Goal: Complete application form: Complete application form

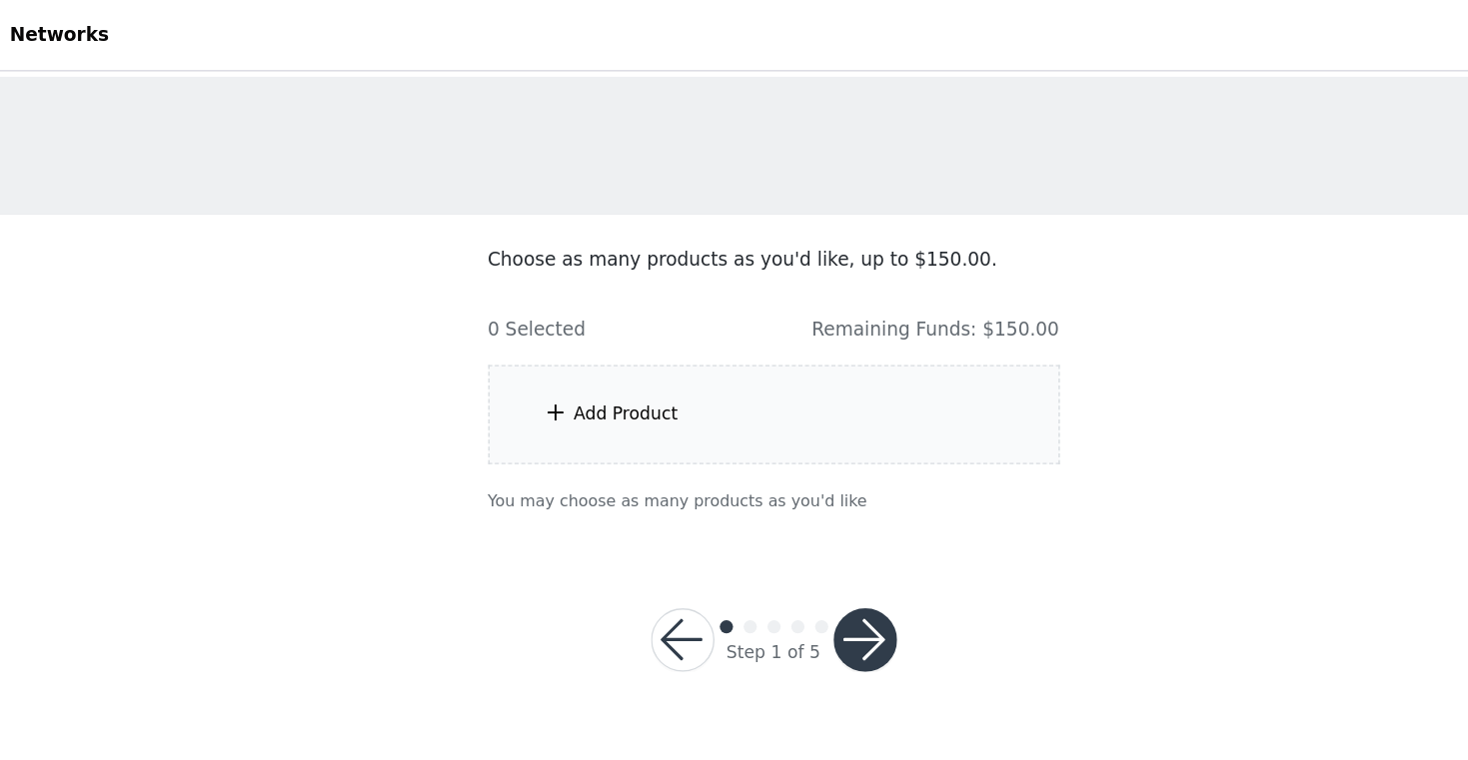
click at [608, 336] on div "Add Product" at bounding box center [734, 313] width 432 height 75
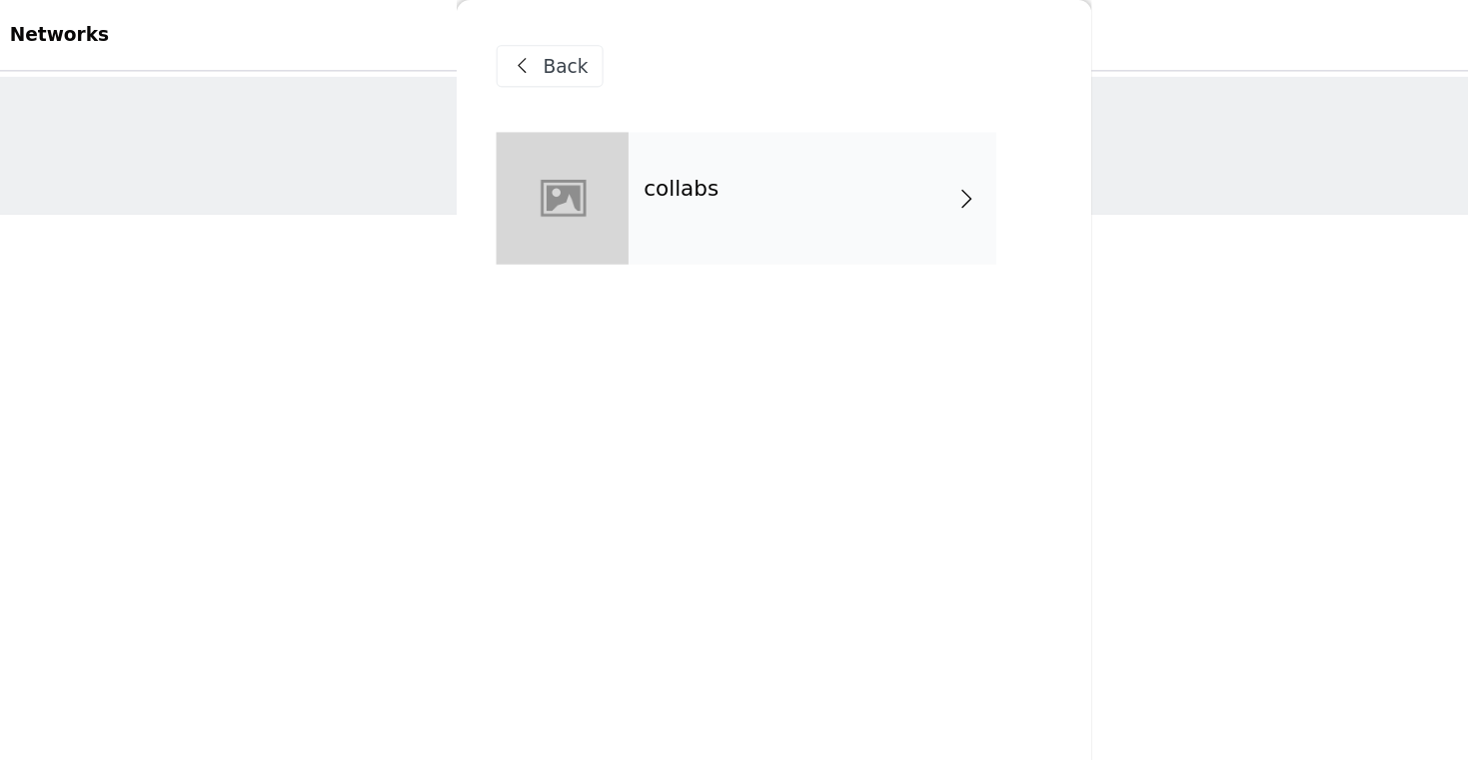
click at [706, 171] on div "collabs" at bounding box center [763, 150] width 278 height 100
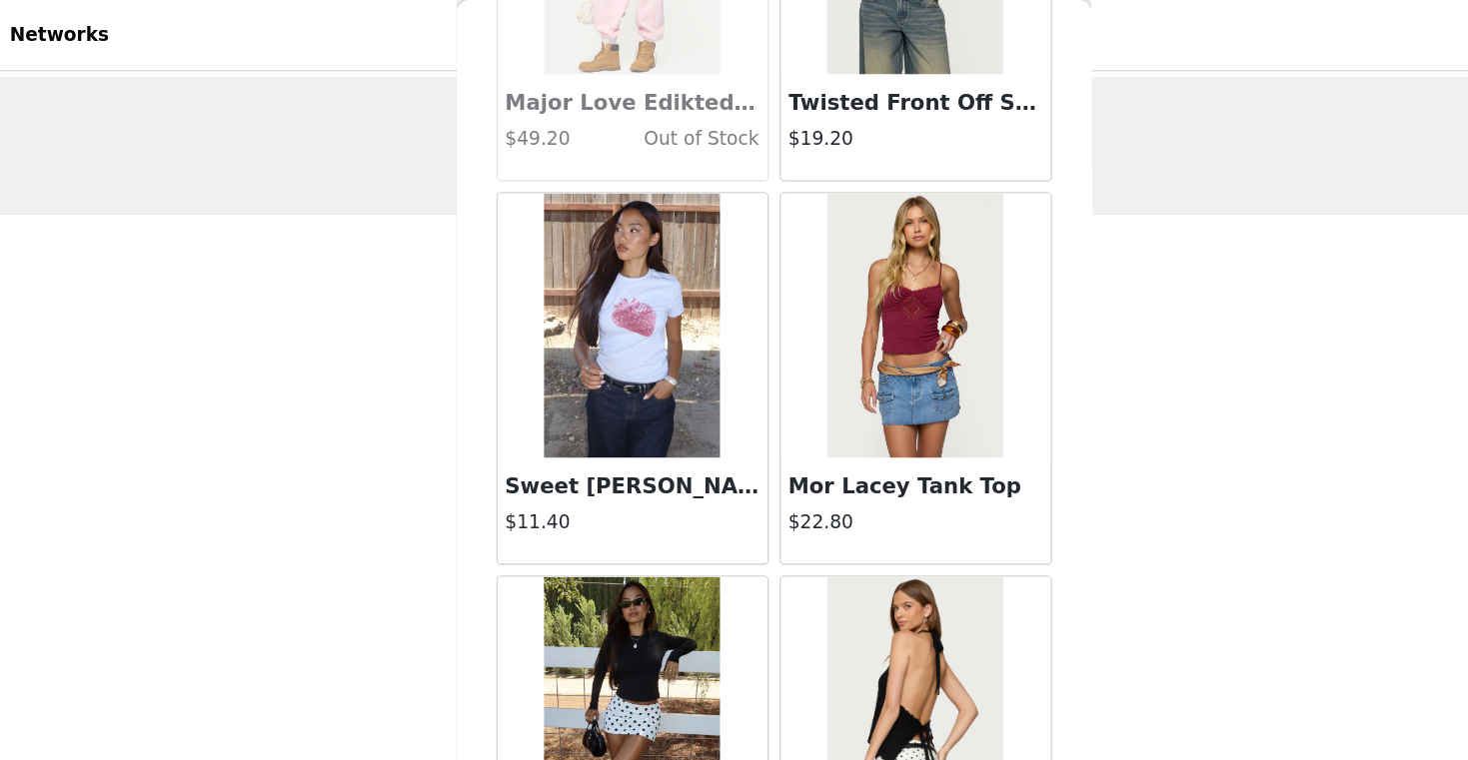
scroll to position [2297, 0]
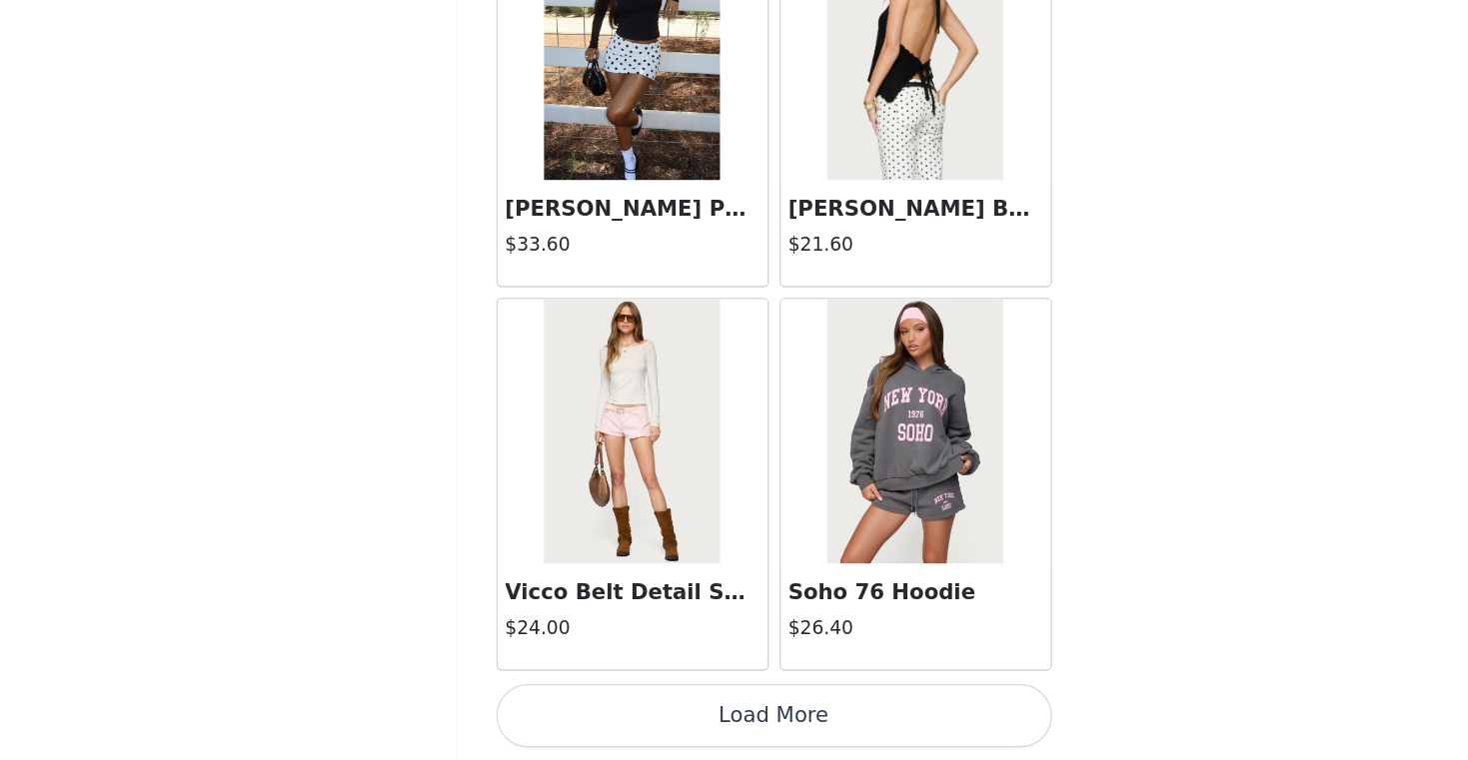
click at [738, 723] on button "Load More" at bounding box center [734, 726] width 420 height 48
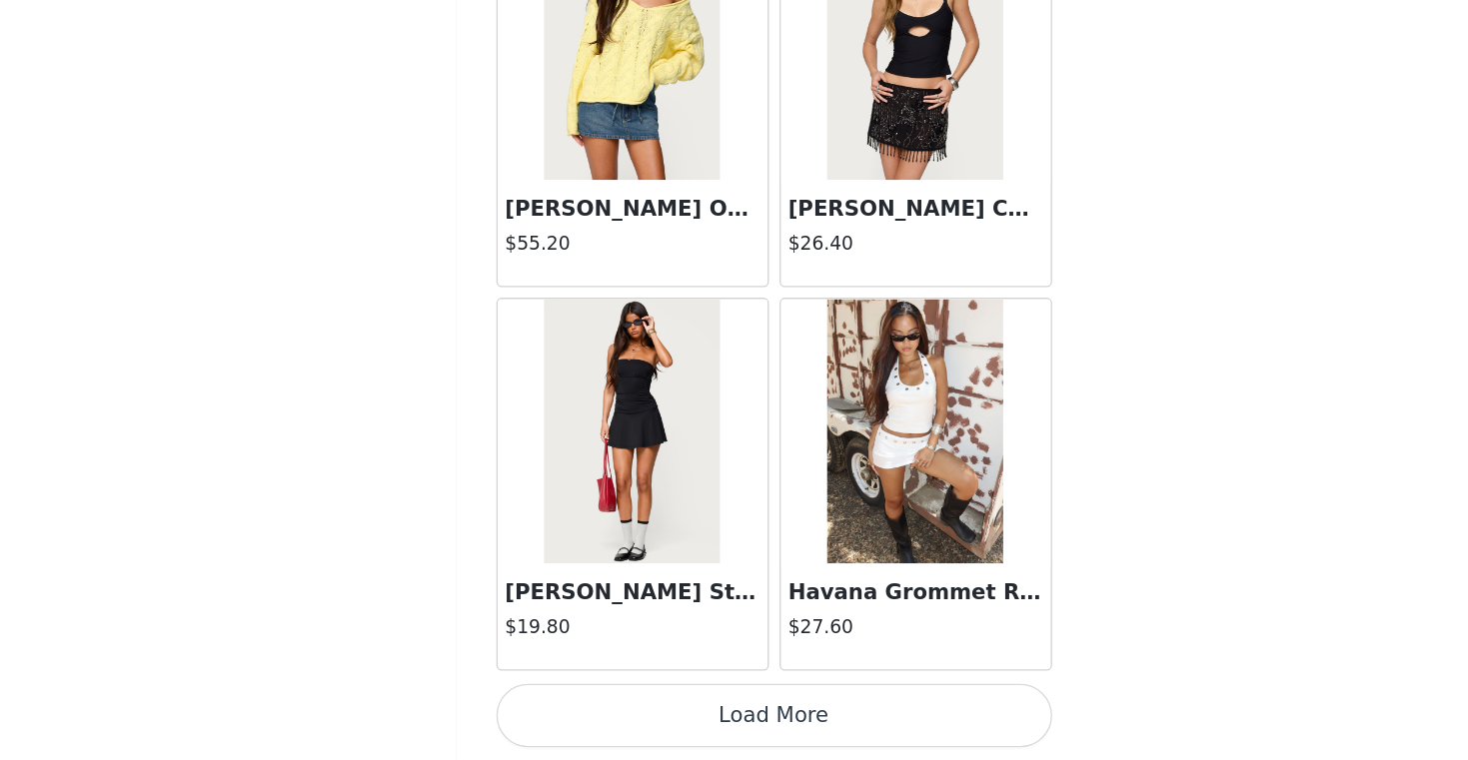
click at [726, 717] on button "Load More" at bounding box center [734, 726] width 420 height 48
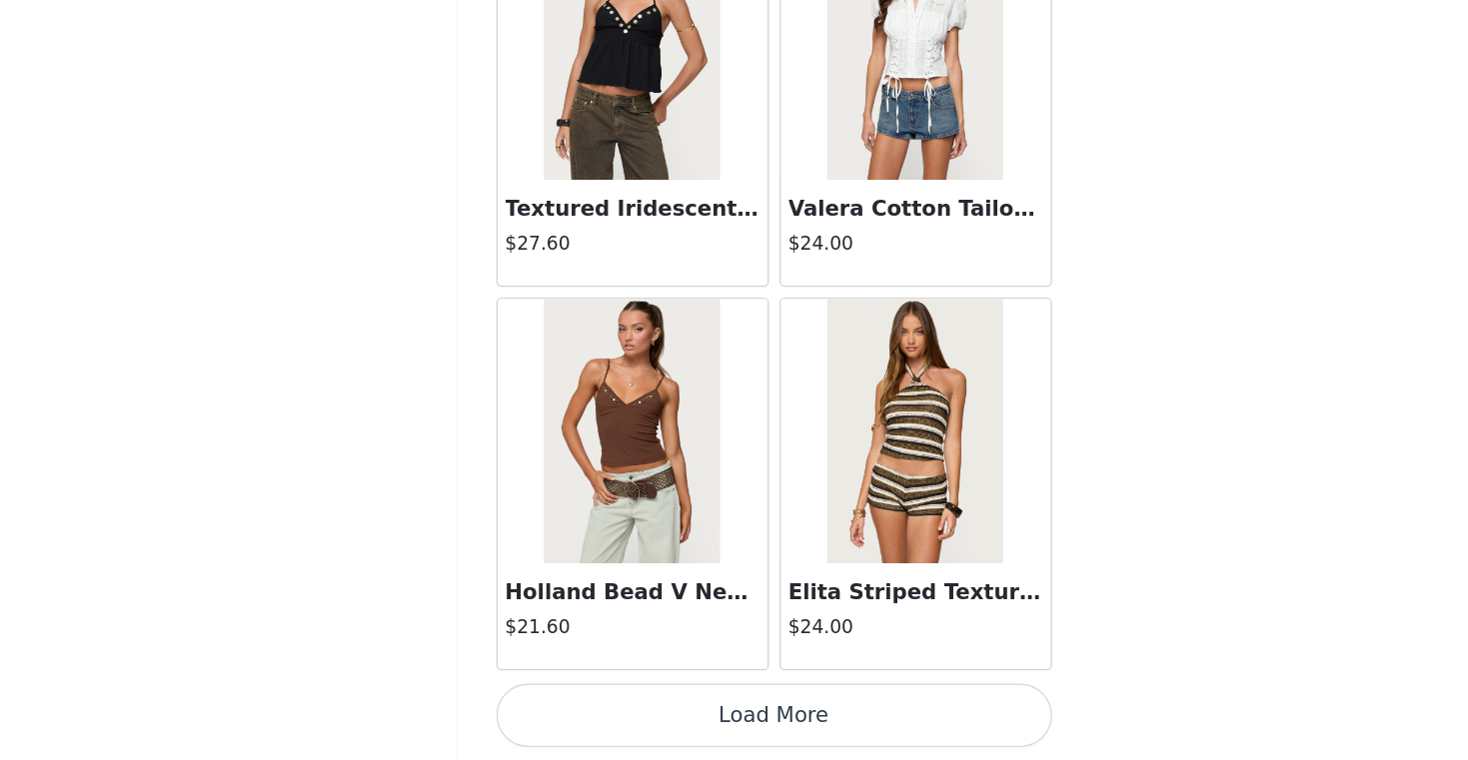
click at [698, 738] on button "Load More" at bounding box center [734, 726] width 420 height 48
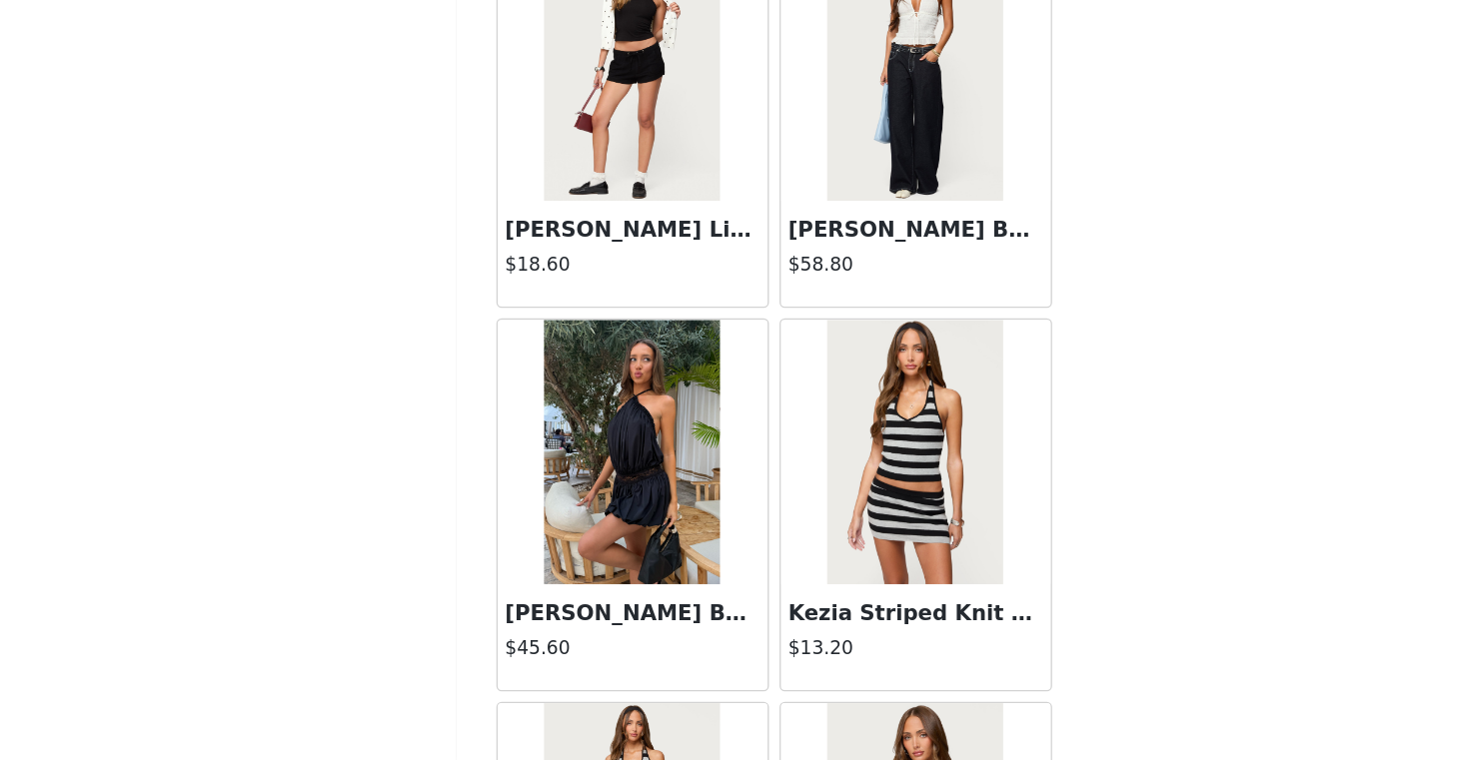
scroll to position [10988, 0]
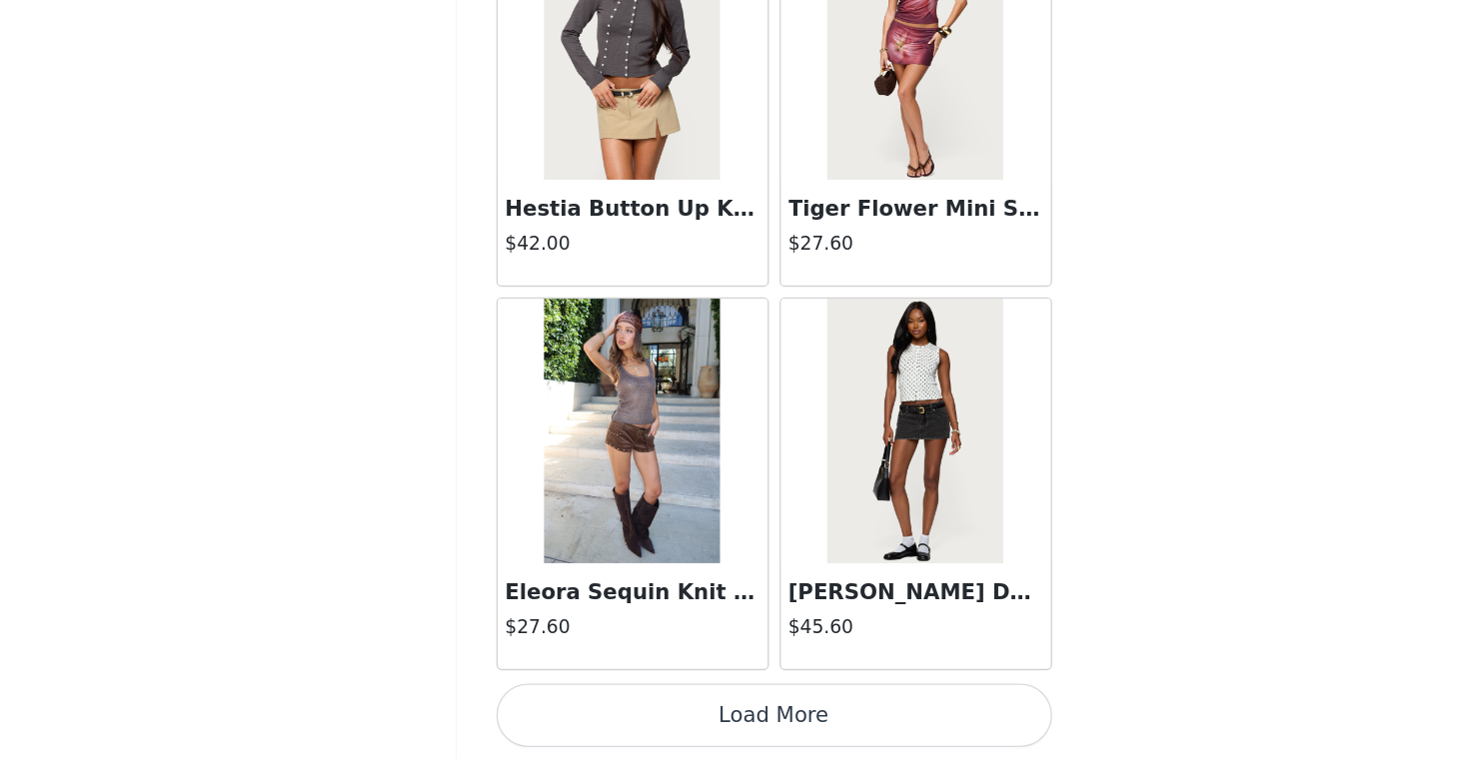
click at [749, 740] on button "Load More" at bounding box center [734, 726] width 420 height 48
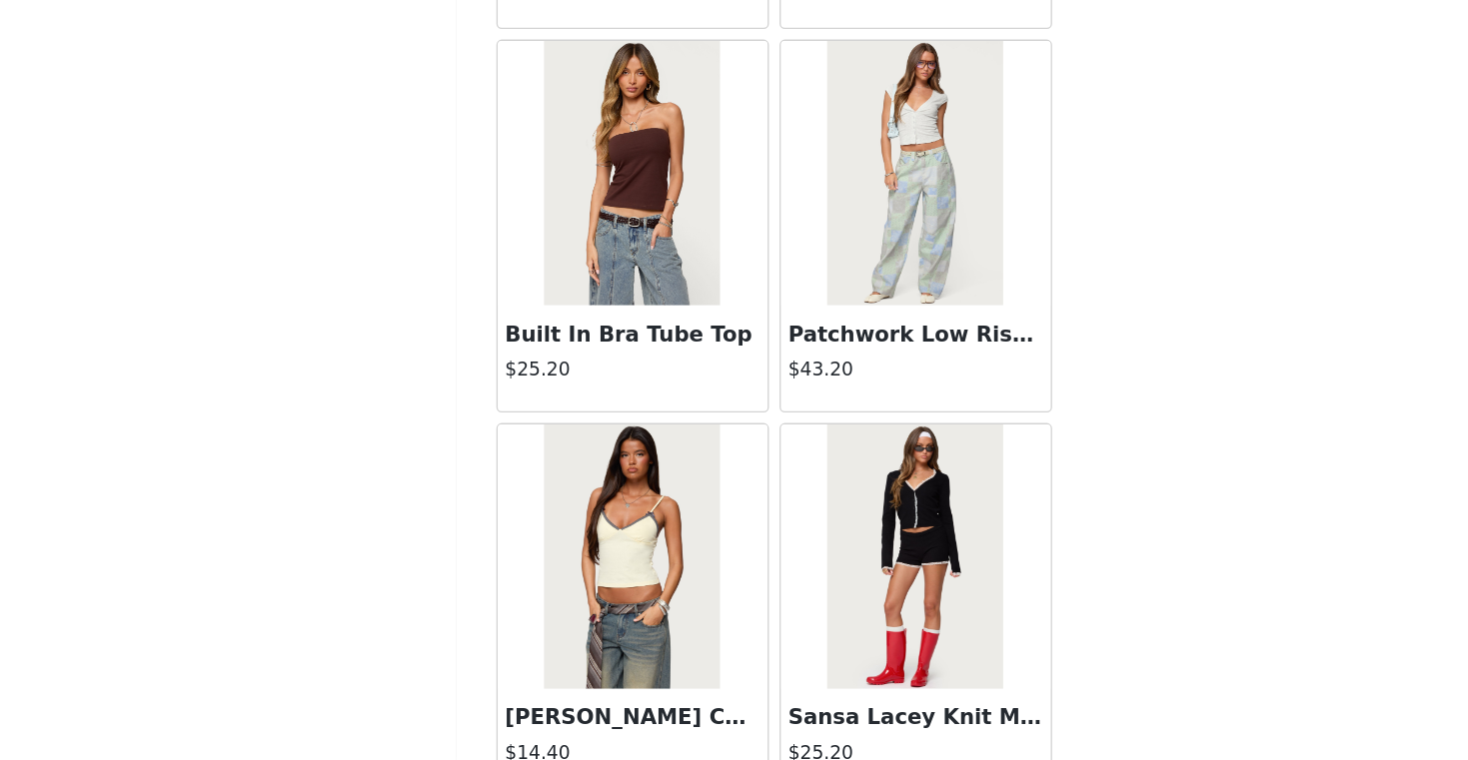
scroll to position [13885, 0]
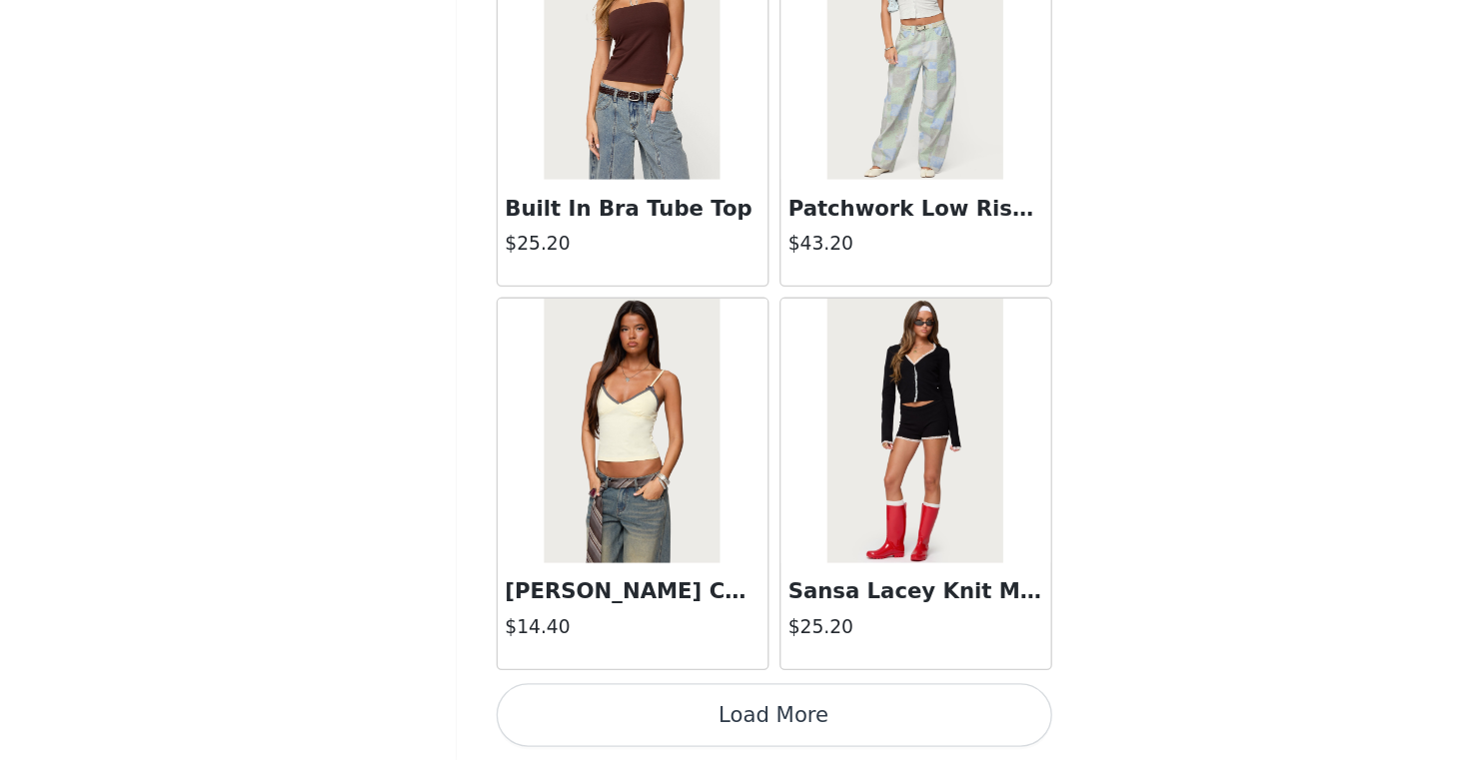
click at [732, 721] on button "Load More" at bounding box center [734, 726] width 420 height 48
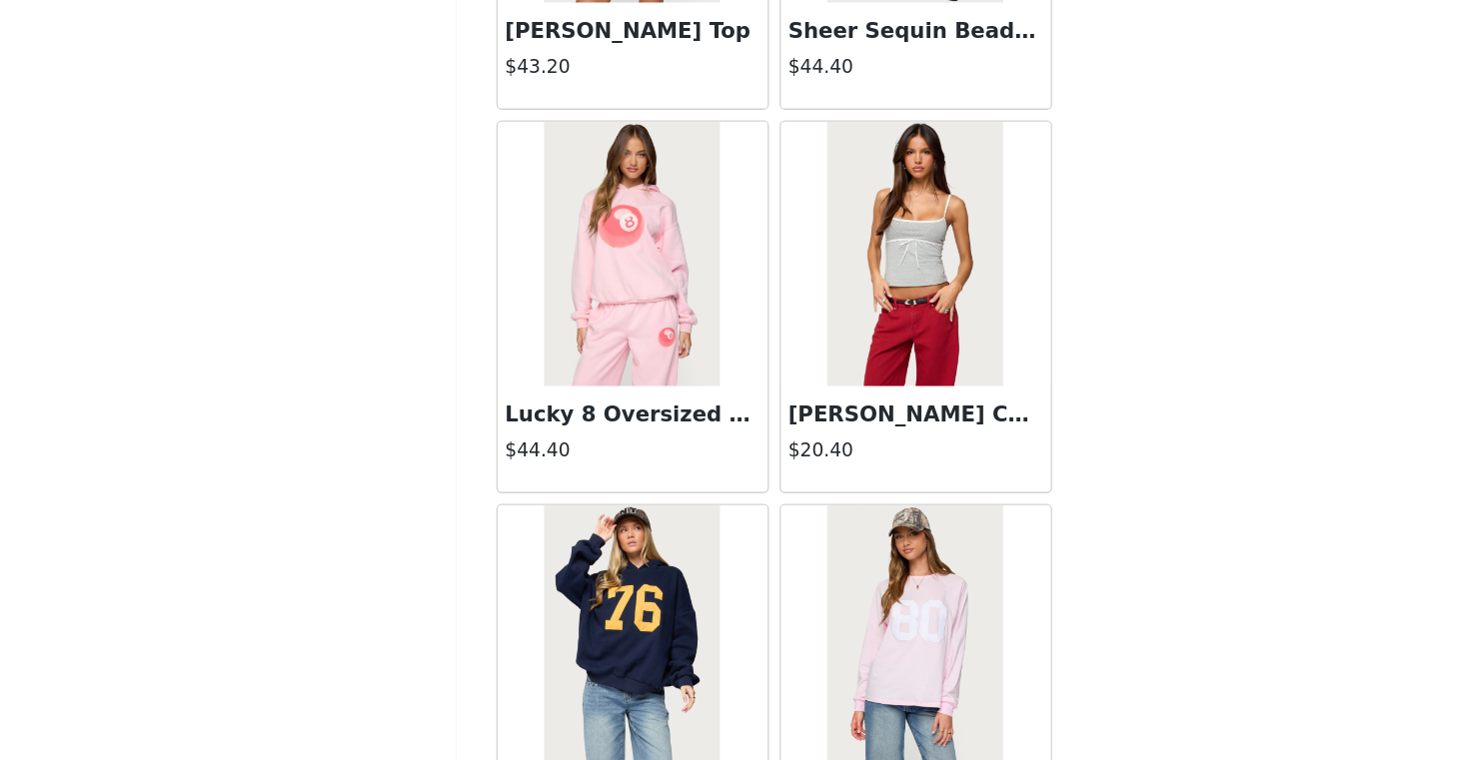
scroll to position [15456, 0]
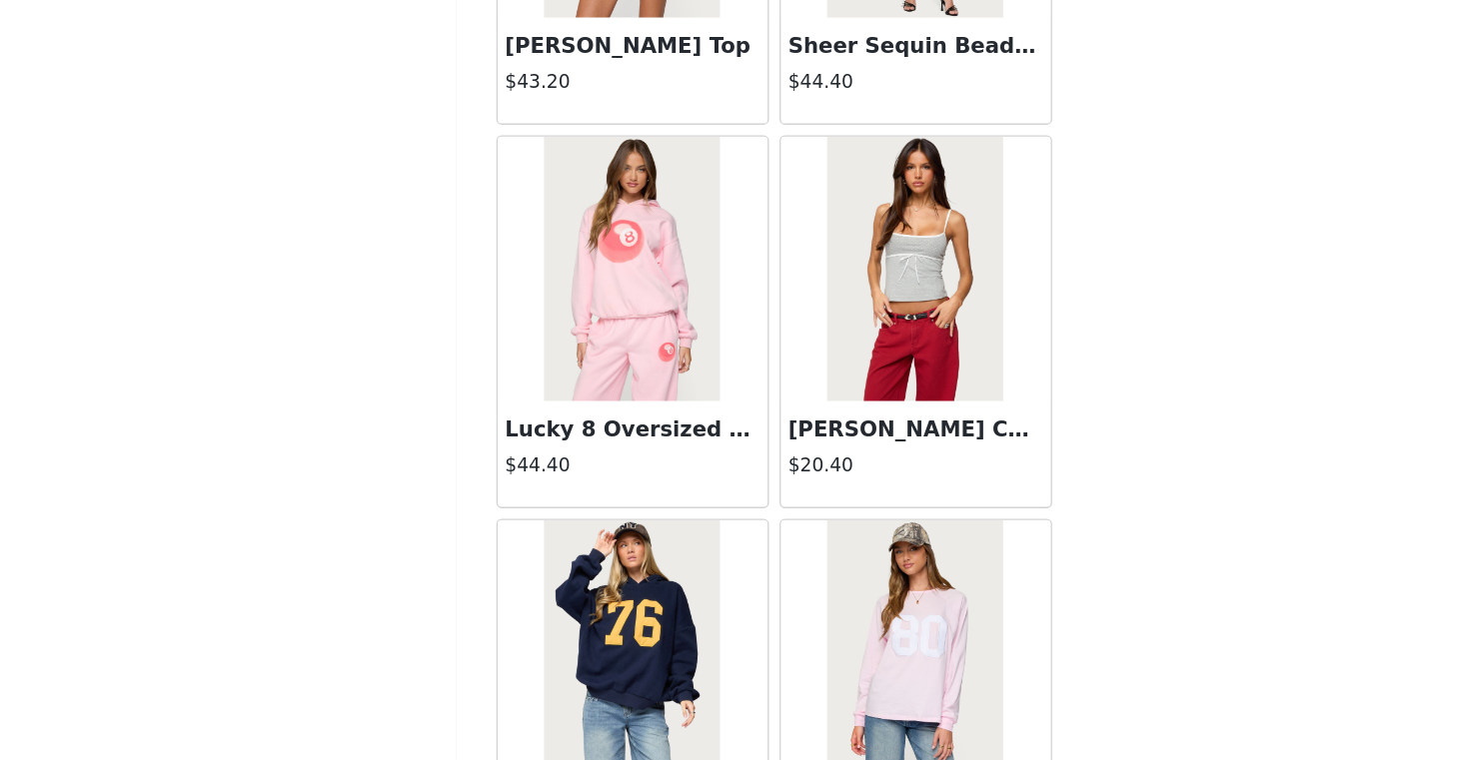
click at [814, 449] on img at bounding box center [840, 389] width 133 height 200
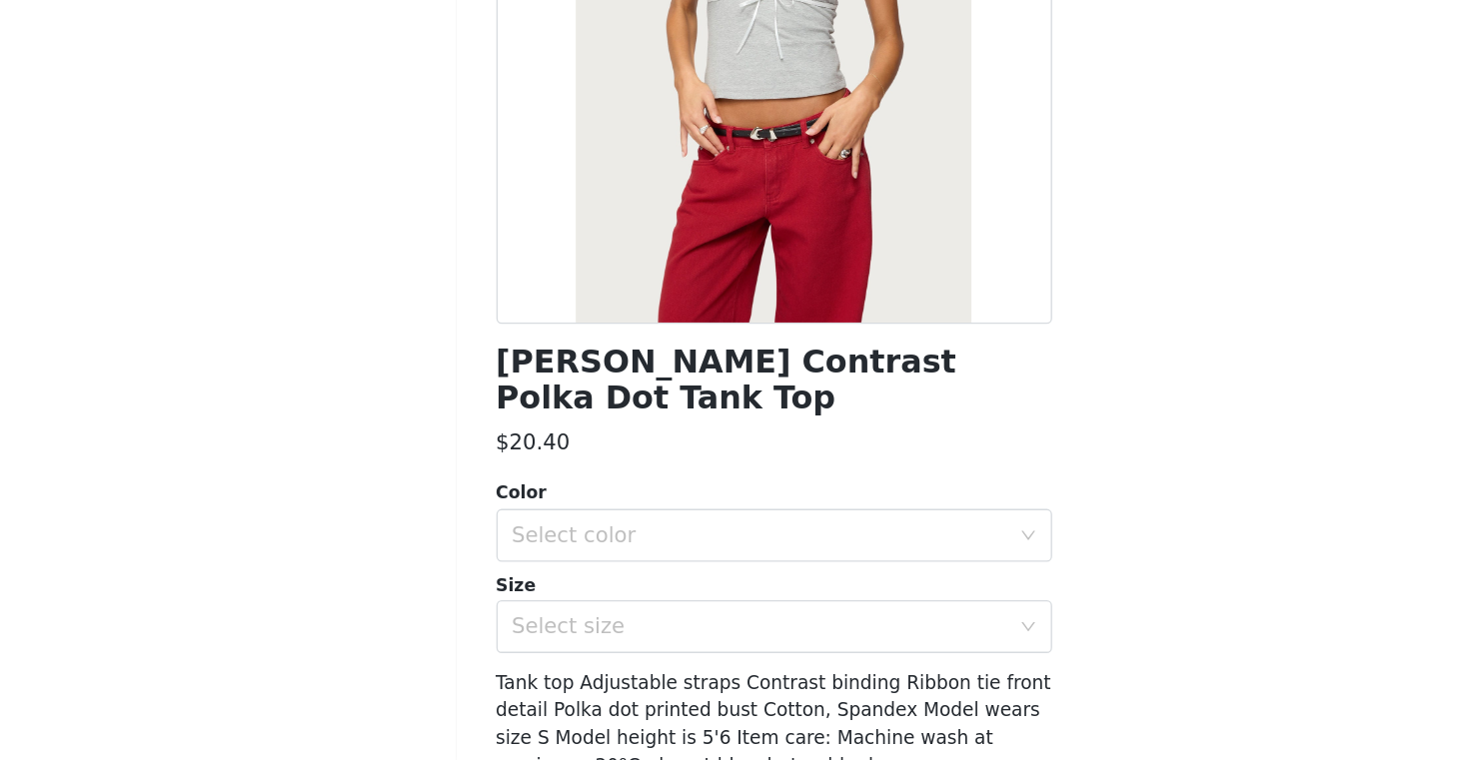
scroll to position [131, 0]
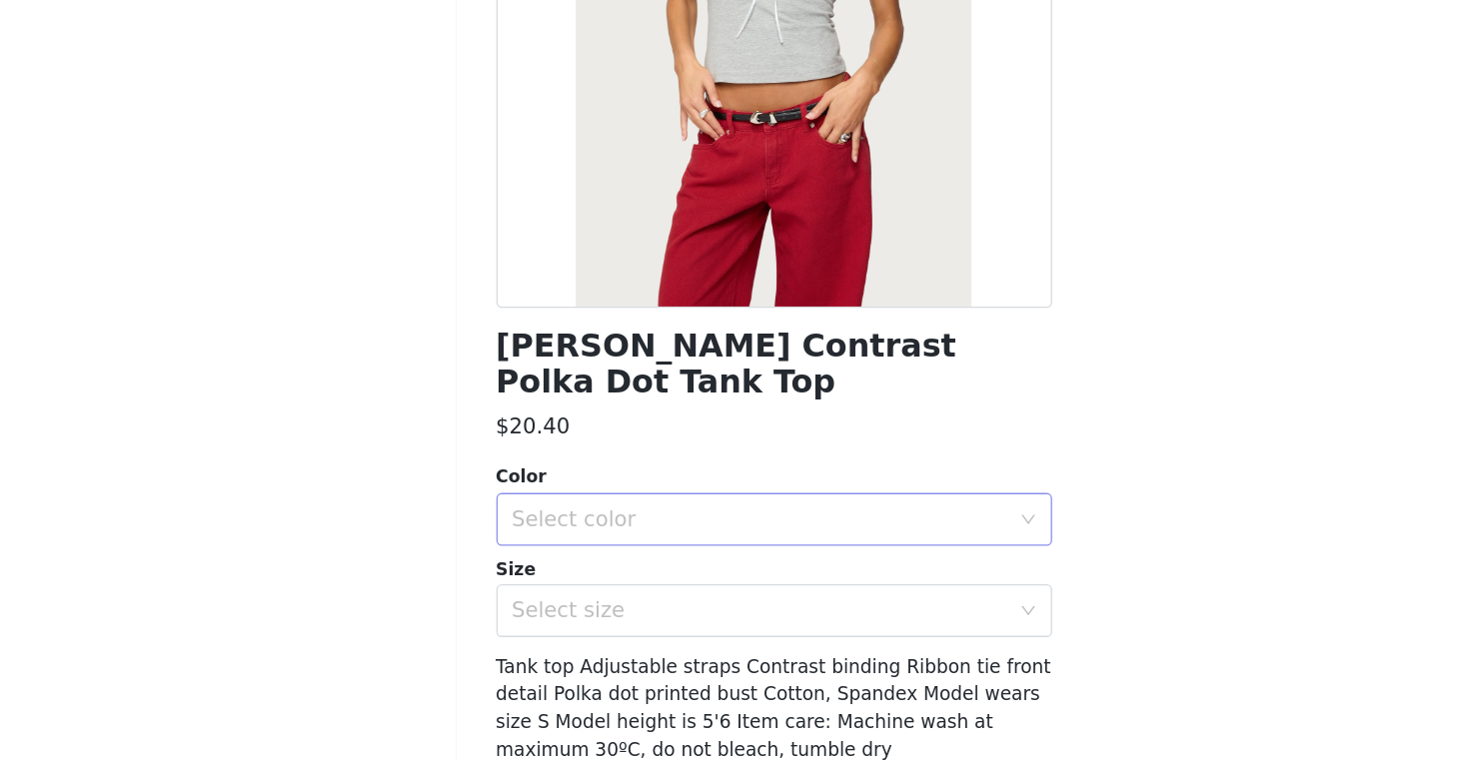
click at [636, 568] on div "Select color" at bounding box center [723, 578] width 374 height 20
click at [610, 594] on li "GRAY MELANGE" at bounding box center [734, 594] width 420 height 32
click at [606, 637] on div "Select size" at bounding box center [723, 647] width 374 height 20
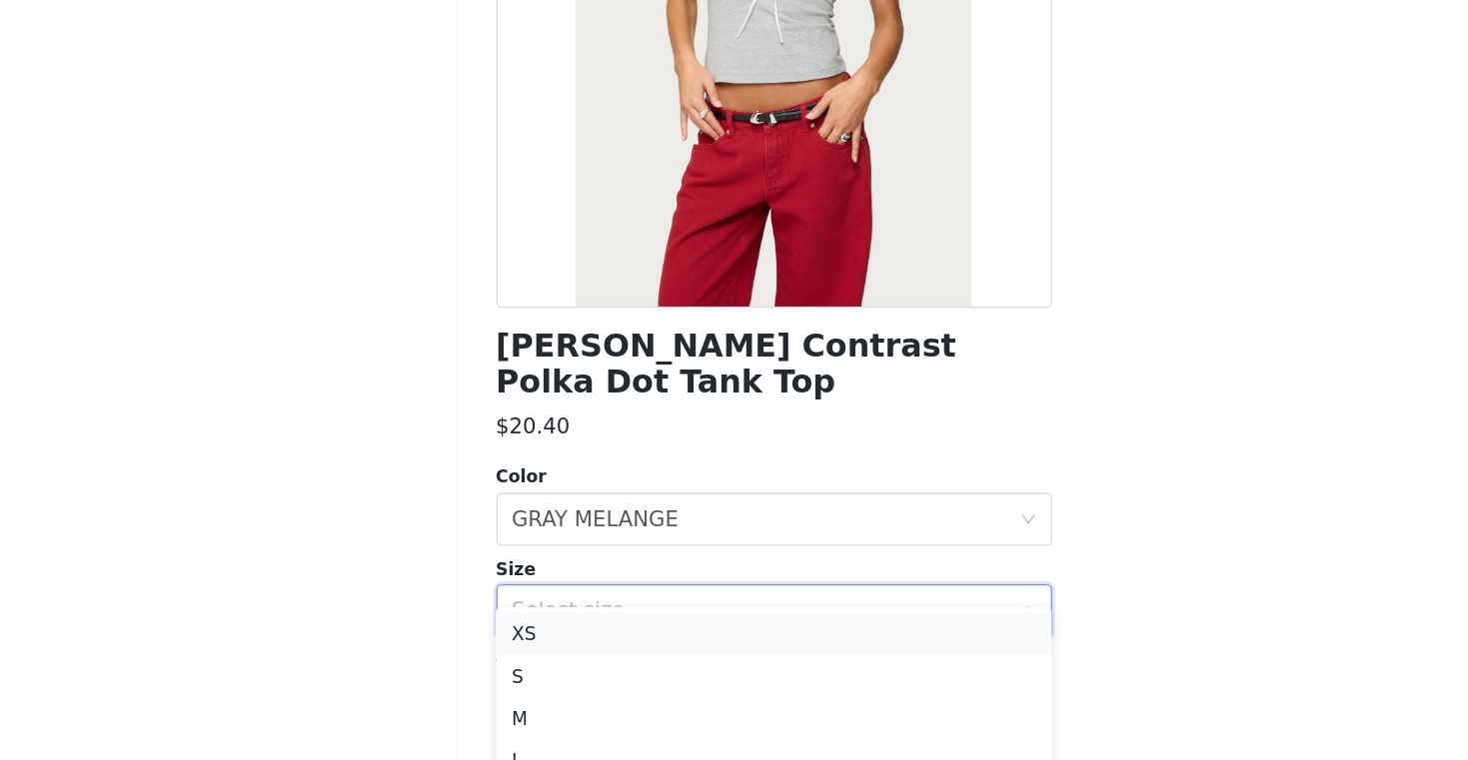
click at [591, 662] on li "XS" at bounding box center [734, 664] width 420 height 32
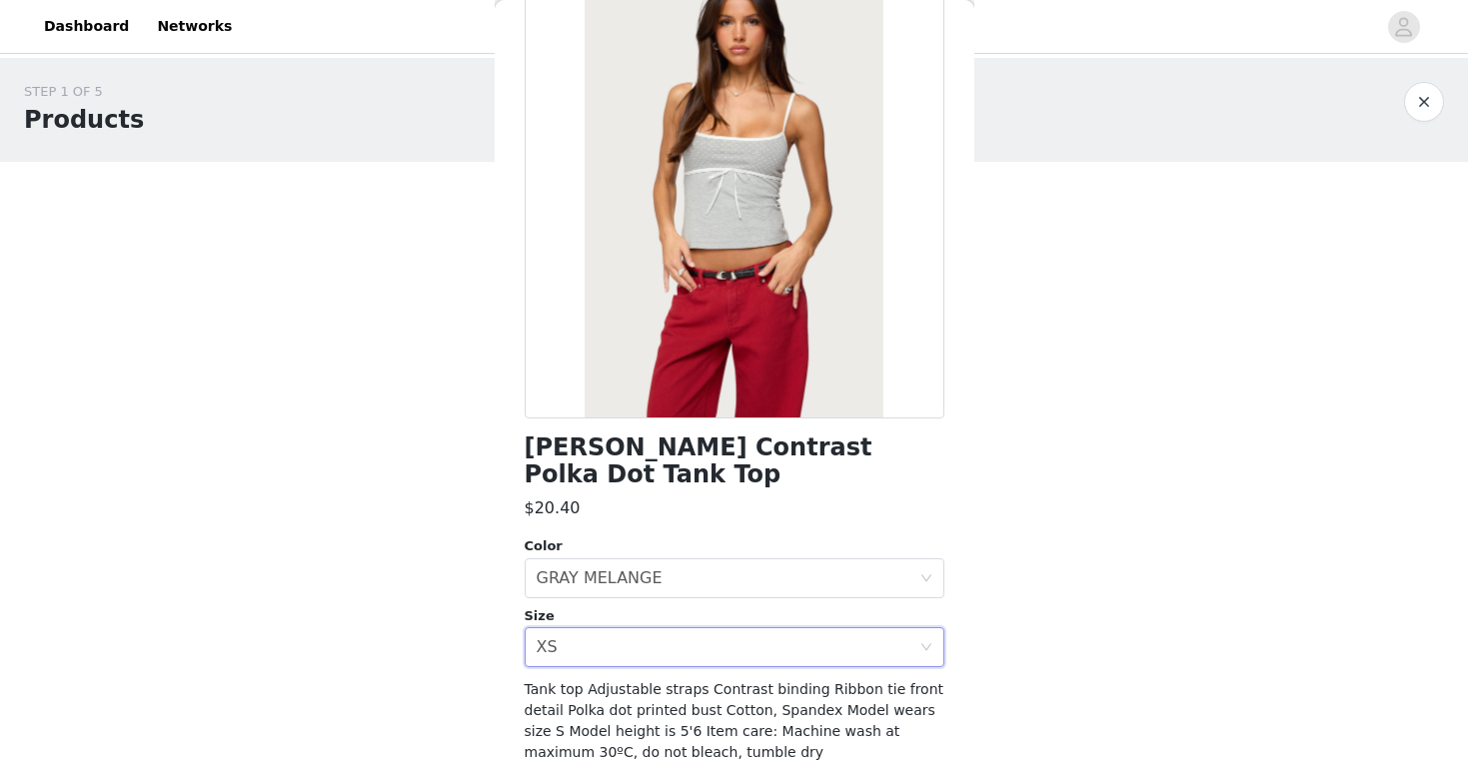
scroll to position [212, 0]
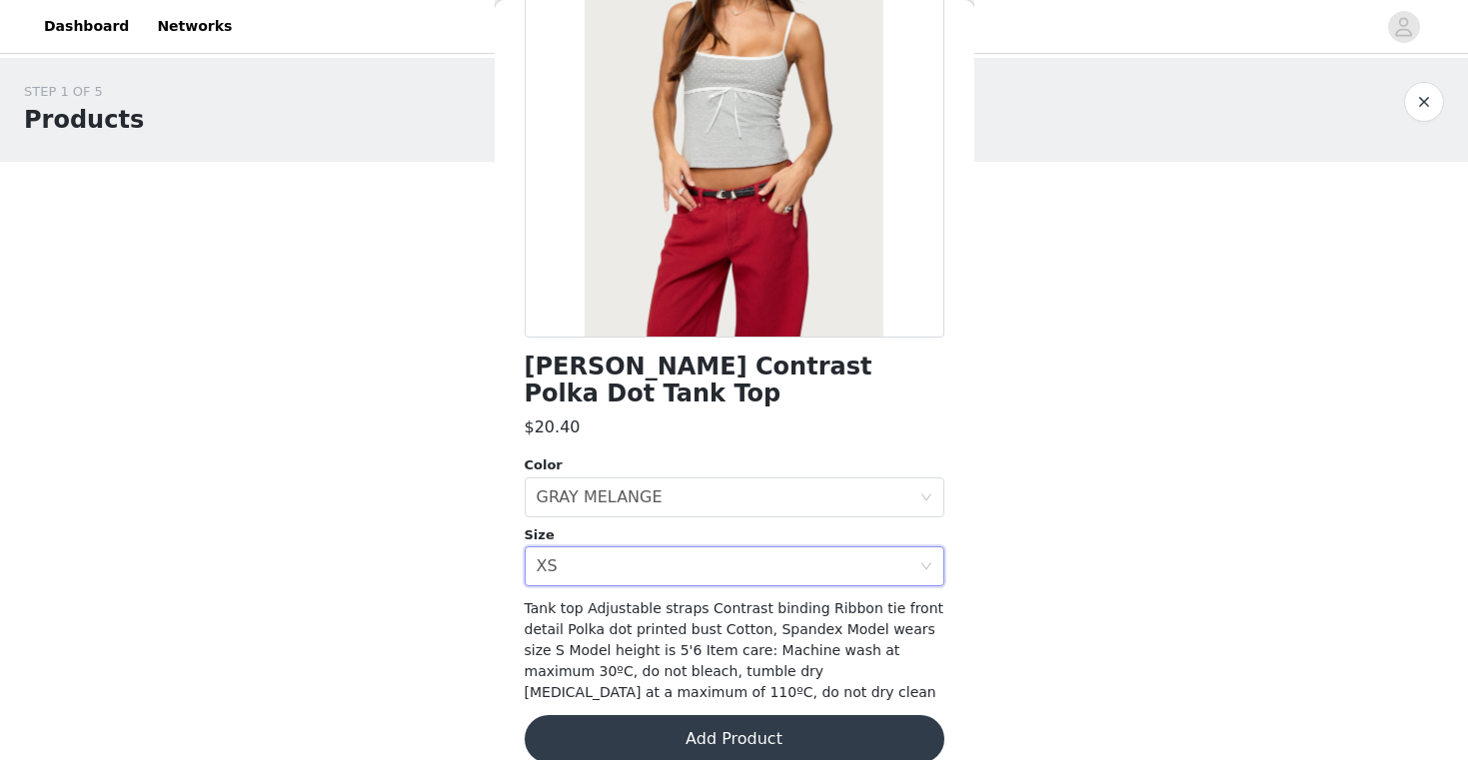
click at [661, 715] on button "Add Product" at bounding box center [734, 739] width 420 height 48
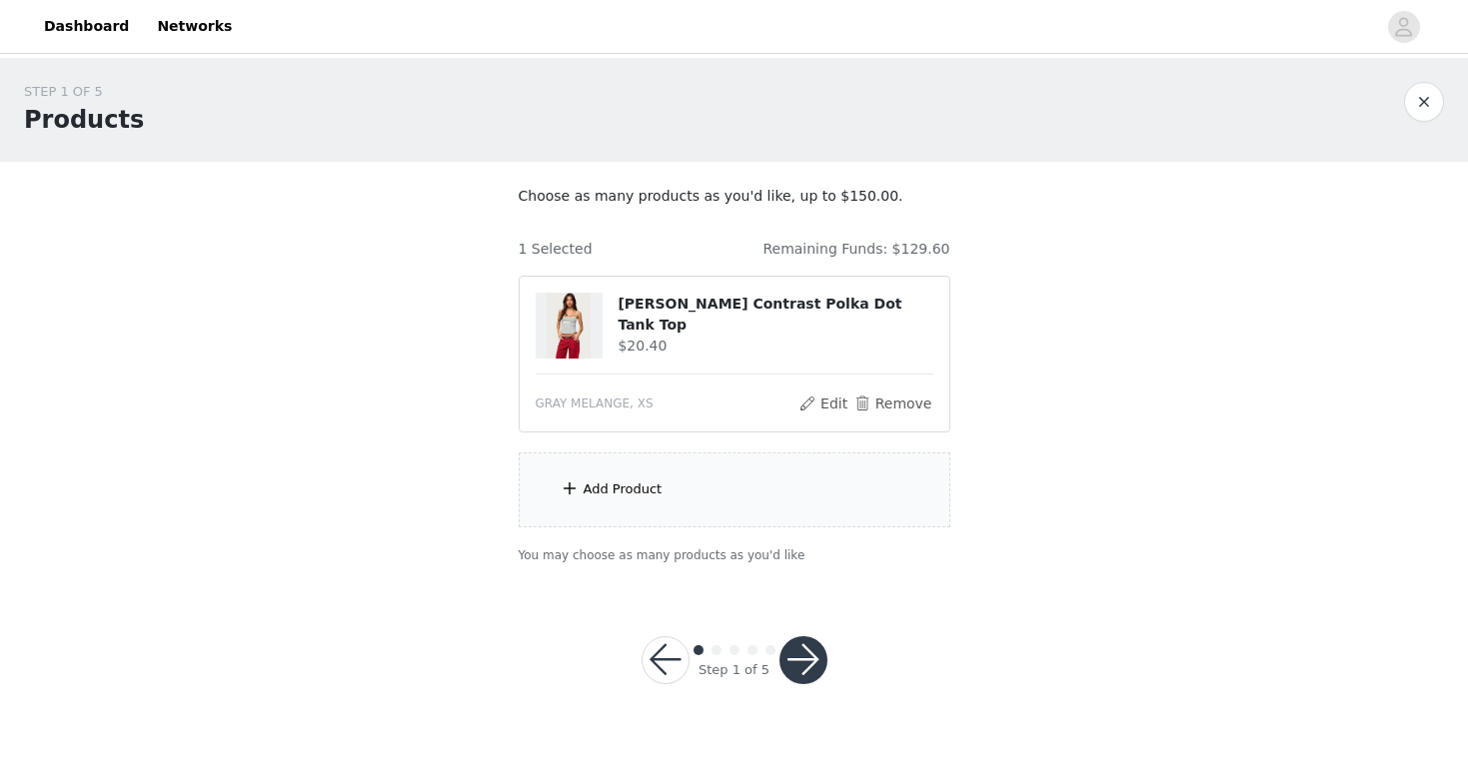
click at [622, 492] on div "Add Product" at bounding box center [622, 490] width 79 height 20
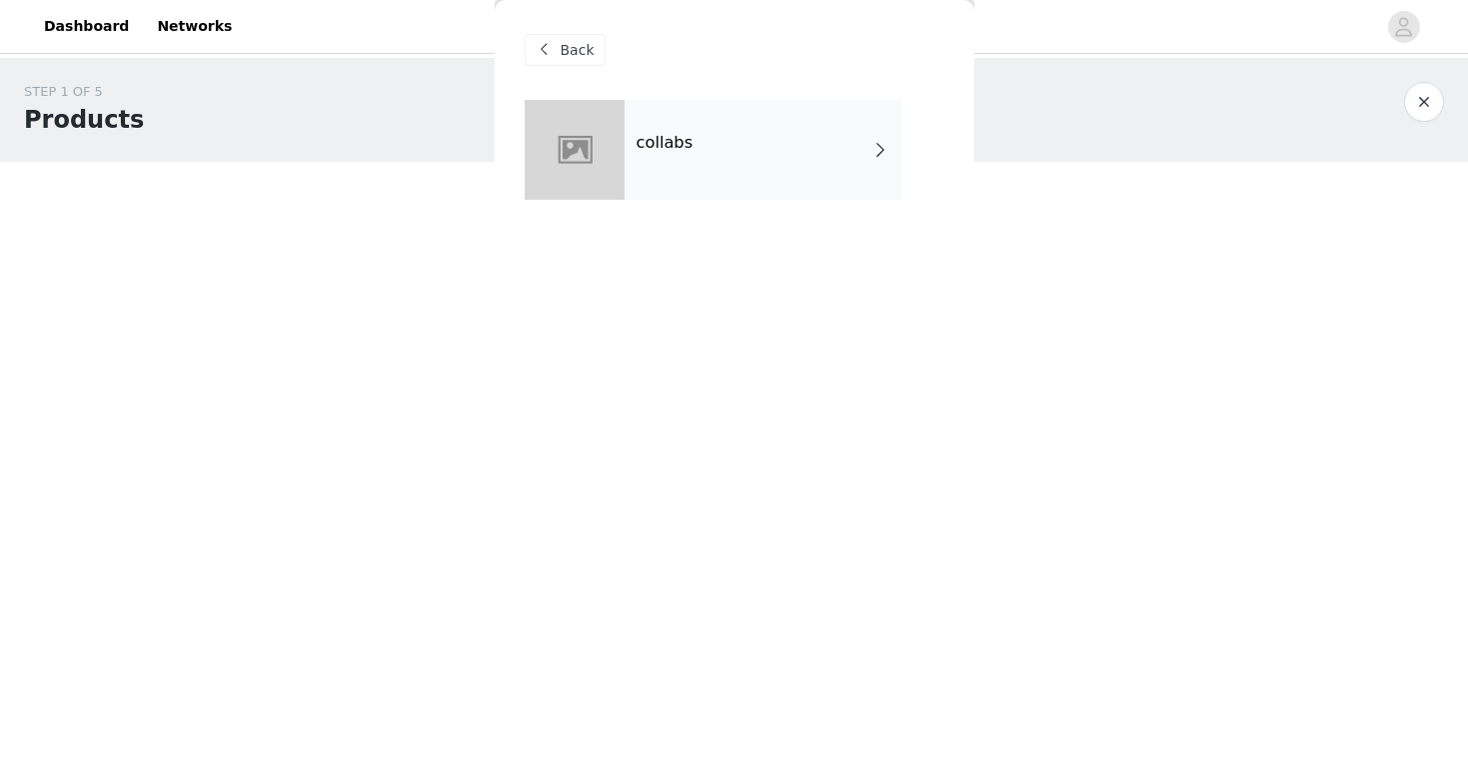
click at [723, 156] on div "collabs" at bounding box center [763, 150] width 278 height 100
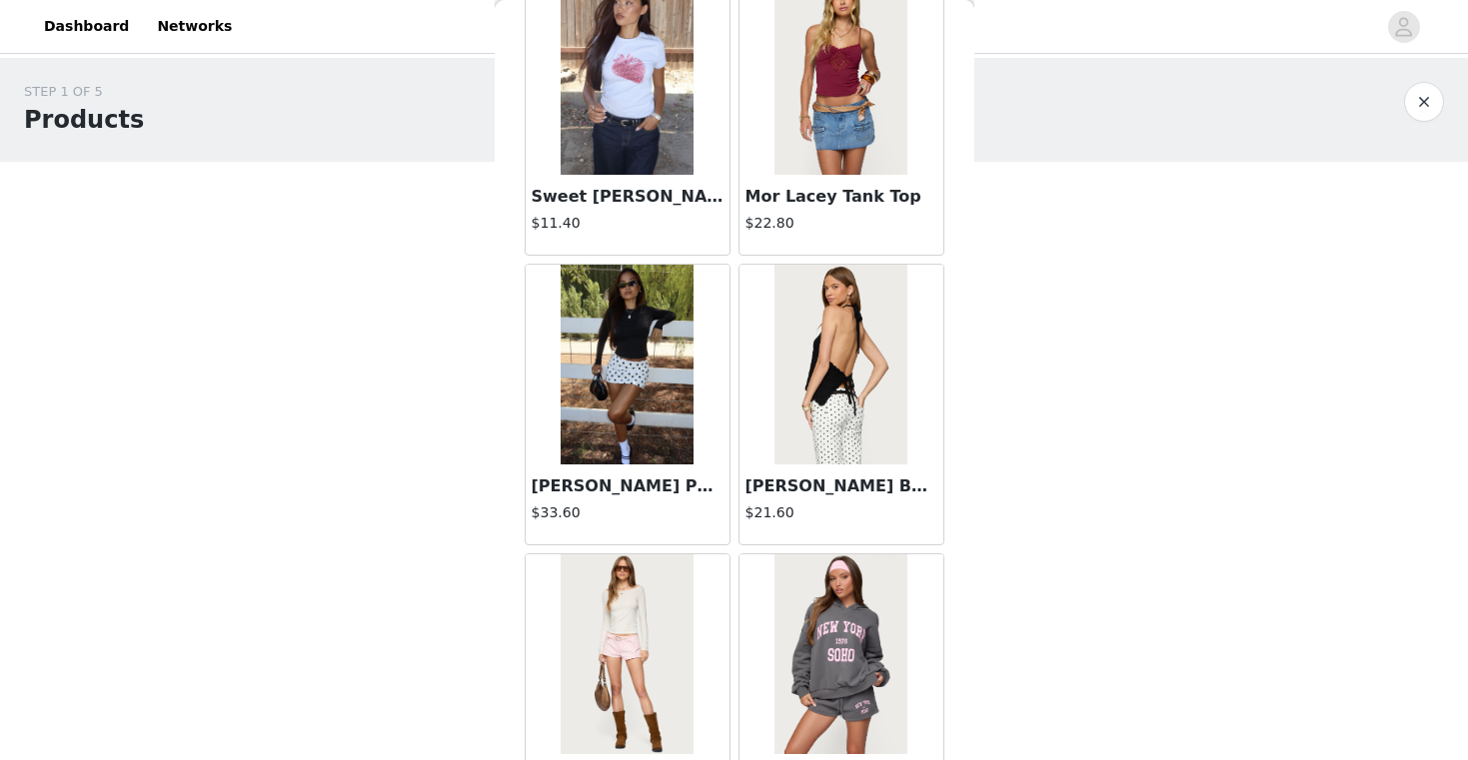
scroll to position [2297, 0]
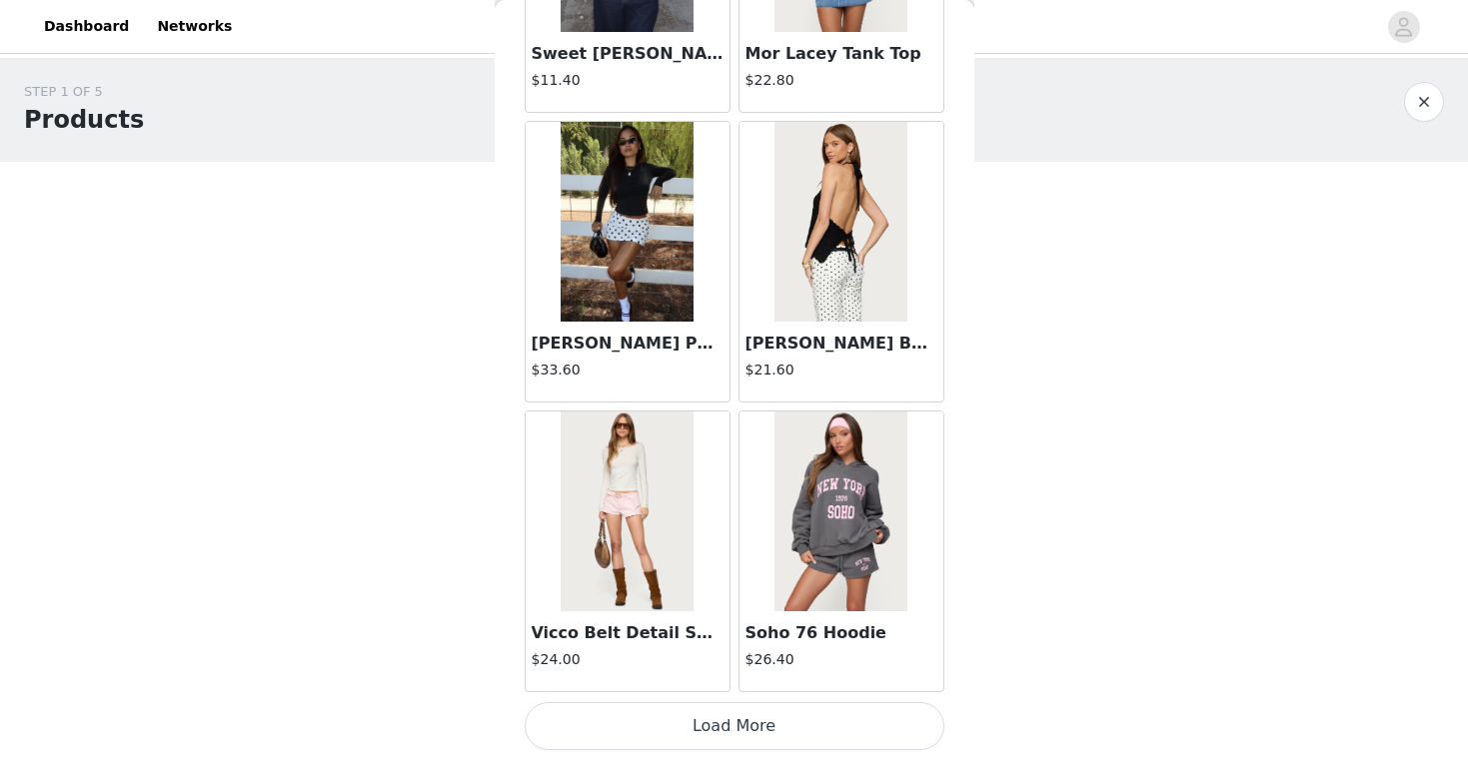
click at [800, 709] on button "Load More" at bounding box center [734, 726] width 420 height 48
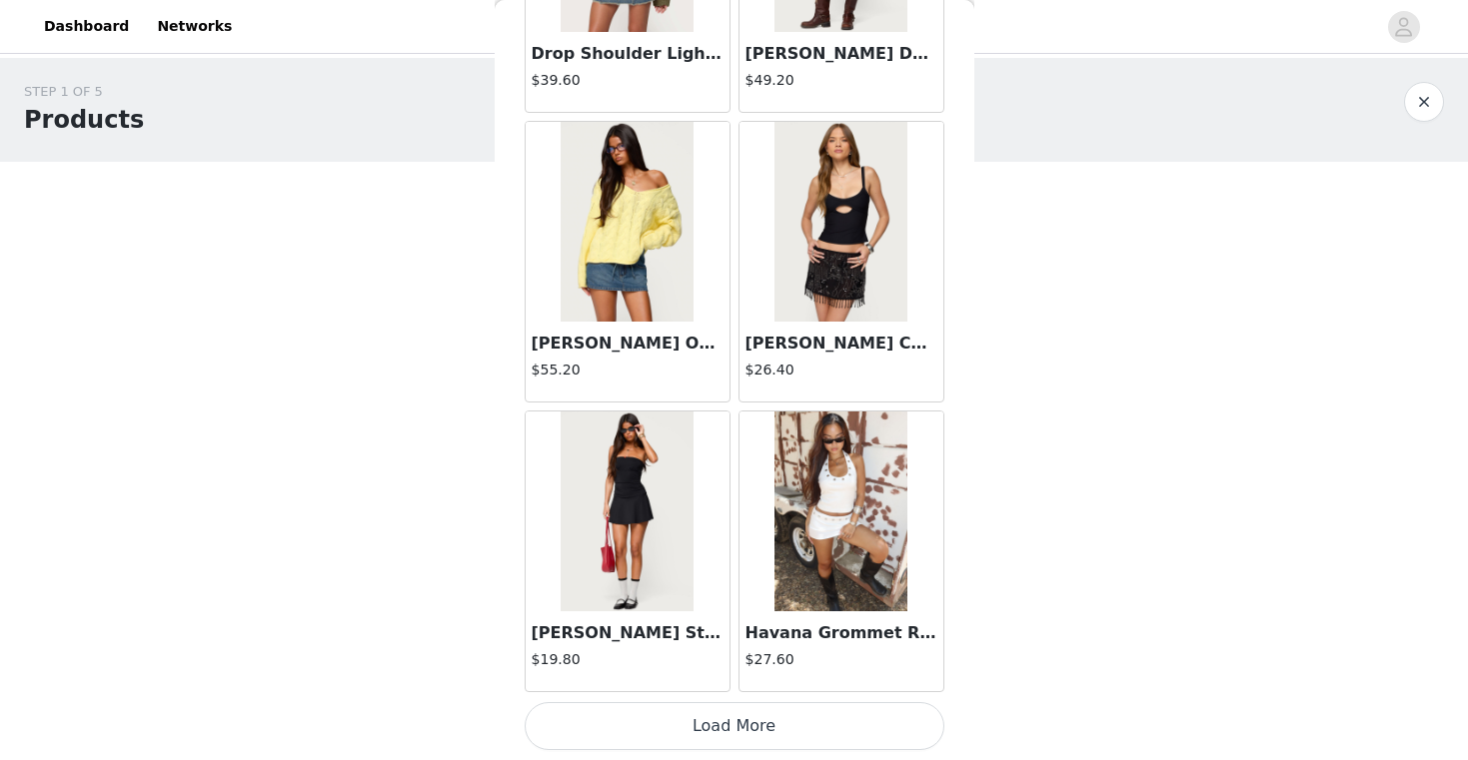
click at [803, 719] on button "Load More" at bounding box center [734, 726] width 420 height 48
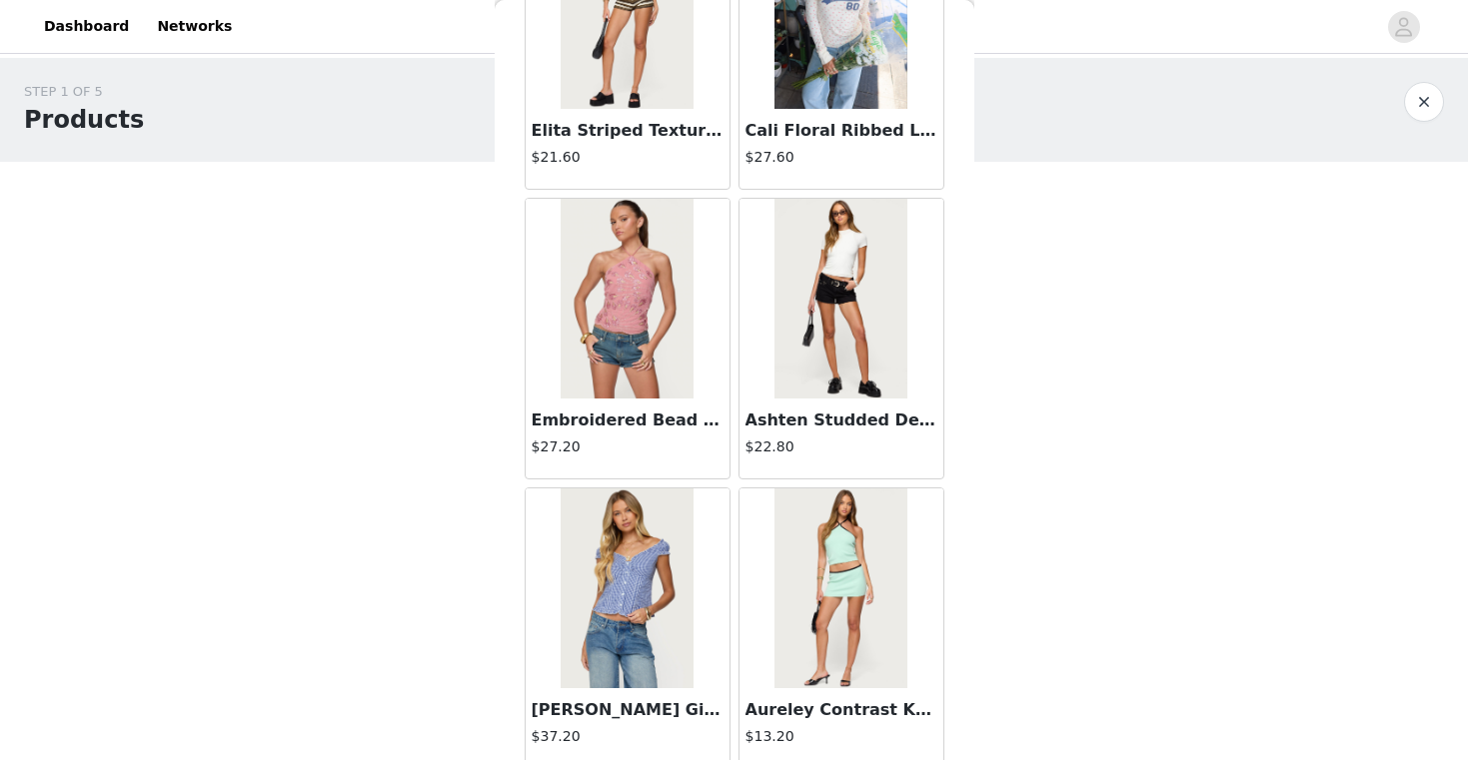
scroll to position [8091, 0]
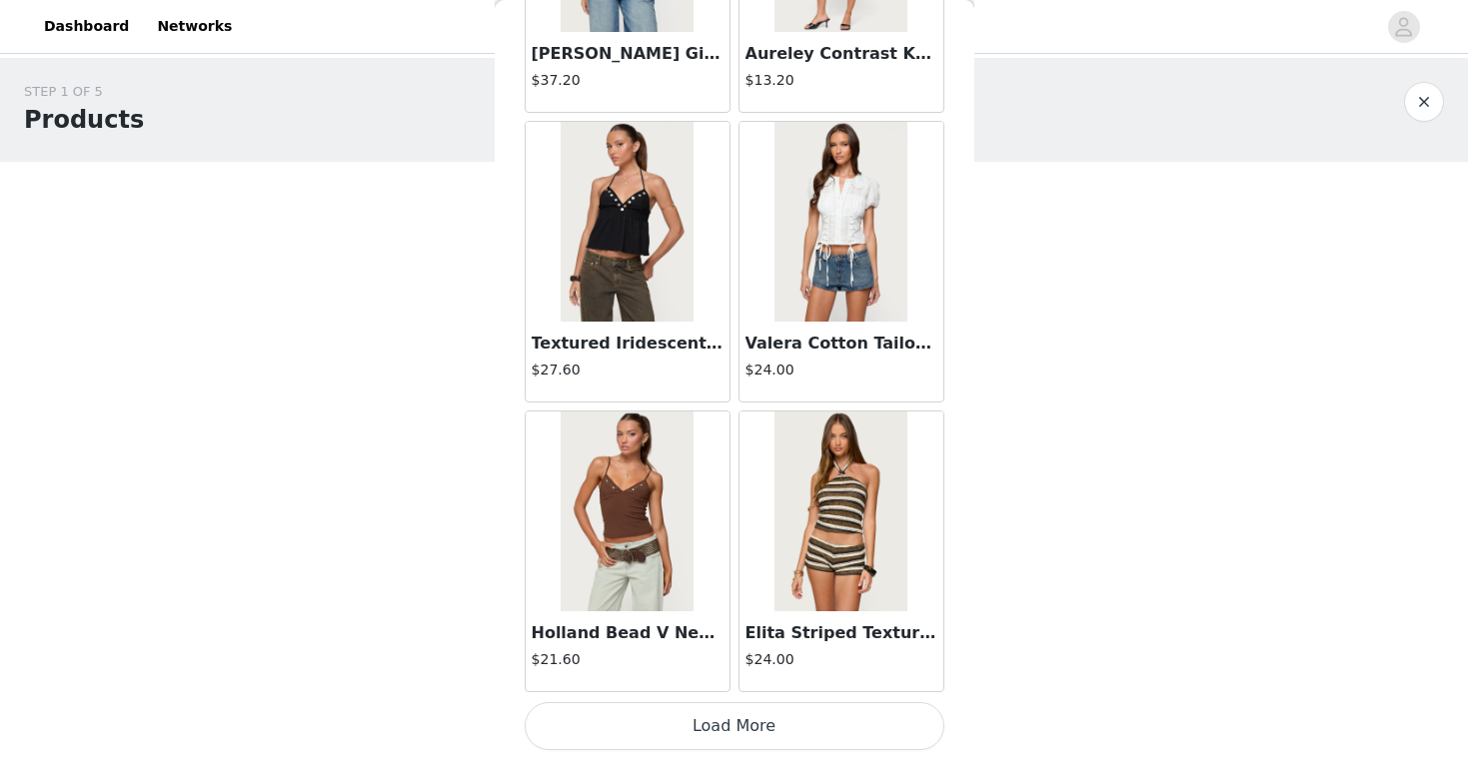
click at [814, 686] on div "Elita Striped Textured Knit Halter Top $24.00" at bounding box center [841, 651] width 204 height 80
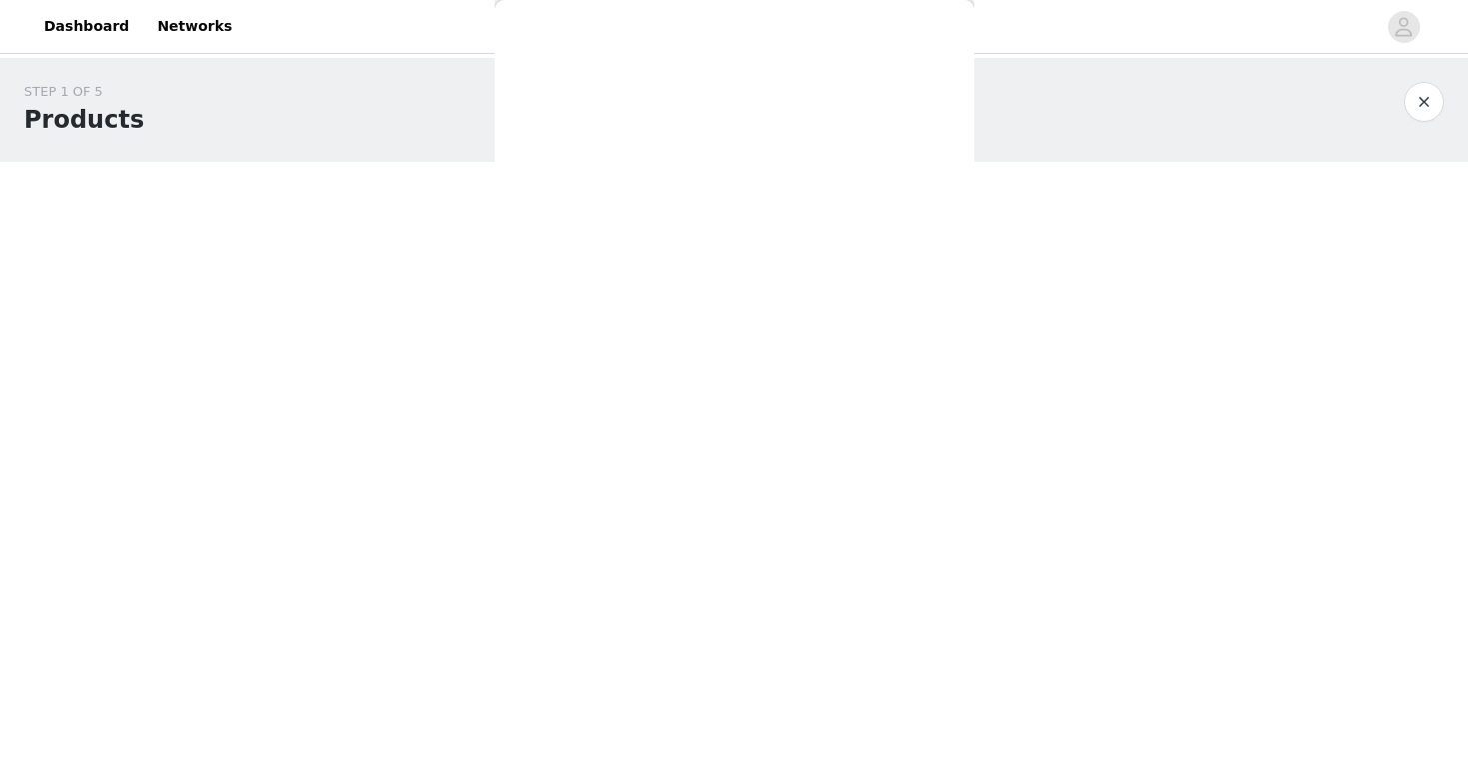
scroll to position [0, 0]
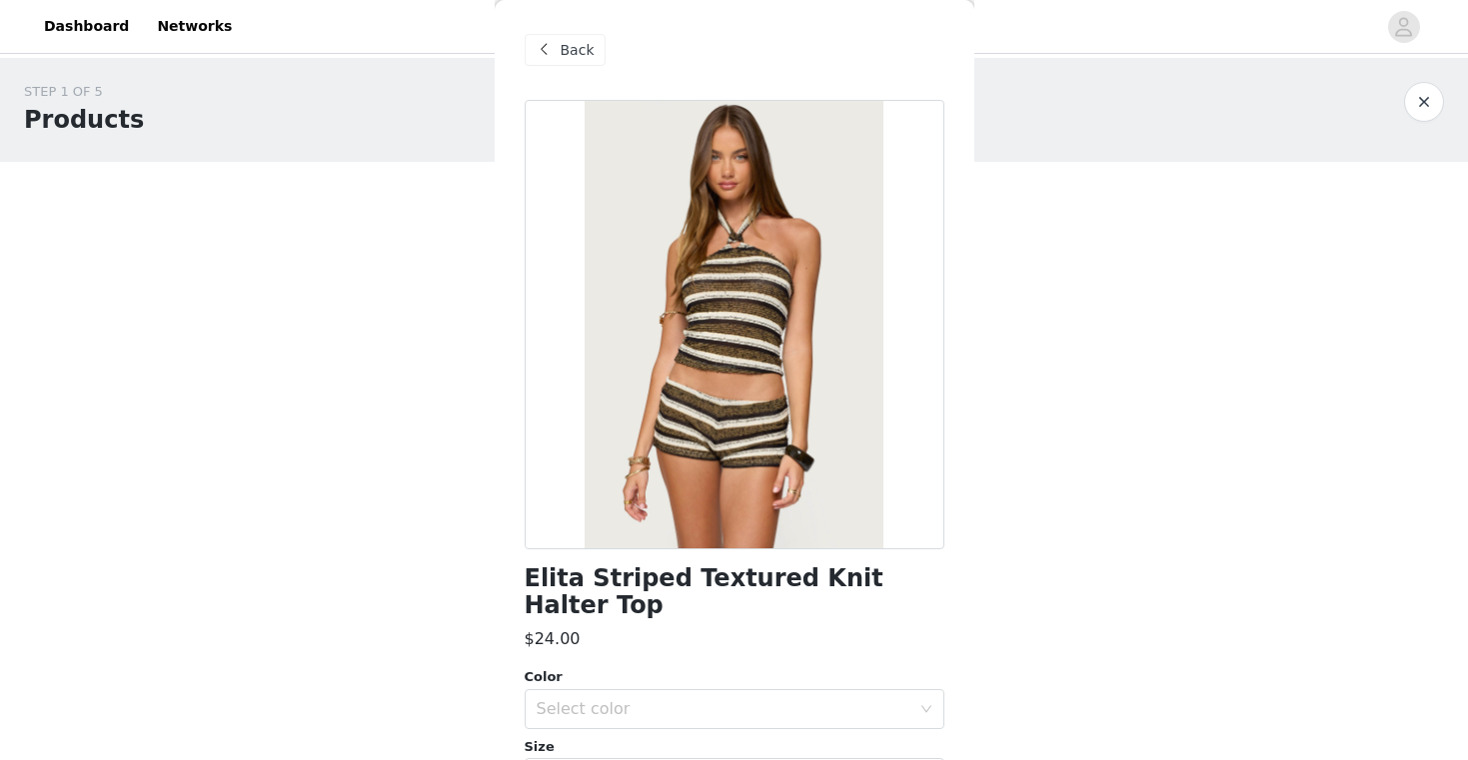
click at [568, 53] on span "Back" at bounding box center [577, 50] width 34 height 21
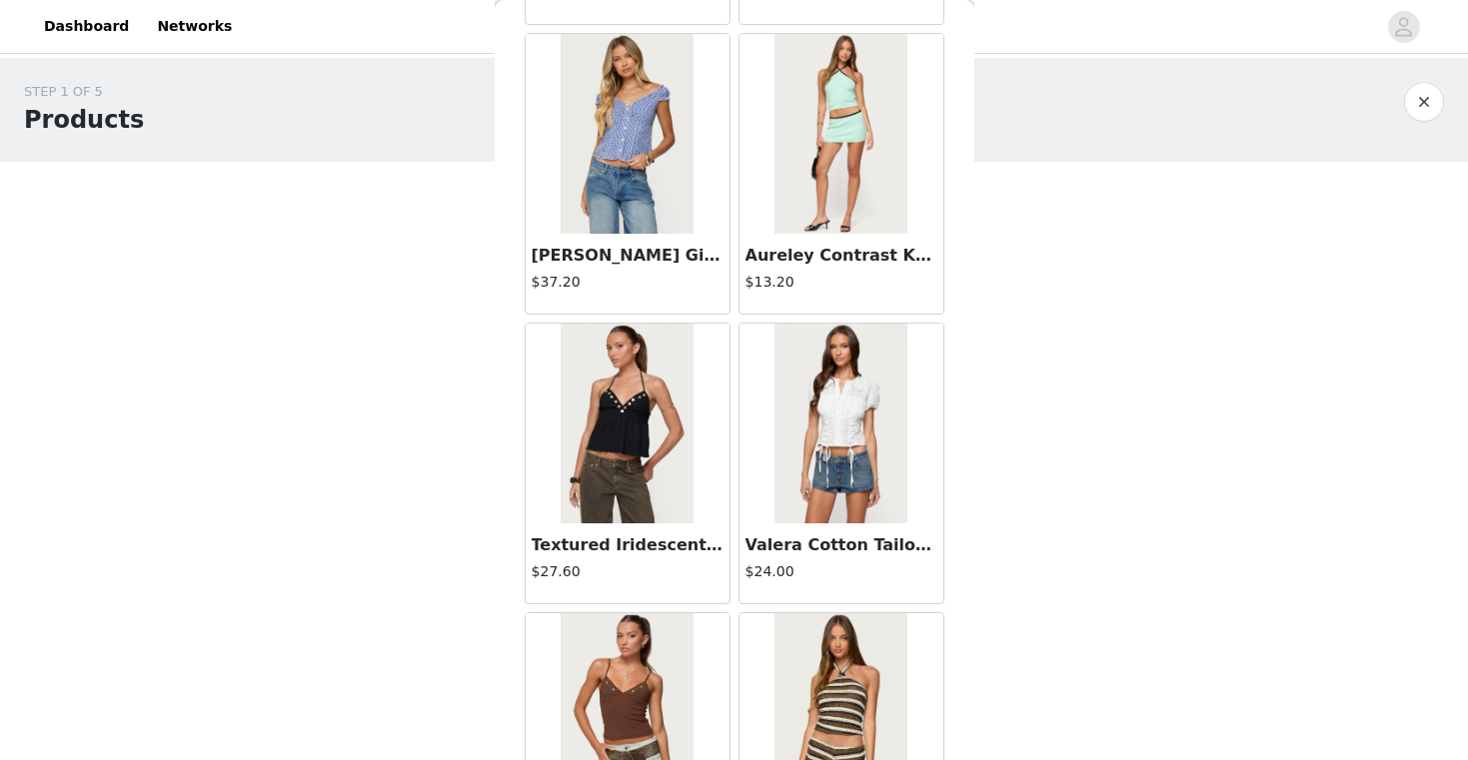
scroll to position [8091, 0]
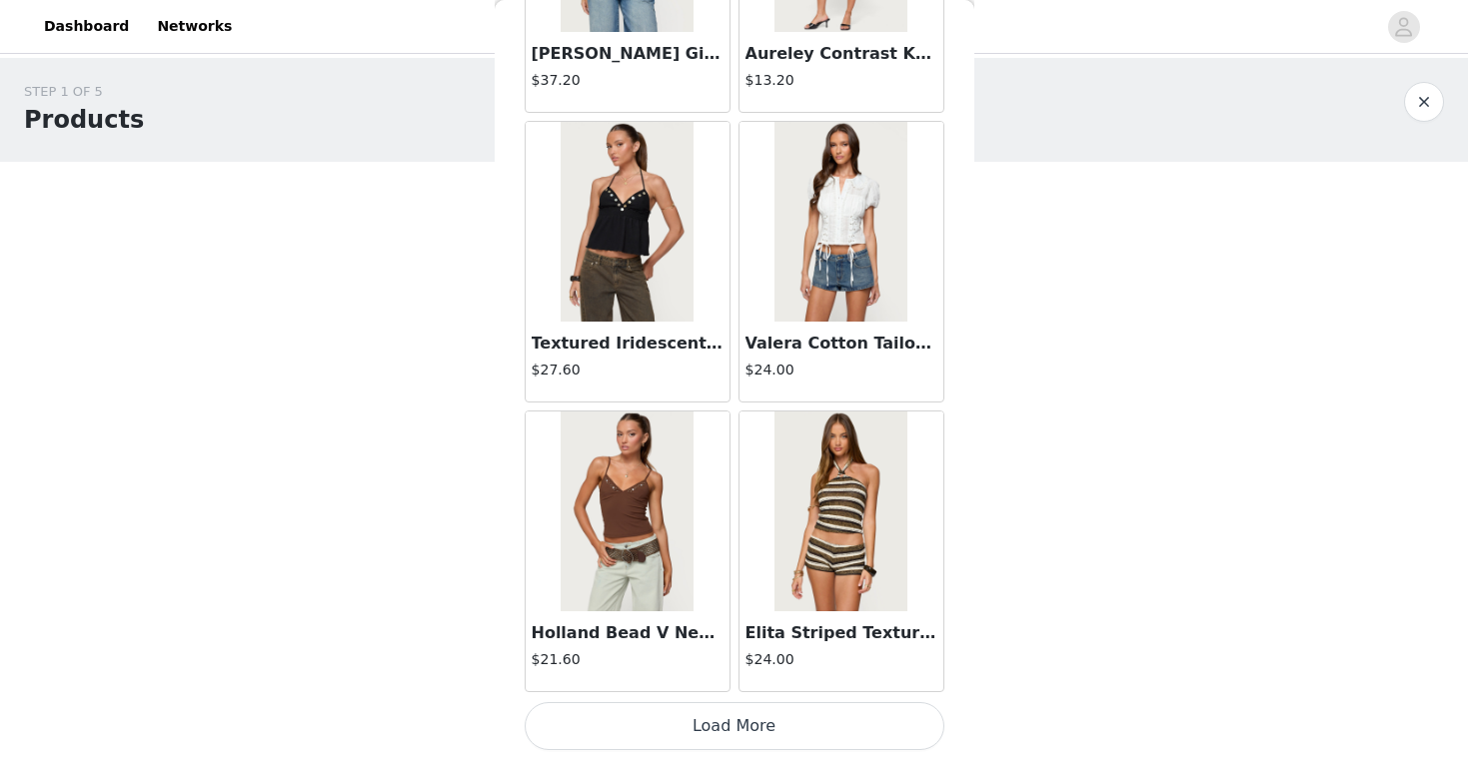
click at [754, 714] on button "Load More" at bounding box center [734, 726] width 420 height 48
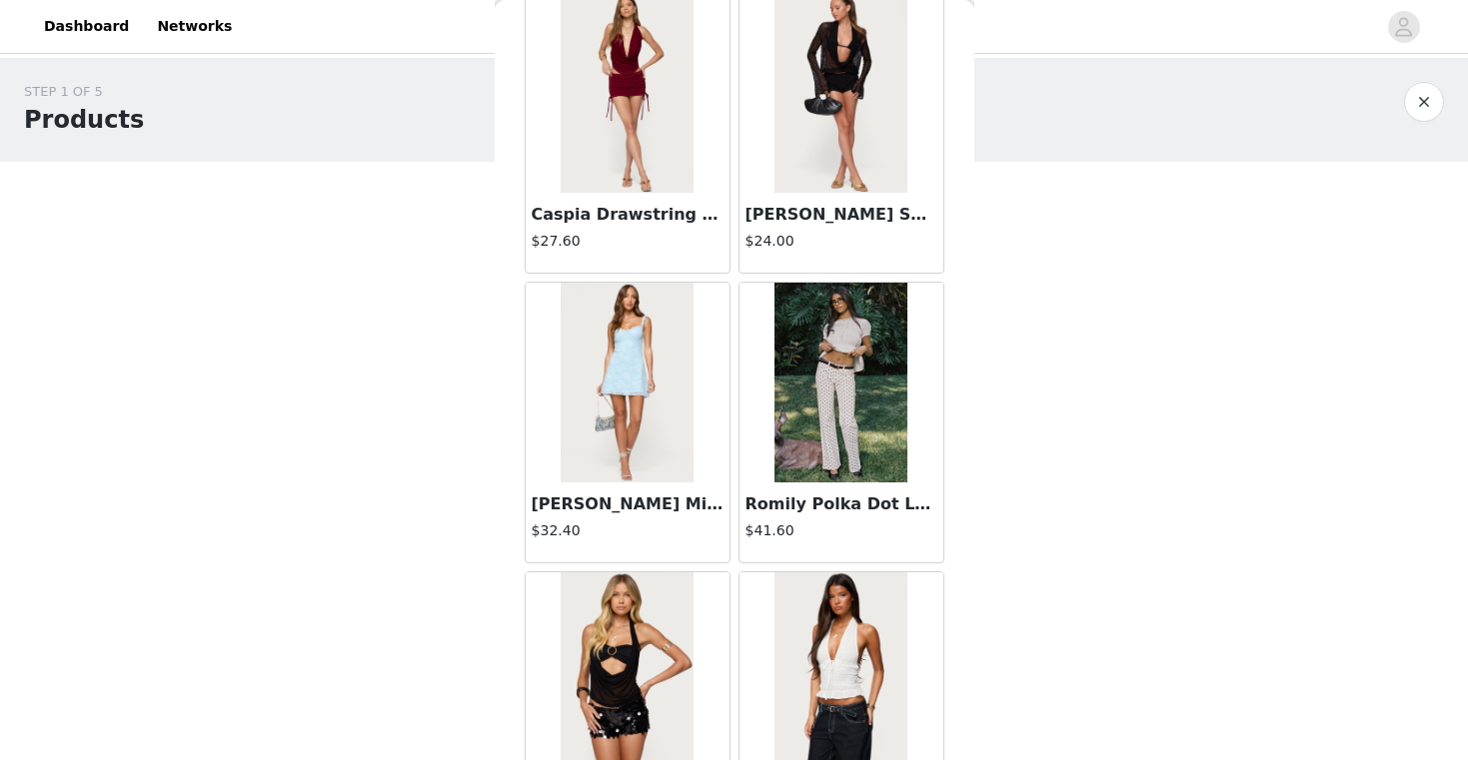
scroll to position [10988, 0]
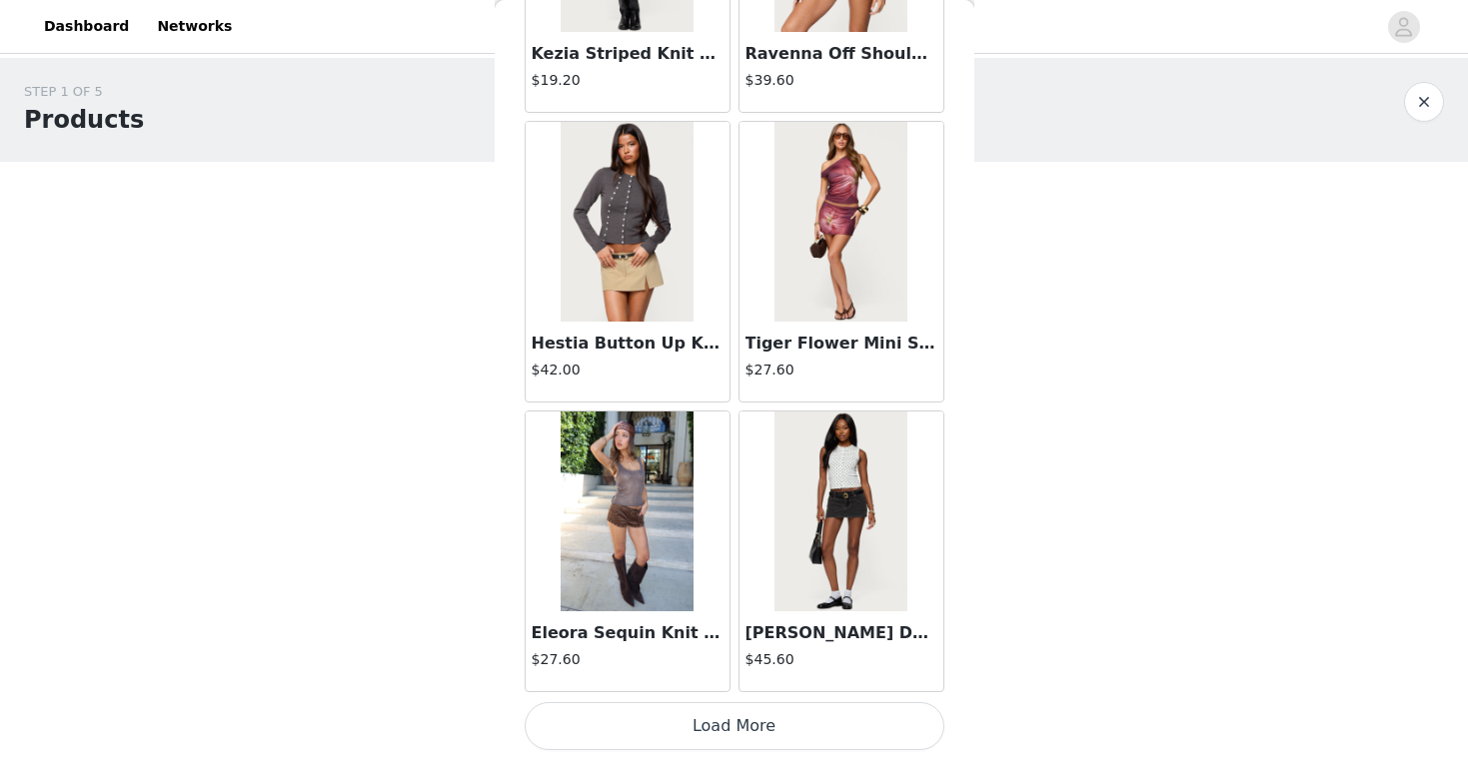
click at [783, 730] on button "Load More" at bounding box center [734, 726] width 420 height 48
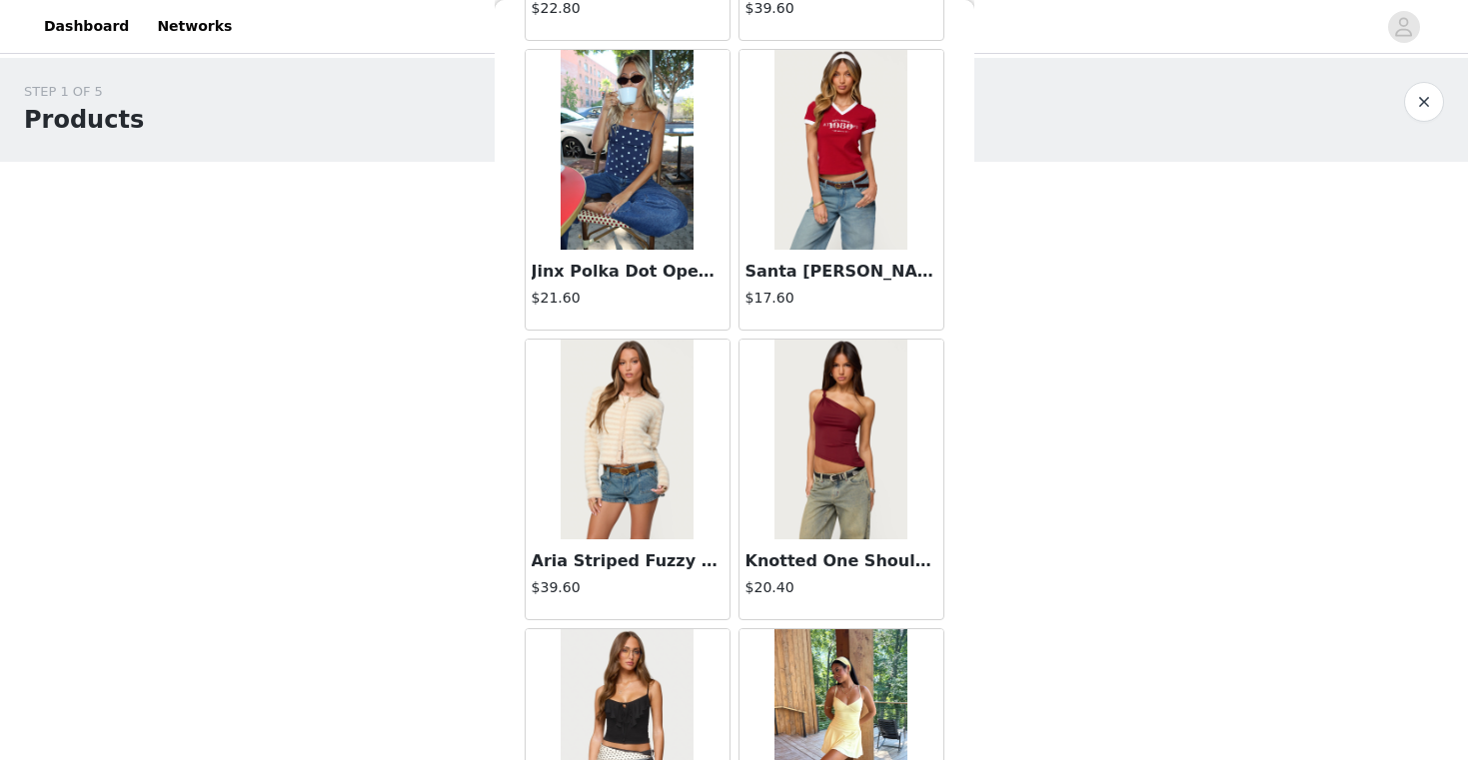
scroll to position [13885, 0]
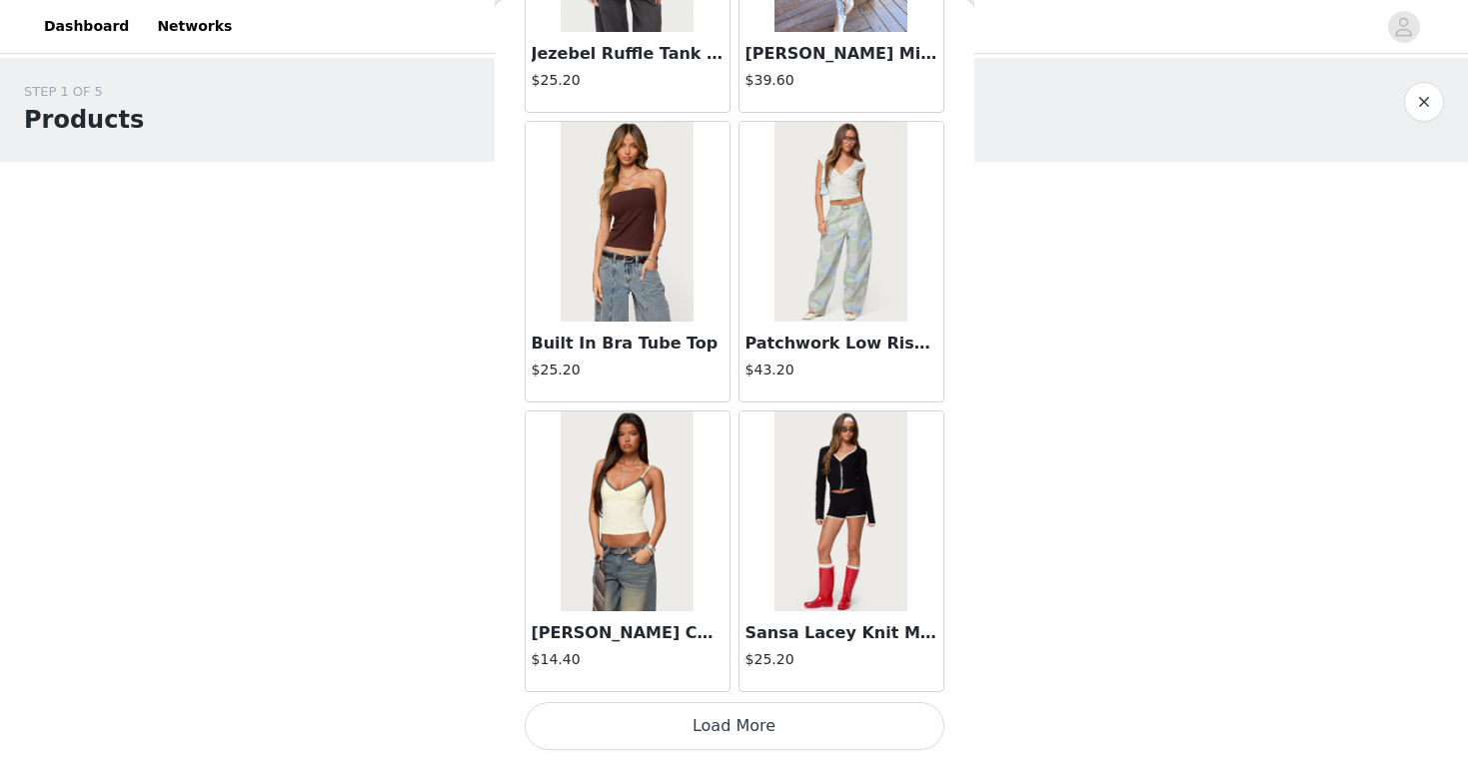
click at [776, 715] on button "Load More" at bounding box center [734, 726] width 420 height 48
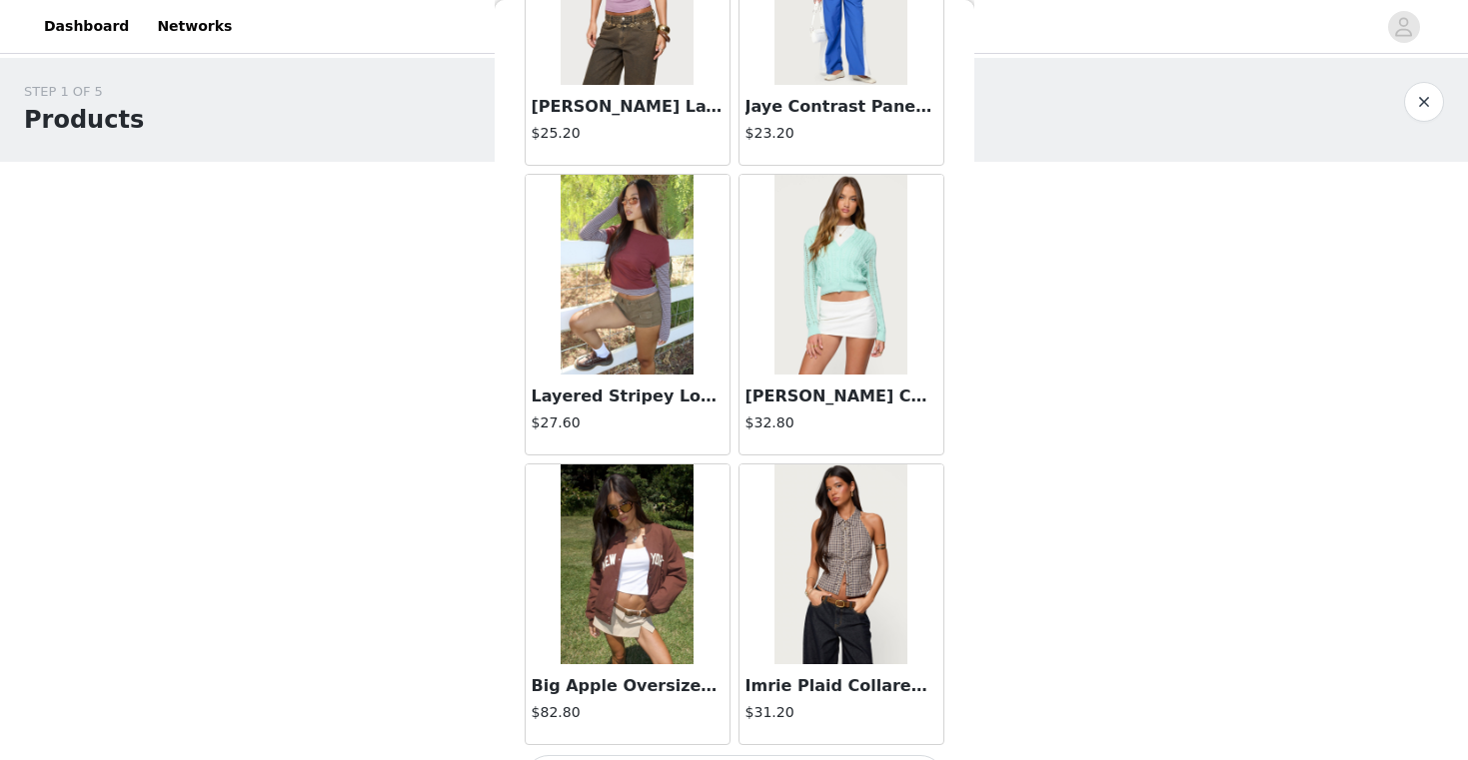
scroll to position [16782, 0]
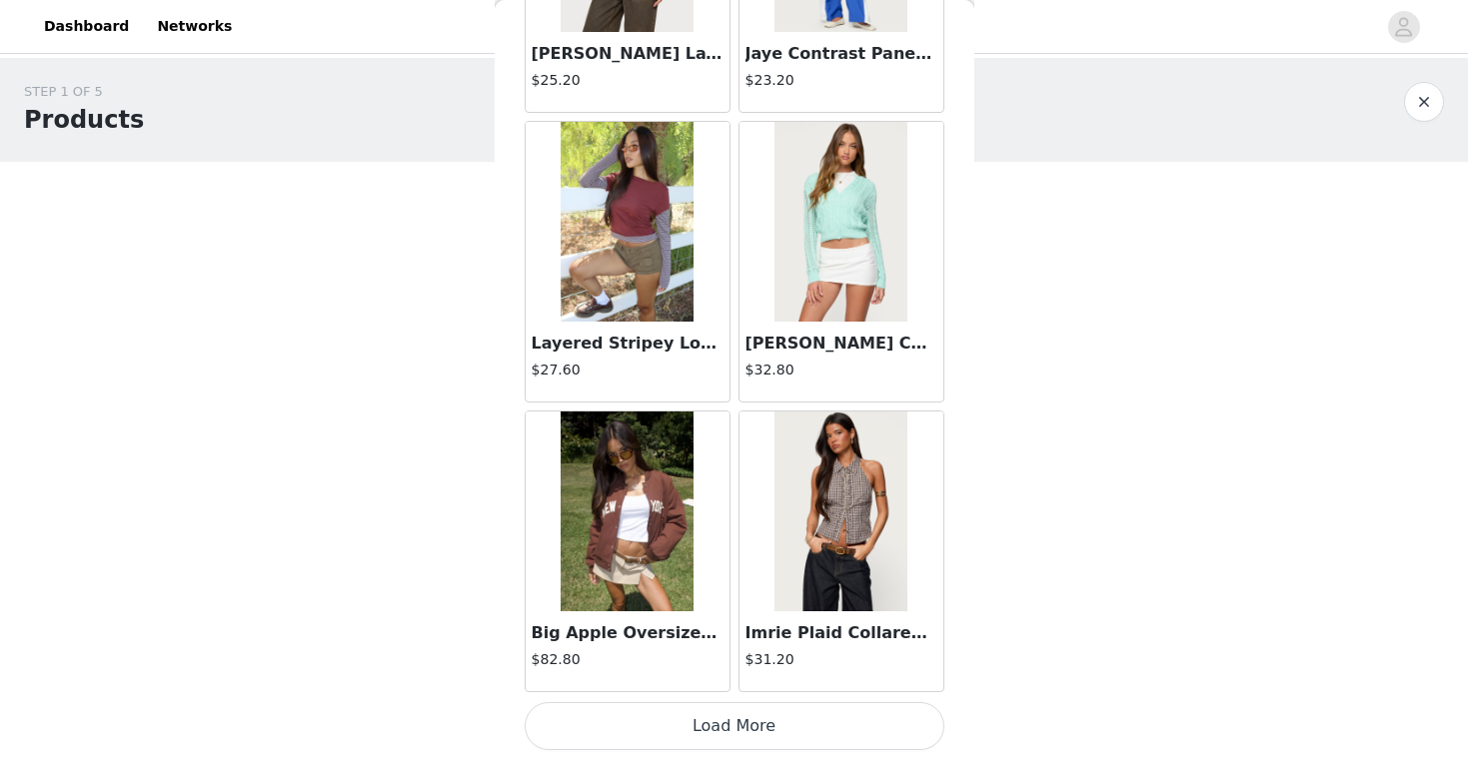
click at [774, 732] on button "Load More" at bounding box center [734, 726] width 420 height 48
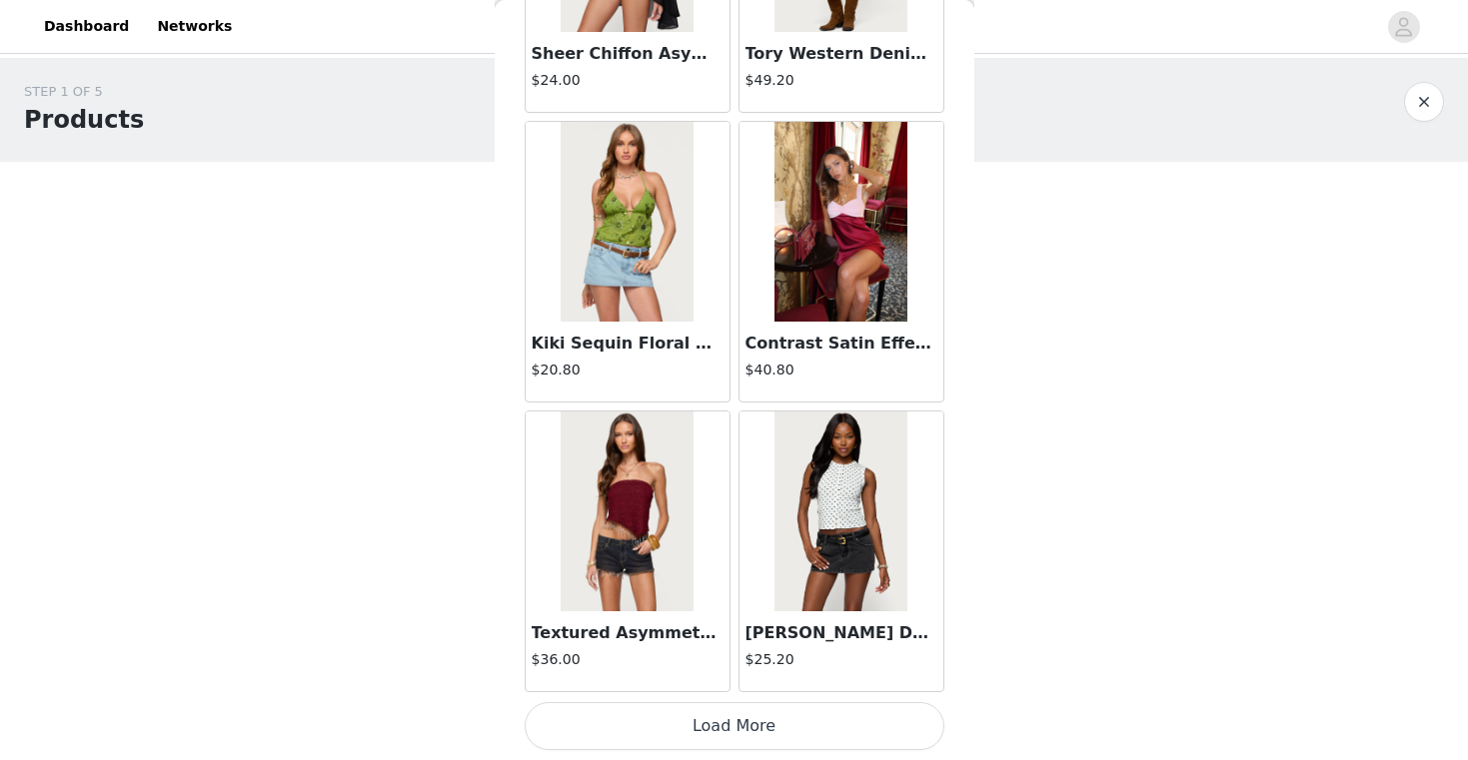
click at [750, 728] on button "Load More" at bounding box center [734, 726] width 420 height 48
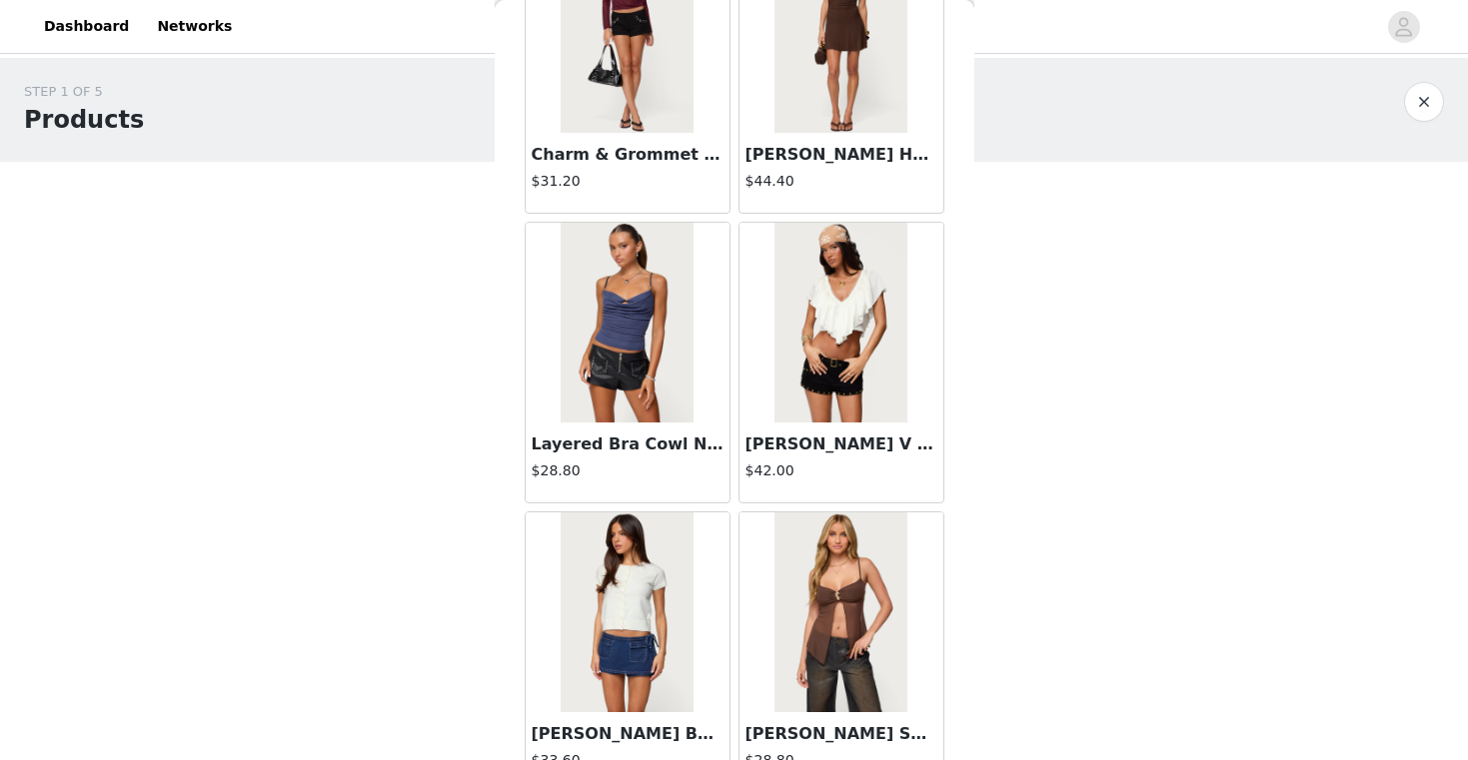
scroll to position [22576, 0]
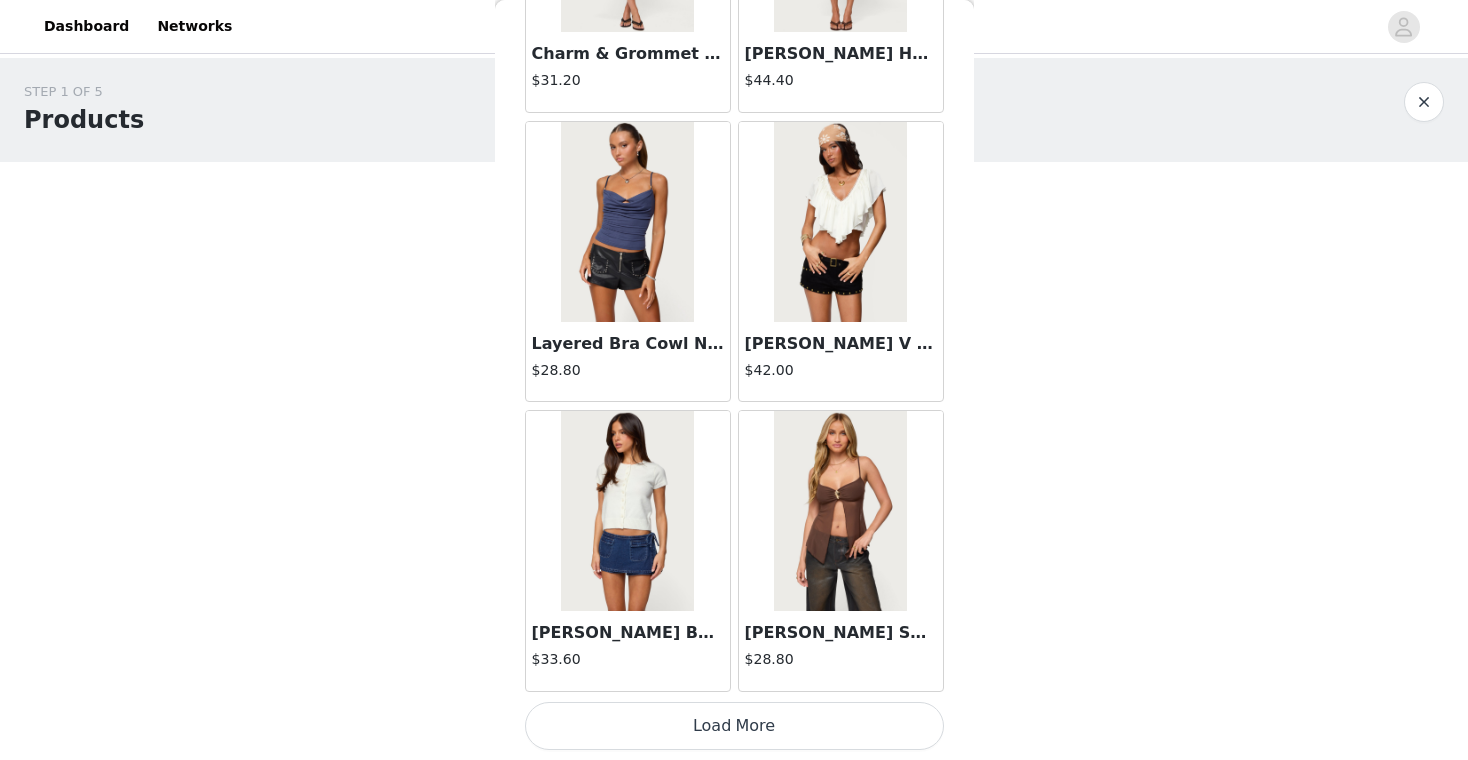
click at [727, 707] on button "Load More" at bounding box center [734, 726] width 420 height 48
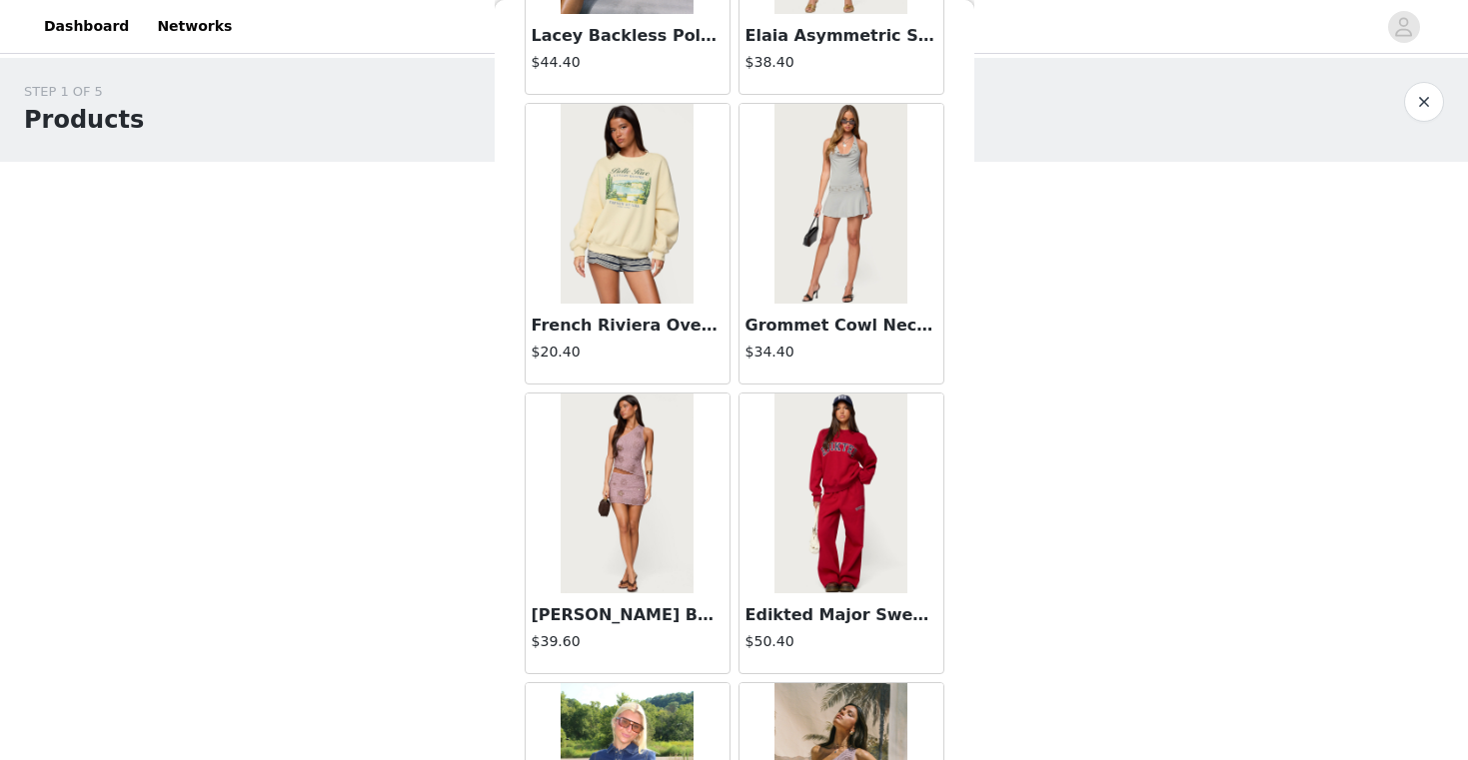
scroll to position [25473, 0]
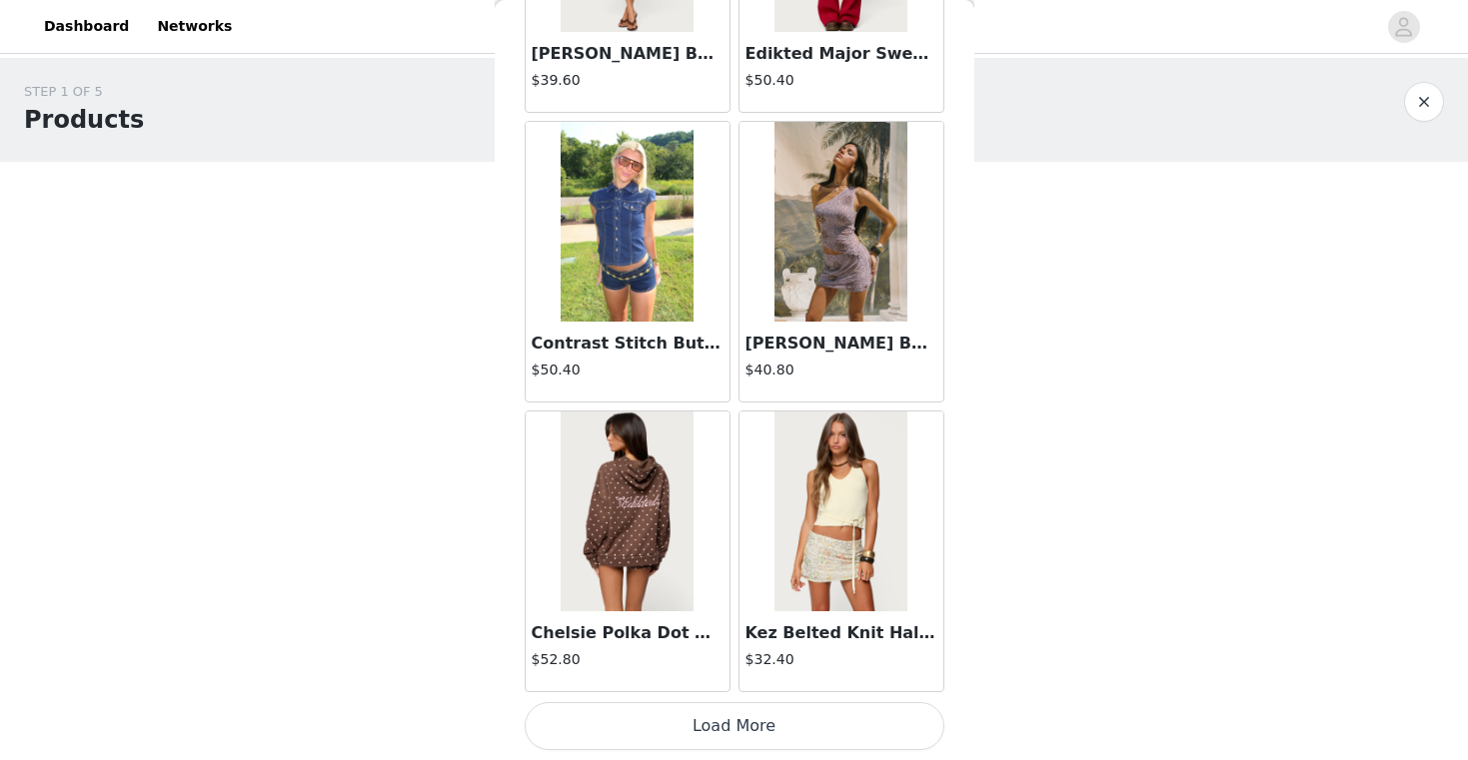
click at [781, 731] on button "Load More" at bounding box center [734, 726] width 420 height 48
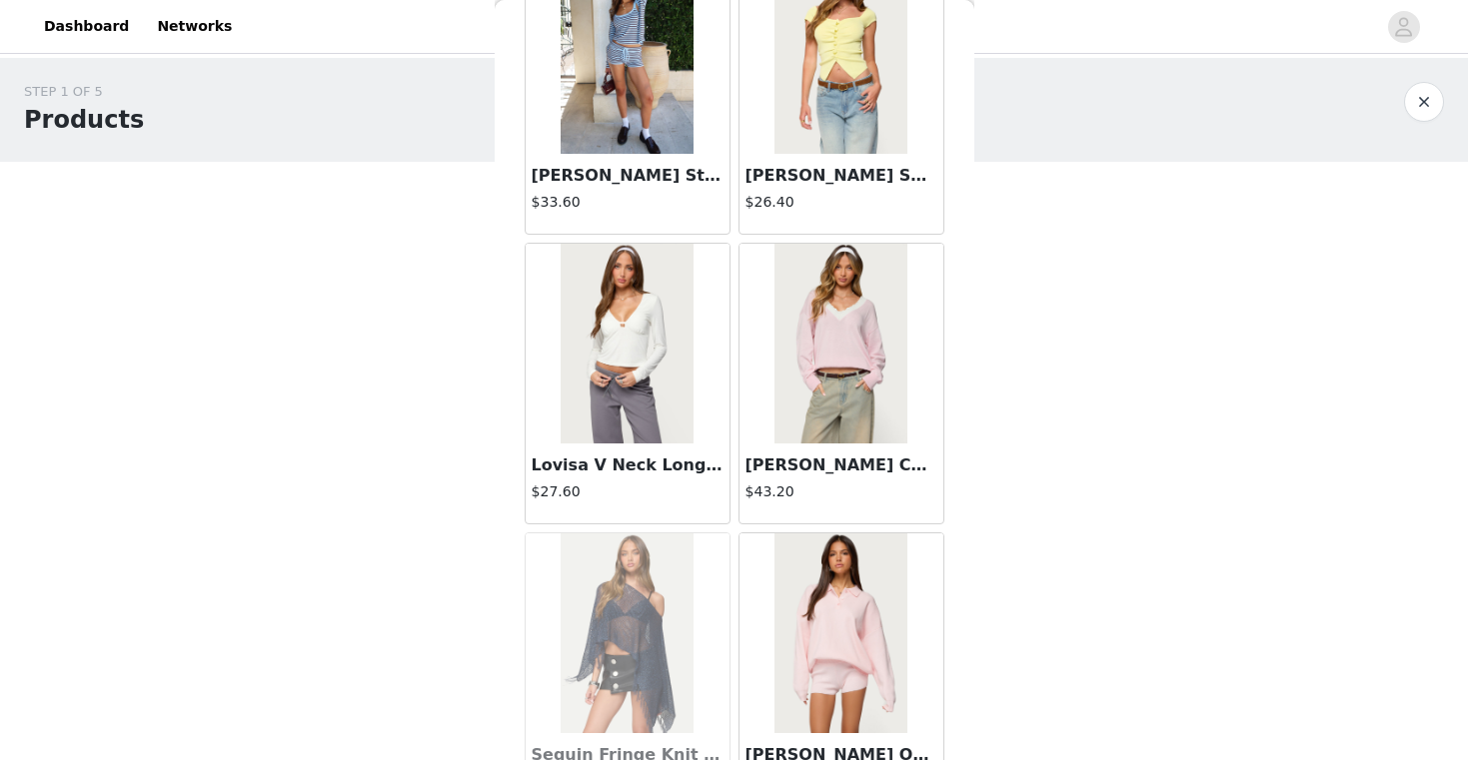
scroll to position [28370, 0]
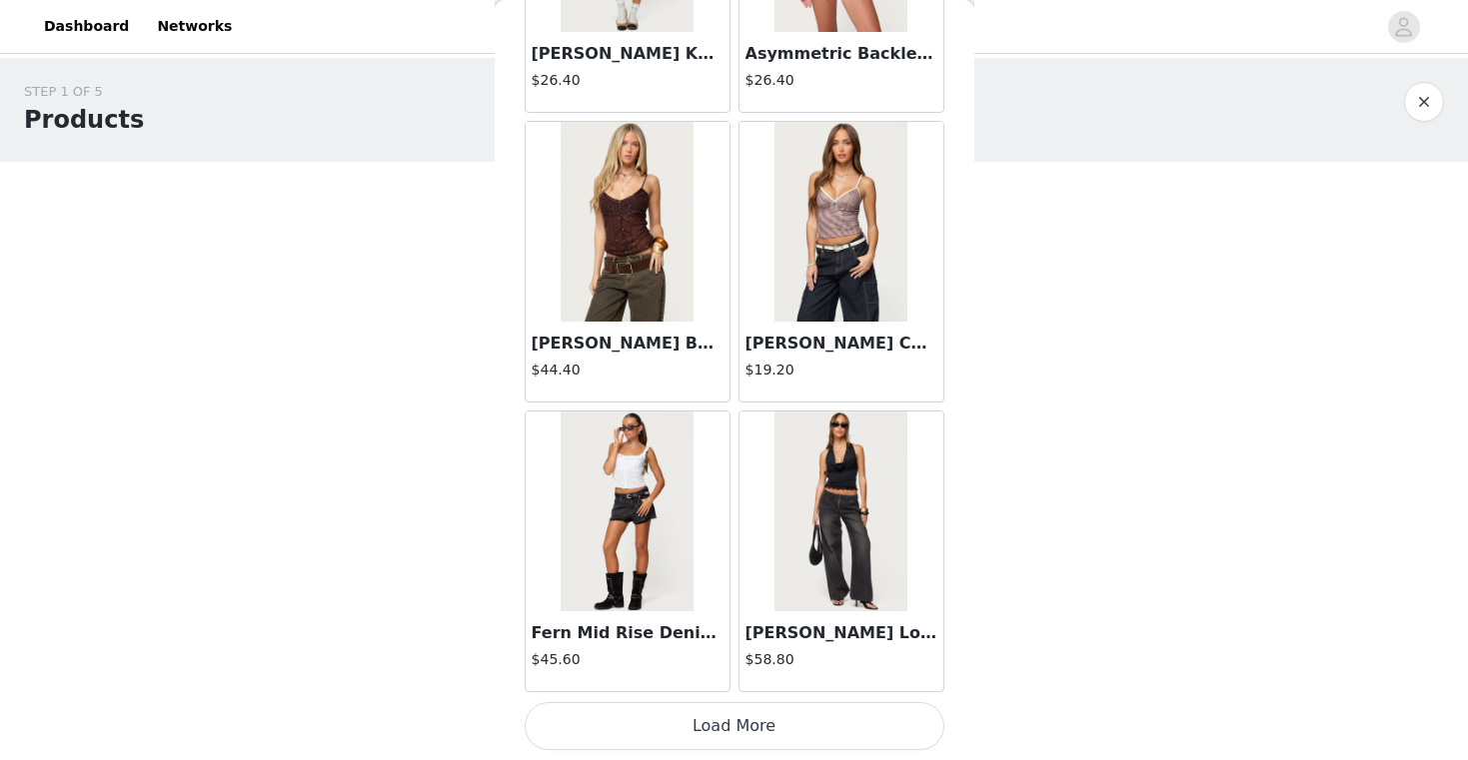
click at [795, 711] on button "Load More" at bounding box center [734, 726] width 420 height 48
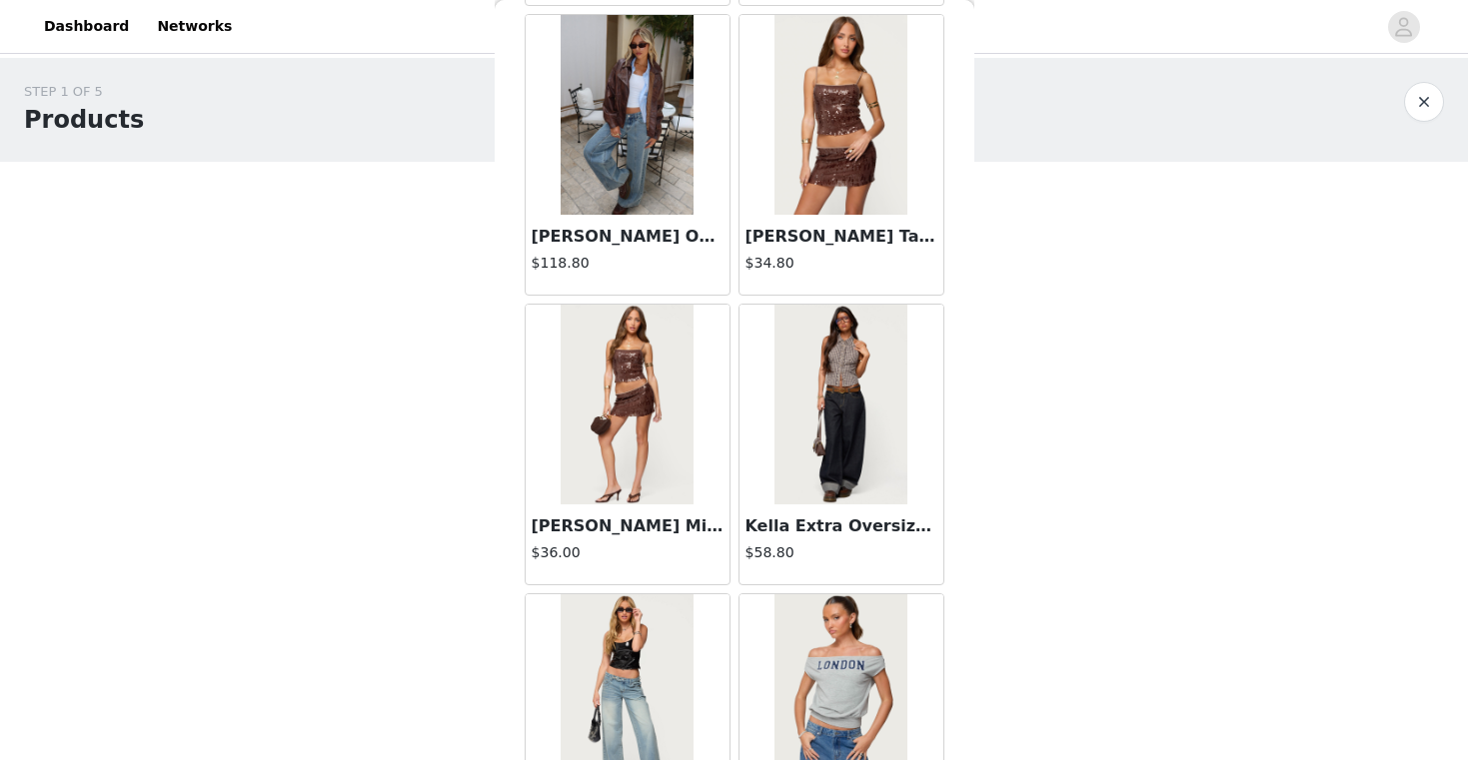
scroll to position [31267, 0]
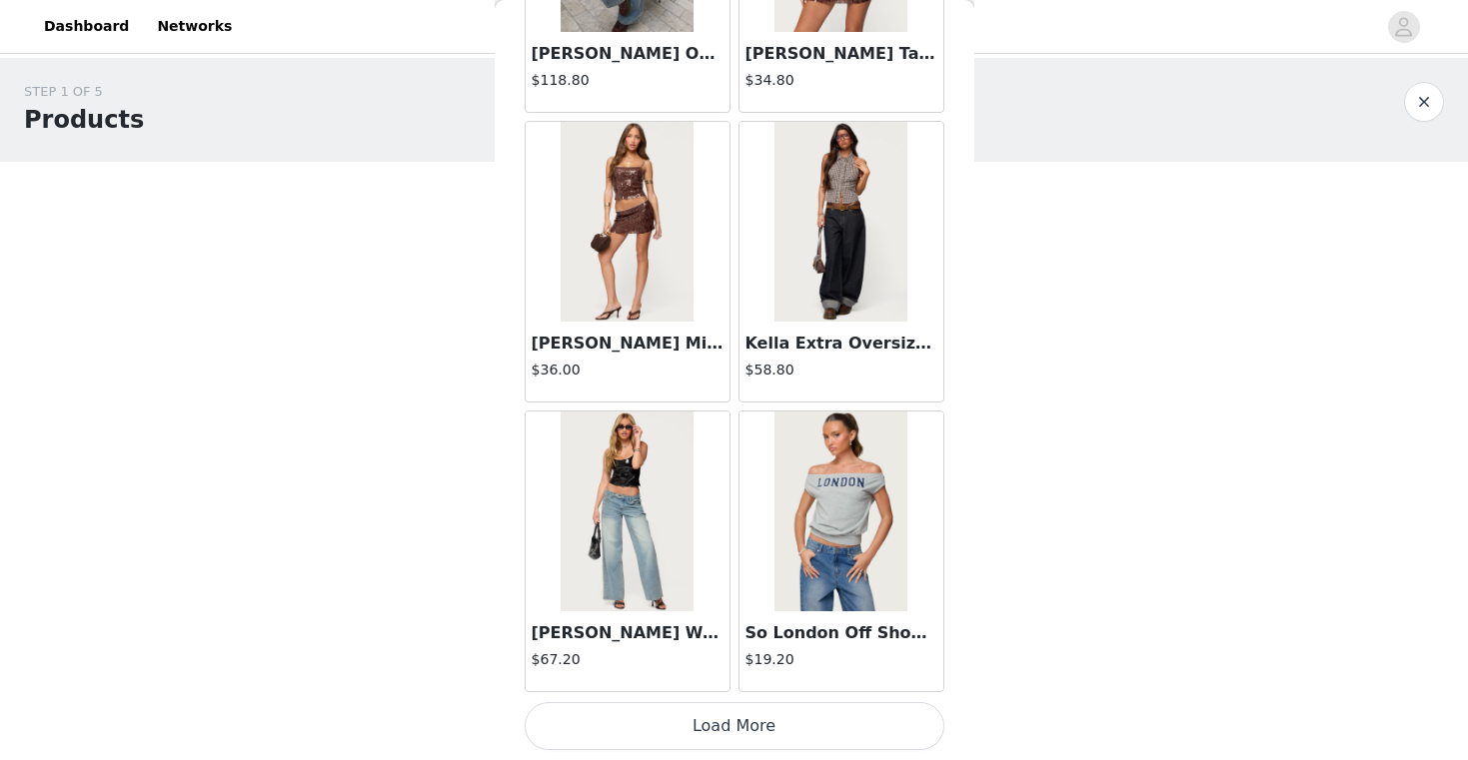
click at [769, 726] on button "Load More" at bounding box center [734, 726] width 420 height 48
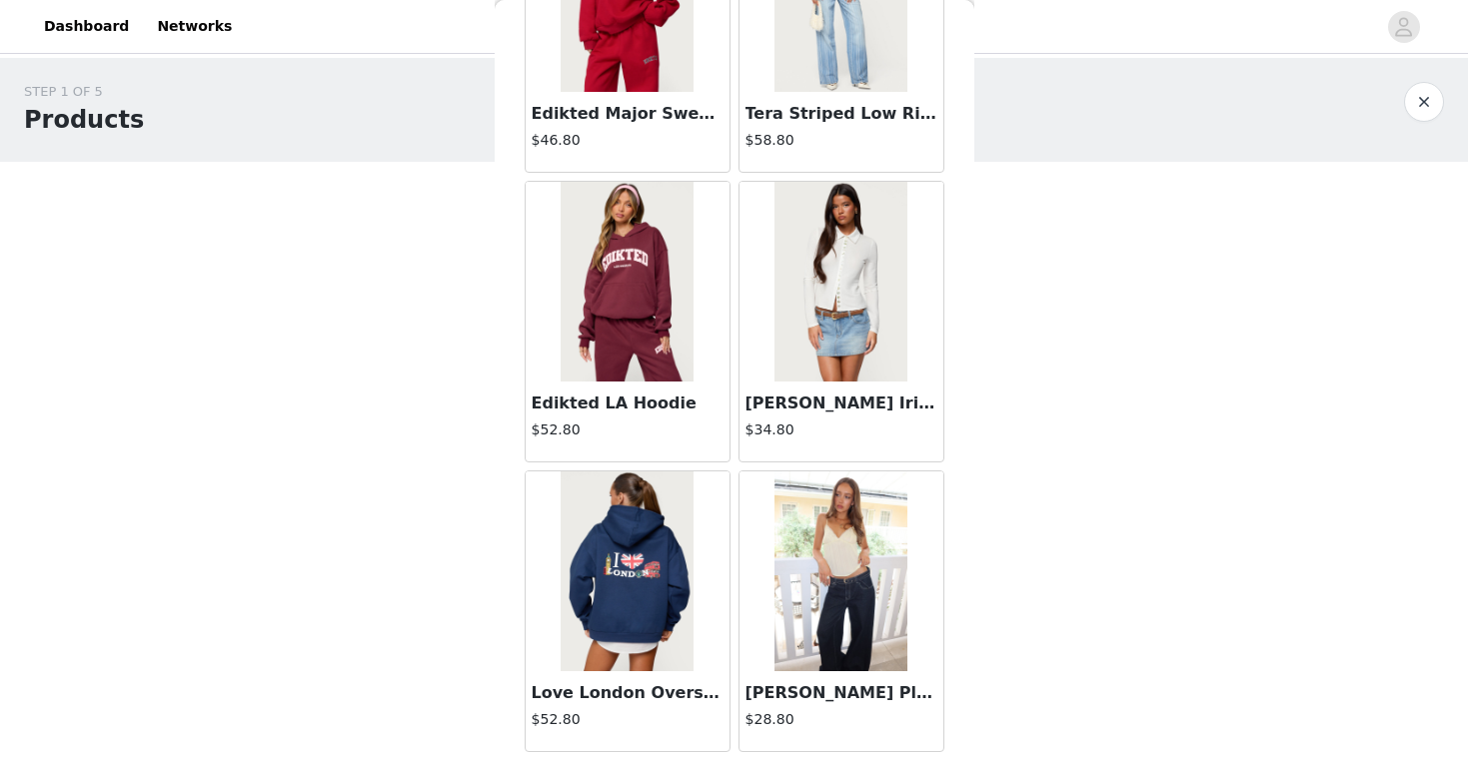
scroll to position [34164, 0]
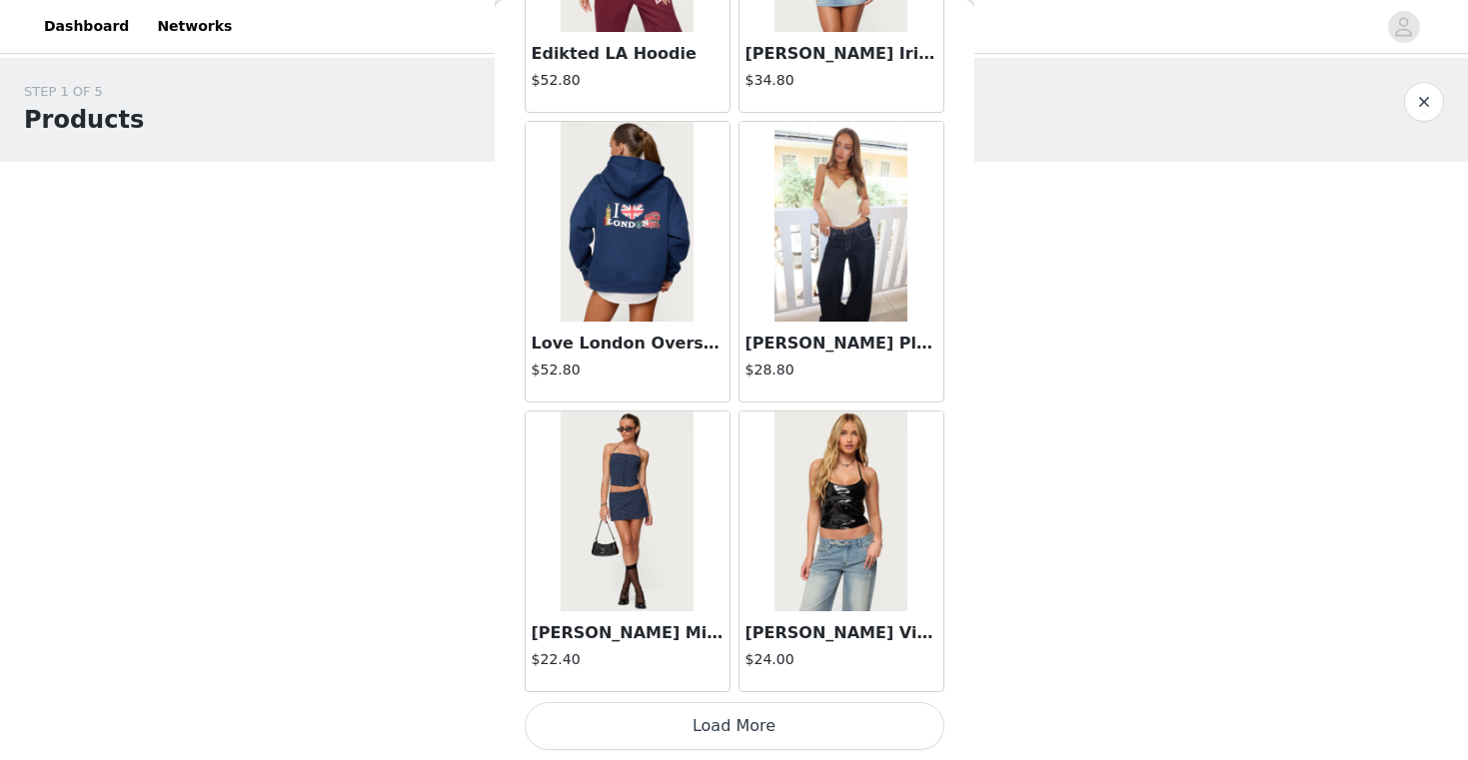
click at [737, 726] on button "Load More" at bounding box center [734, 726] width 420 height 48
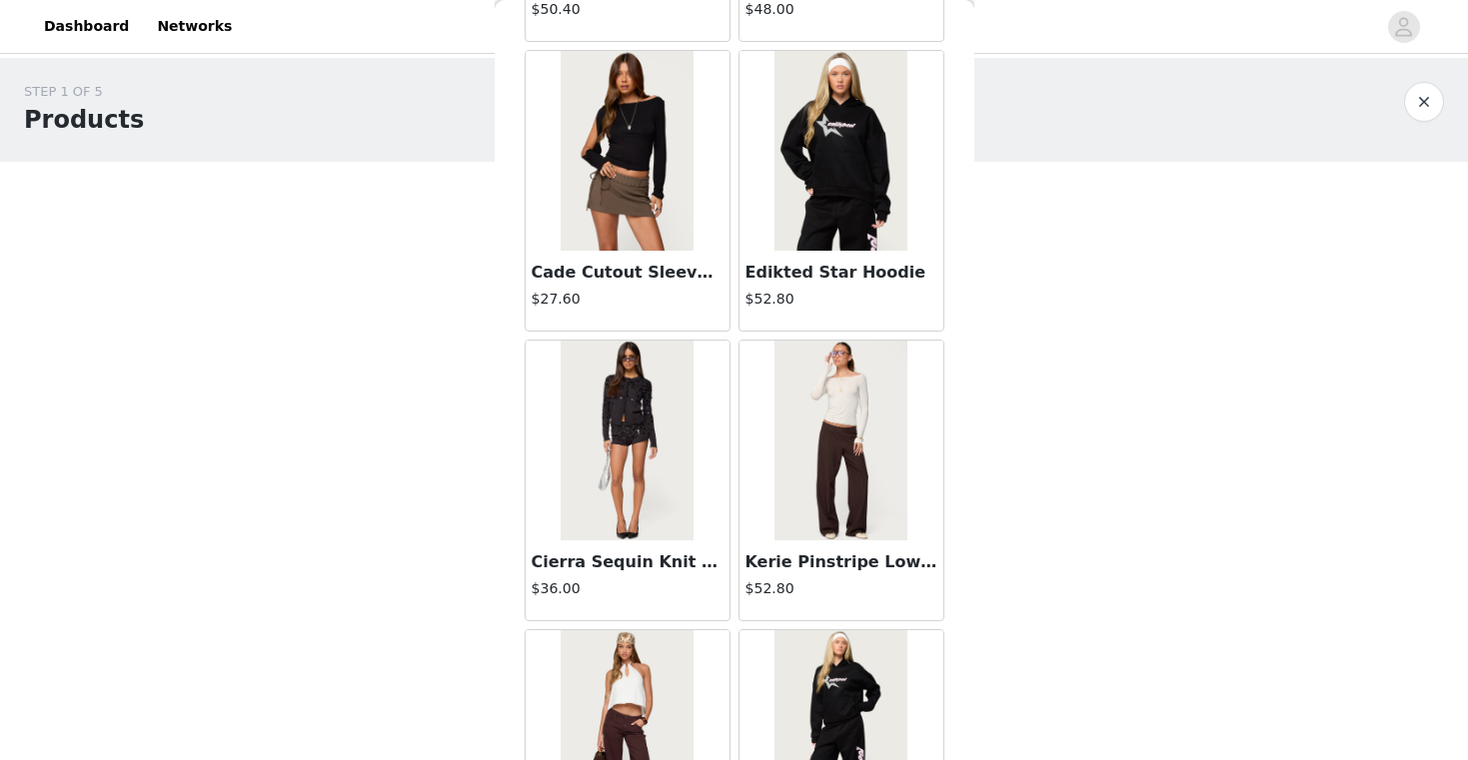
scroll to position [37061, 0]
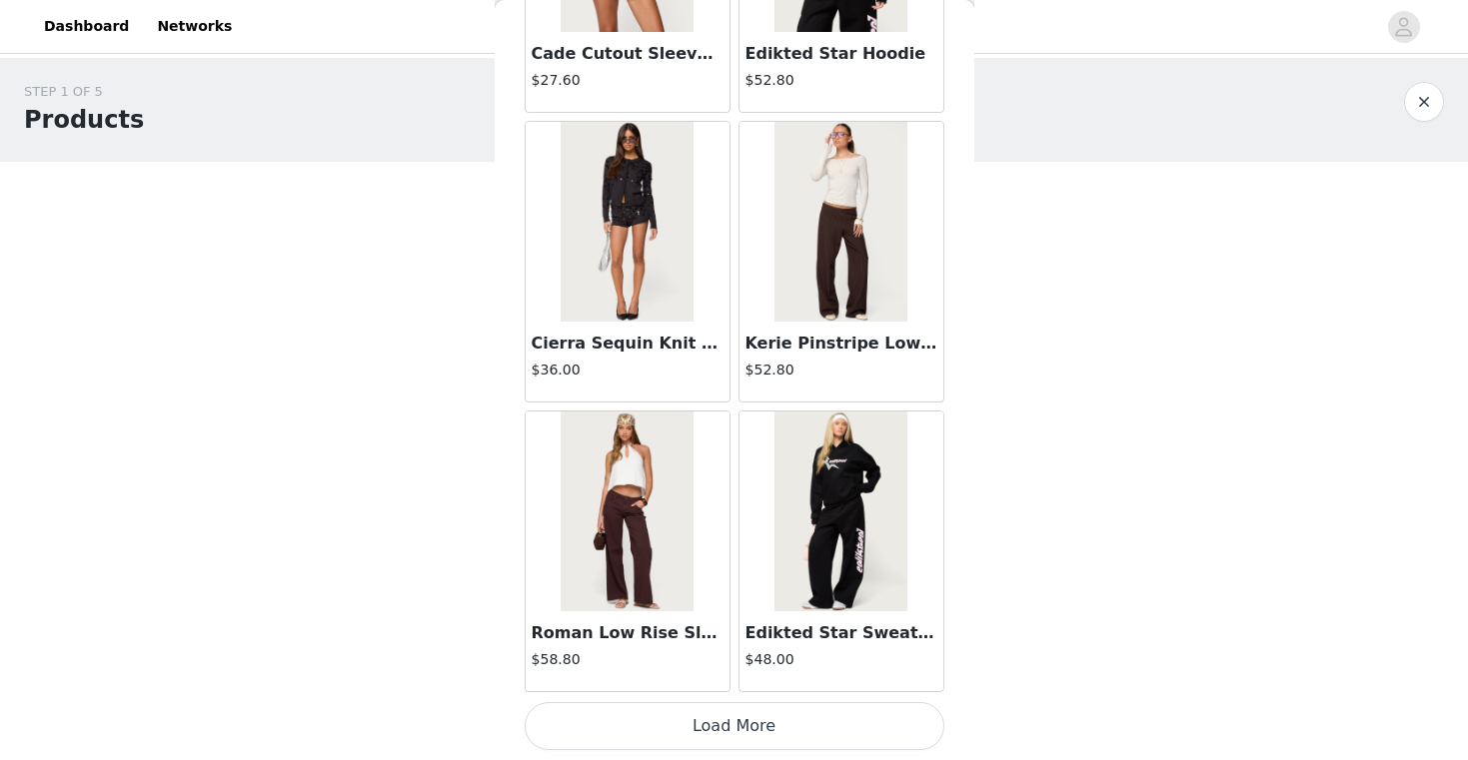
click at [779, 727] on button "Load More" at bounding box center [734, 726] width 420 height 48
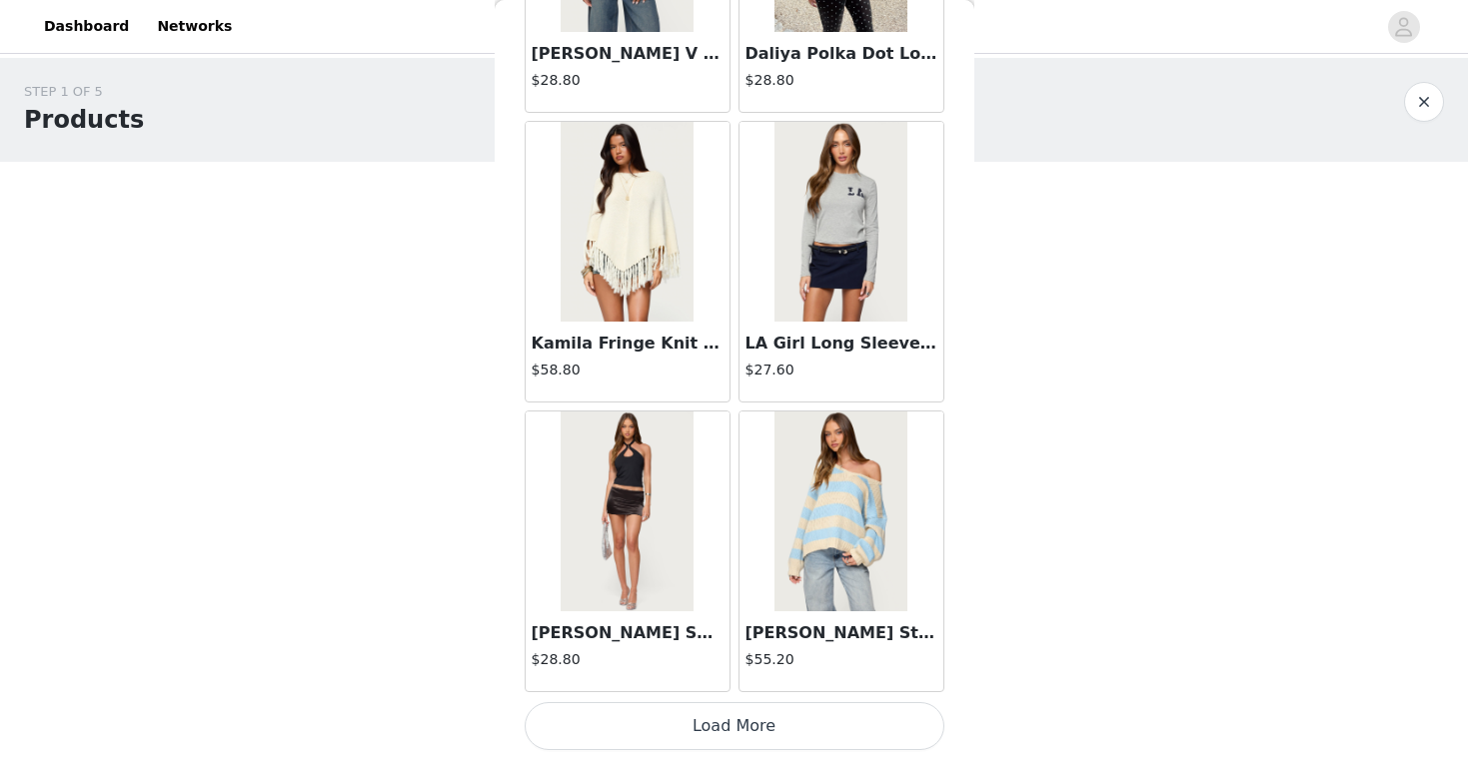
click at [801, 729] on button "Load More" at bounding box center [734, 726] width 420 height 48
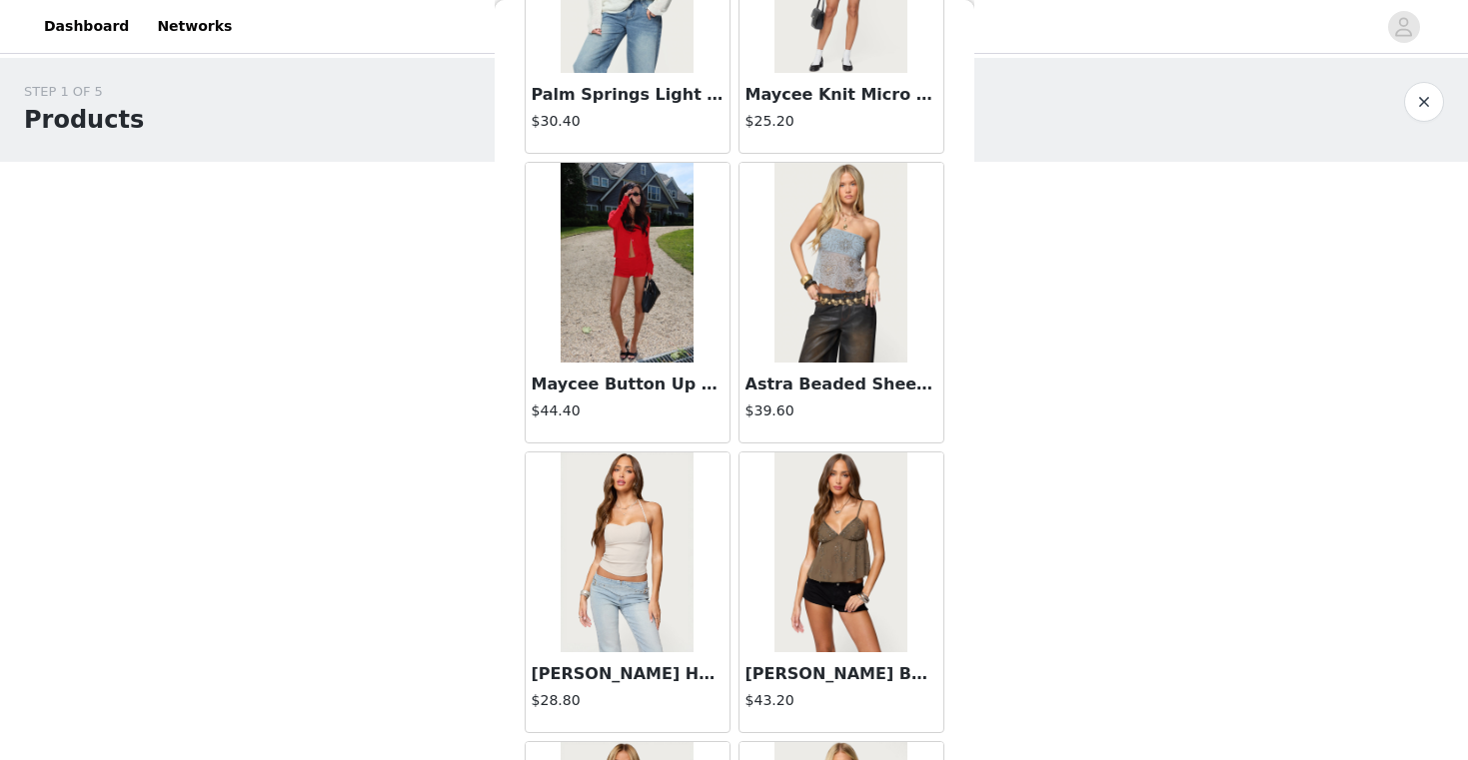
scroll to position [42855, 0]
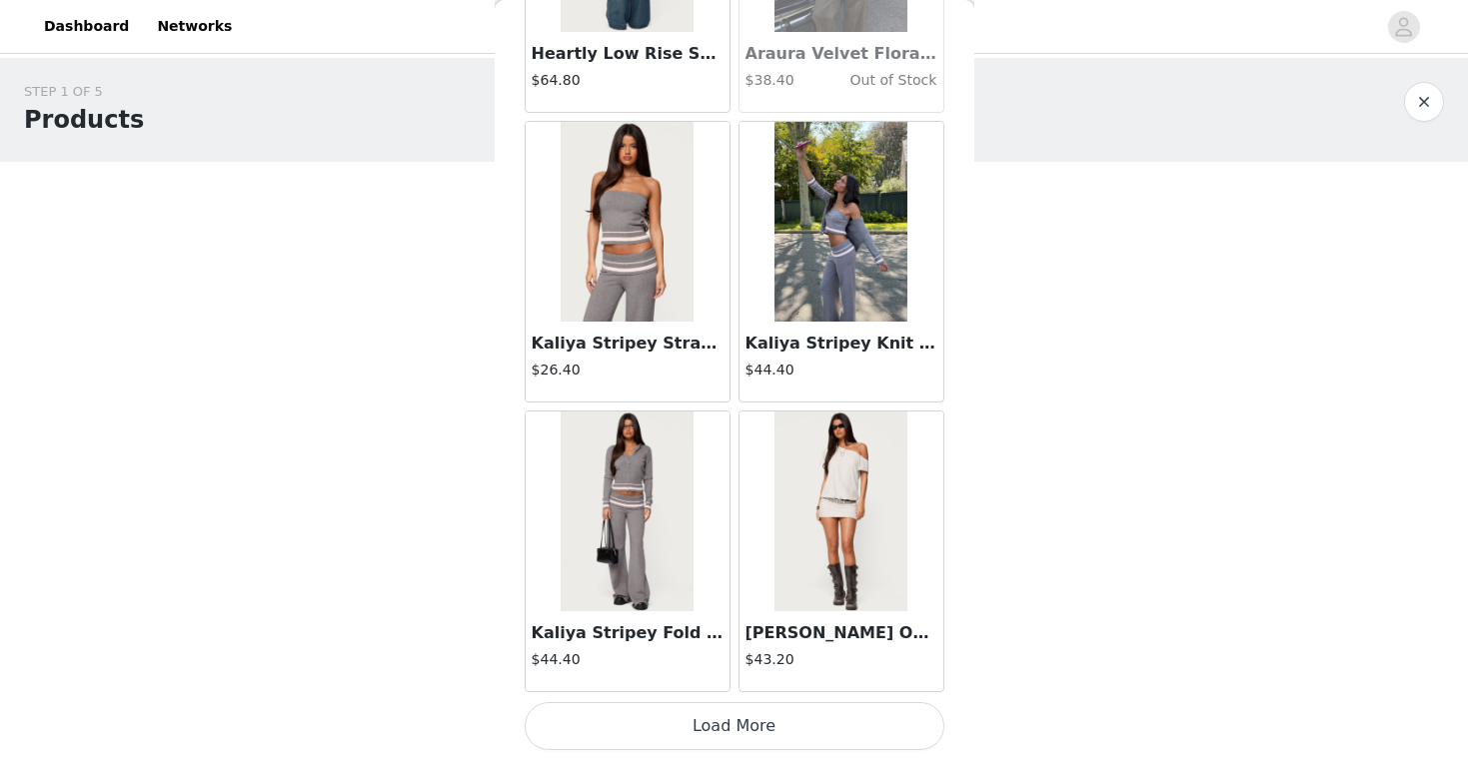
click at [790, 731] on button "Load More" at bounding box center [734, 726] width 420 height 48
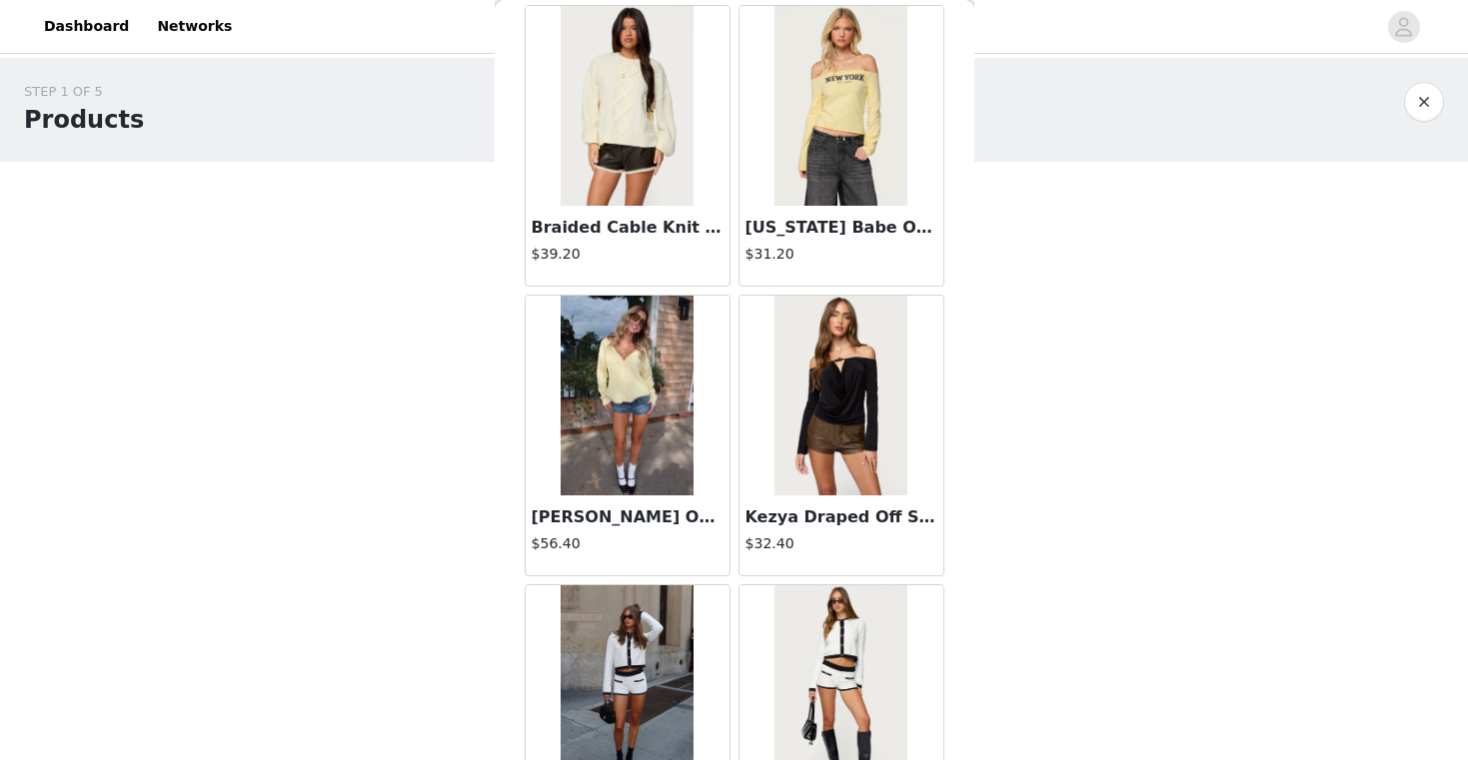
scroll to position [45752, 0]
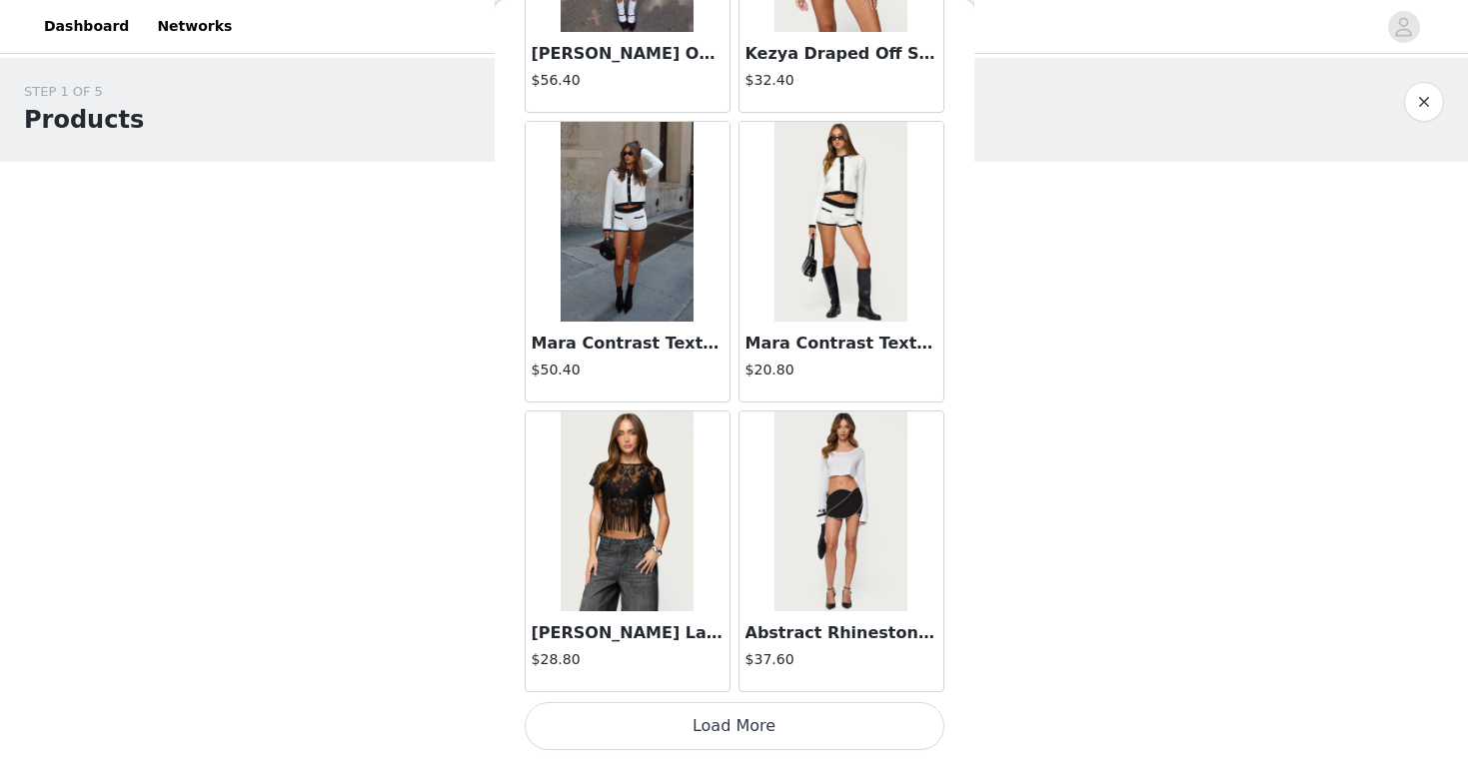
click at [799, 740] on button "Load More" at bounding box center [734, 726] width 420 height 48
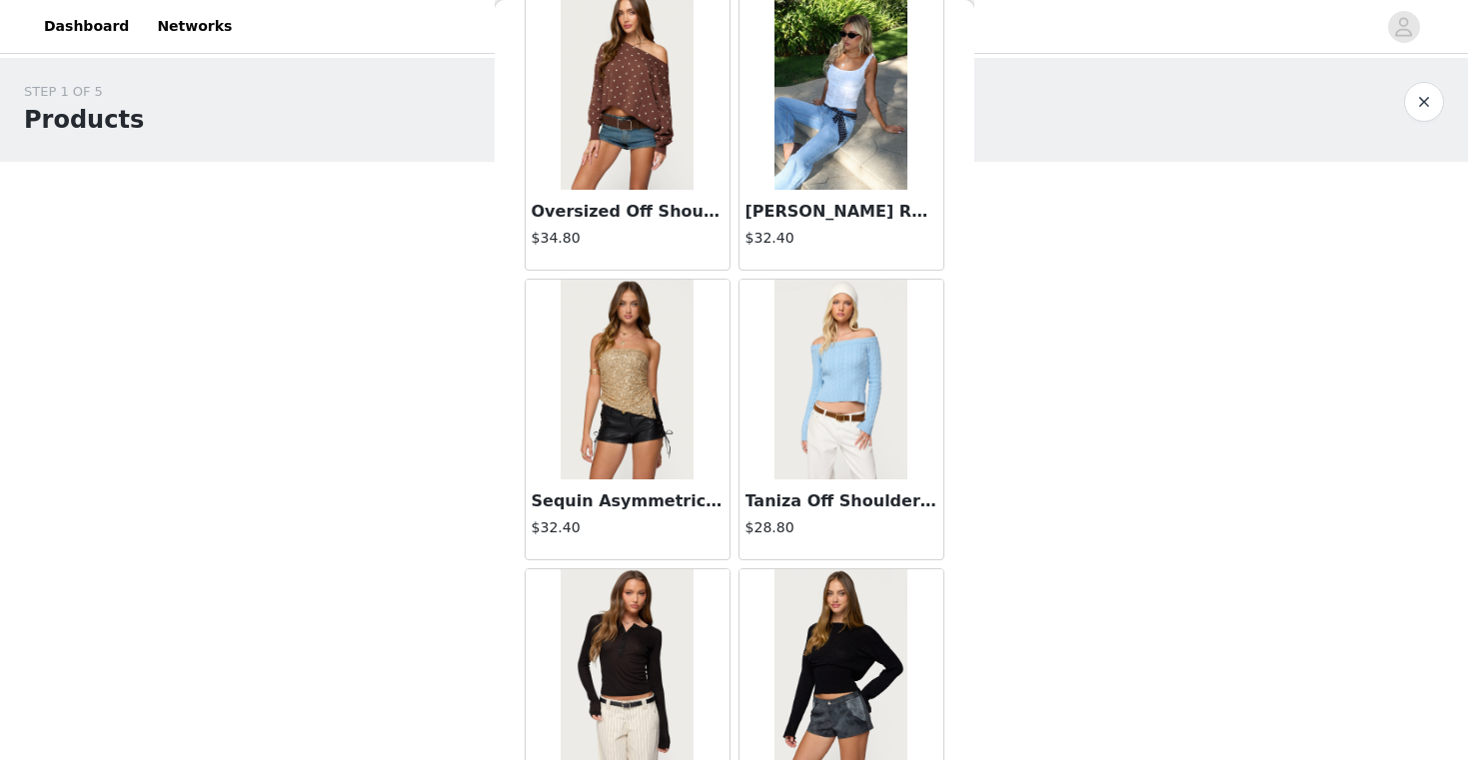
scroll to position [48649, 0]
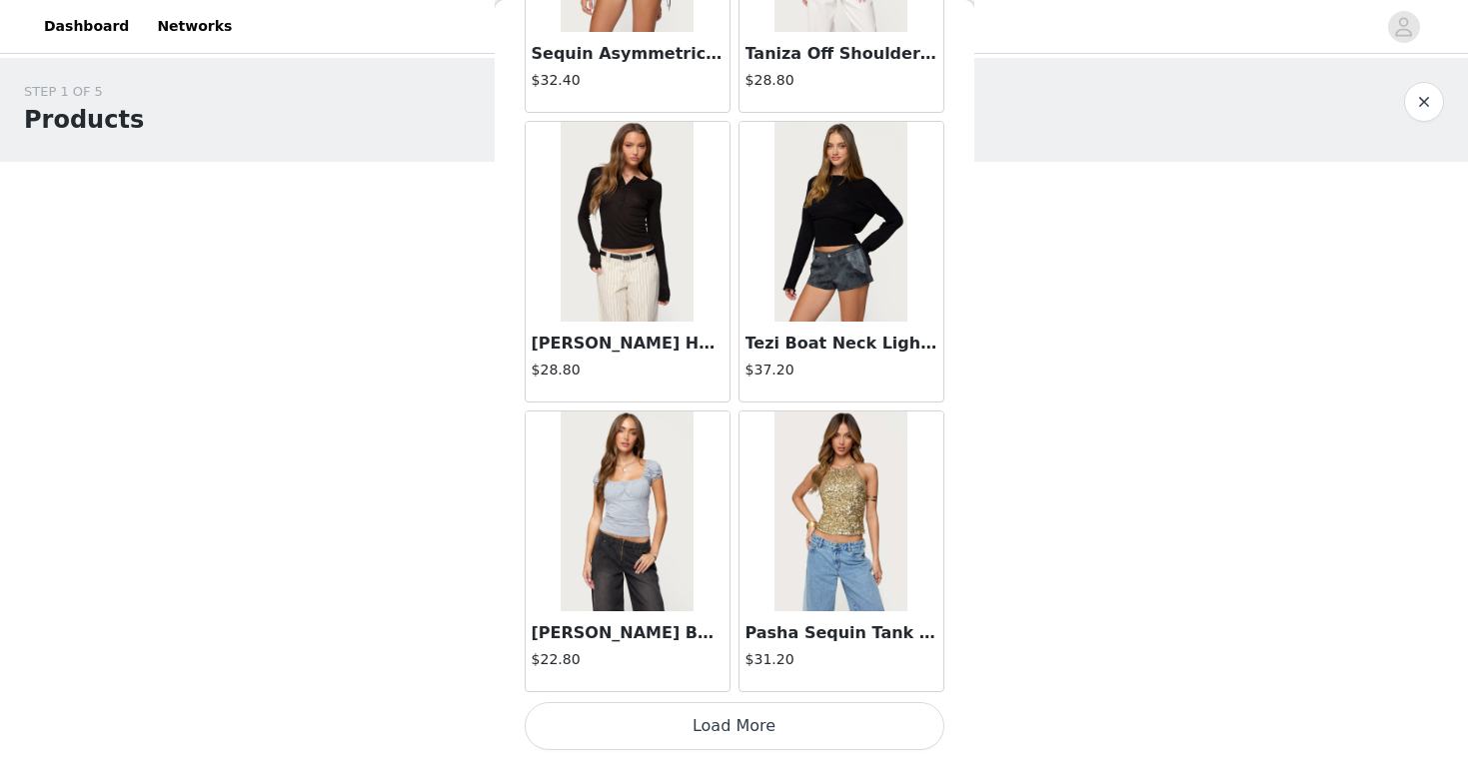
click at [811, 721] on button "Load More" at bounding box center [734, 726] width 420 height 48
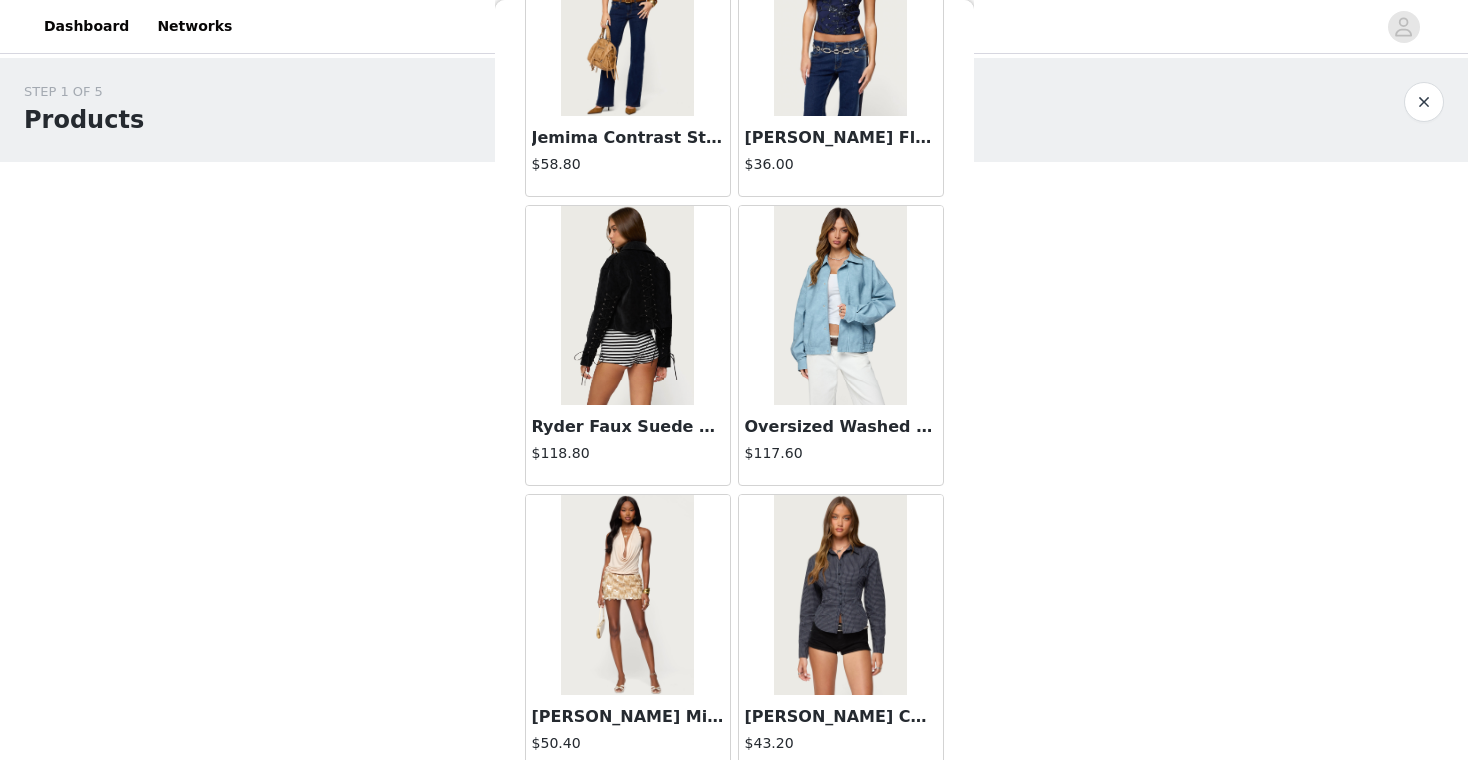
scroll to position [51547, 0]
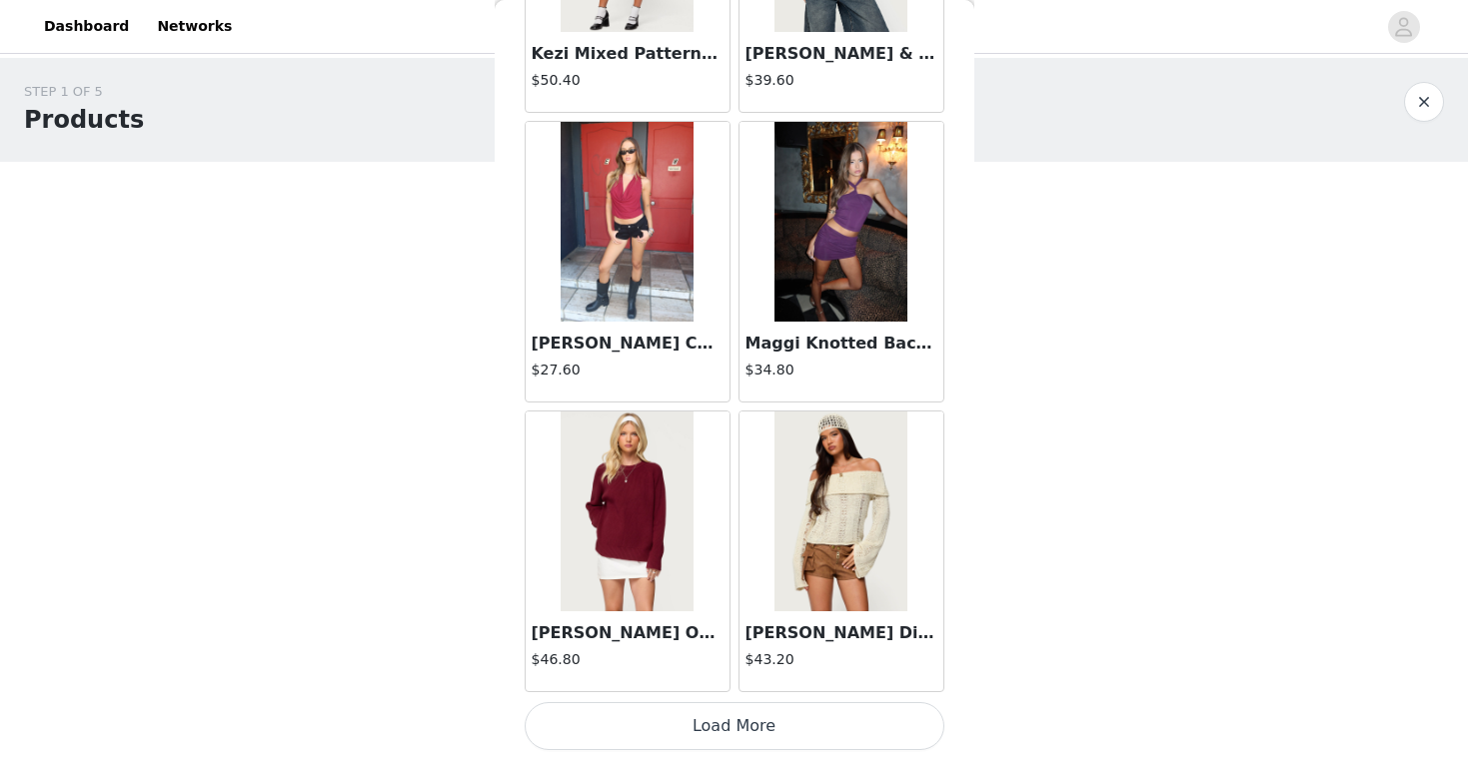
click at [752, 726] on button "Load More" at bounding box center [734, 726] width 420 height 48
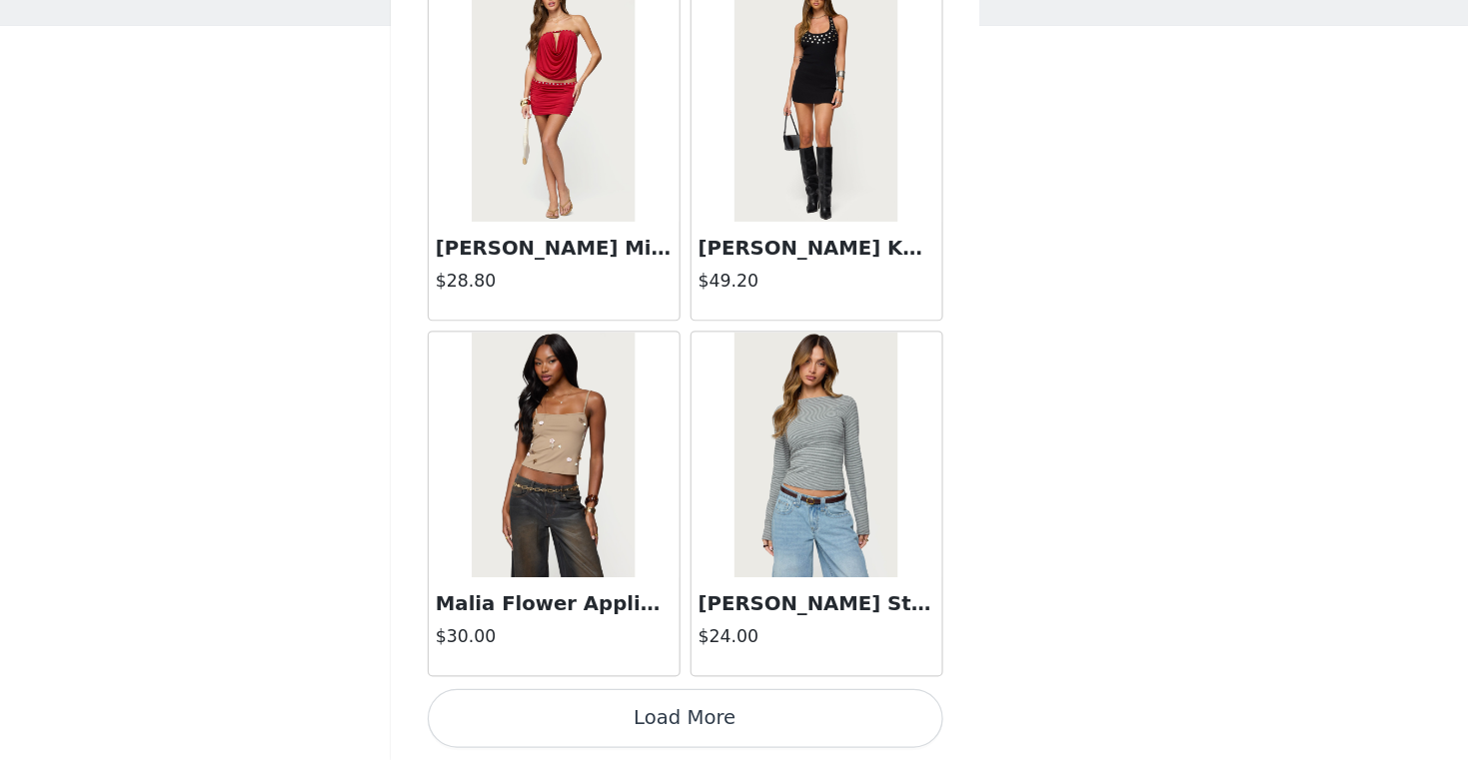
scroll to position [0, 0]
click at [712, 720] on button "Load More" at bounding box center [734, 726] width 420 height 48
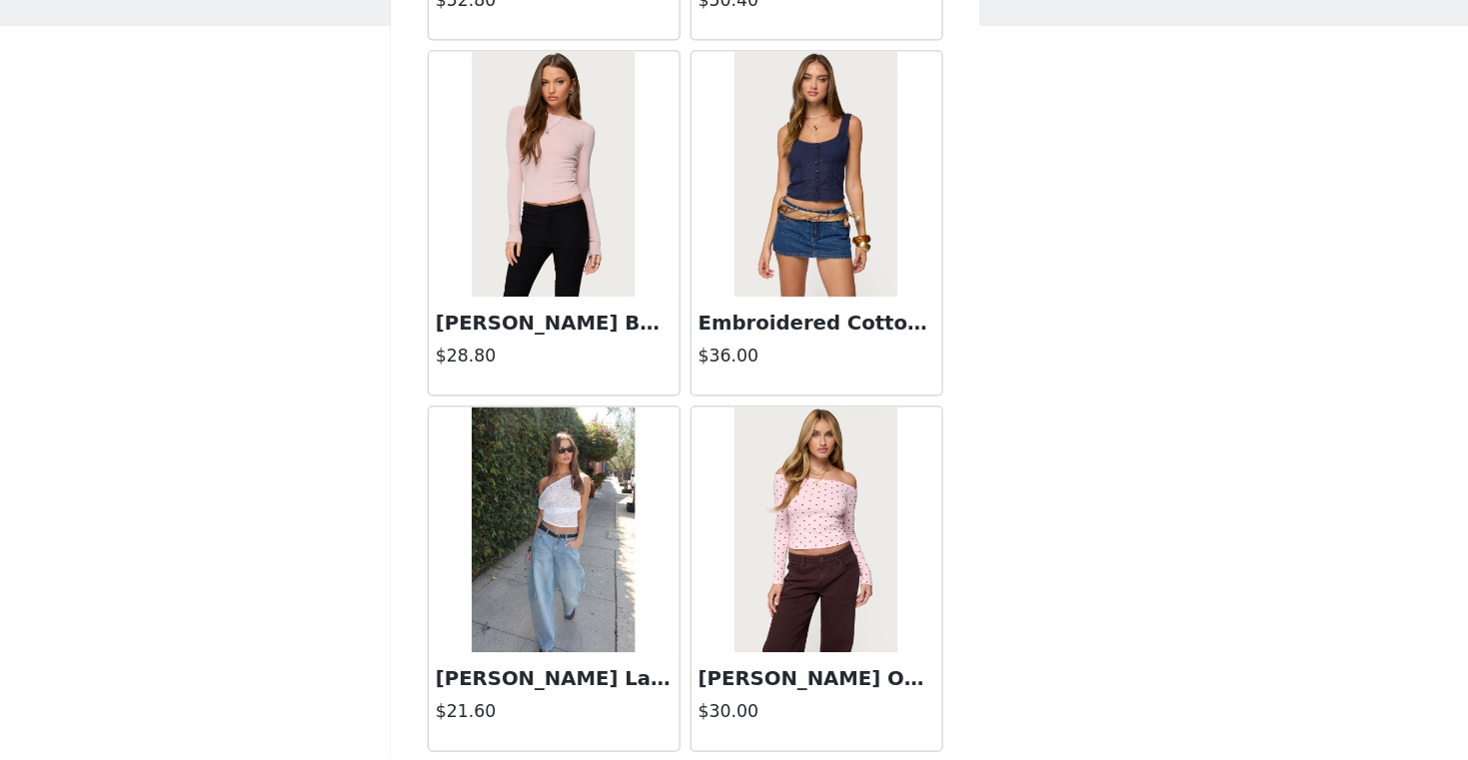
scroll to position [57341, 0]
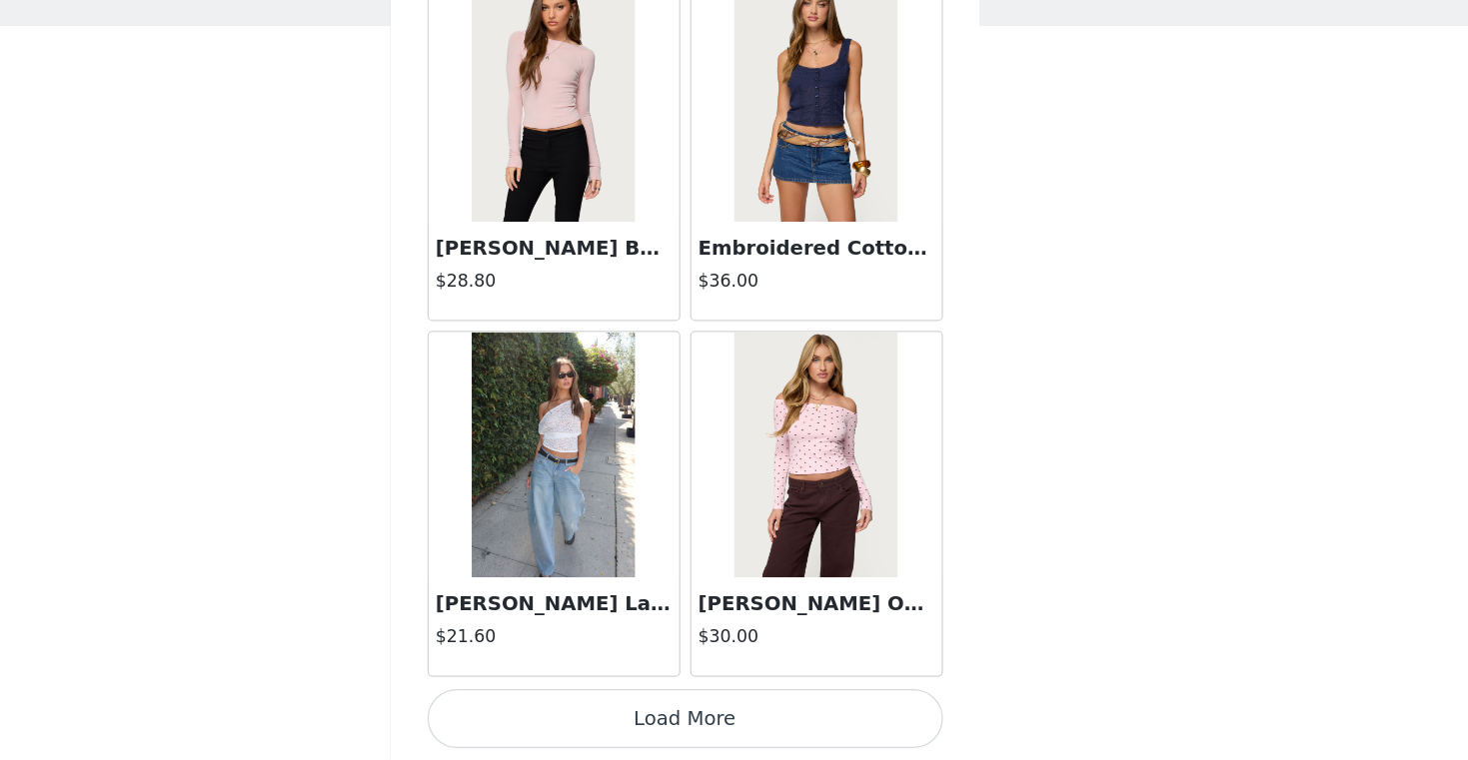
click at [717, 719] on button "Load More" at bounding box center [734, 726] width 420 height 48
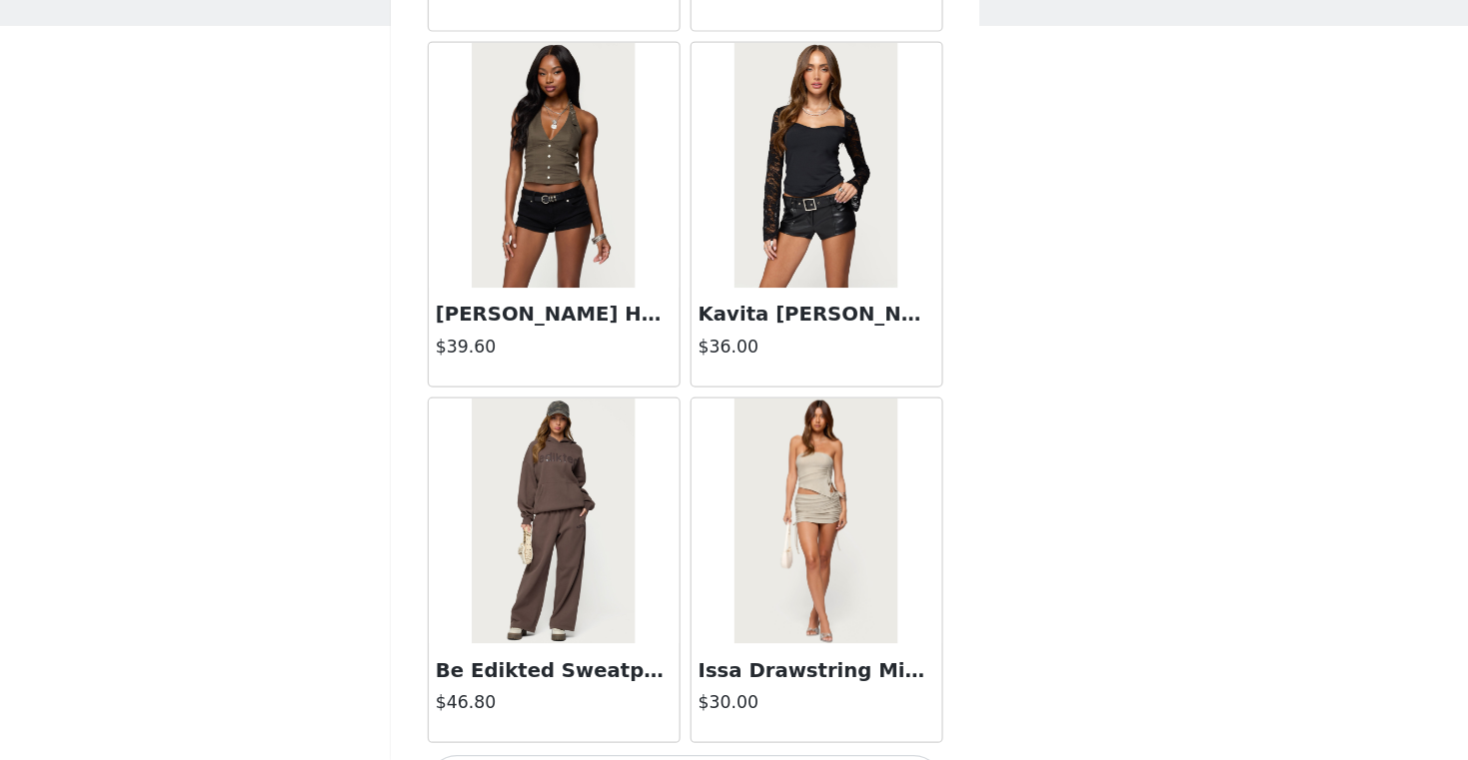
scroll to position [60238, 0]
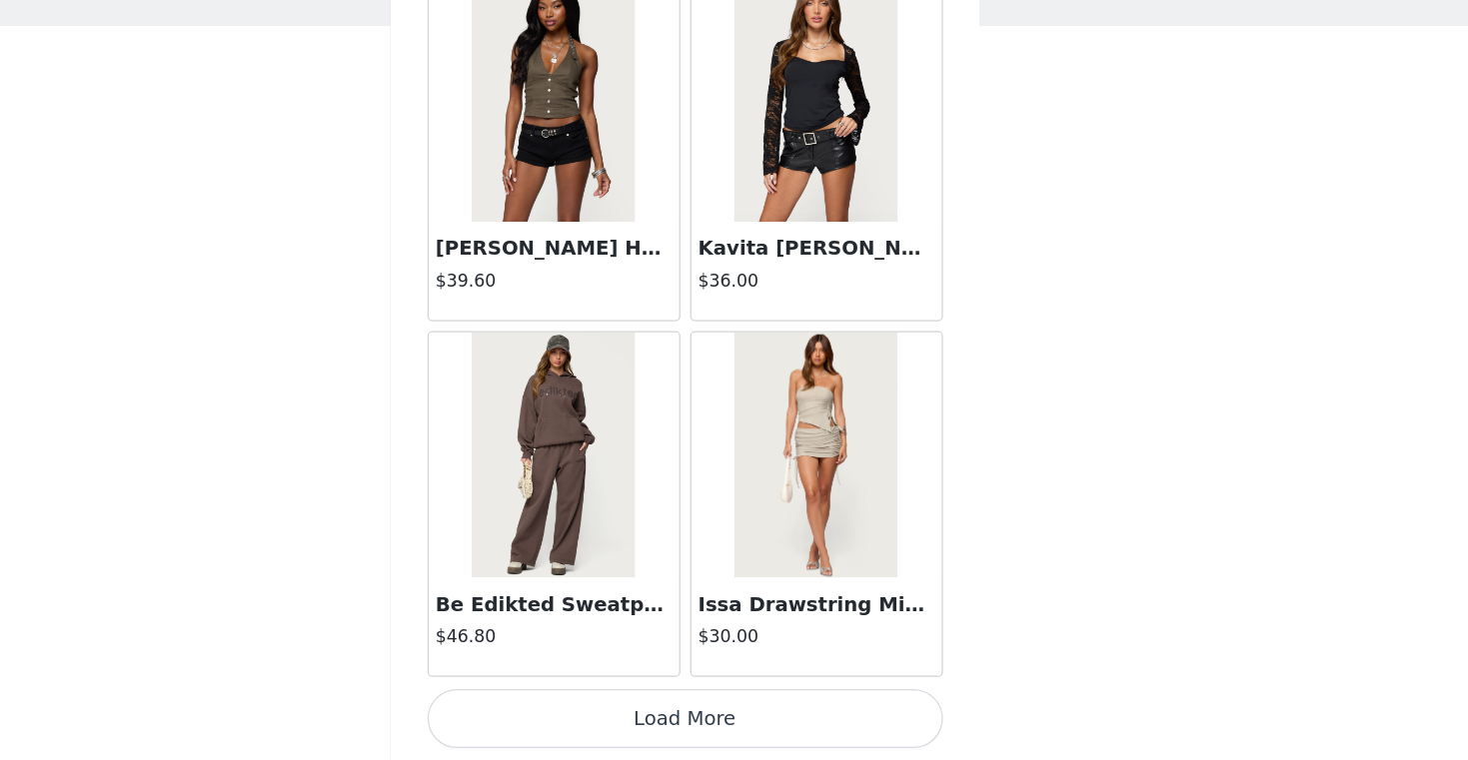
click at [717, 725] on button "Load More" at bounding box center [734, 726] width 420 height 48
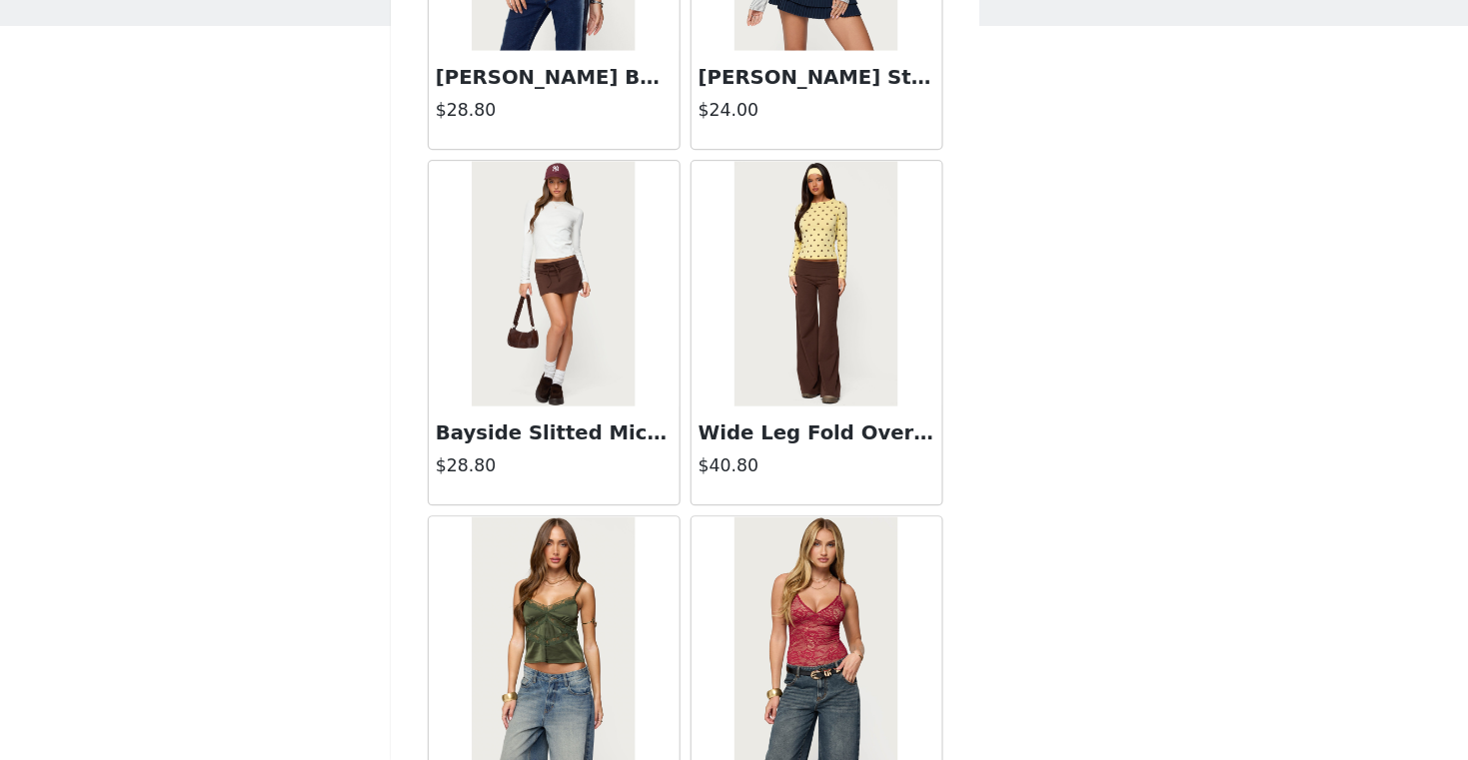
scroll to position [0, 0]
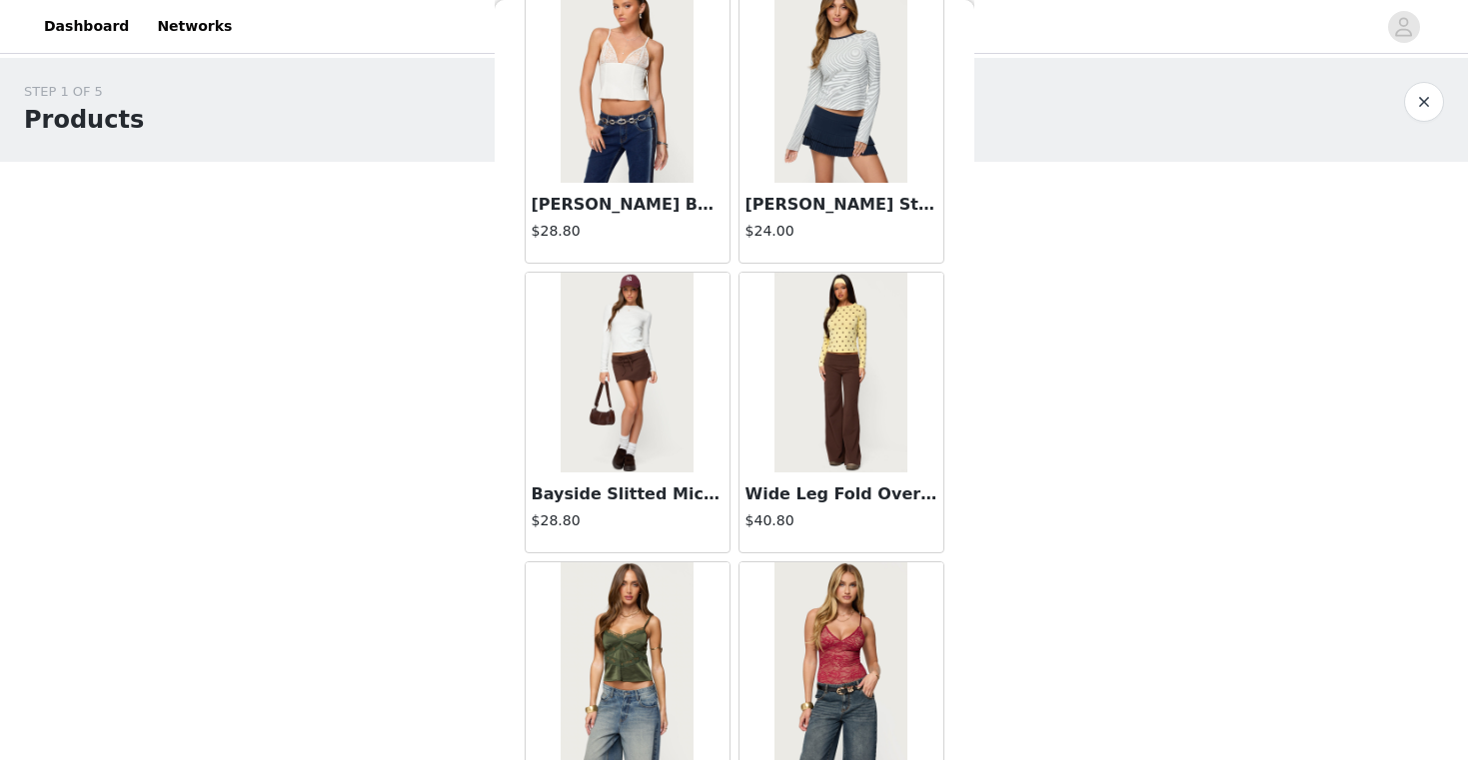
click at [631, 418] on img at bounding box center [626, 373] width 133 height 200
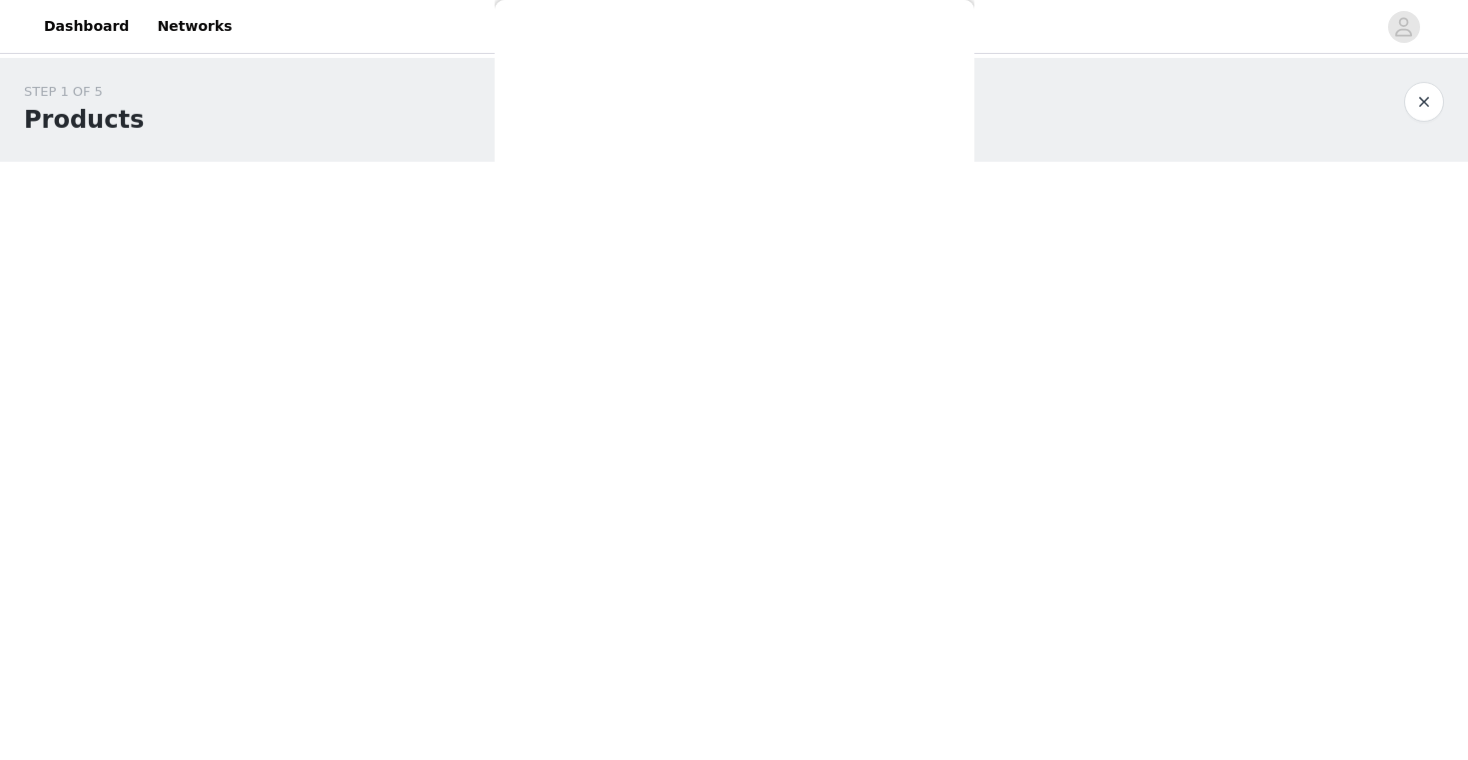
scroll to position [191, 0]
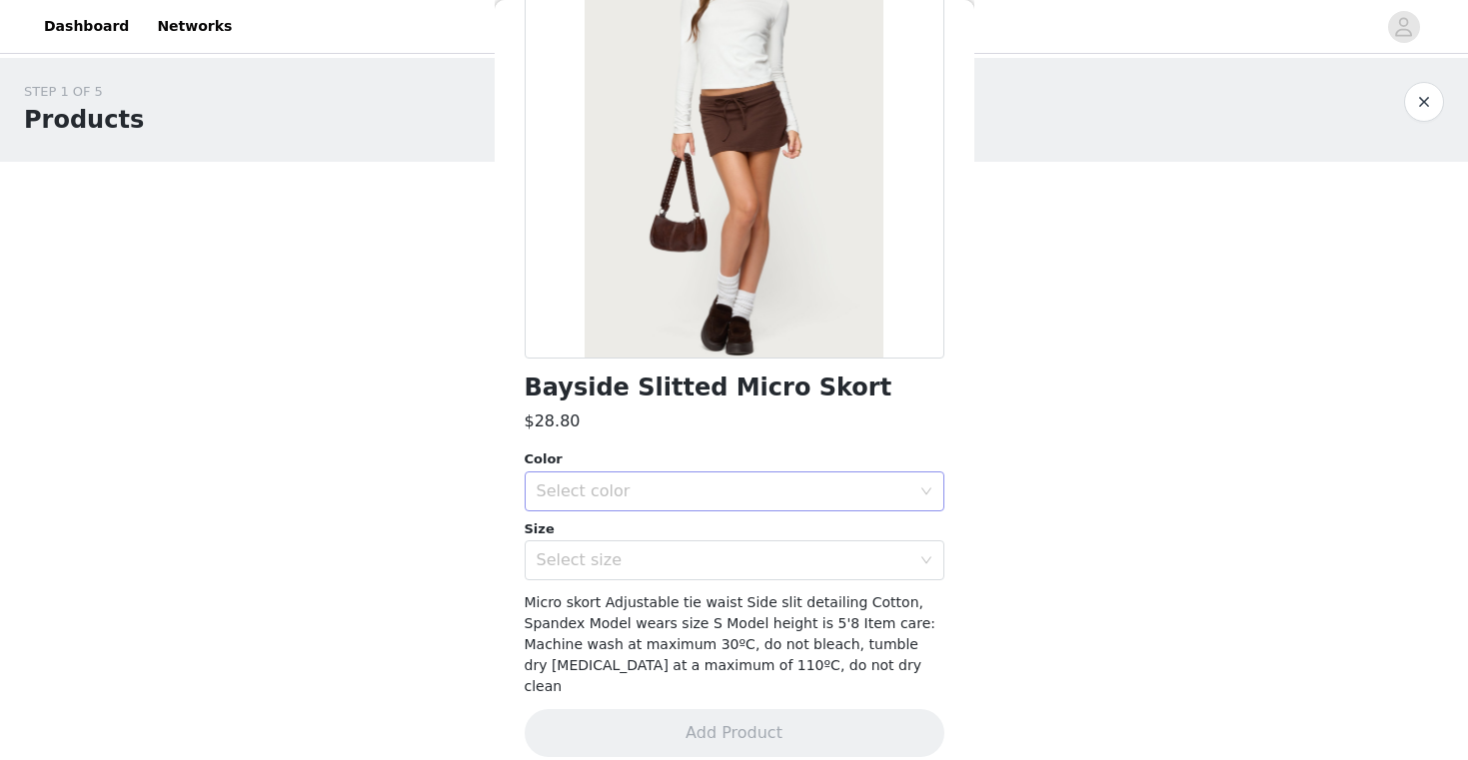
click at [682, 486] on div "Select color" at bounding box center [723, 492] width 374 height 20
click at [589, 538] on li "BROWN" at bounding box center [734, 535] width 420 height 32
click at [550, 566] on div "Select size" at bounding box center [723, 560] width 374 height 20
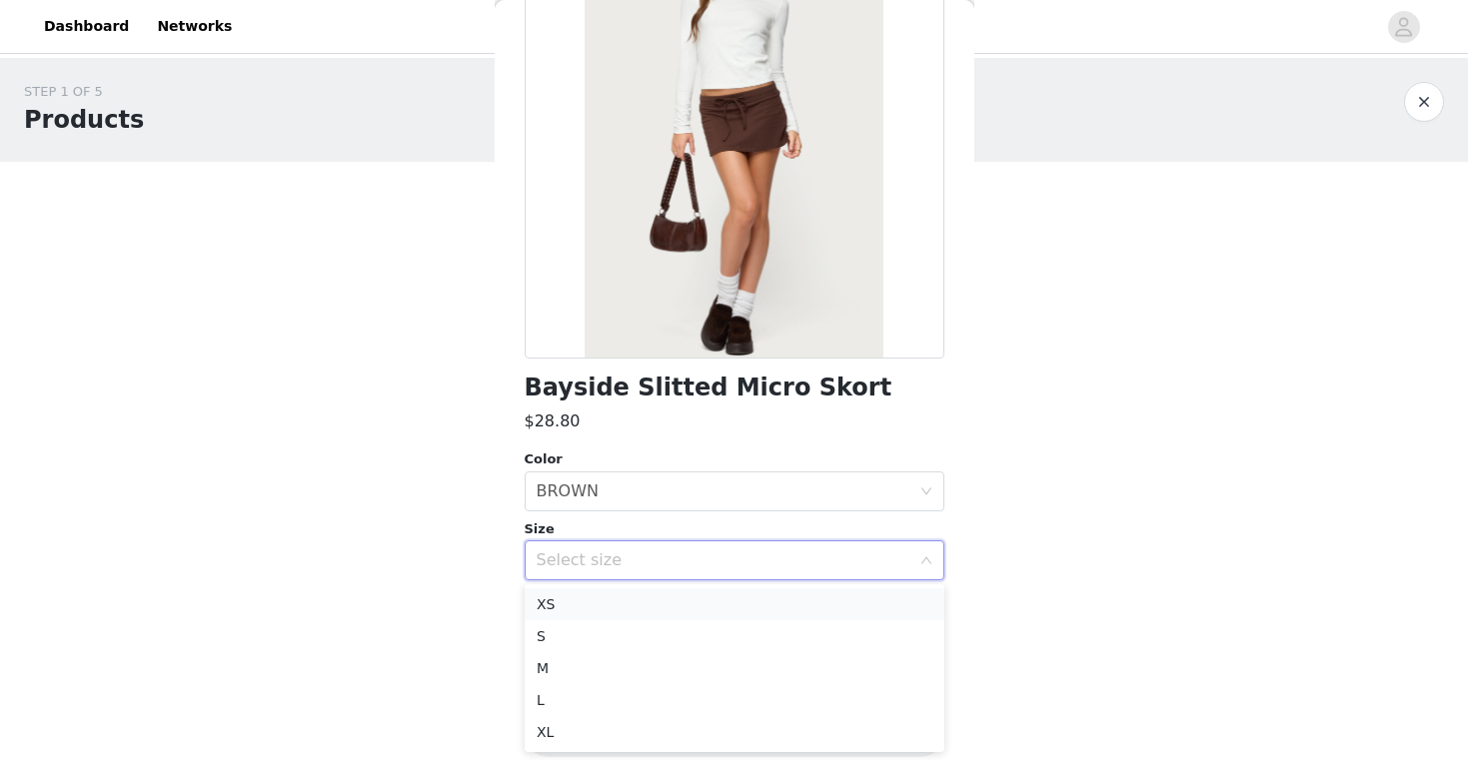
click at [552, 606] on li "XS" at bounding box center [734, 604] width 420 height 32
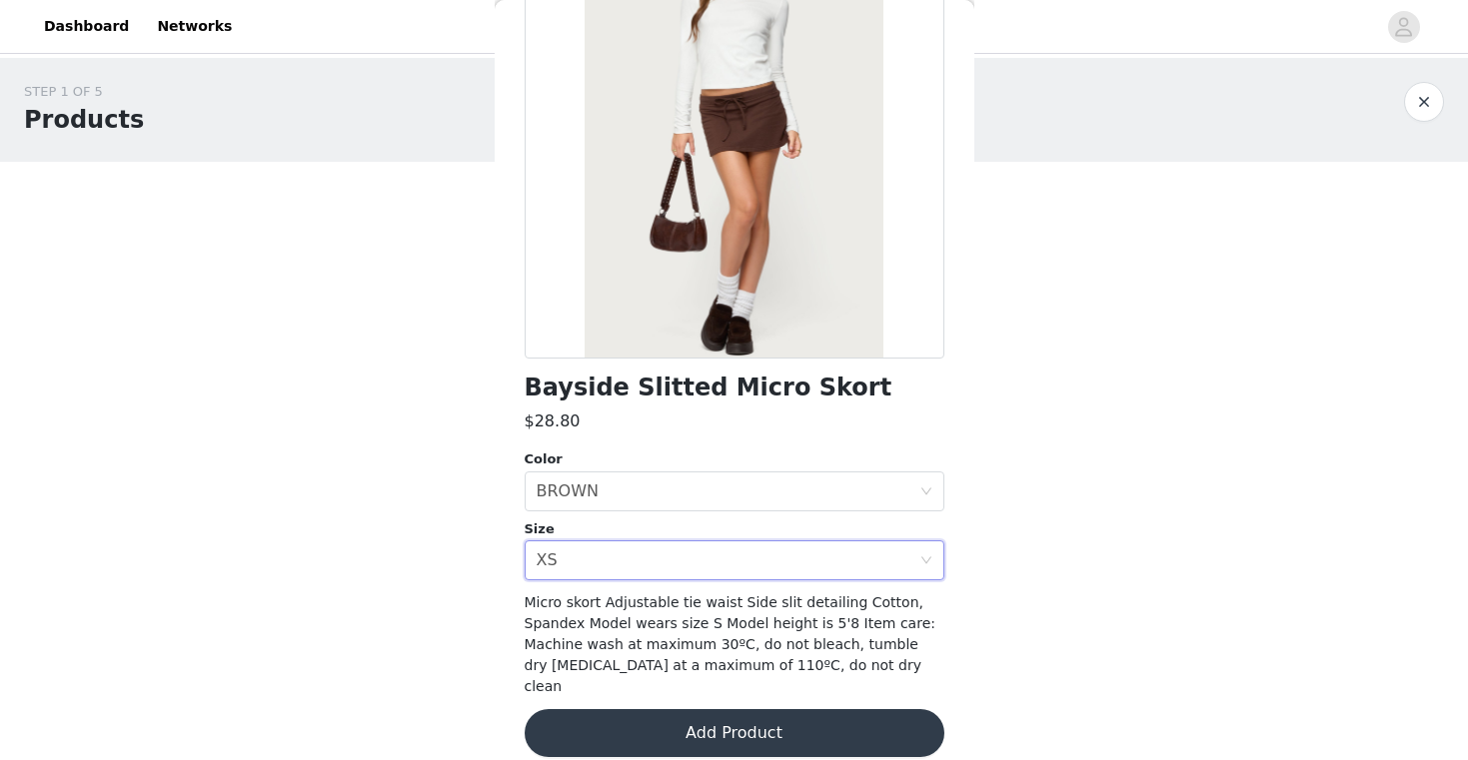
click at [596, 709] on button "Add Product" at bounding box center [734, 733] width 420 height 48
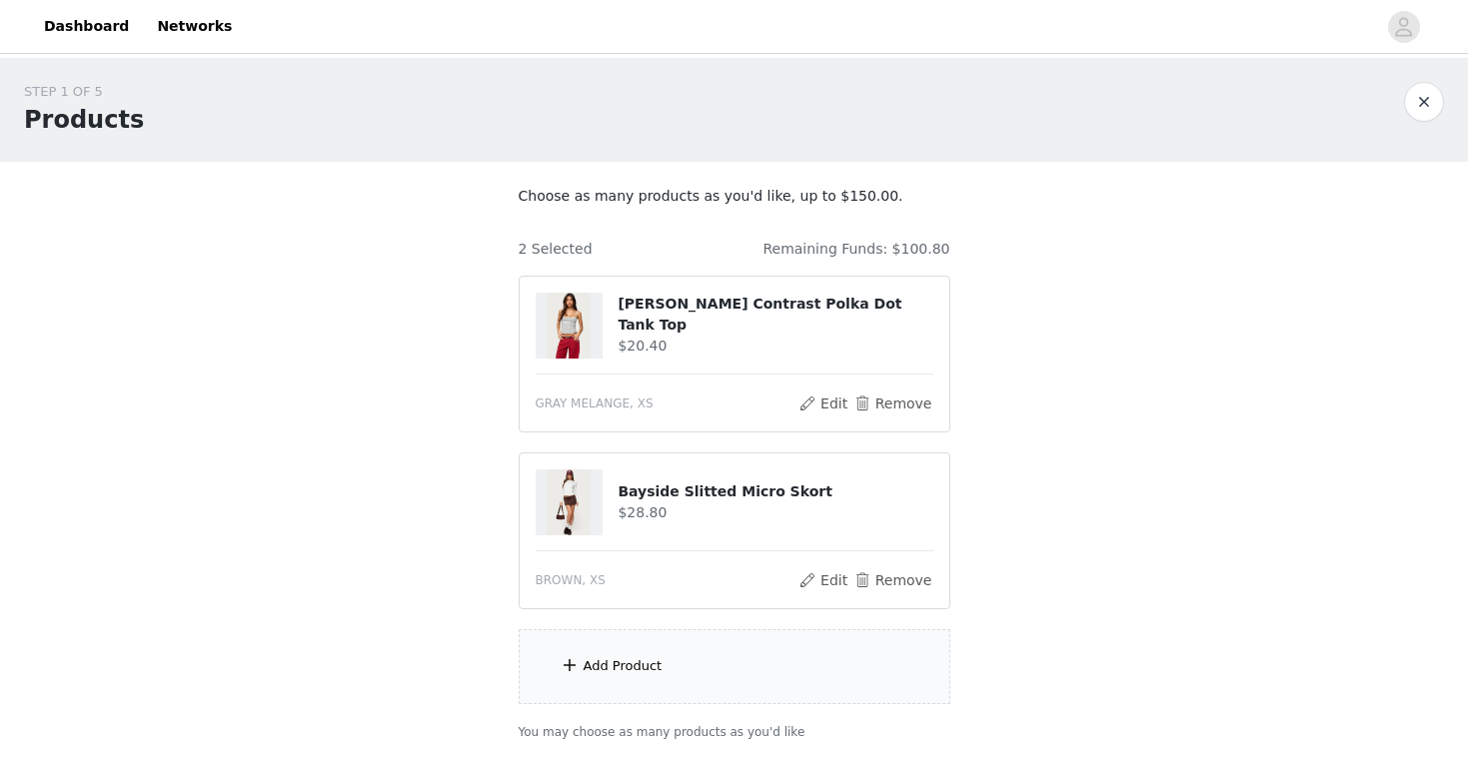
click at [605, 666] on div "Add Product" at bounding box center [622, 666] width 79 height 20
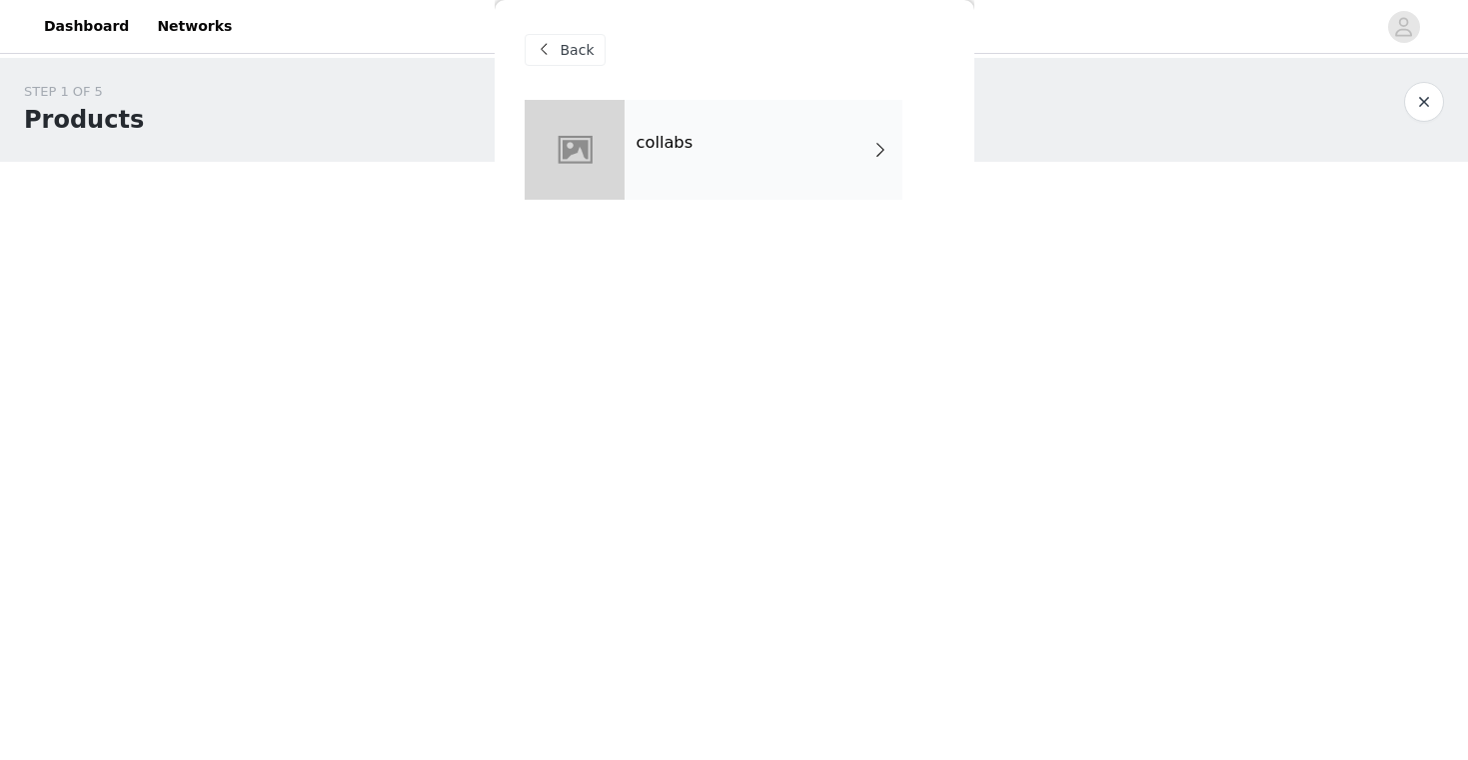
click at [688, 142] on h4 "collabs" at bounding box center [664, 143] width 57 height 18
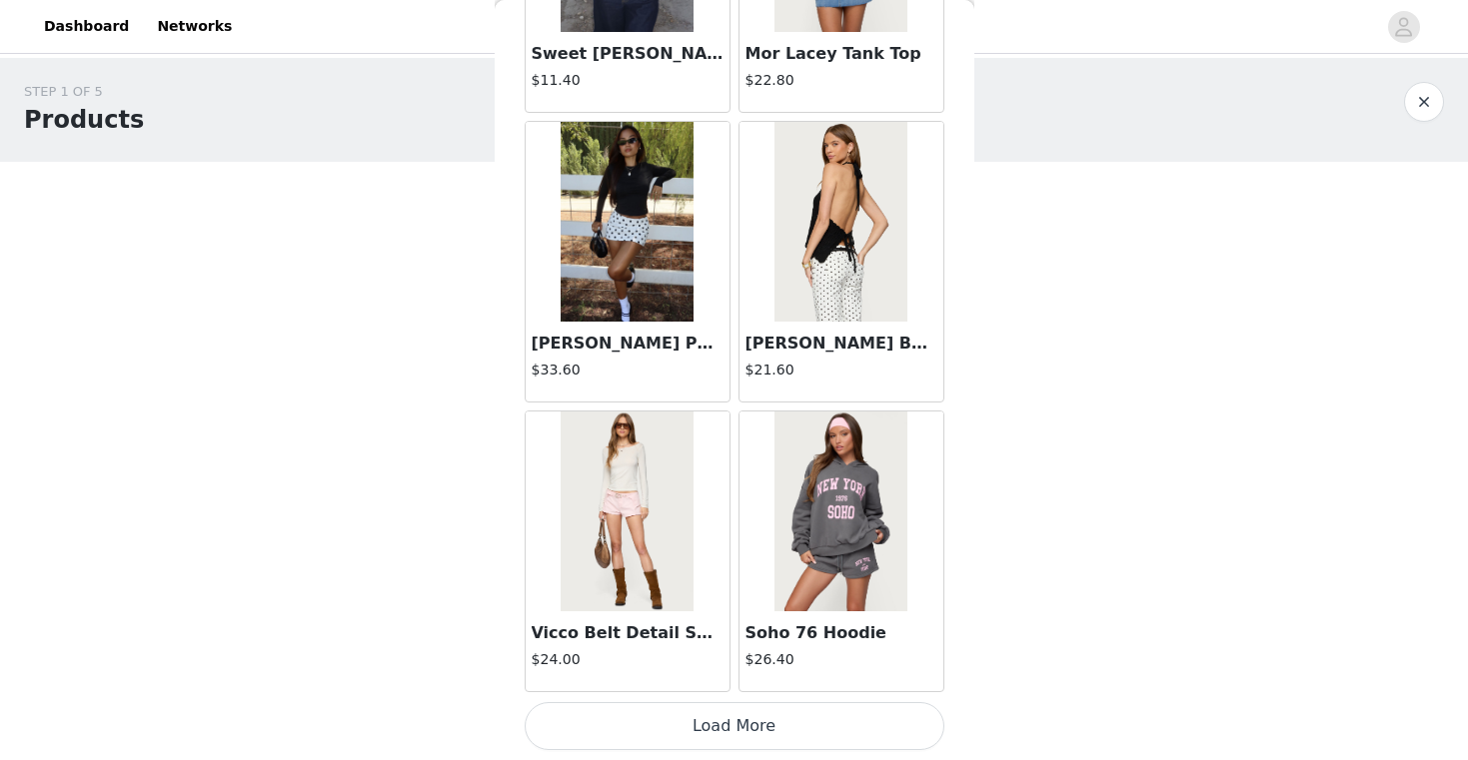
scroll to position [149, 0]
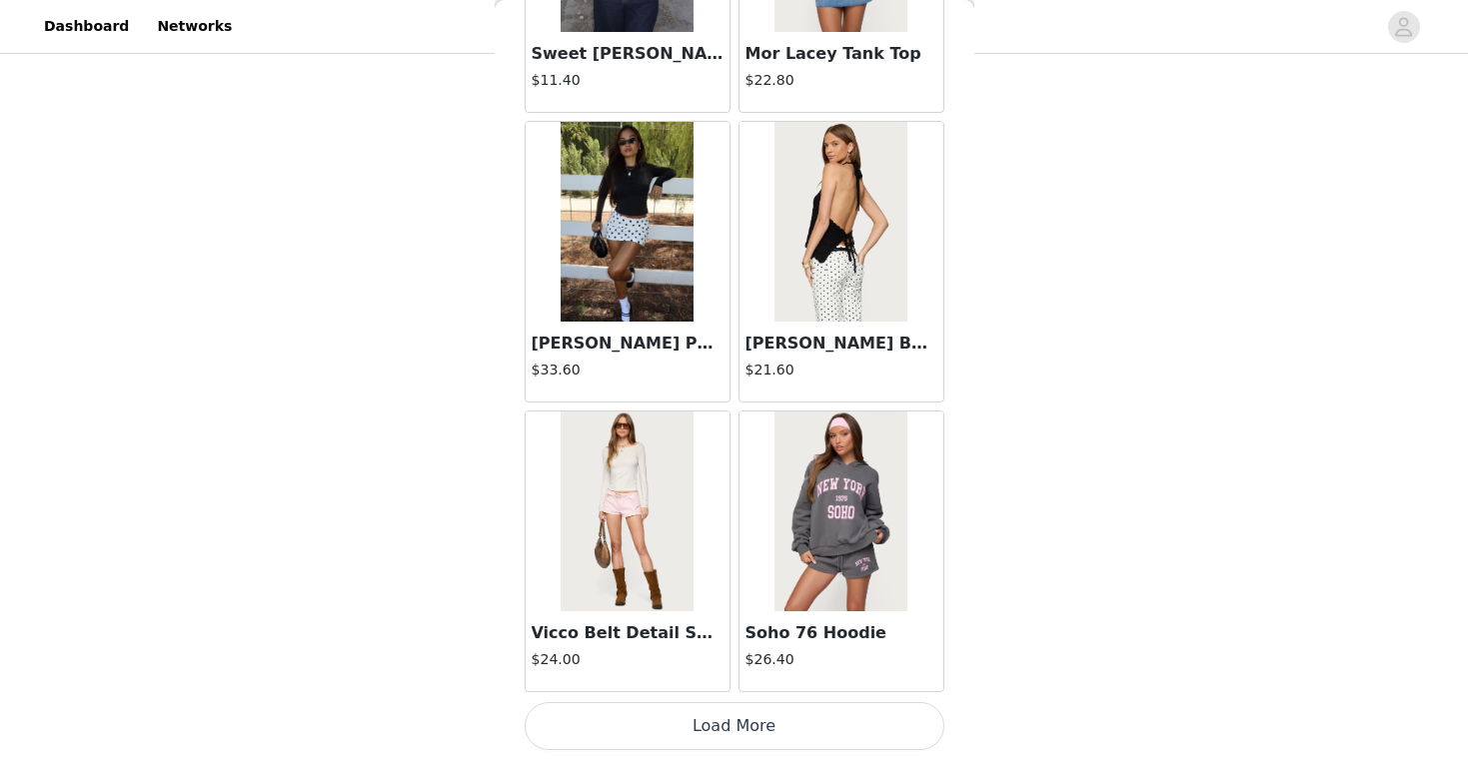
click at [583, 348] on h3 "[PERSON_NAME] Polka Dot Mini Skort" at bounding box center [627, 344] width 192 height 24
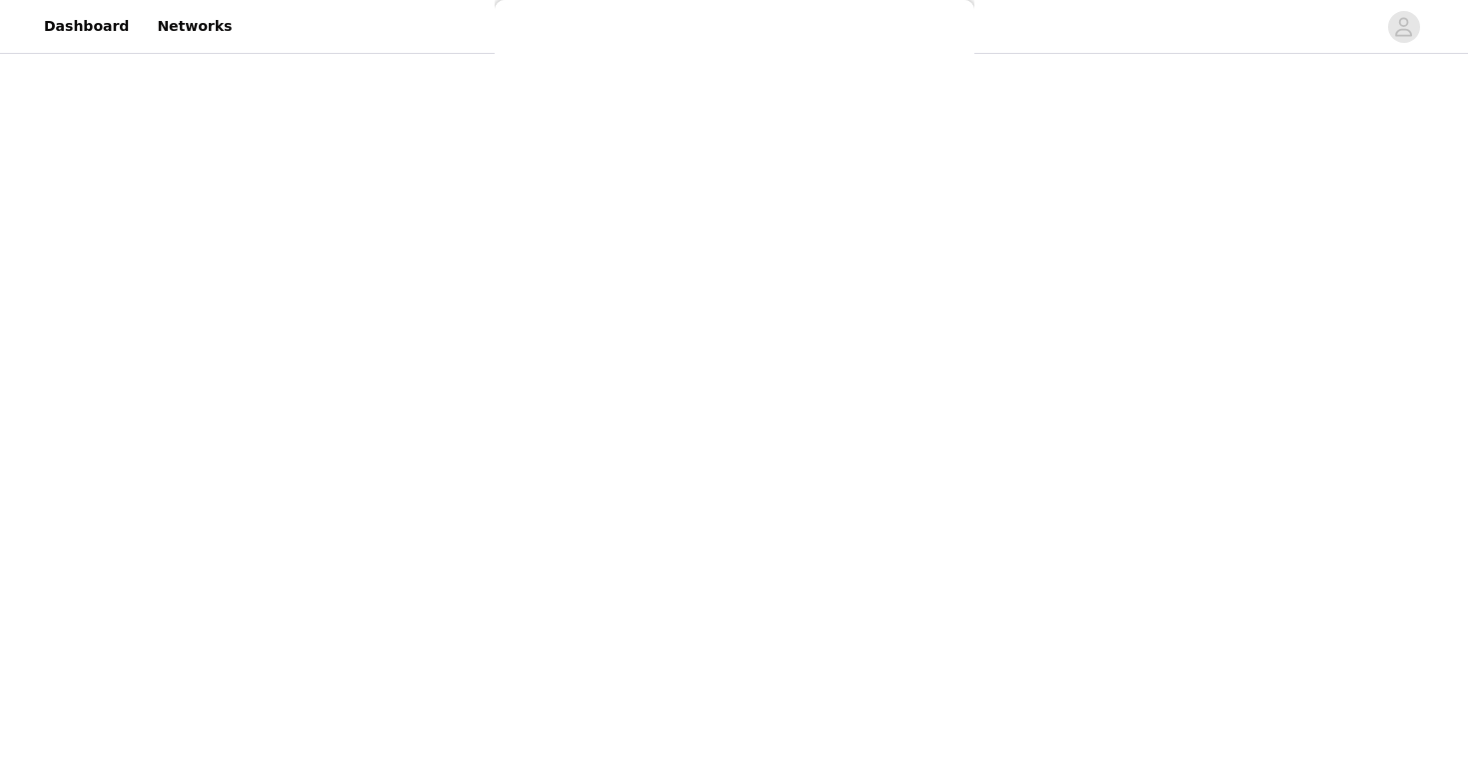
scroll to position [0, 0]
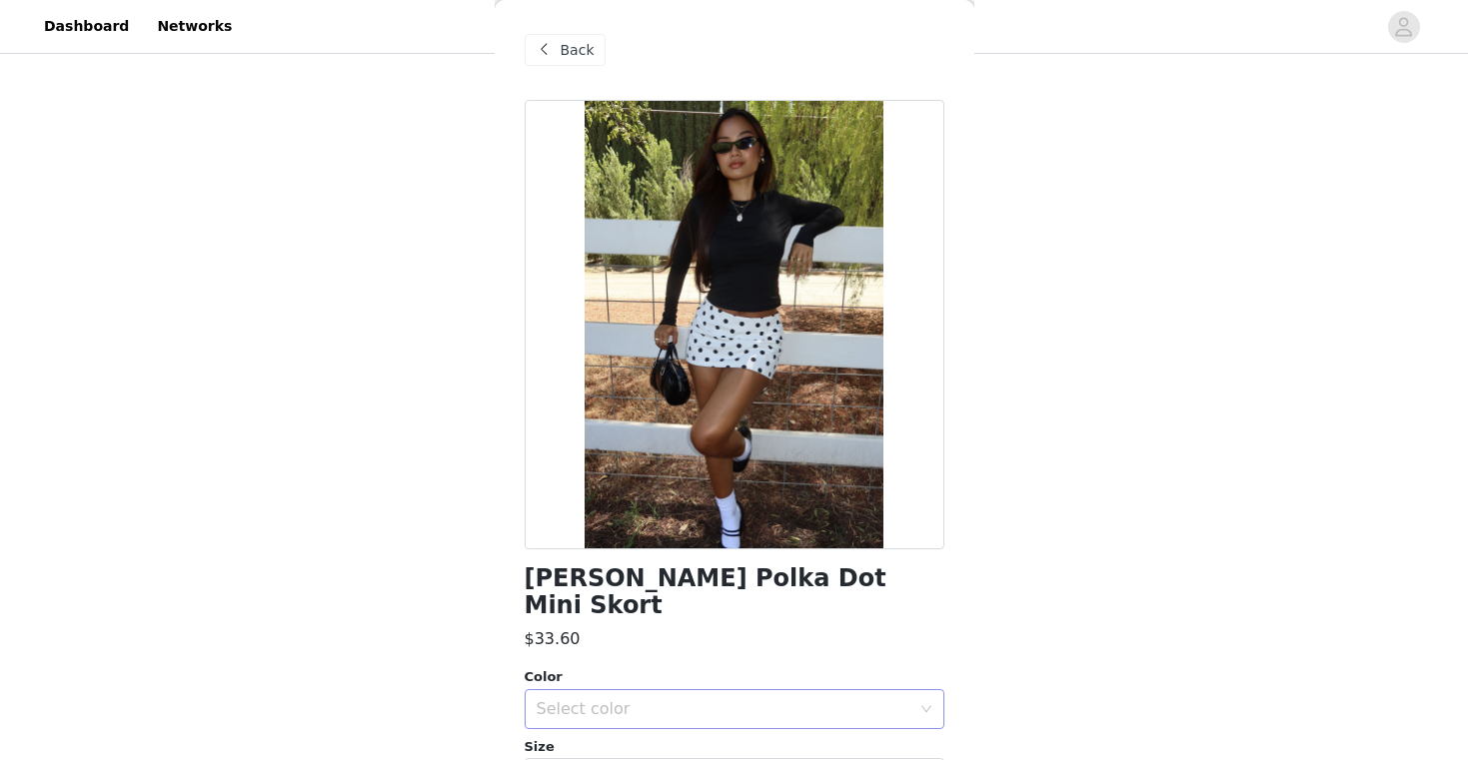
click at [646, 699] on div "Select color" at bounding box center [723, 709] width 374 height 20
click at [587, 727] on li "WHITE AND BLACK" at bounding box center [734, 726] width 420 height 32
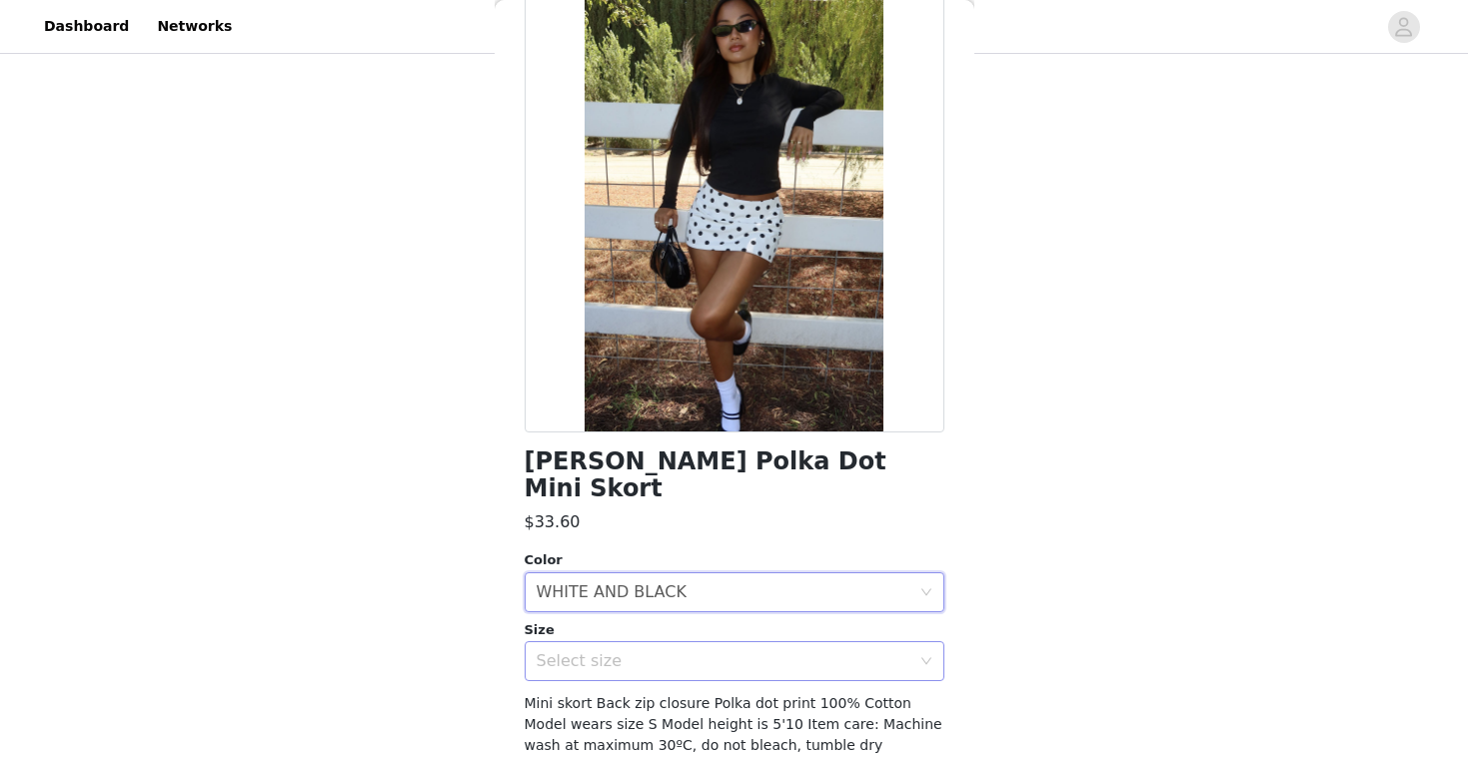
scroll to position [125, 0]
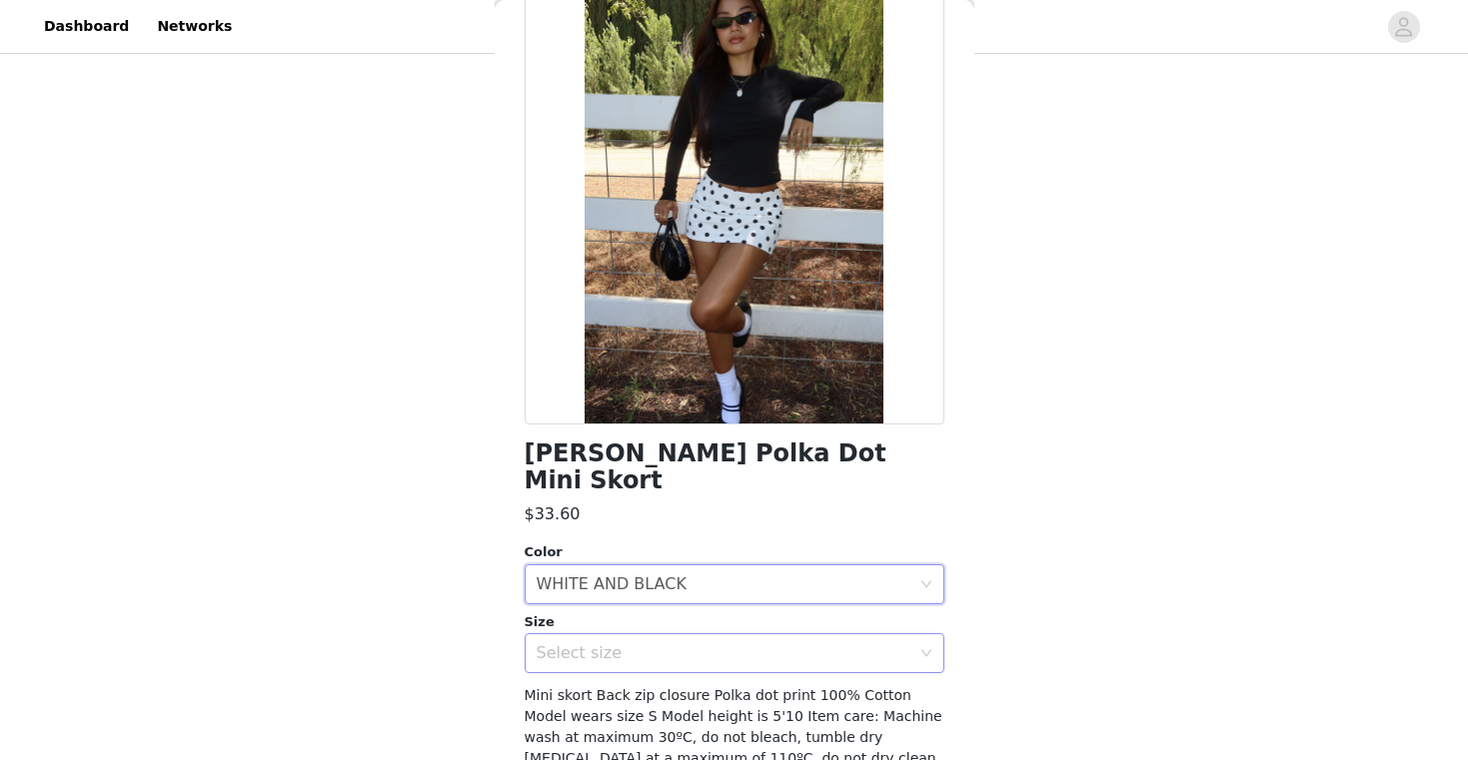
click at [578, 634] on div "Select size" at bounding box center [727, 653] width 383 height 38
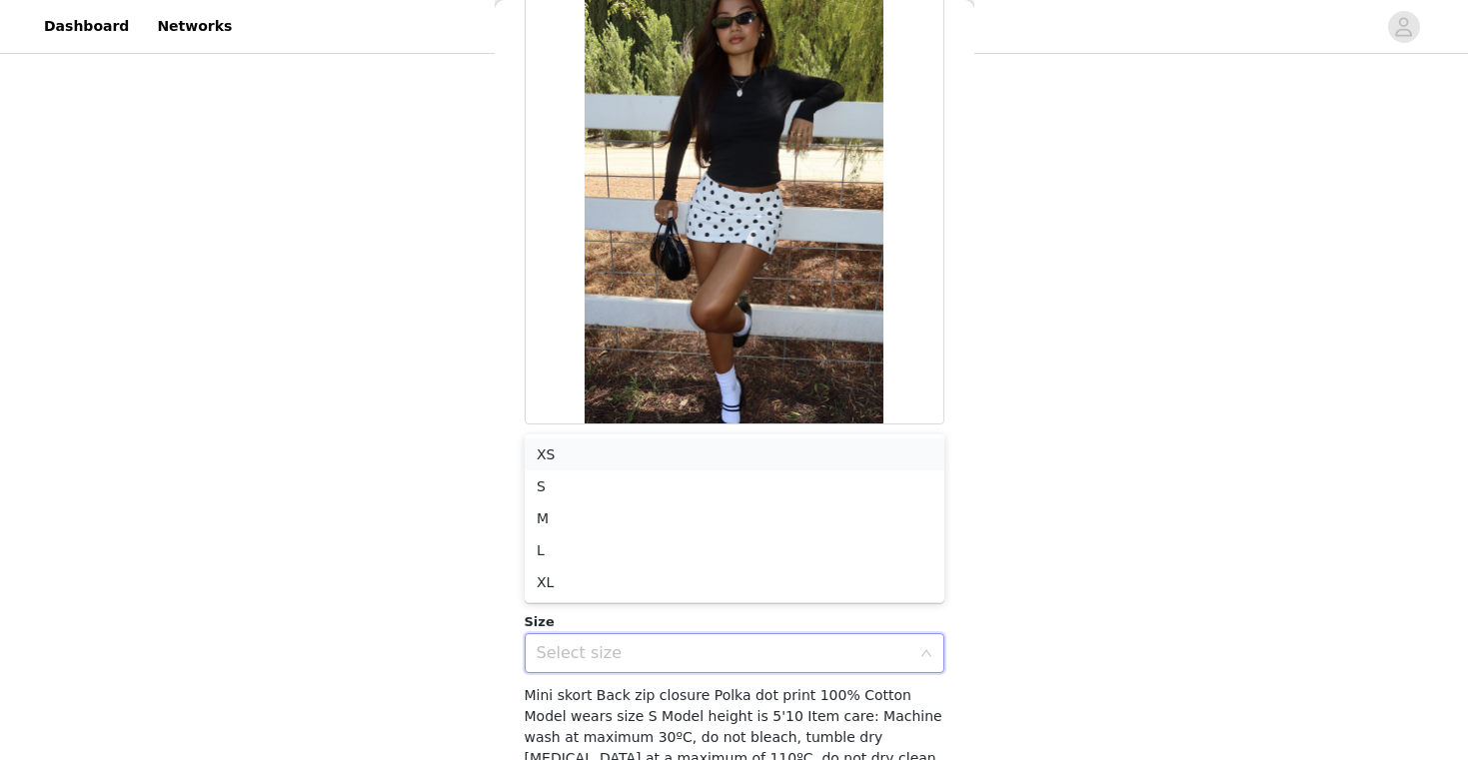
click at [590, 451] on li "XS" at bounding box center [734, 455] width 420 height 32
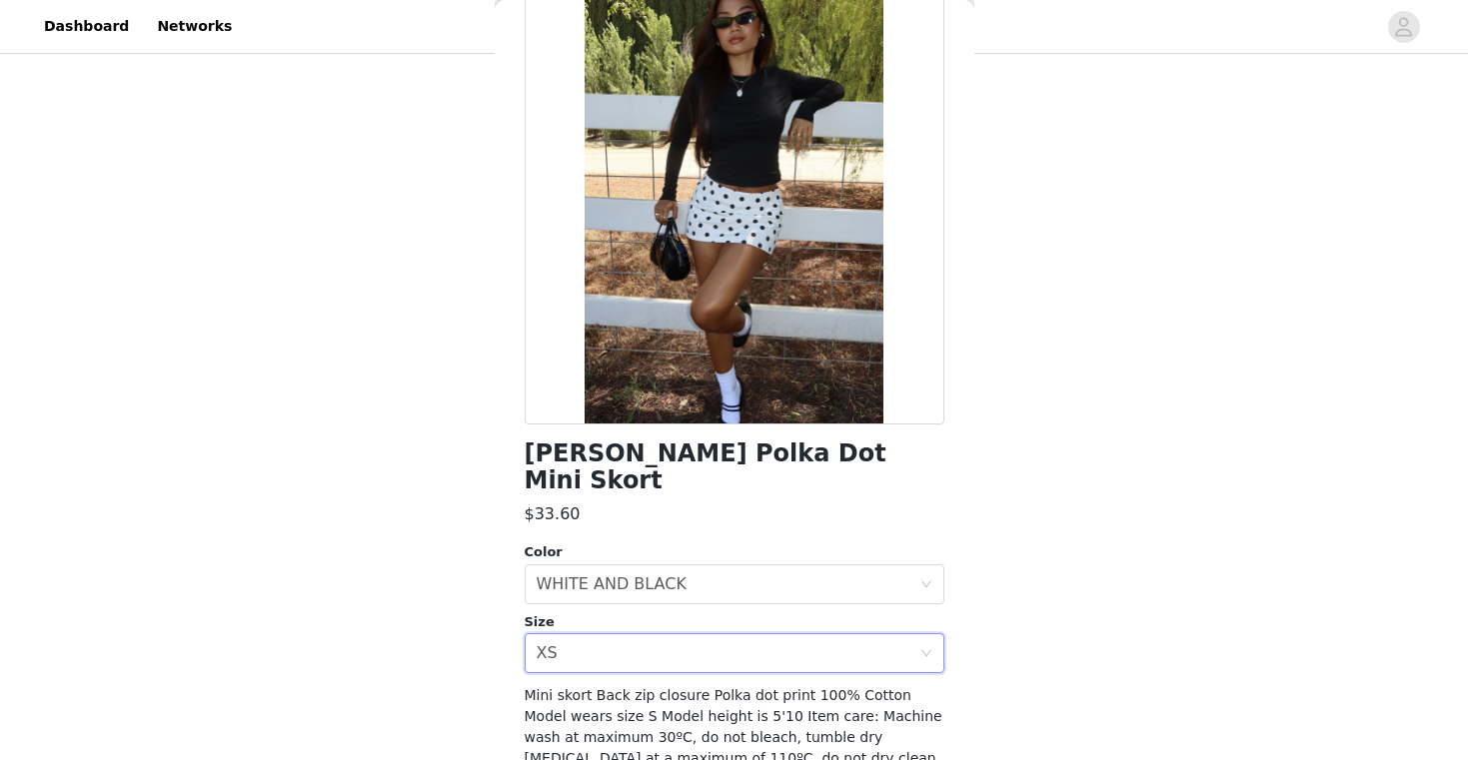
scroll to position [191, 0]
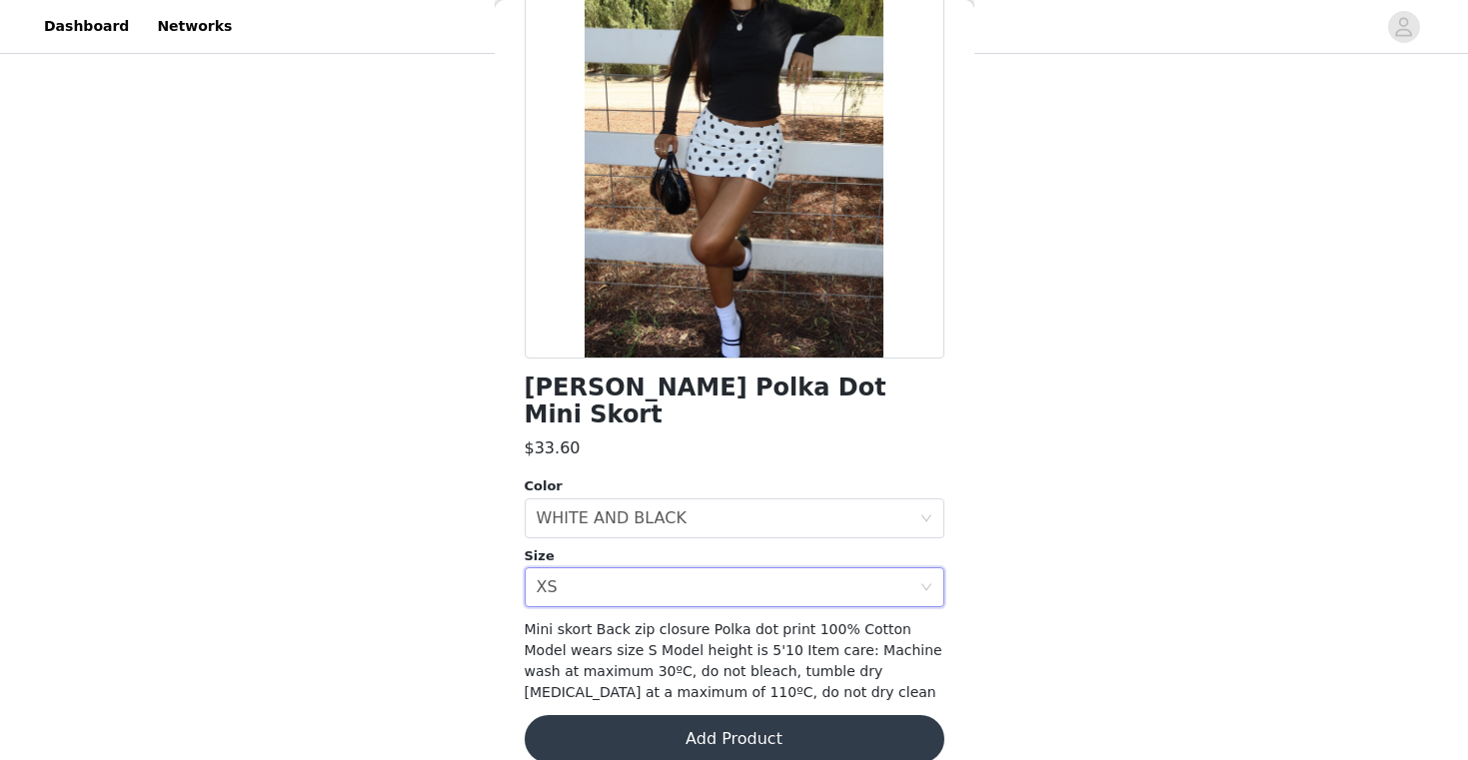
click at [664, 726] on button "Add Product" at bounding box center [734, 739] width 420 height 48
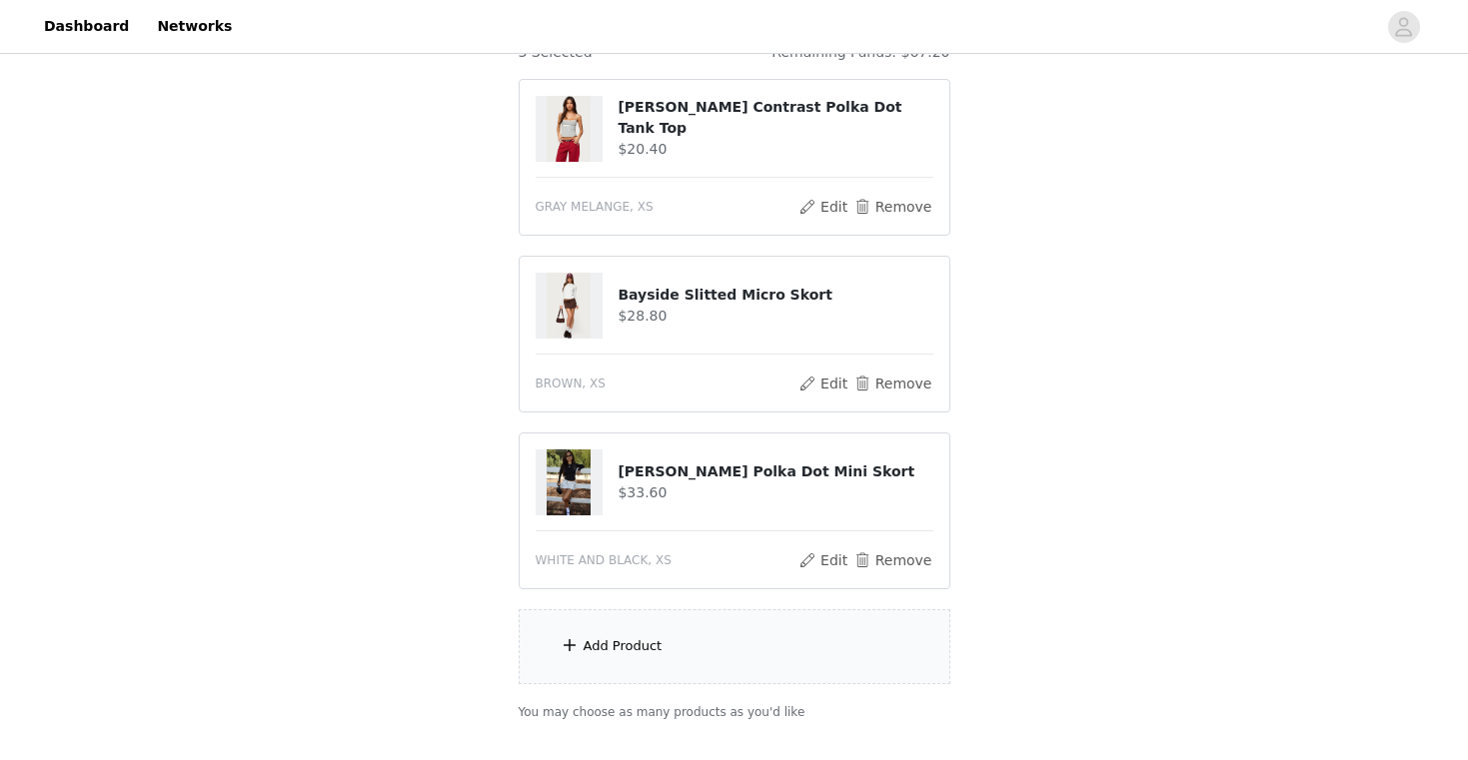
scroll to position [222, 0]
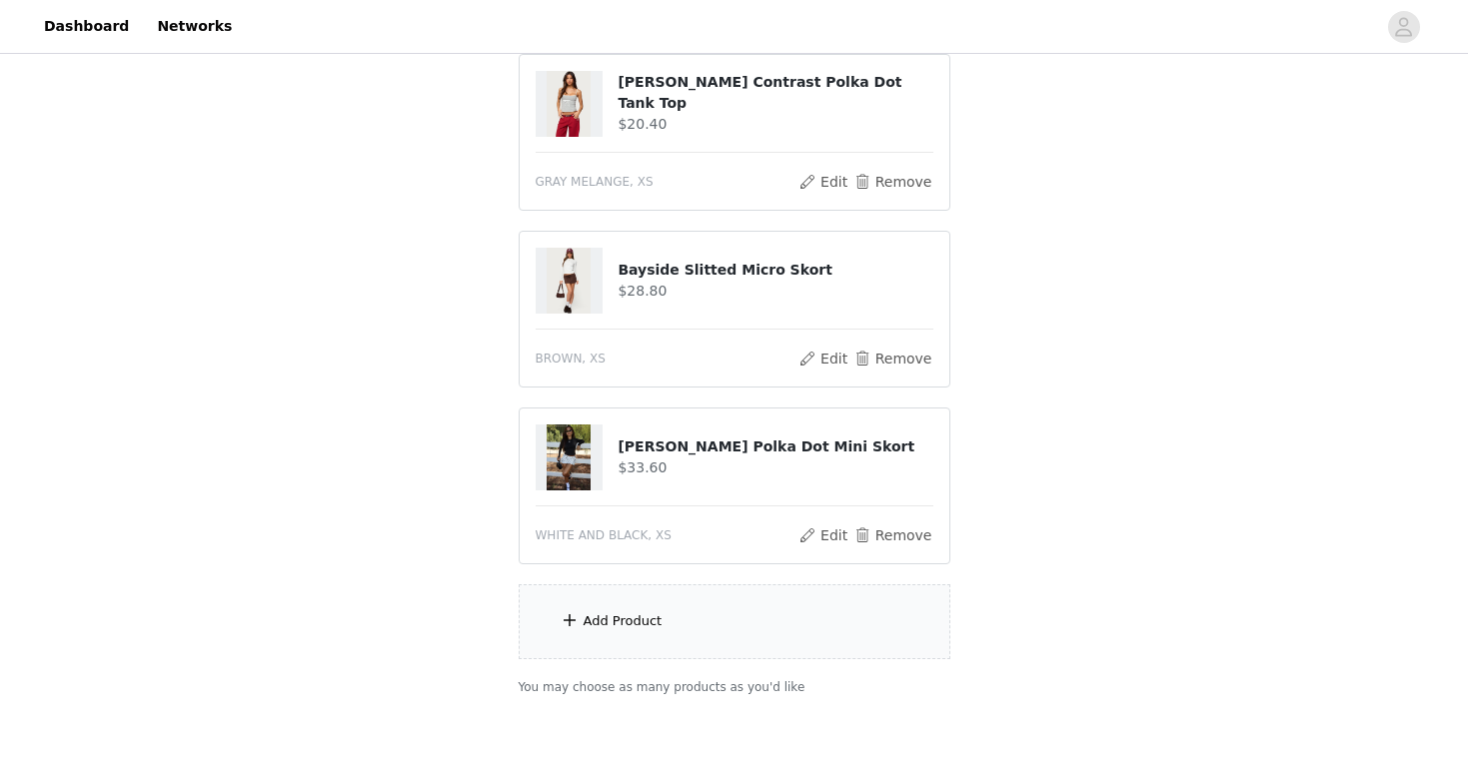
click at [618, 617] on div "Add Product" at bounding box center [622, 621] width 79 height 20
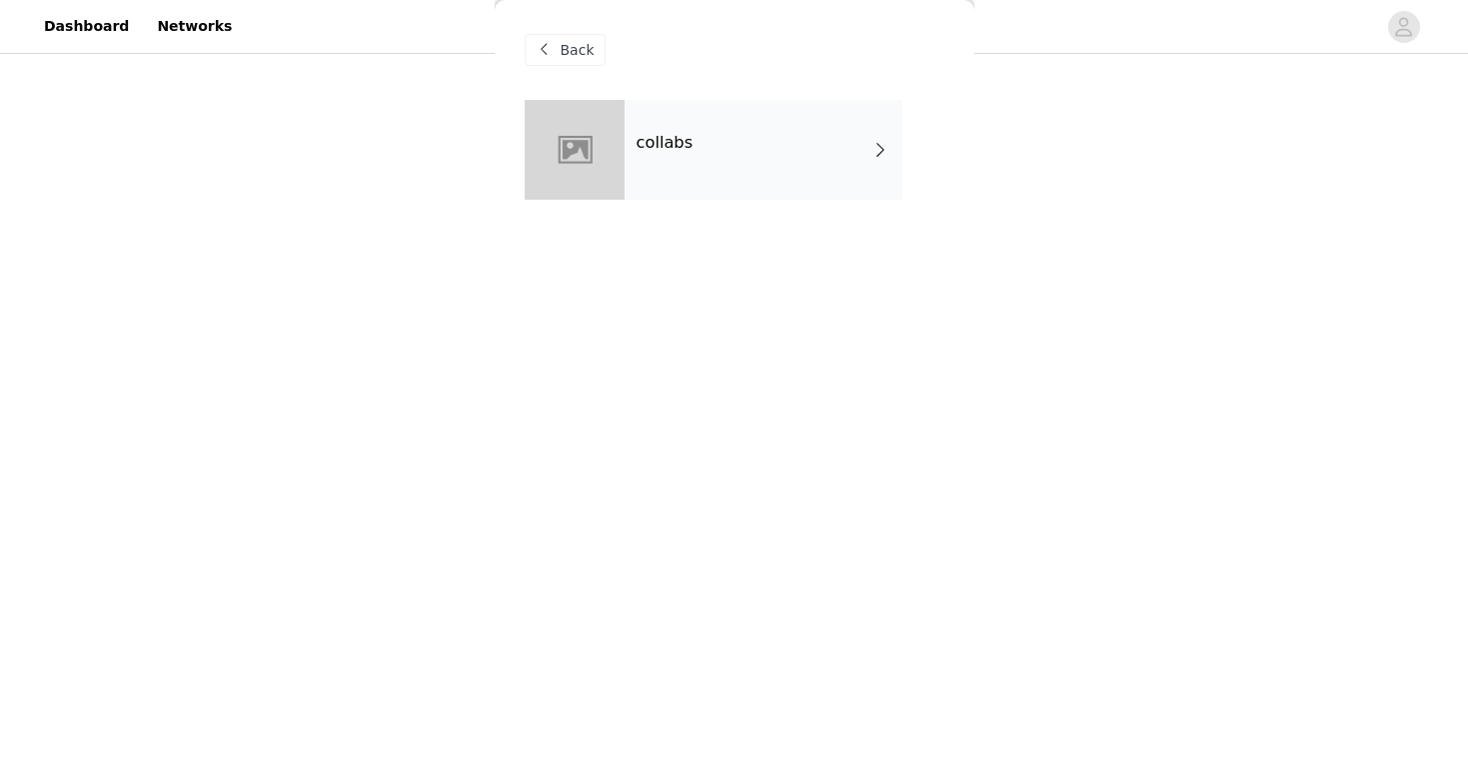
click at [619, 169] on div at bounding box center [574, 150] width 100 height 100
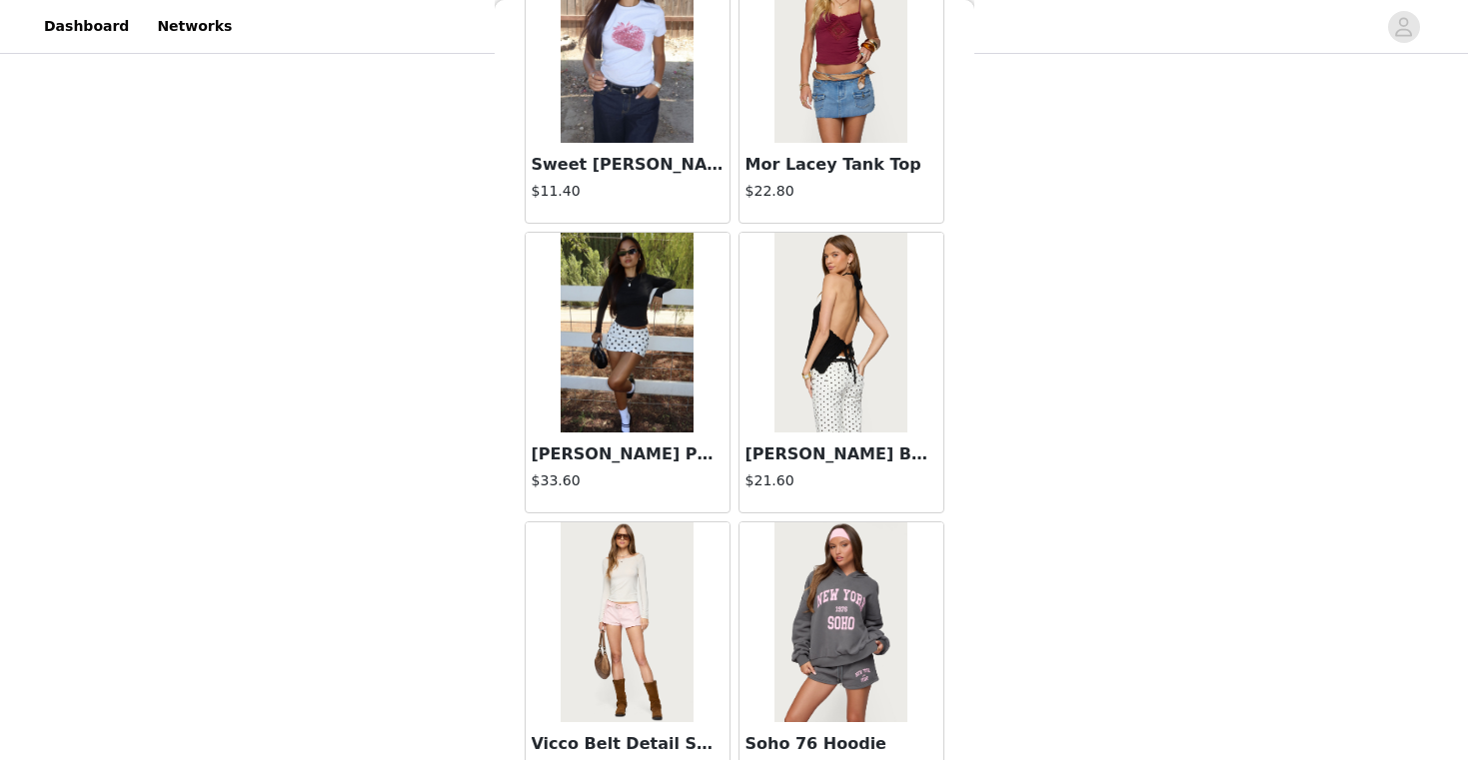
scroll to position [2297, 0]
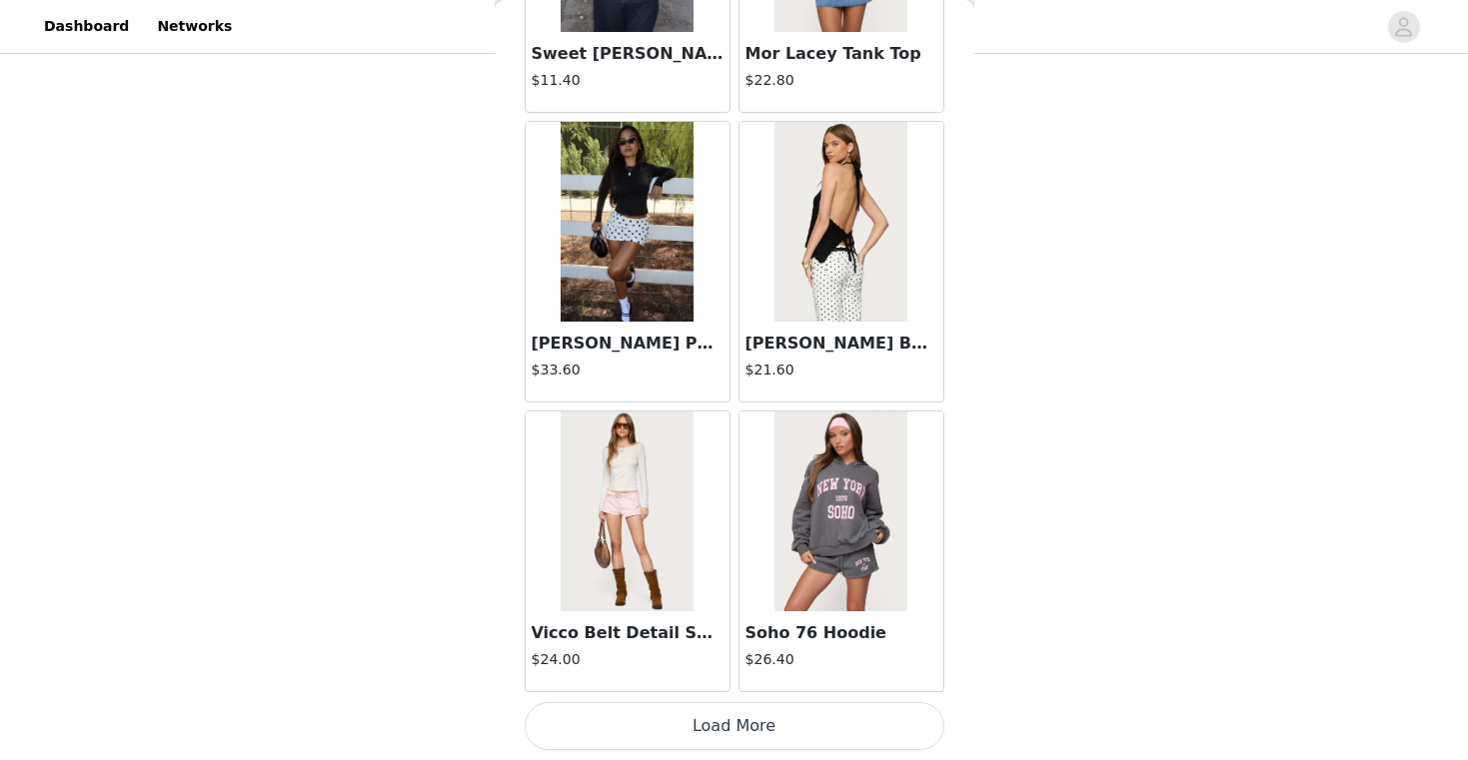
click at [704, 734] on button "Load More" at bounding box center [734, 726] width 420 height 48
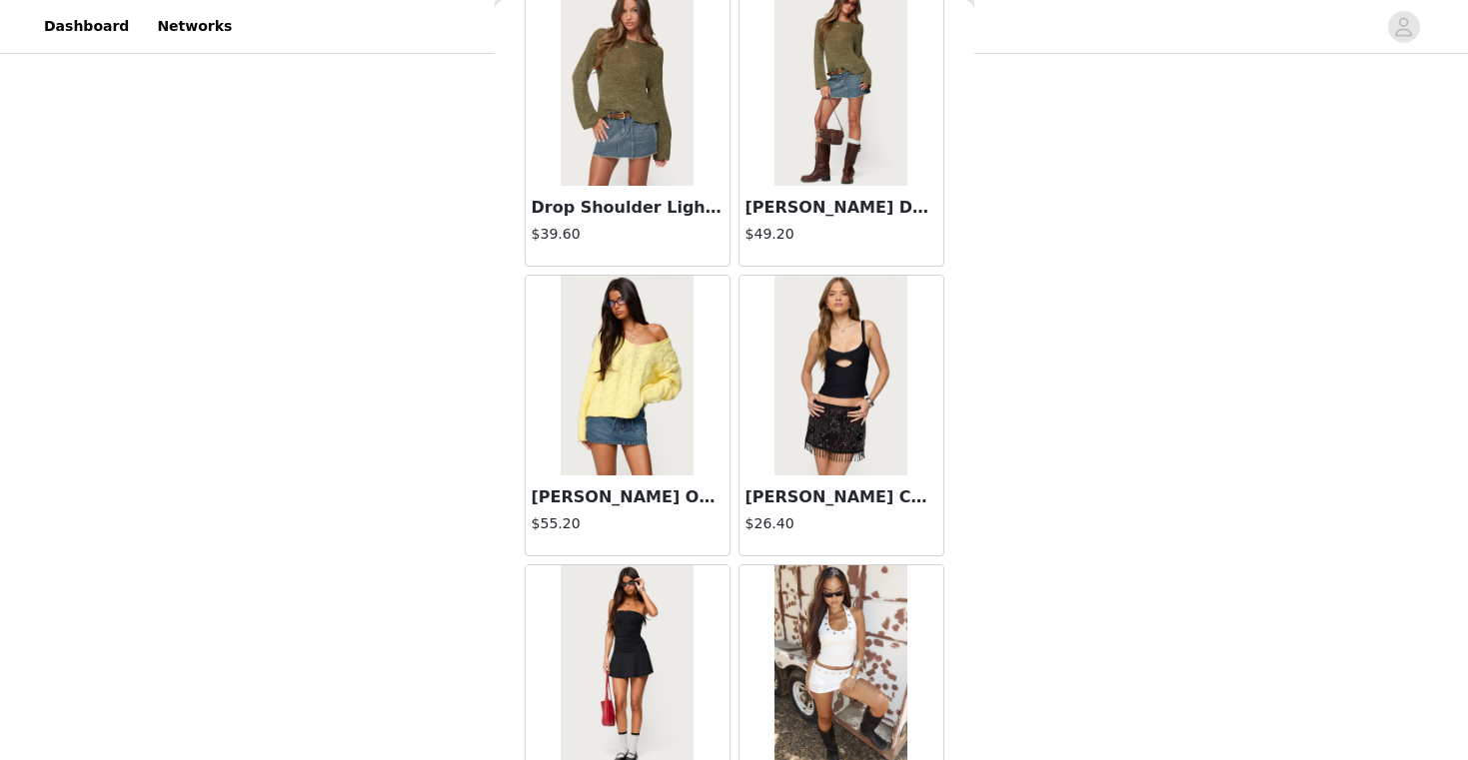
scroll to position [5194, 0]
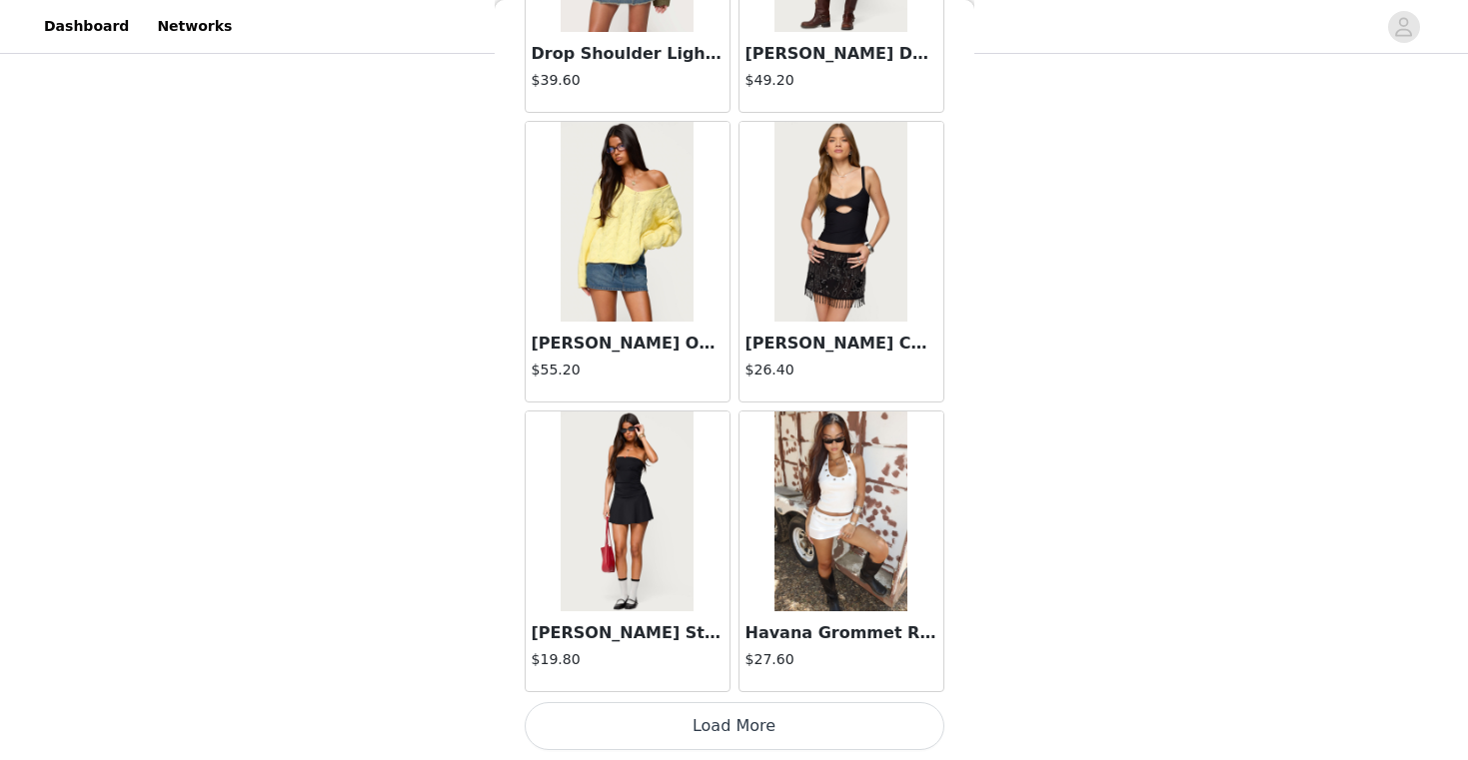
click at [742, 723] on button "Load More" at bounding box center [734, 726] width 420 height 48
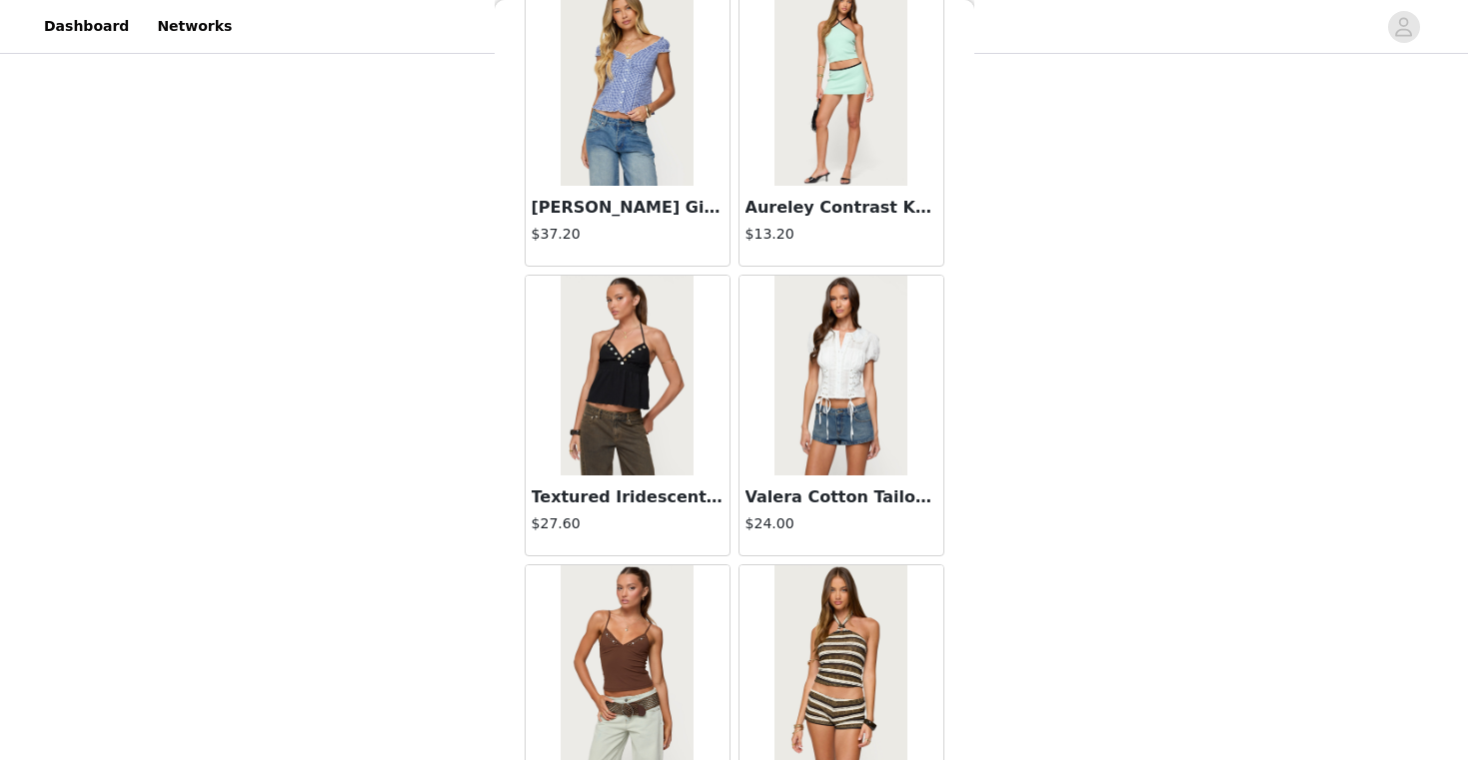
scroll to position [8091, 0]
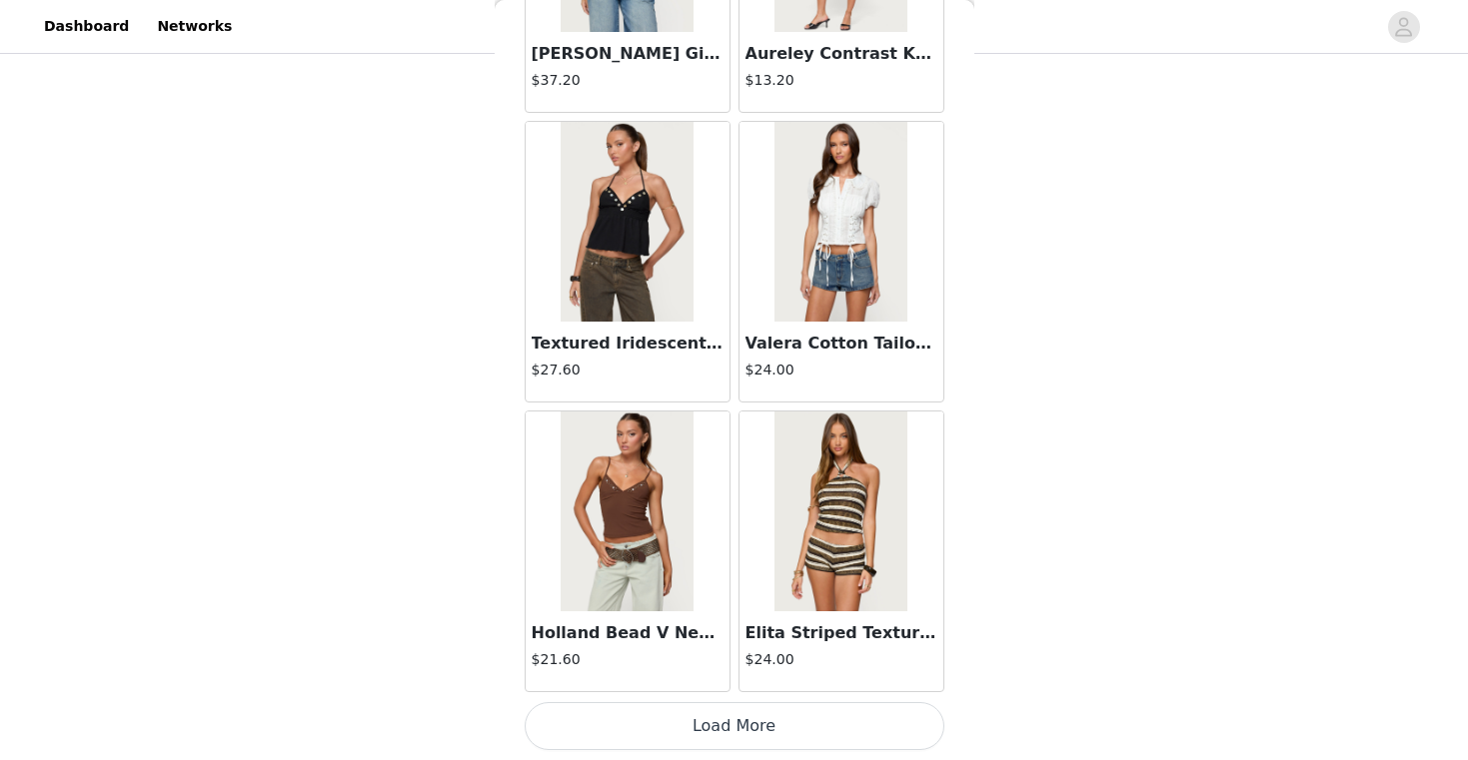
click at [729, 718] on button "Load More" at bounding box center [734, 726] width 420 height 48
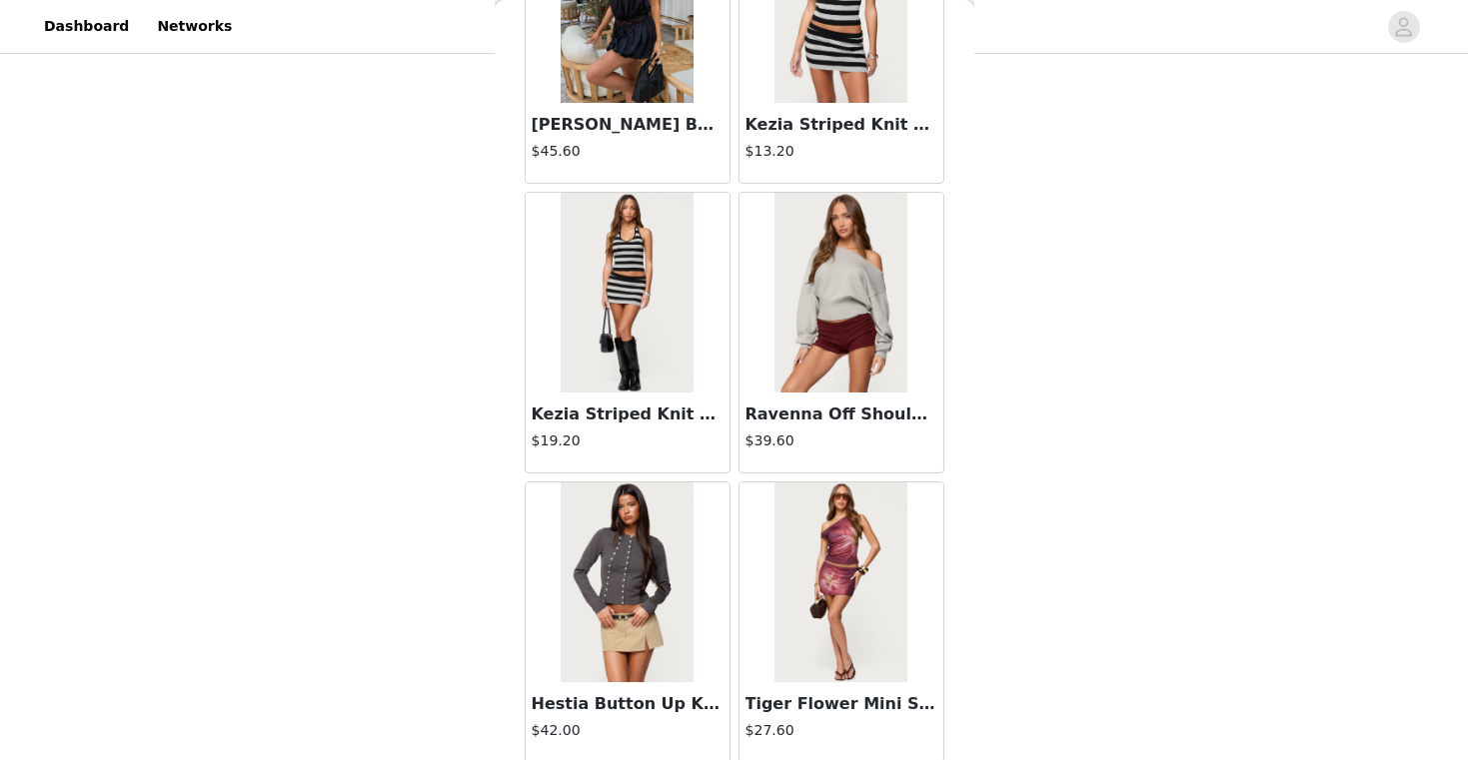
scroll to position [10988, 0]
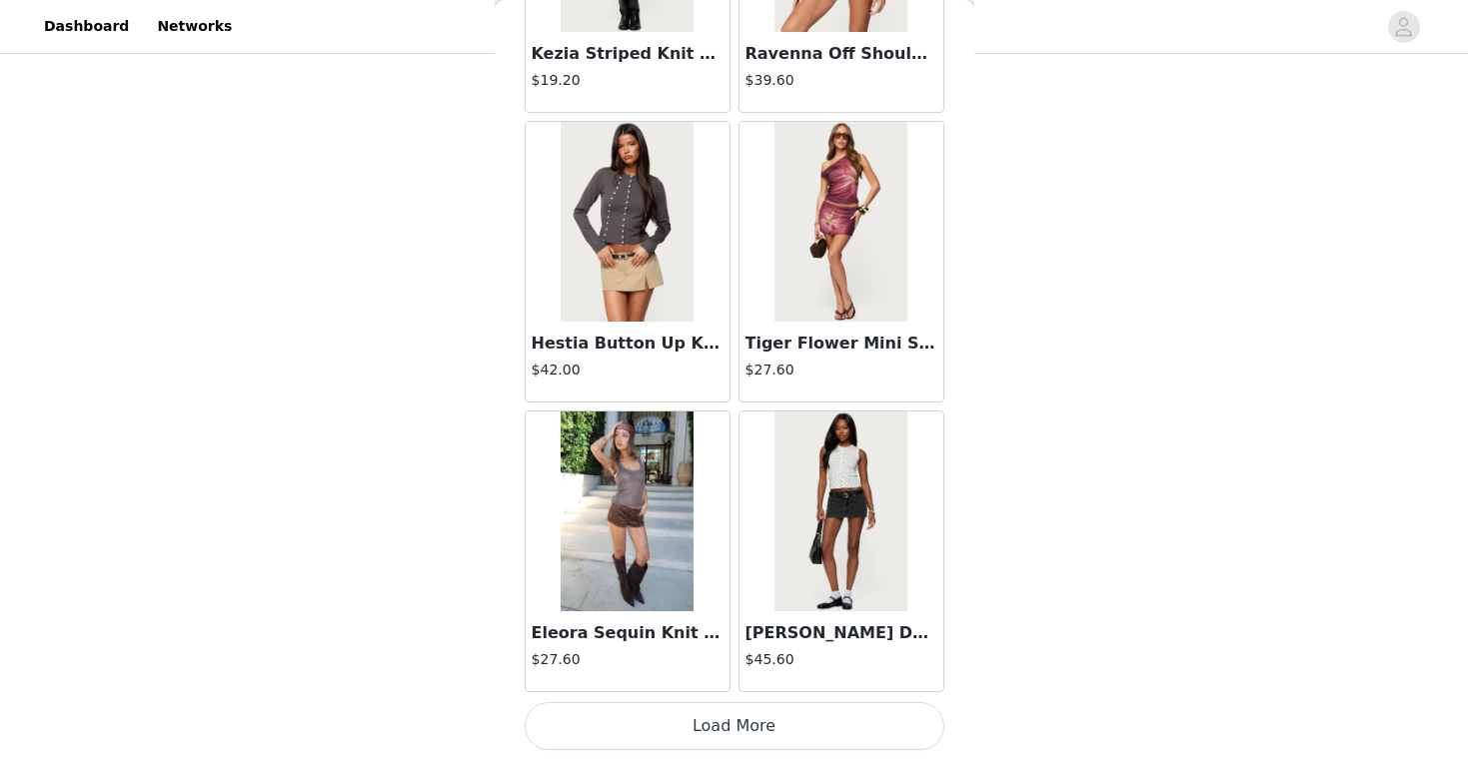
click at [802, 726] on button "Load More" at bounding box center [734, 726] width 420 height 48
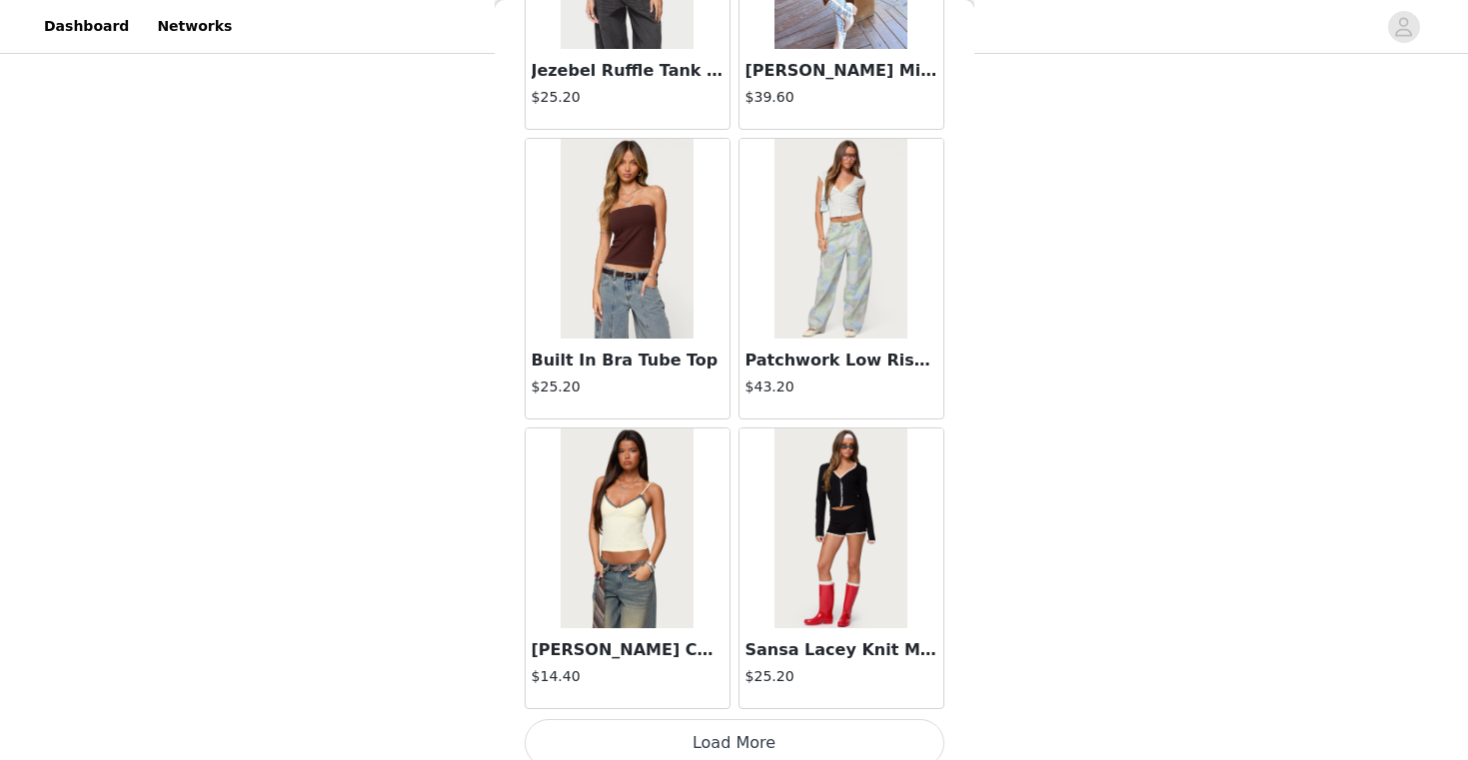
scroll to position [13885, 0]
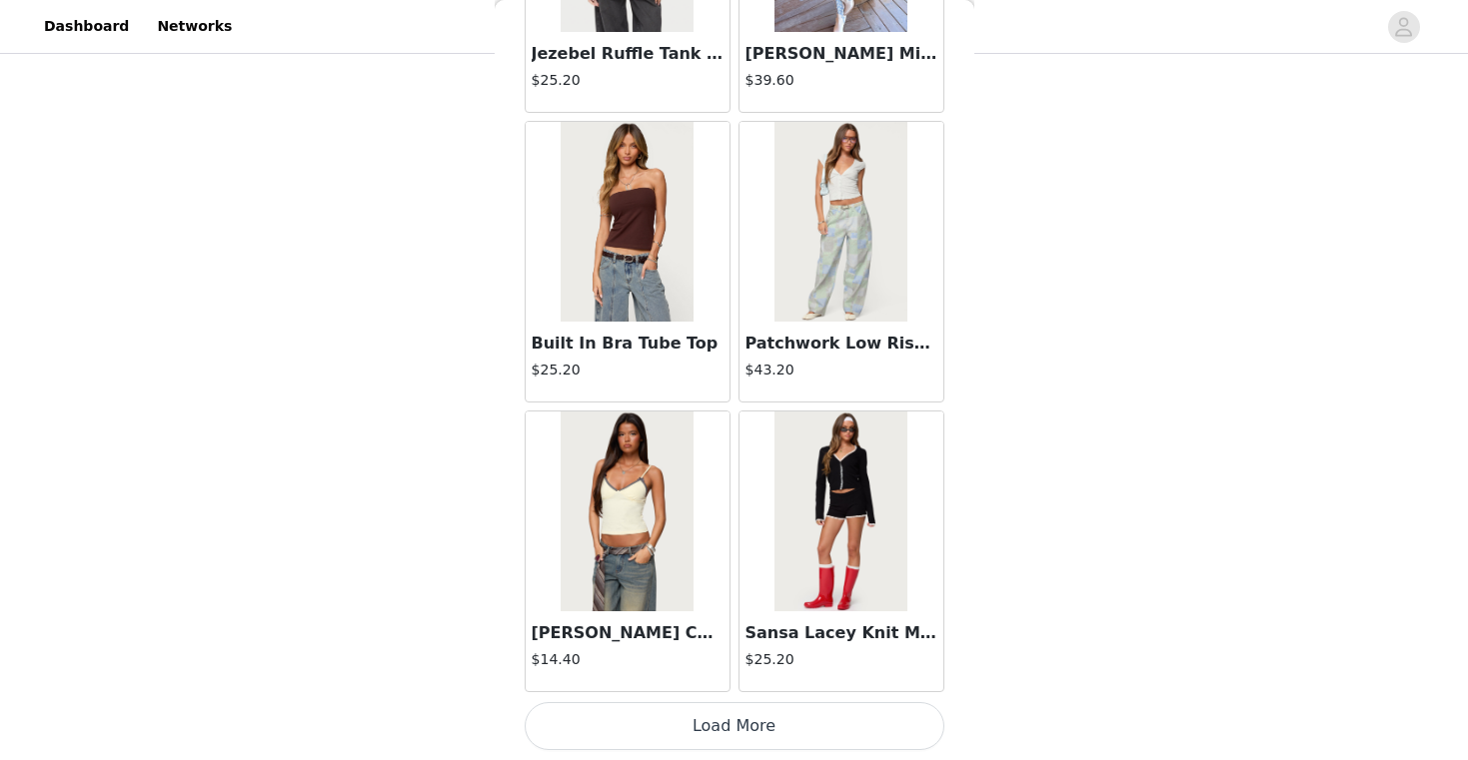
click at [746, 724] on button "Load More" at bounding box center [734, 726] width 420 height 48
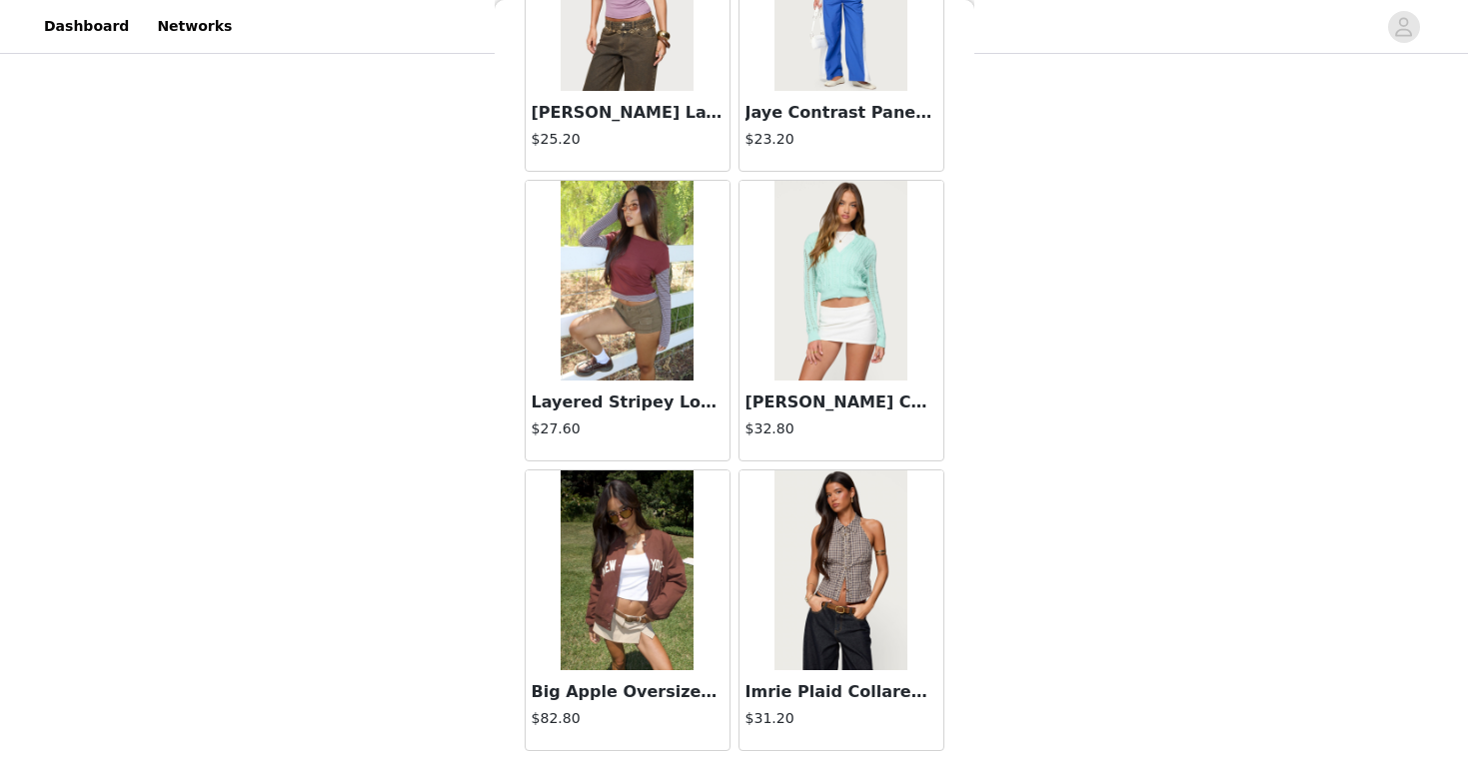
scroll to position [16782, 0]
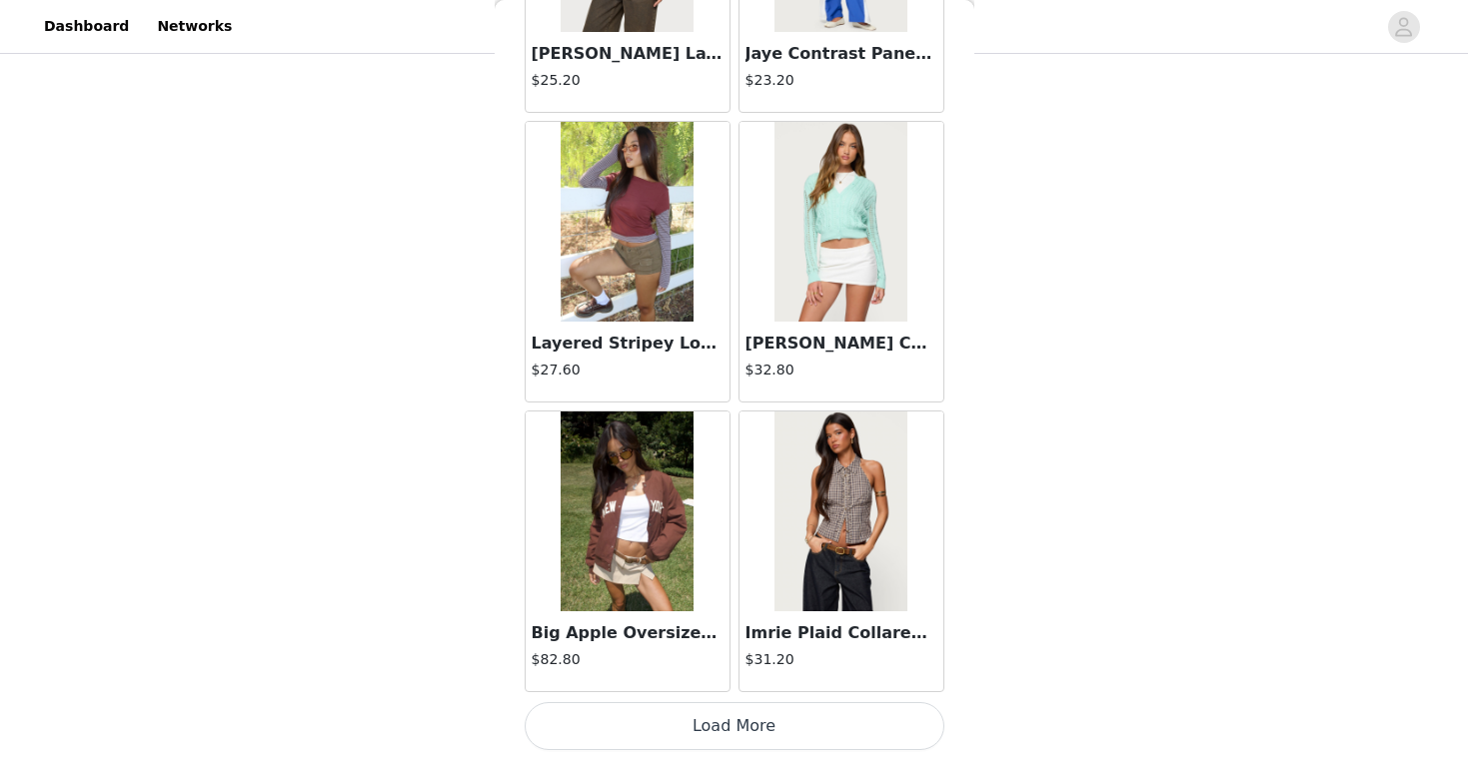
click at [743, 721] on button "Load More" at bounding box center [734, 726] width 420 height 48
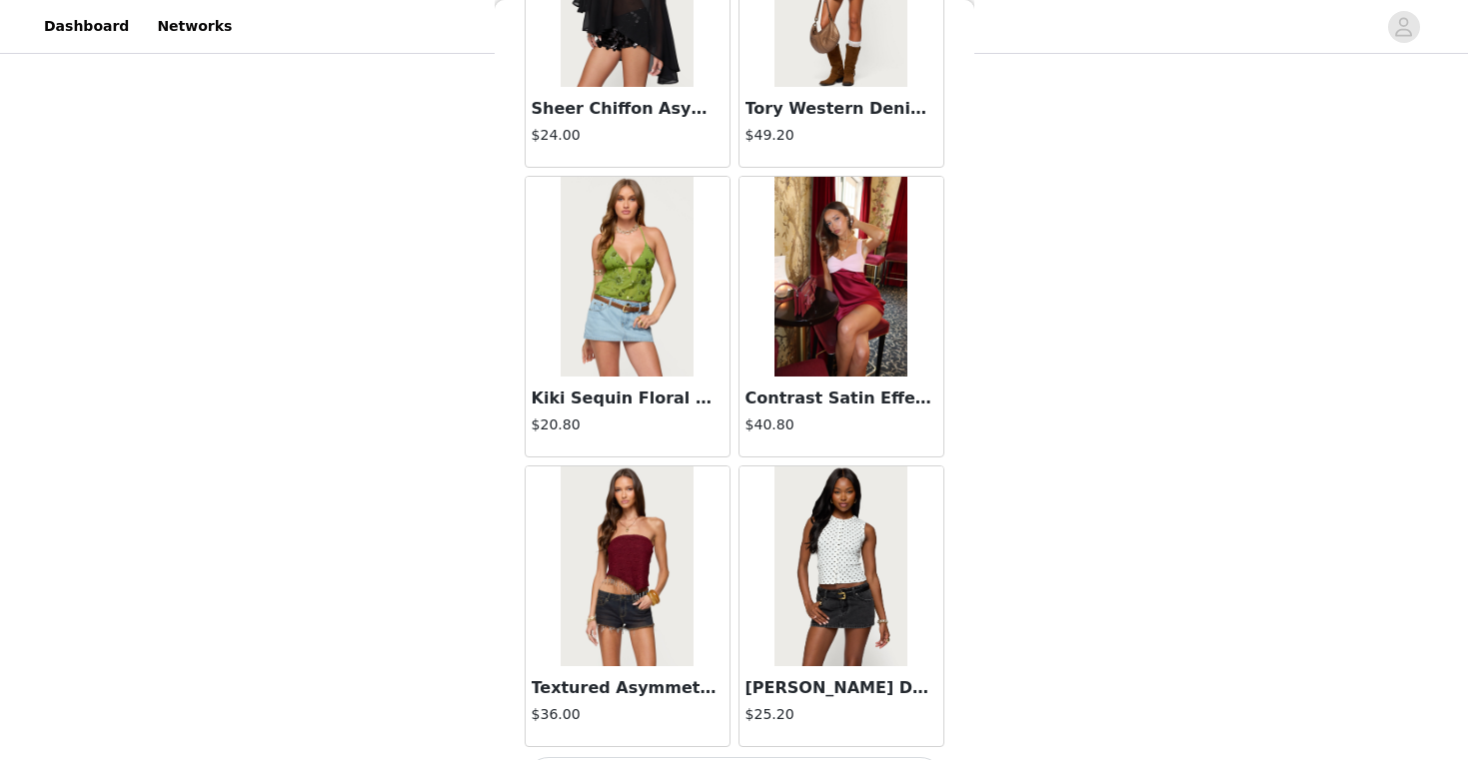
scroll to position [19679, 0]
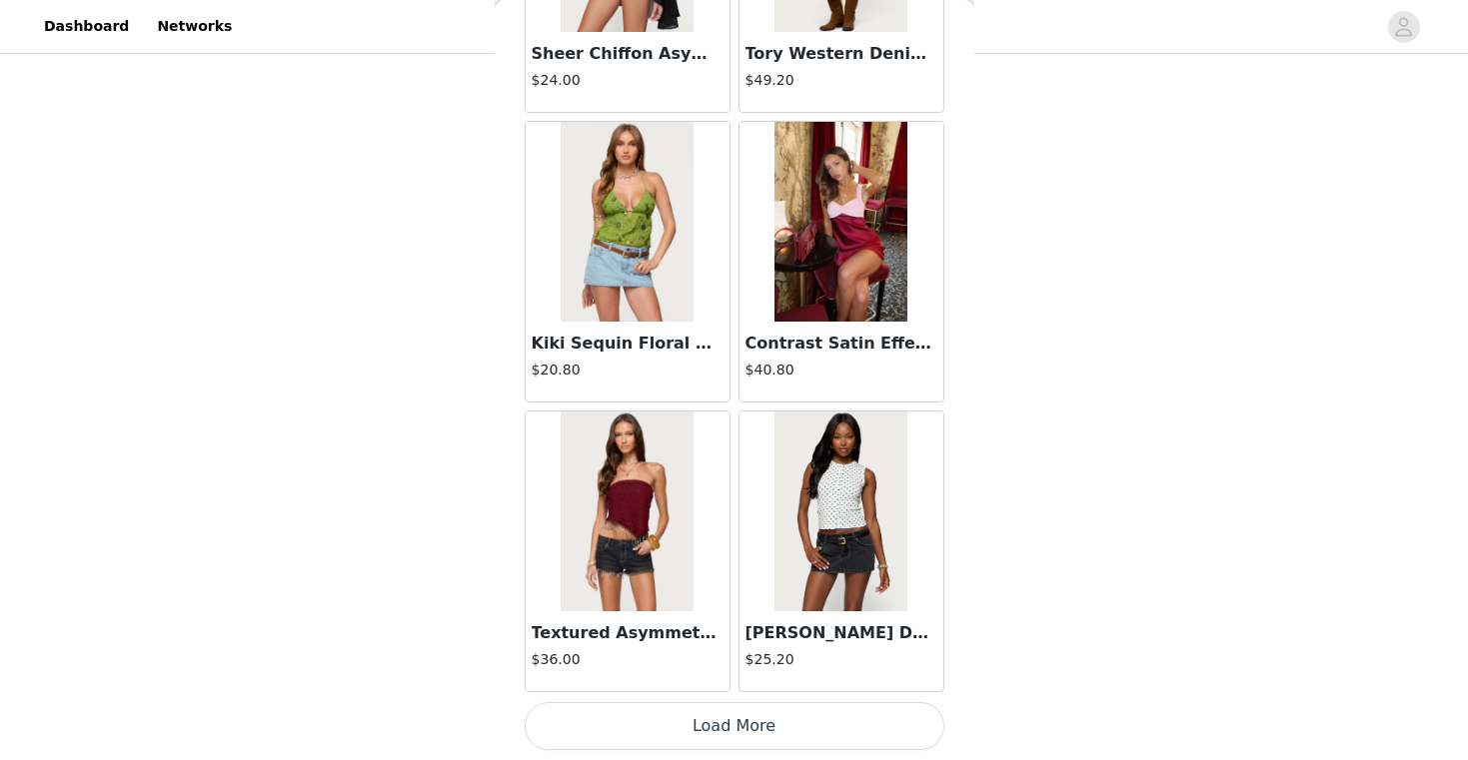
click at [719, 715] on button "Load More" at bounding box center [734, 726] width 420 height 48
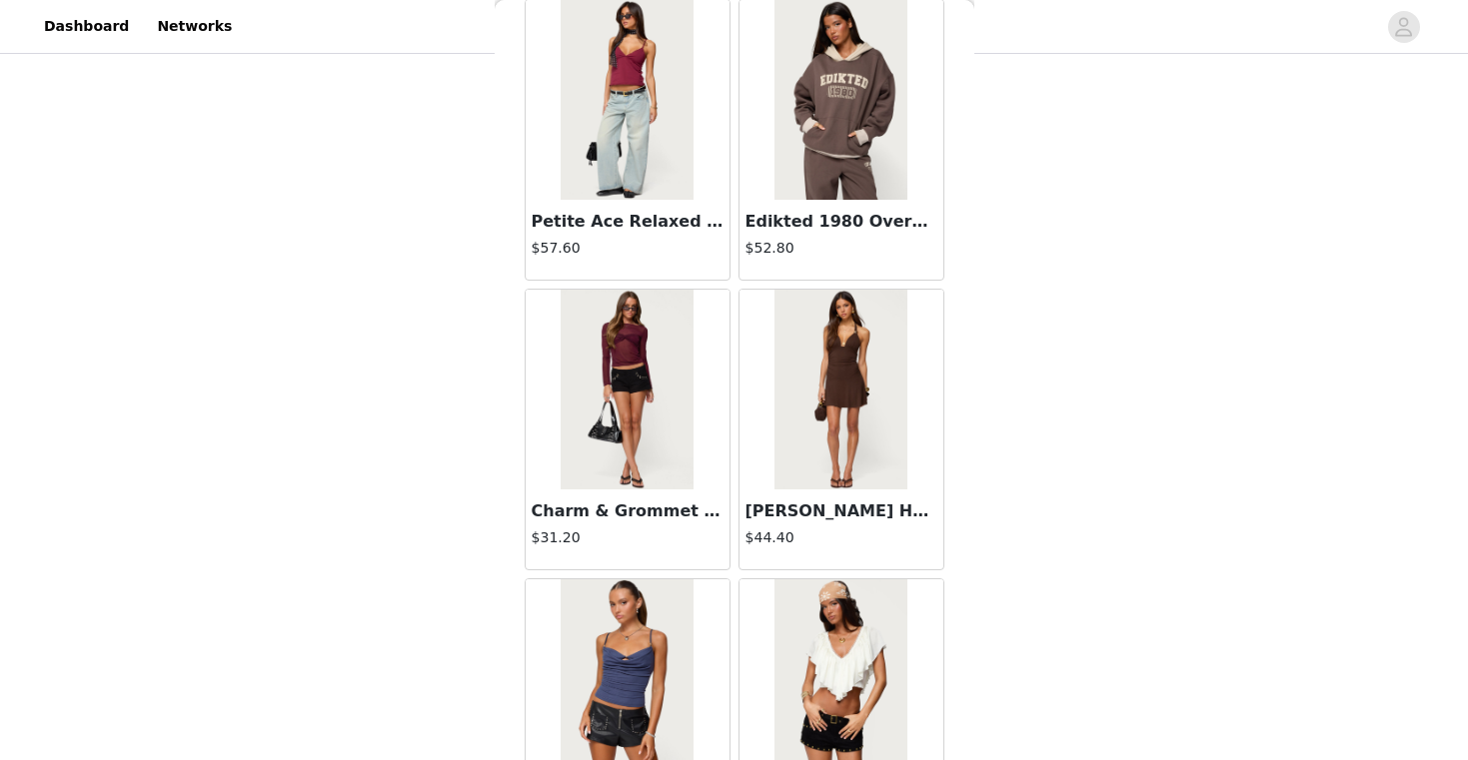
scroll to position [22576, 0]
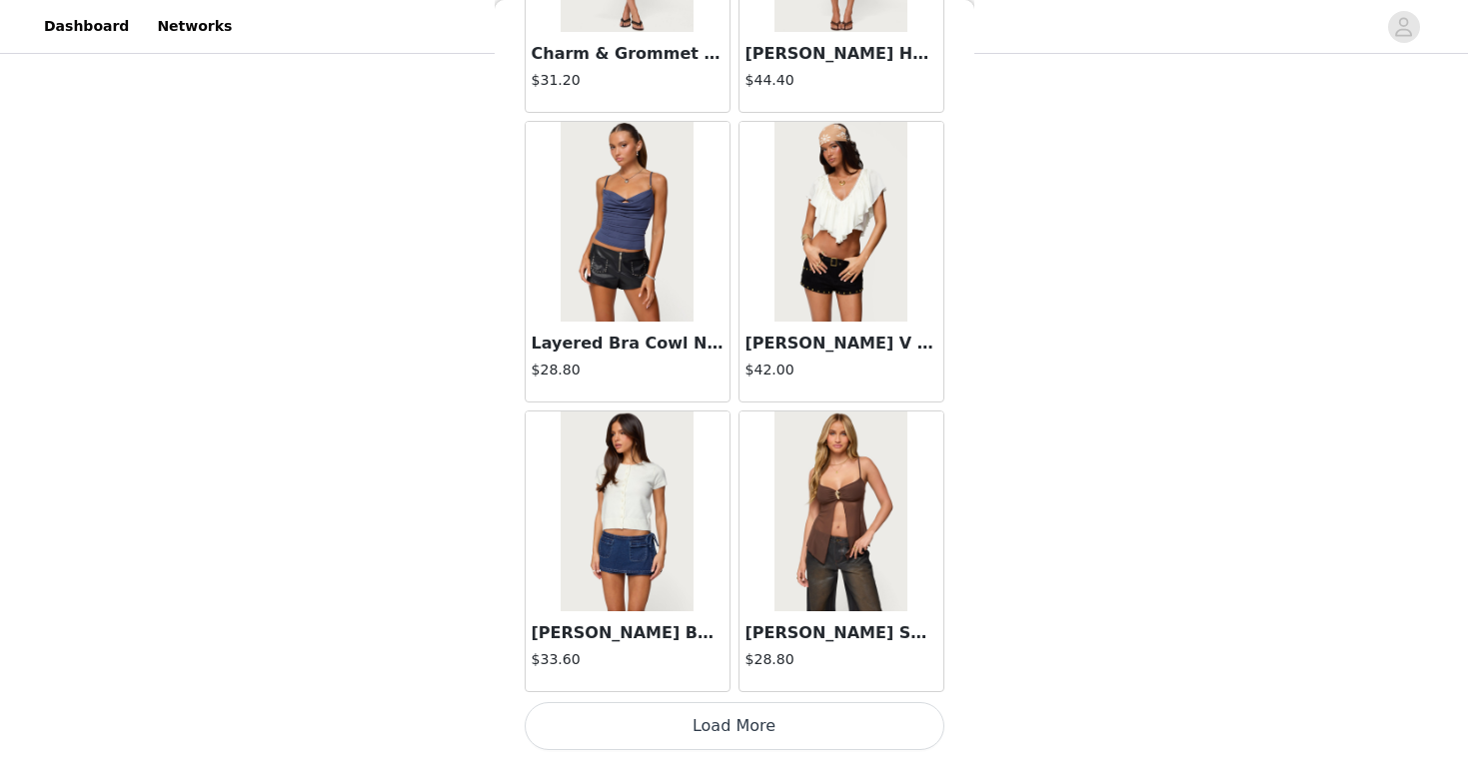
click at [731, 723] on button "Load More" at bounding box center [734, 726] width 420 height 48
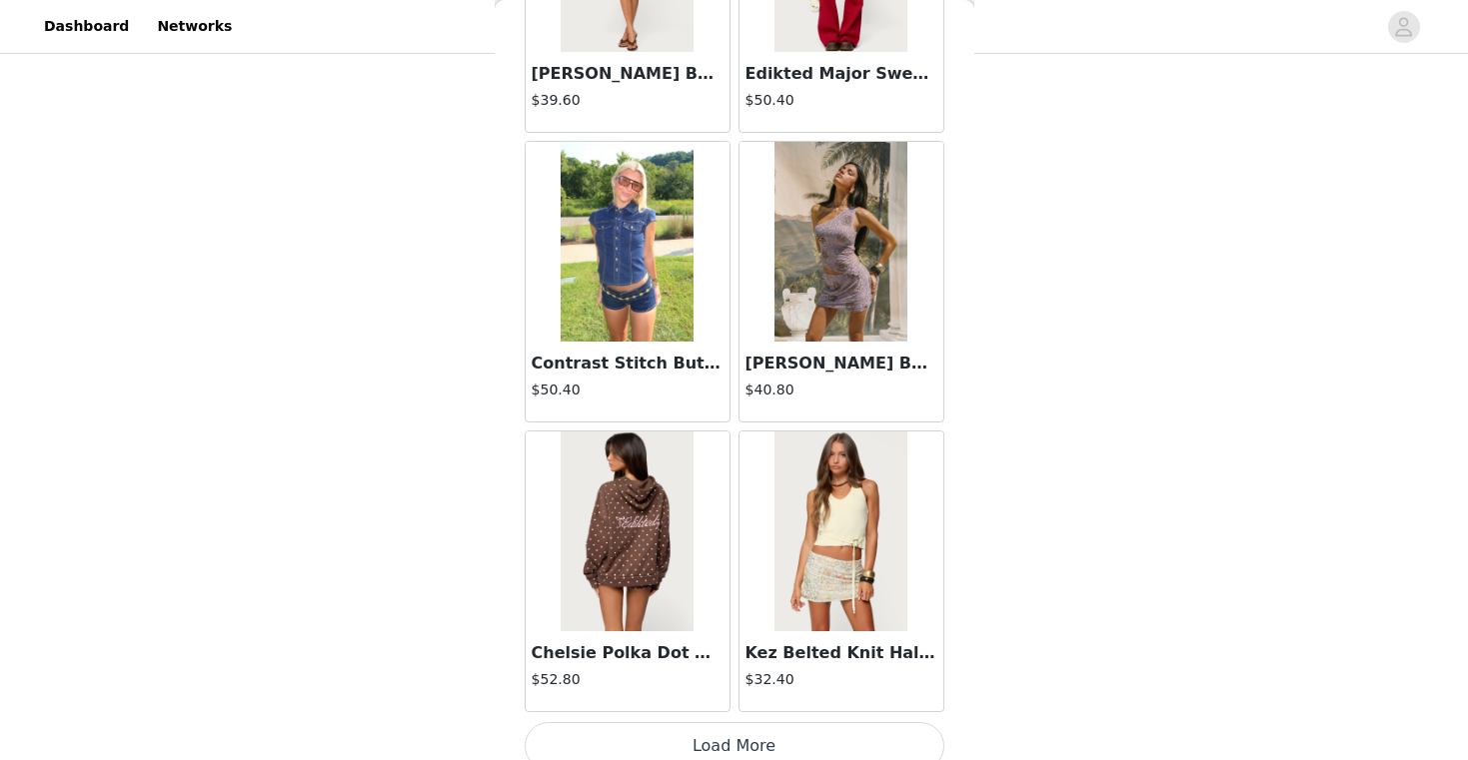
scroll to position [25473, 0]
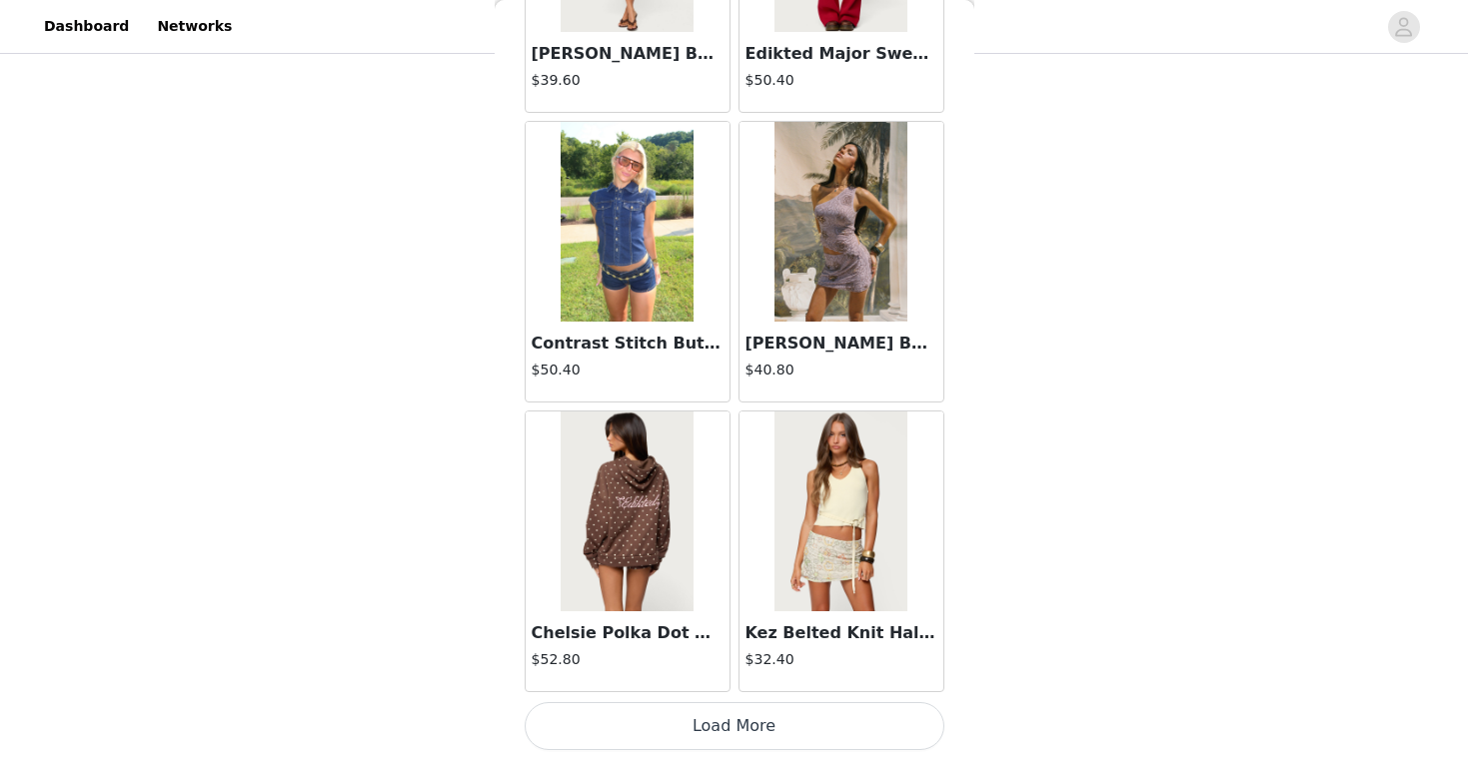
click at [740, 714] on button "Load More" at bounding box center [734, 726] width 420 height 48
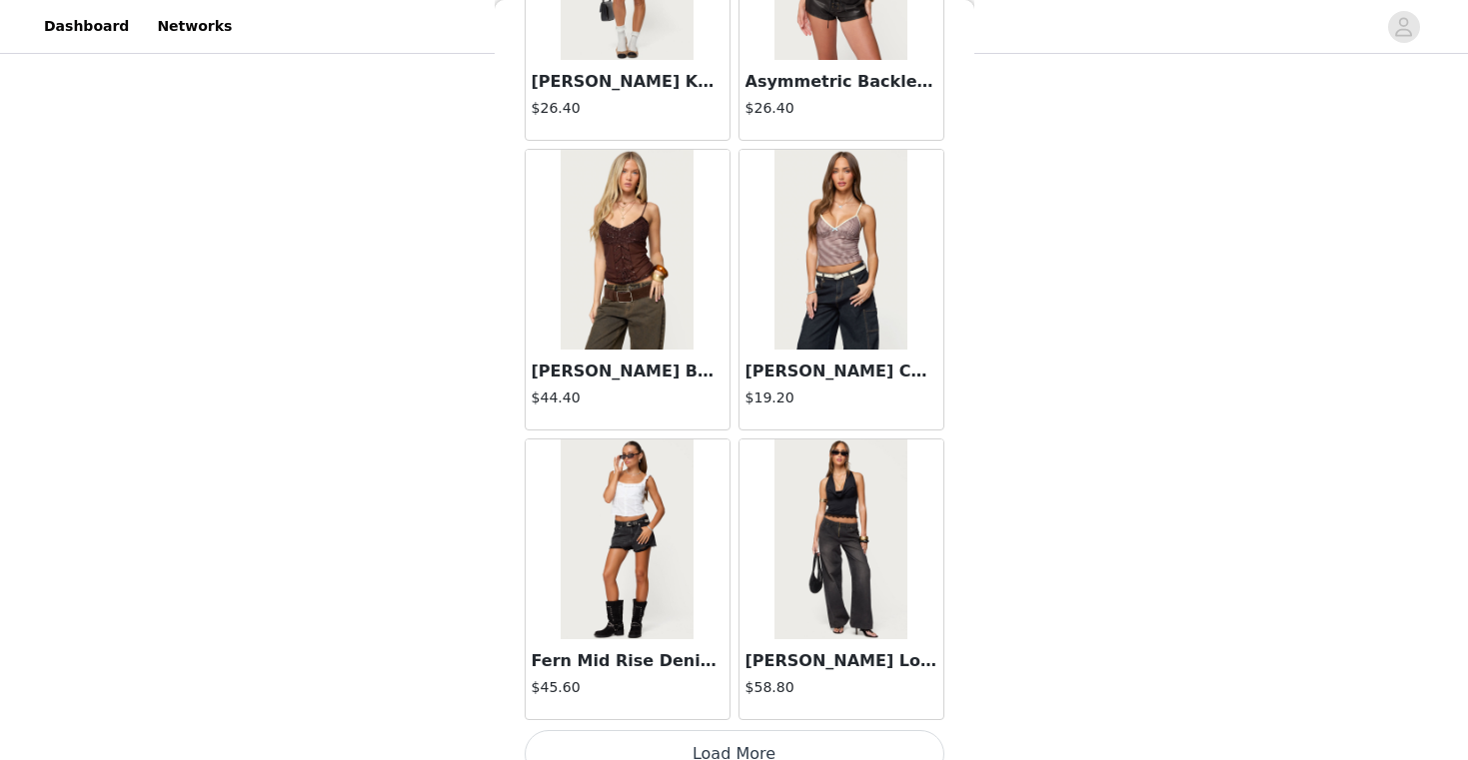
scroll to position [28370, 0]
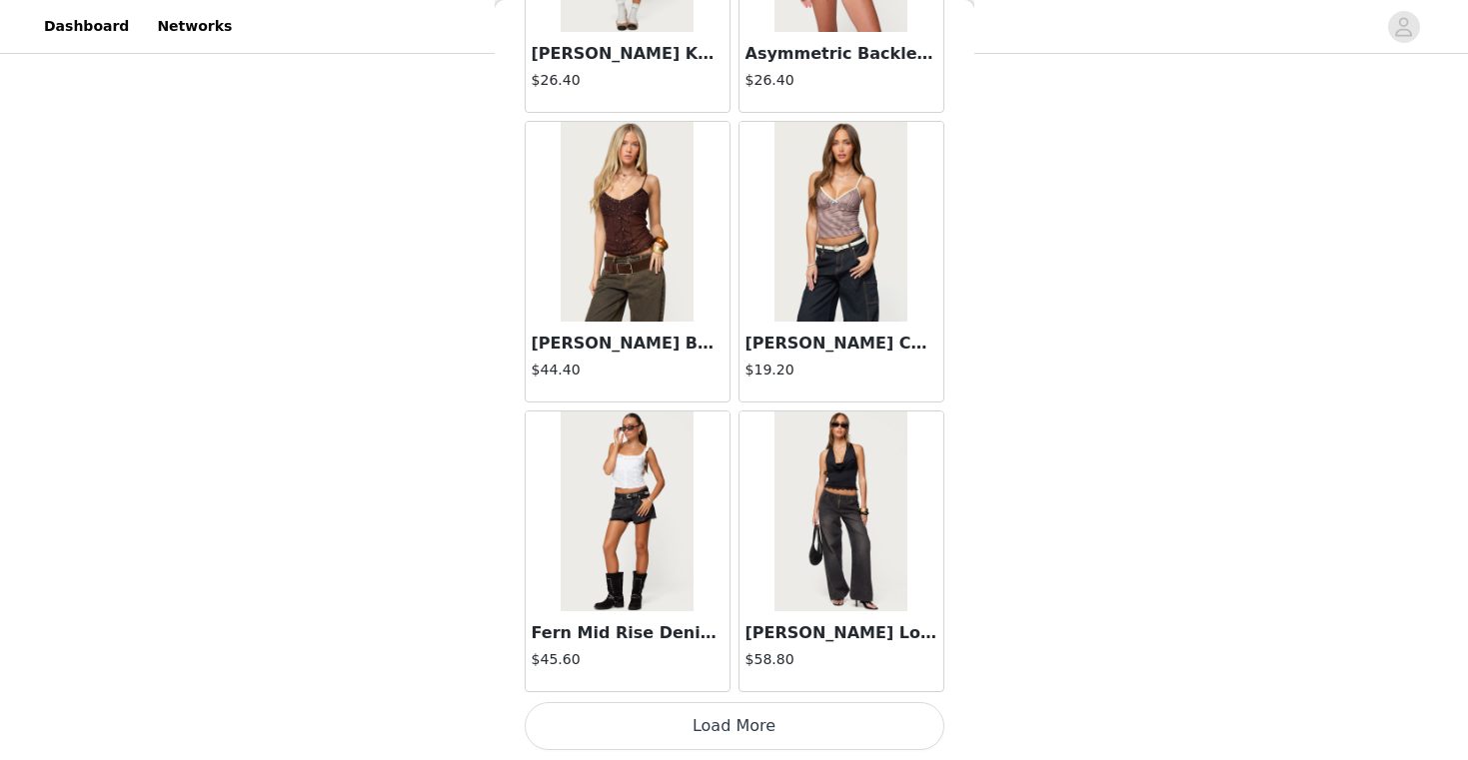
click at [740, 721] on button "Load More" at bounding box center [734, 726] width 420 height 48
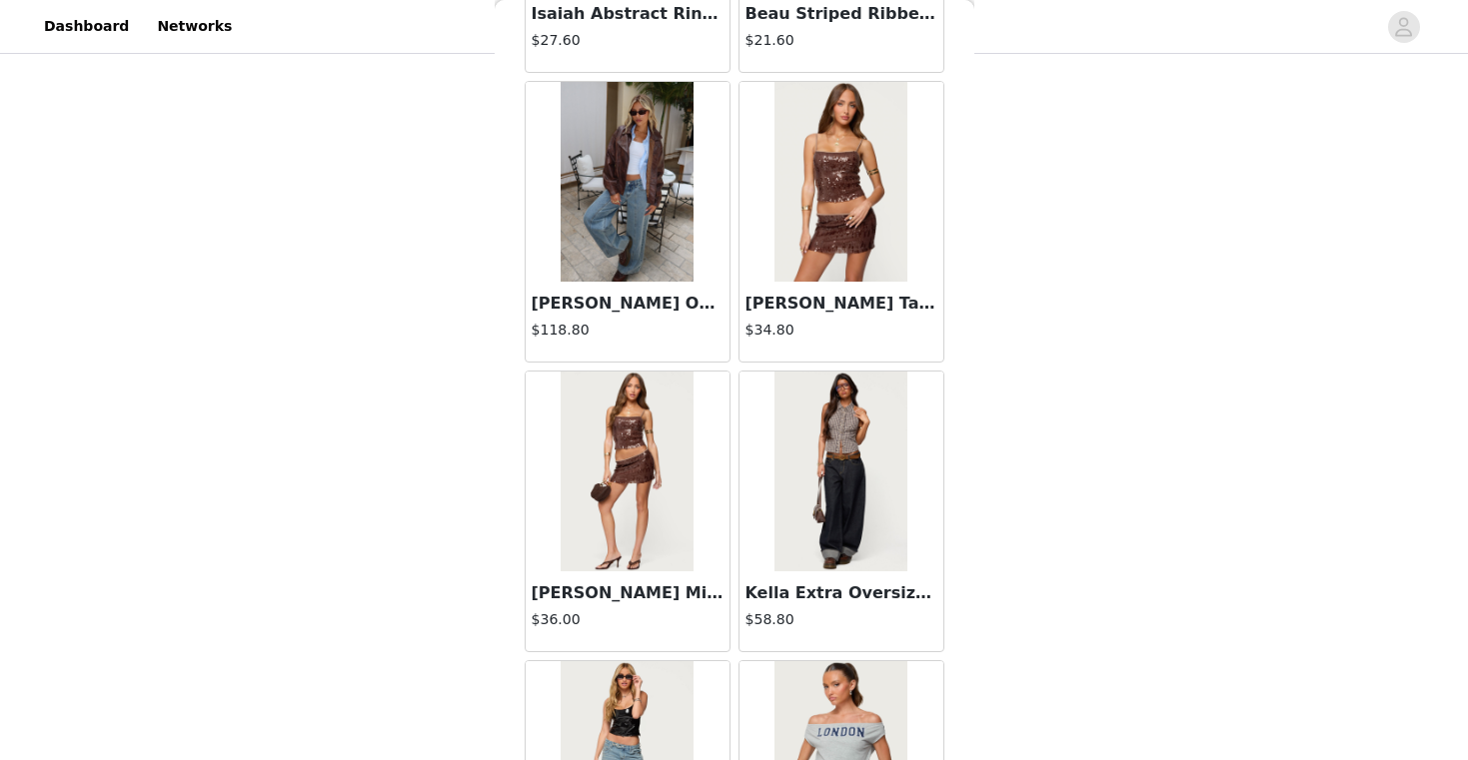
scroll to position [31267, 0]
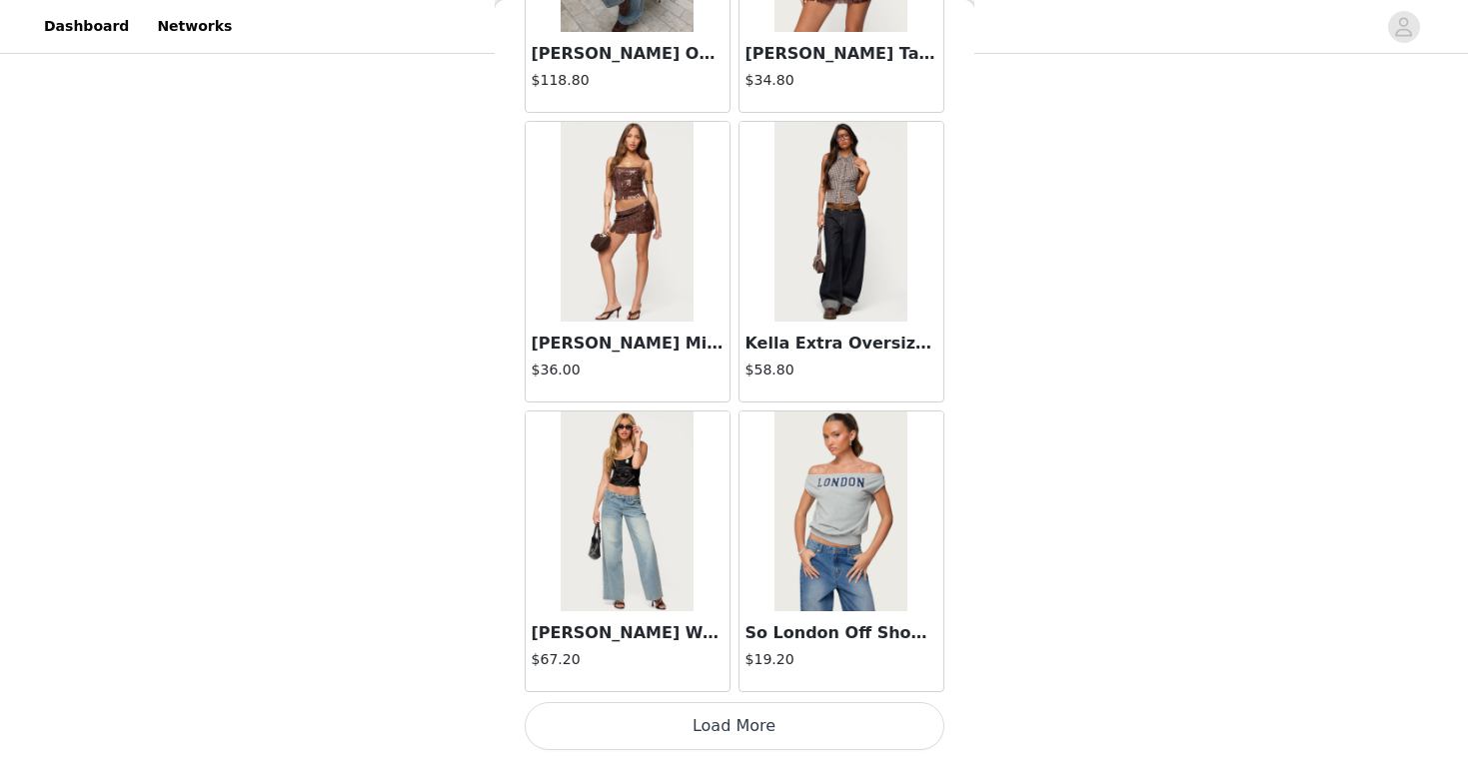
click at [741, 722] on button "Load More" at bounding box center [734, 726] width 420 height 48
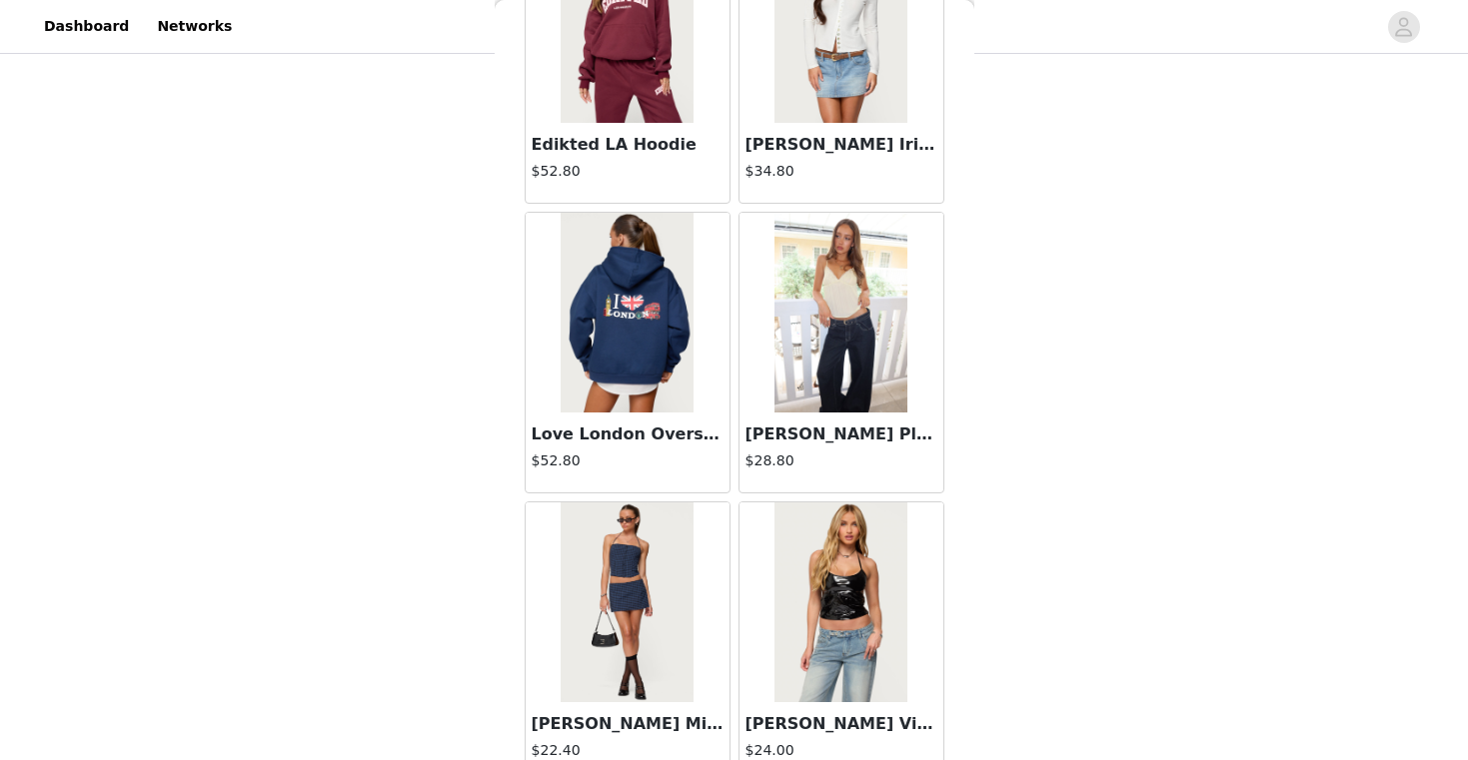
scroll to position [34164, 0]
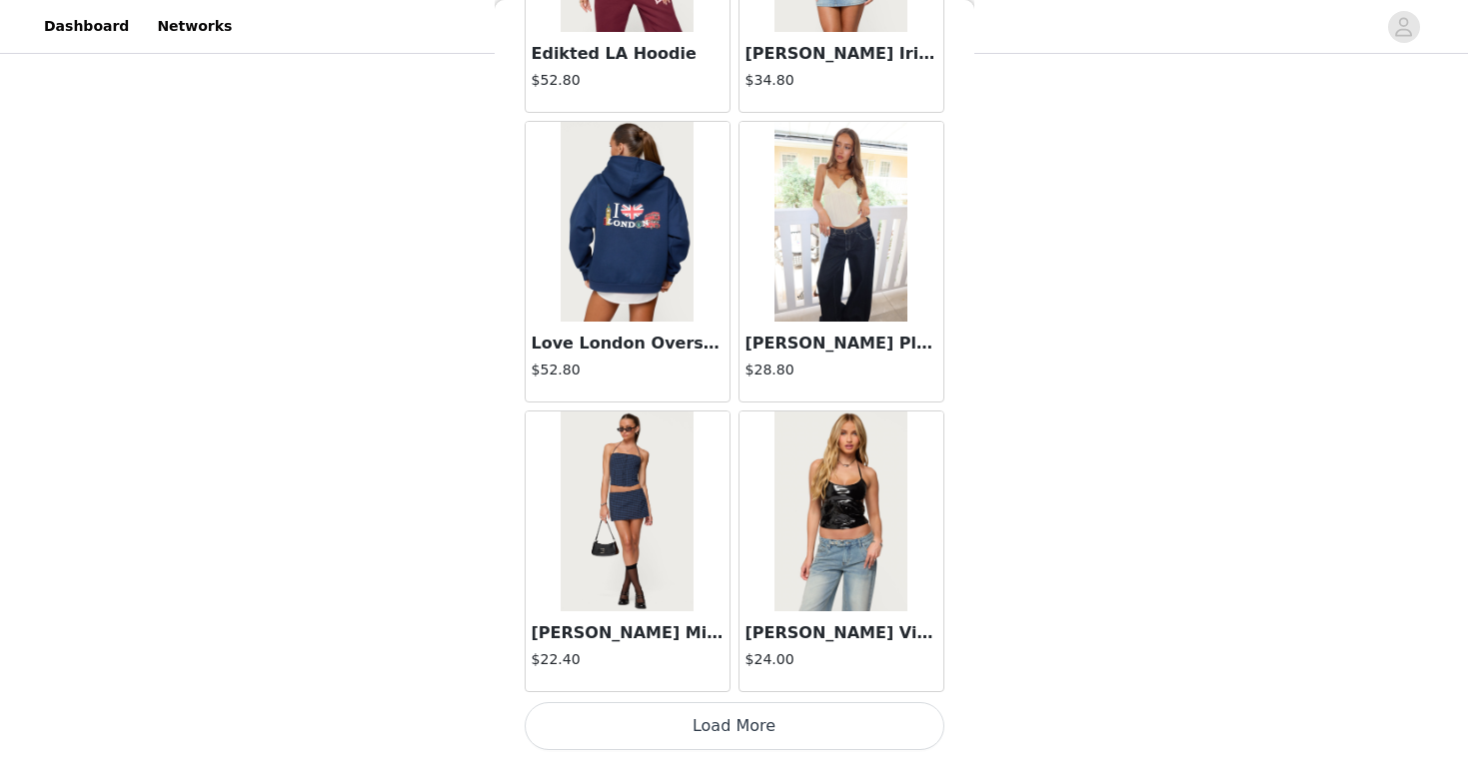
click at [756, 720] on button "Load More" at bounding box center [734, 726] width 420 height 48
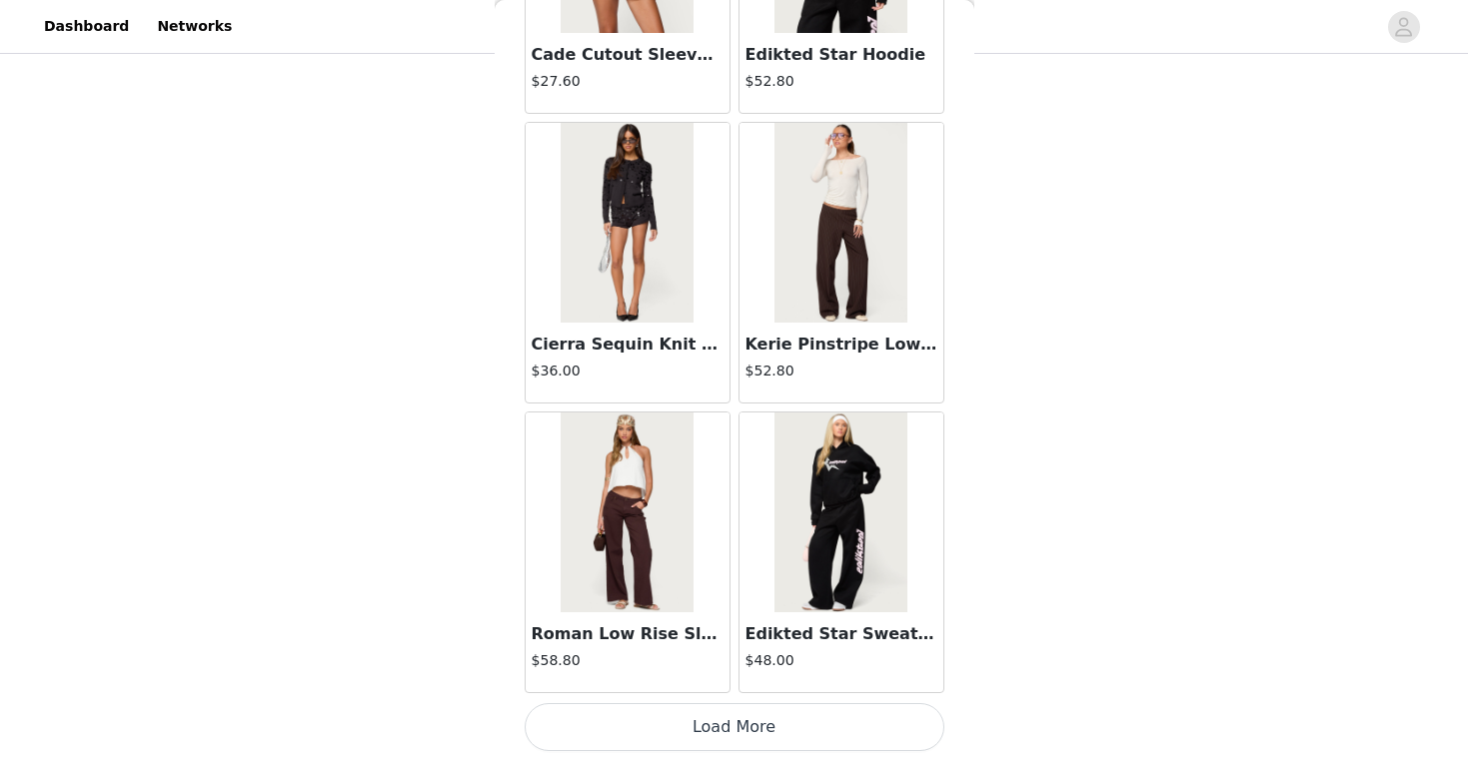
scroll to position [37061, 0]
click at [700, 715] on button "Load More" at bounding box center [734, 726] width 420 height 48
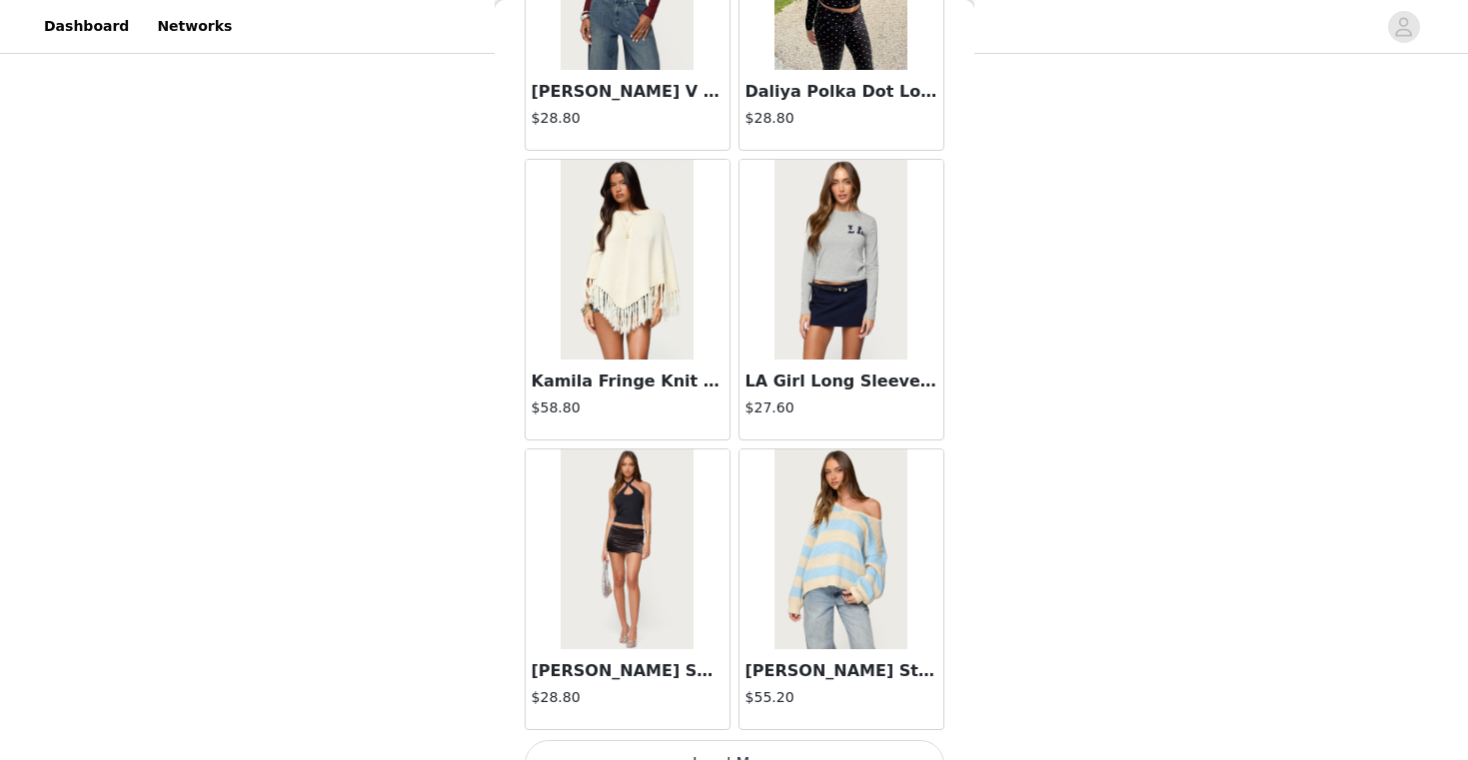
scroll to position [39958, 0]
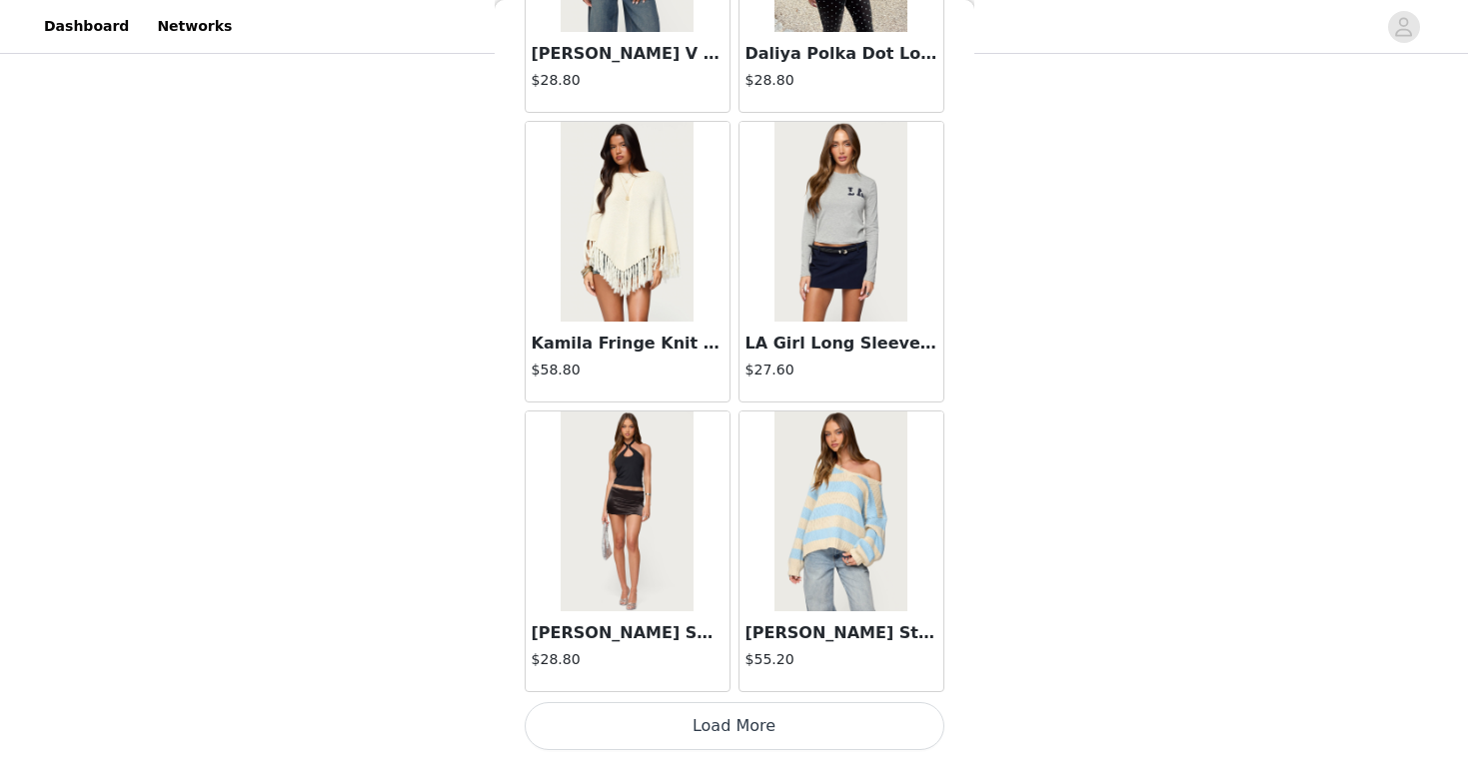
click at [730, 719] on button "Load More" at bounding box center [734, 726] width 420 height 48
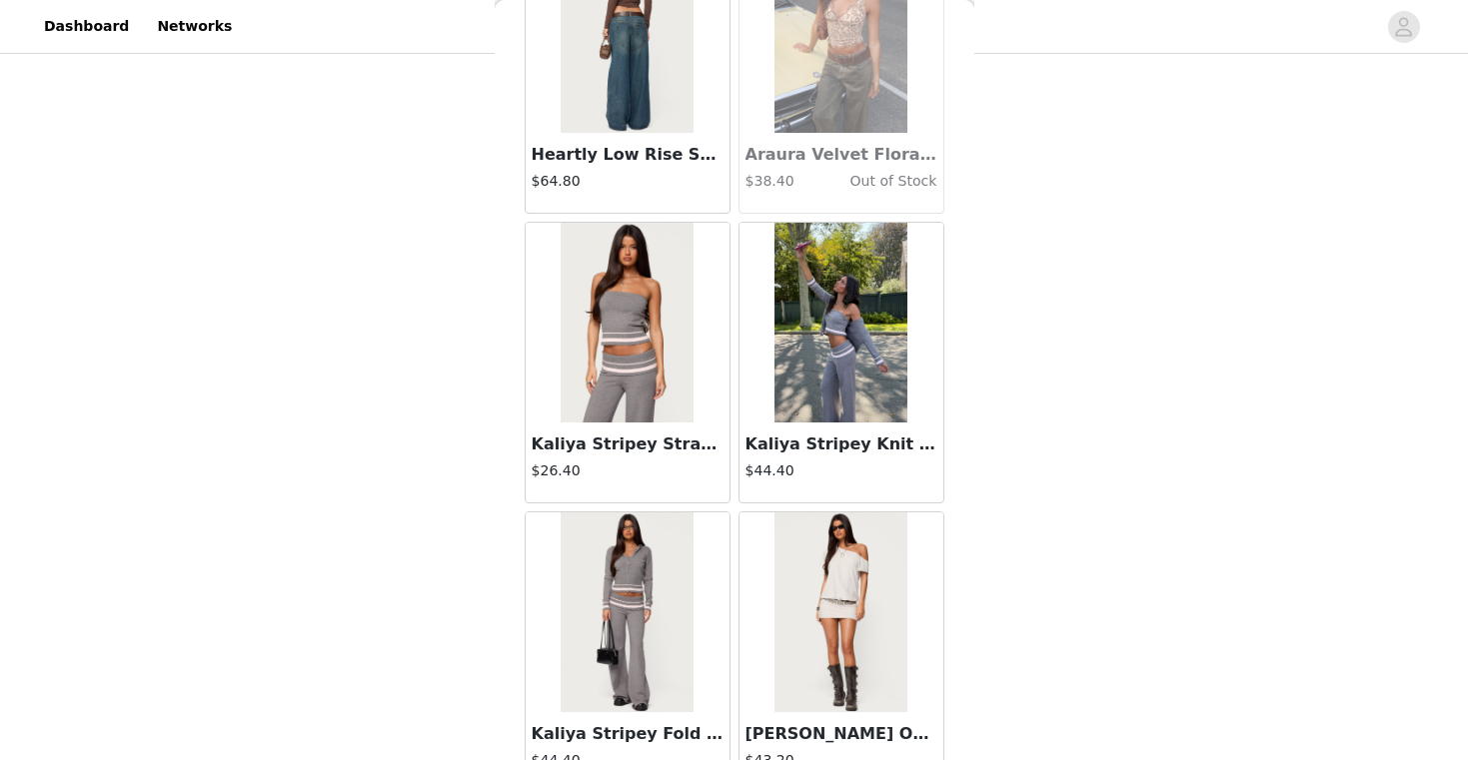
scroll to position [42855, 0]
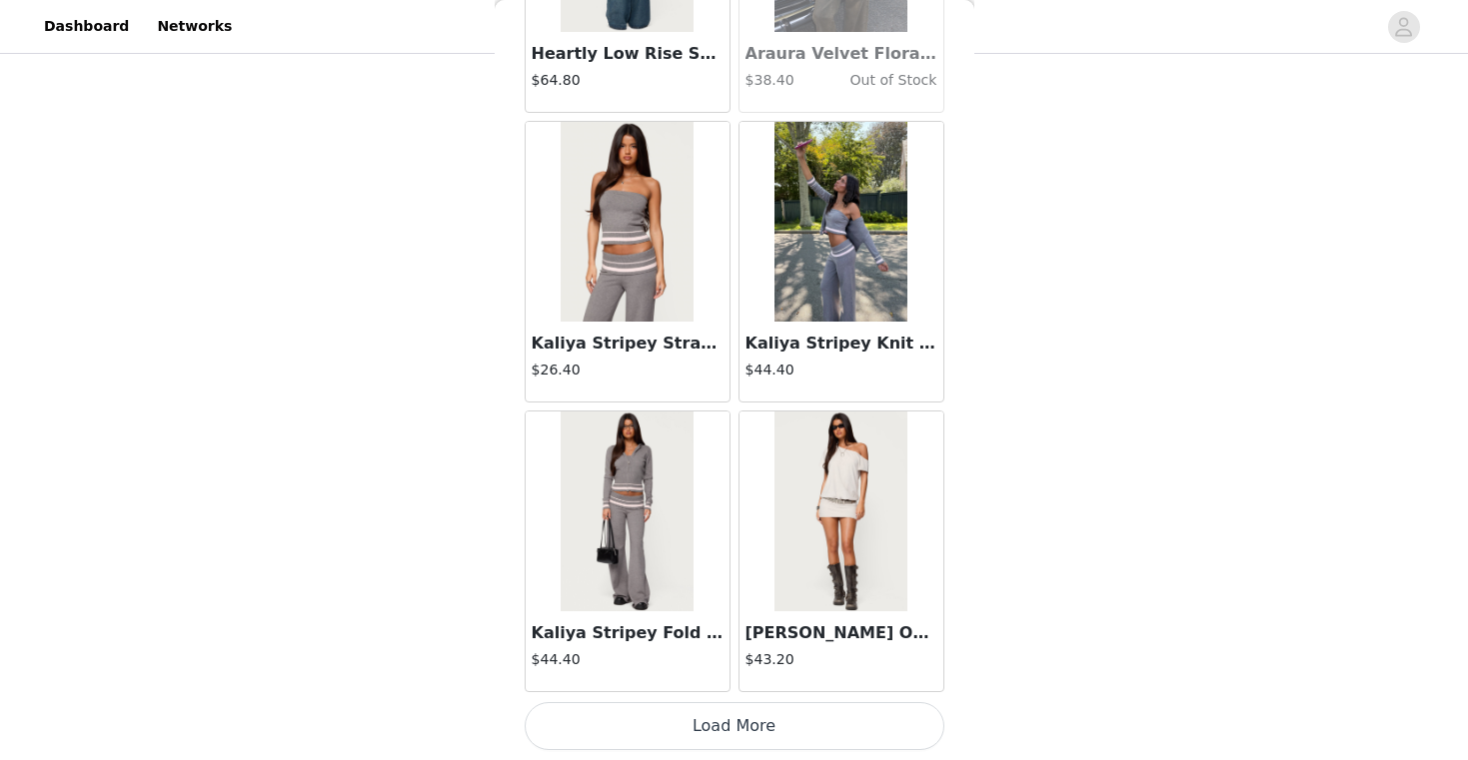
click at [736, 719] on button "Load More" at bounding box center [734, 726] width 420 height 48
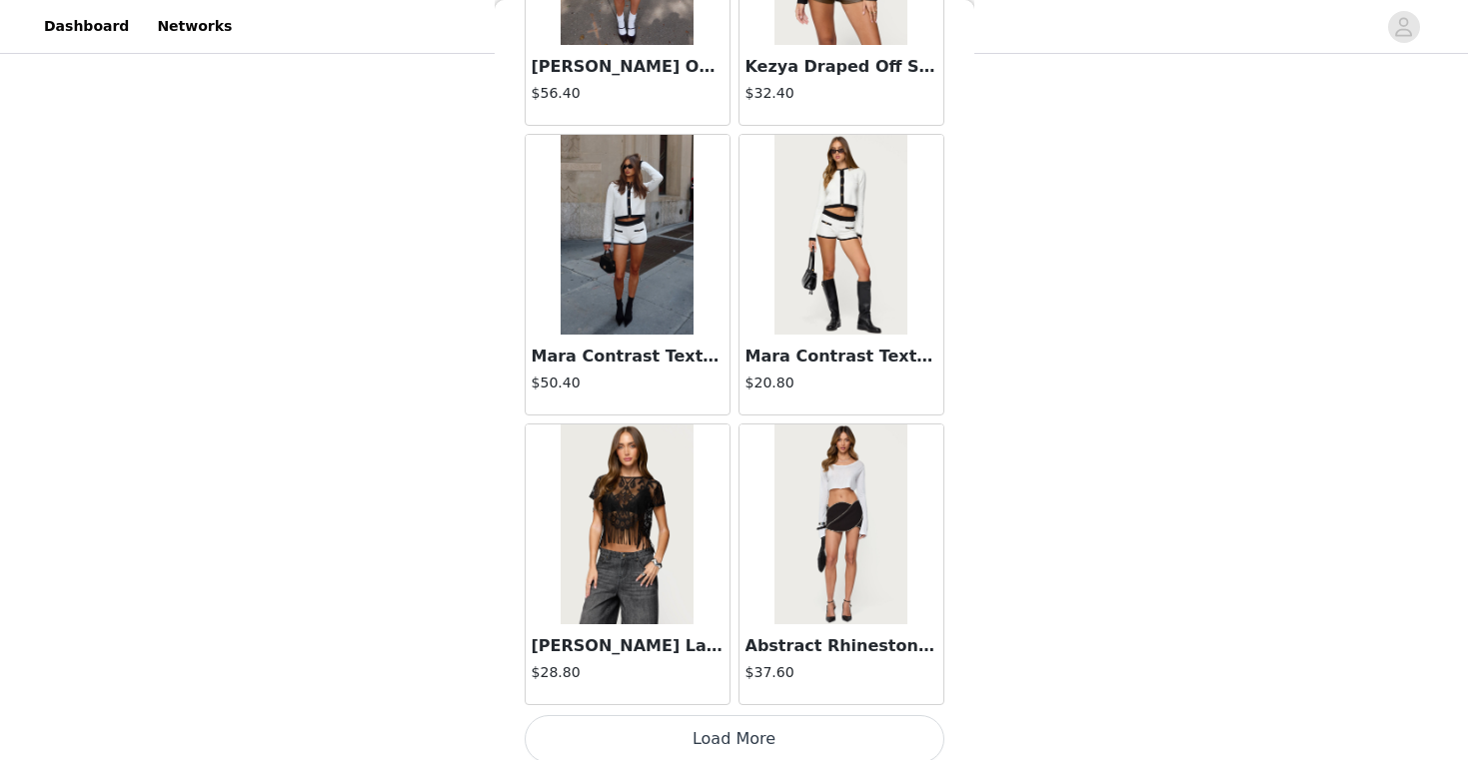
scroll to position [45752, 0]
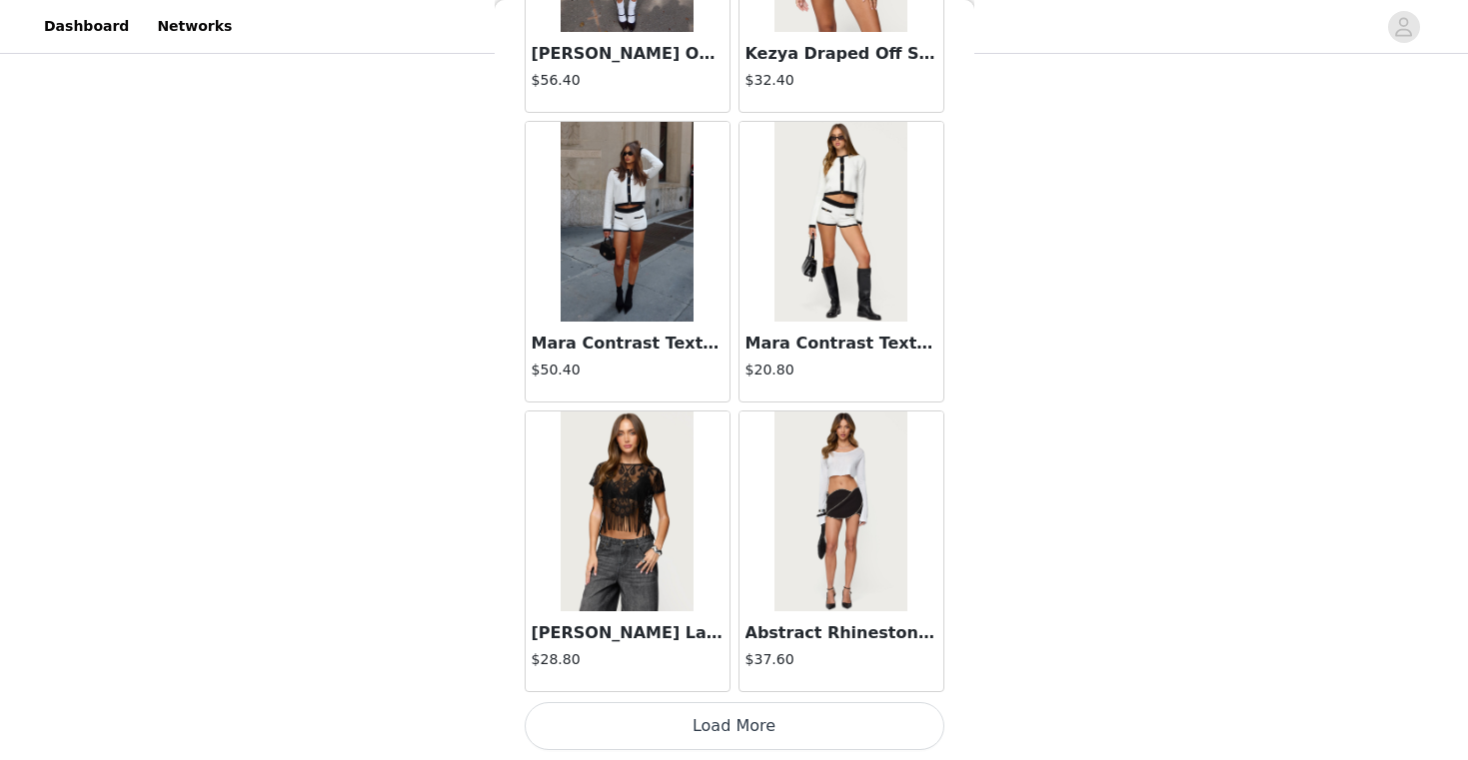
click at [758, 717] on button "Load More" at bounding box center [734, 726] width 420 height 48
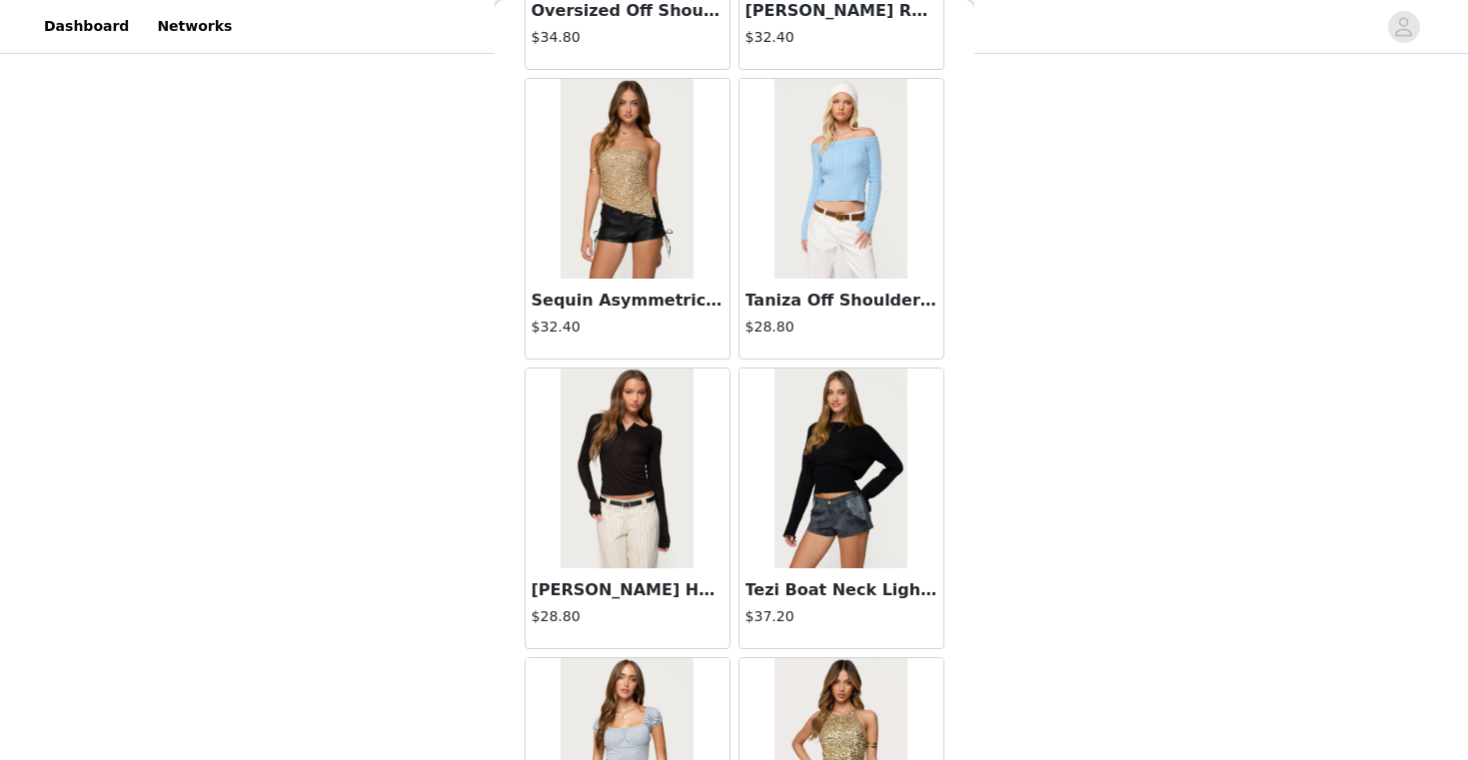
scroll to position [48649, 0]
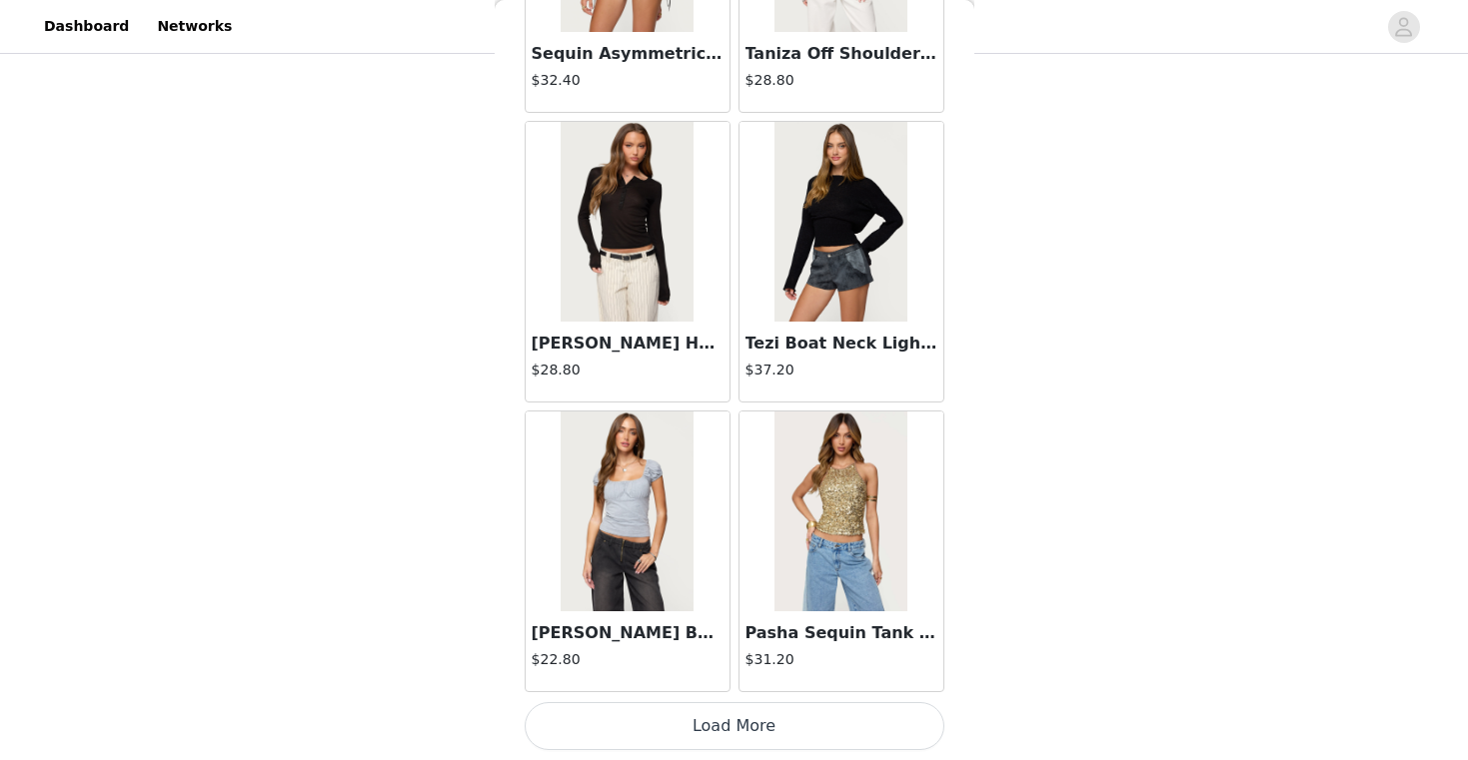
click at [728, 715] on button "Load More" at bounding box center [734, 726] width 420 height 48
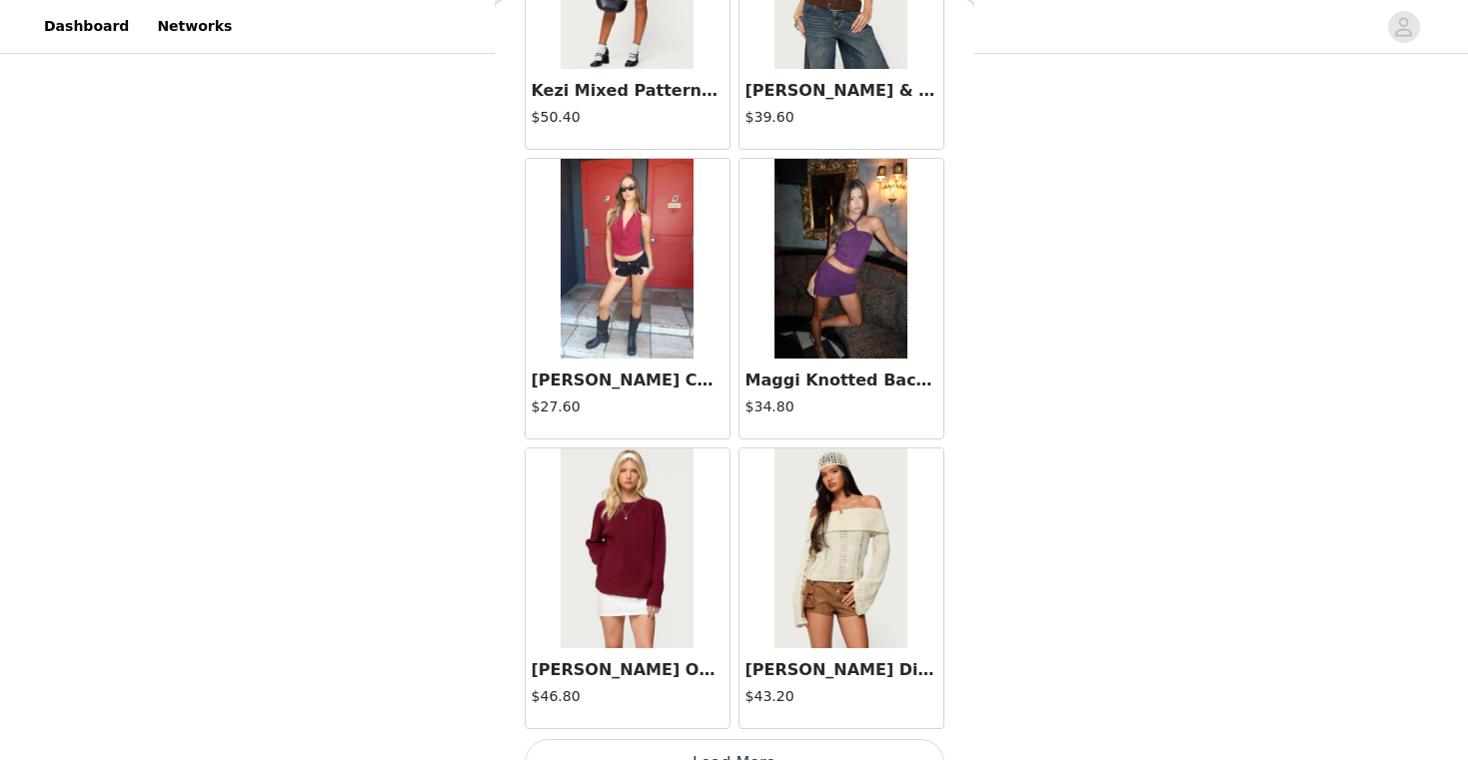
scroll to position [51547, 0]
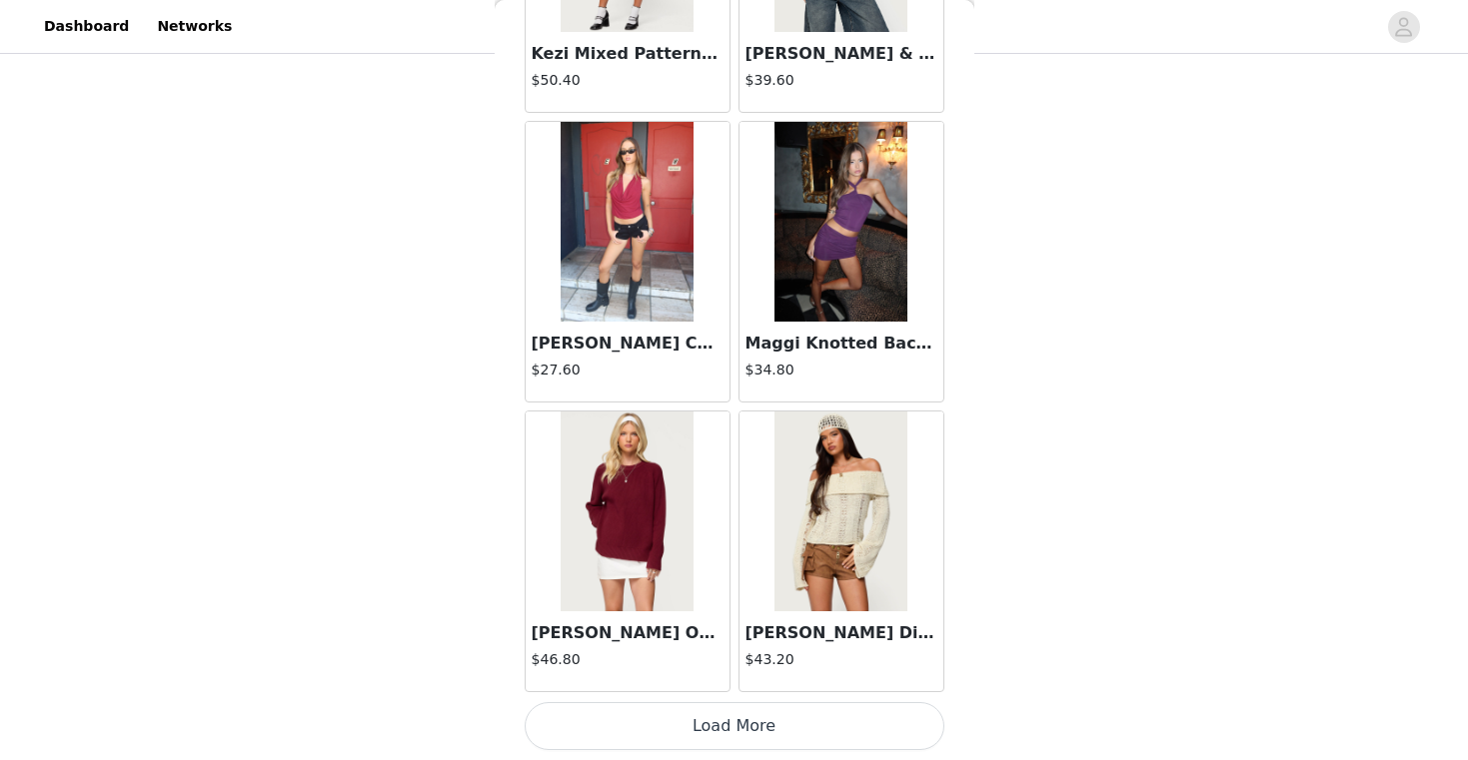
click at [715, 724] on button "Load More" at bounding box center [734, 726] width 420 height 48
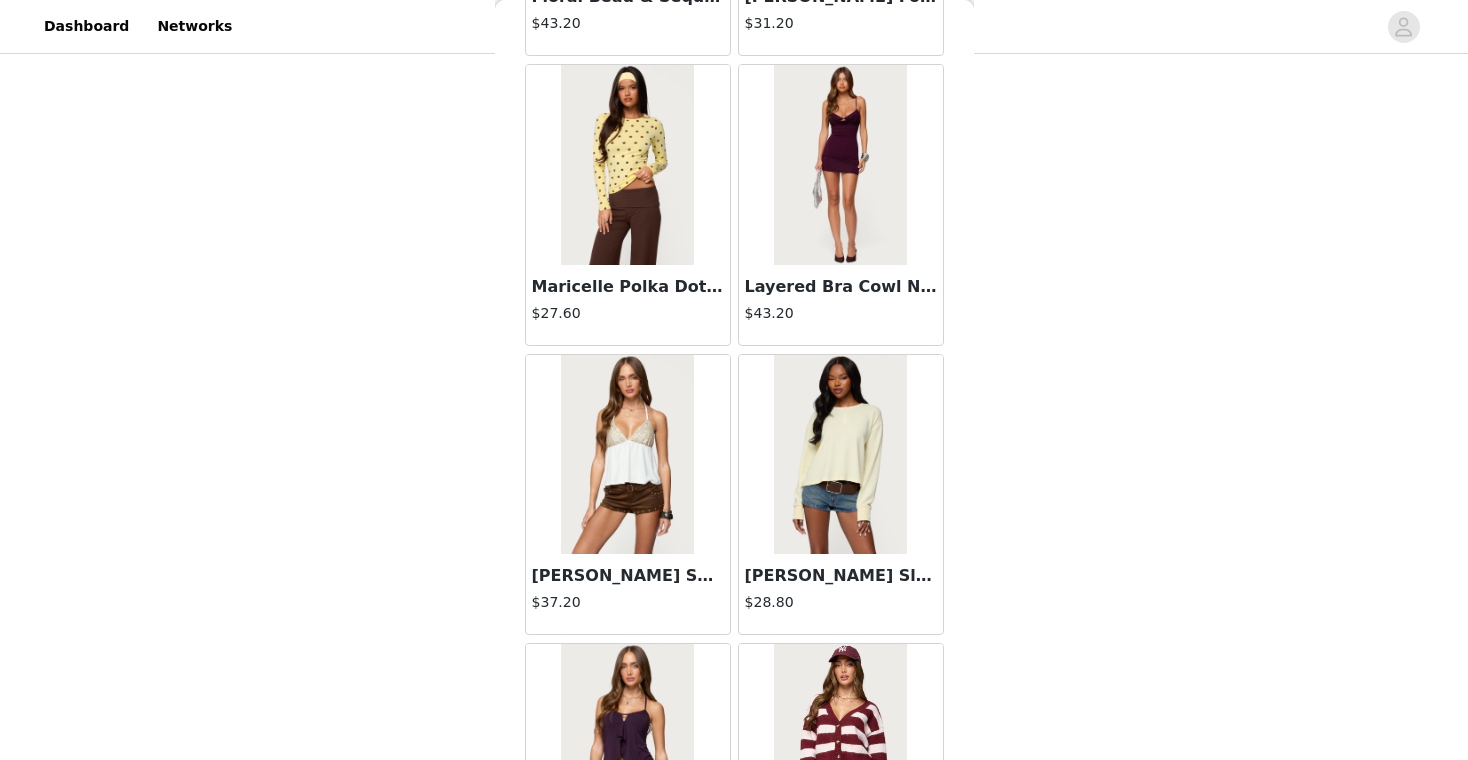
scroll to position [52472, 0]
click at [827, 285] on h3 "Layered Bra Cowl Neck Mini Dress" at bounding box center [841, 288] width 192 height 24
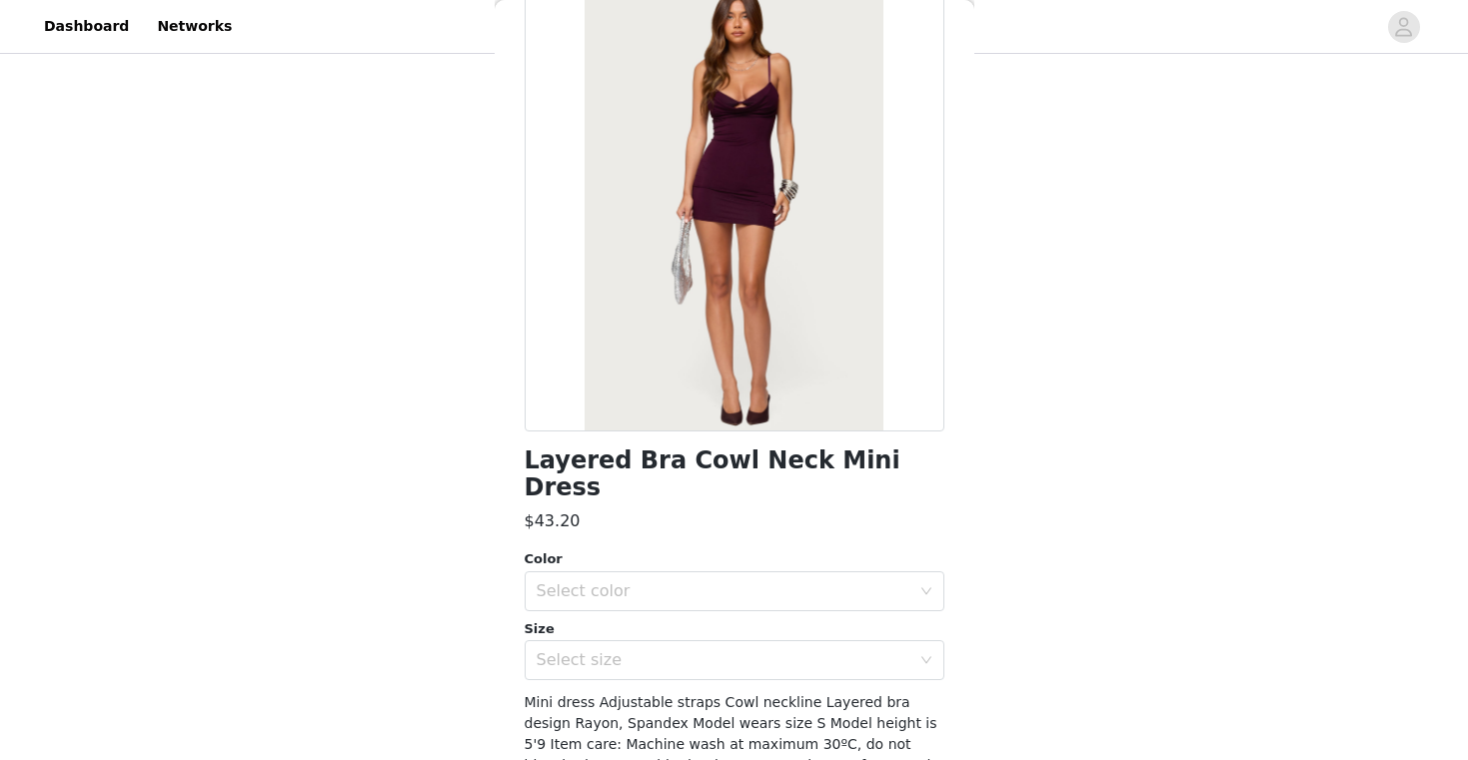
scroll to position [94, 0]
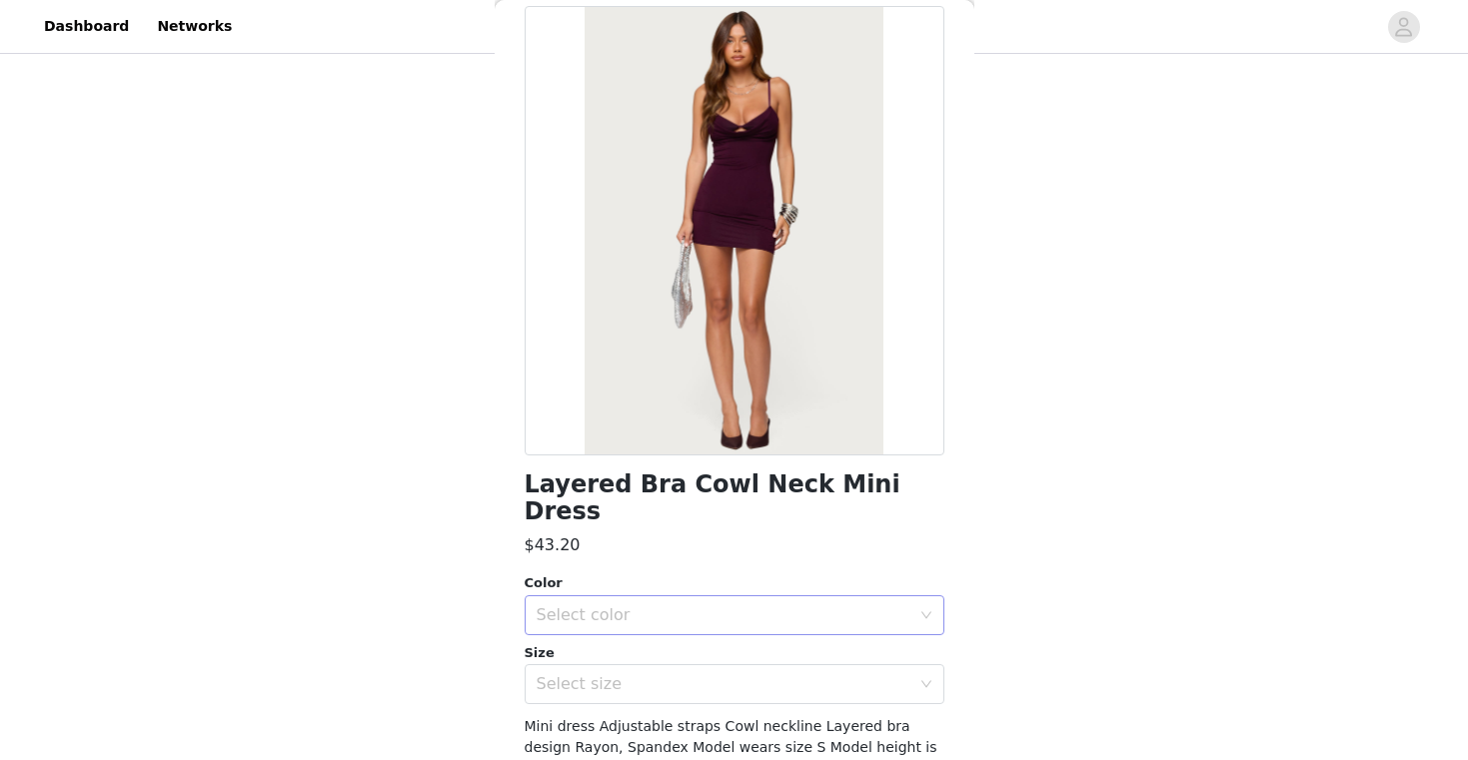
click at [627, 596] on div "Select color" at bounding box center [727, 615] width 383 height 38
click at [572, 628] on li "PURPLE" at bounding box center [734, 632] width 420 height 32
click at [570, 674] on div "Select size" at bounding box center [723, 684] width 374 height 20
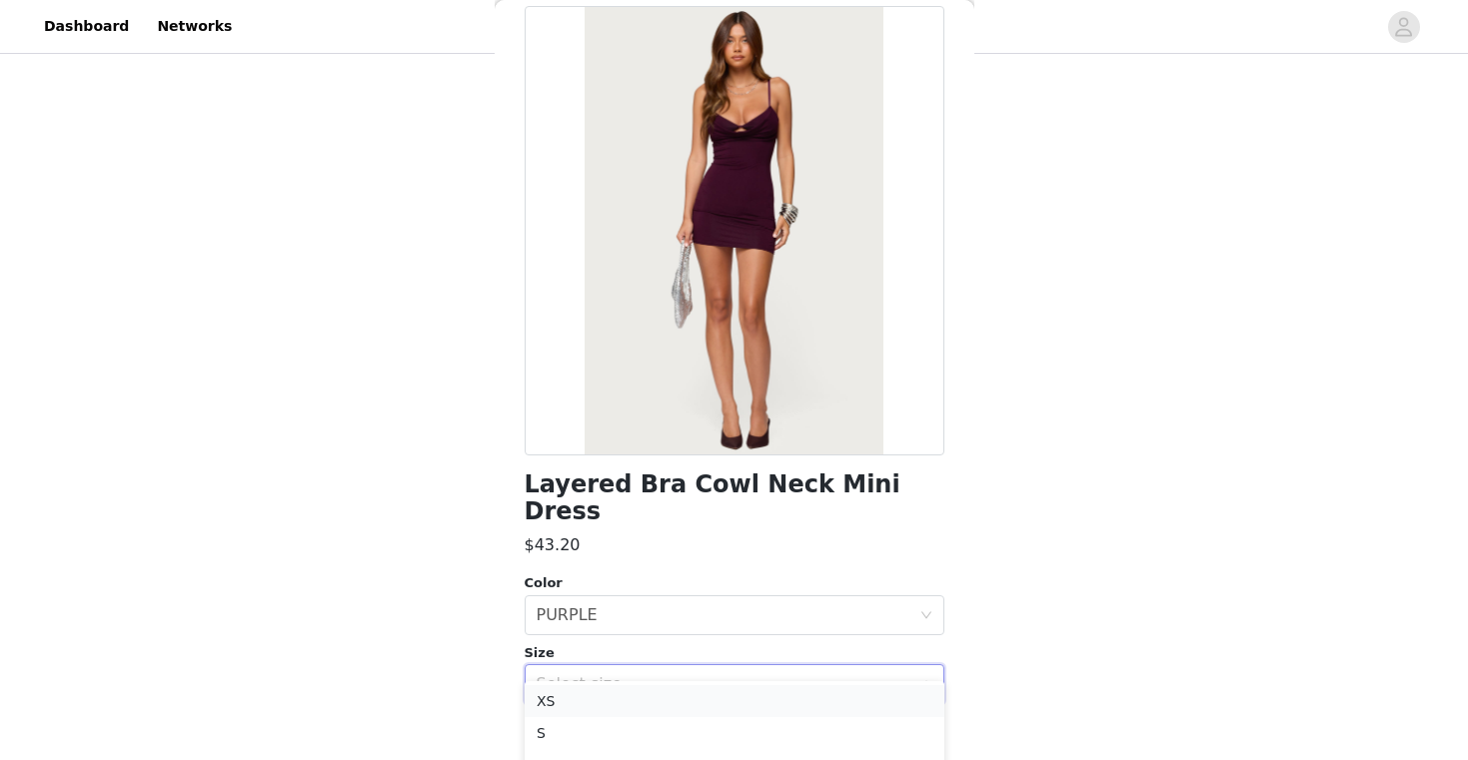
click at [568, 693] on li "XS" at bounding box center [734, 701] width 420 height 32
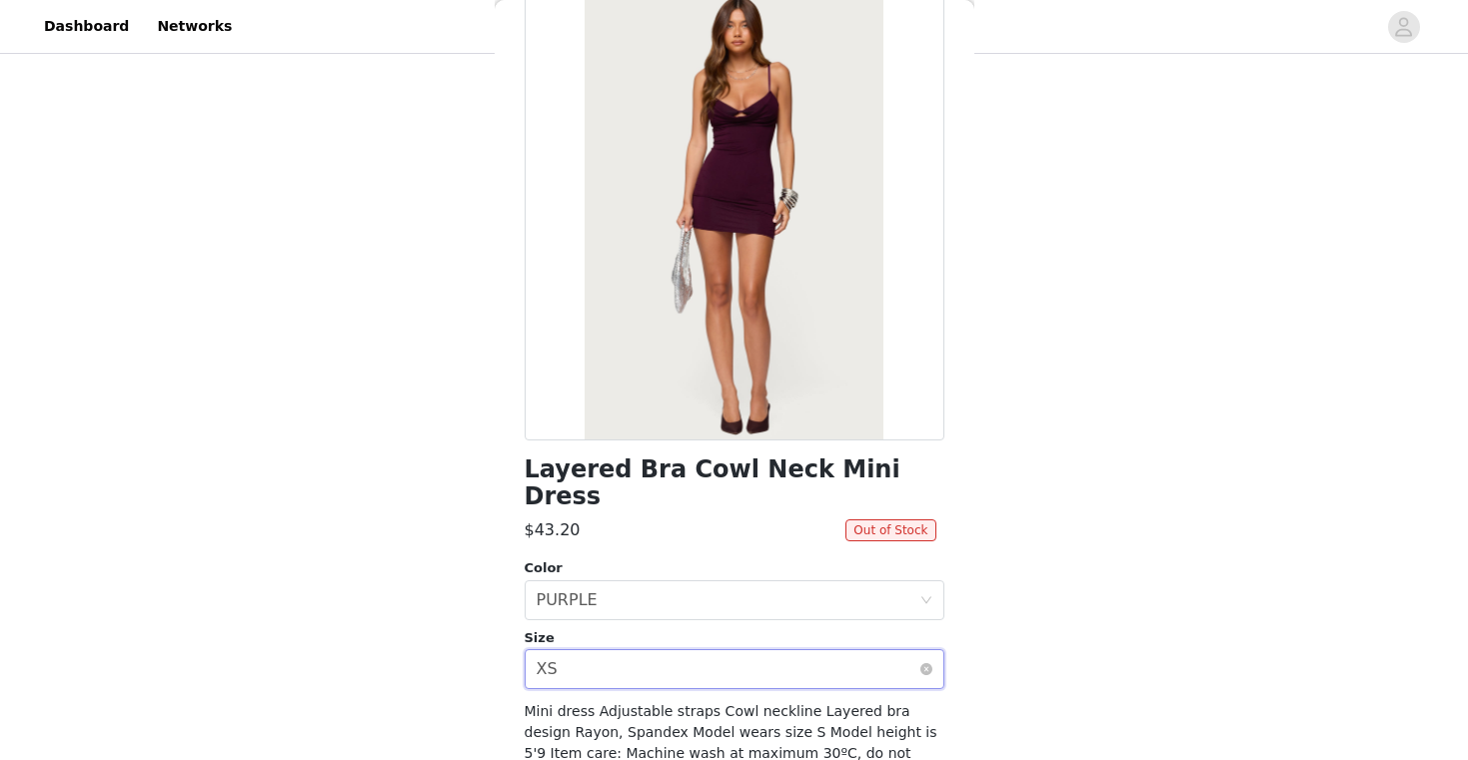
scroll to position [117, 0]
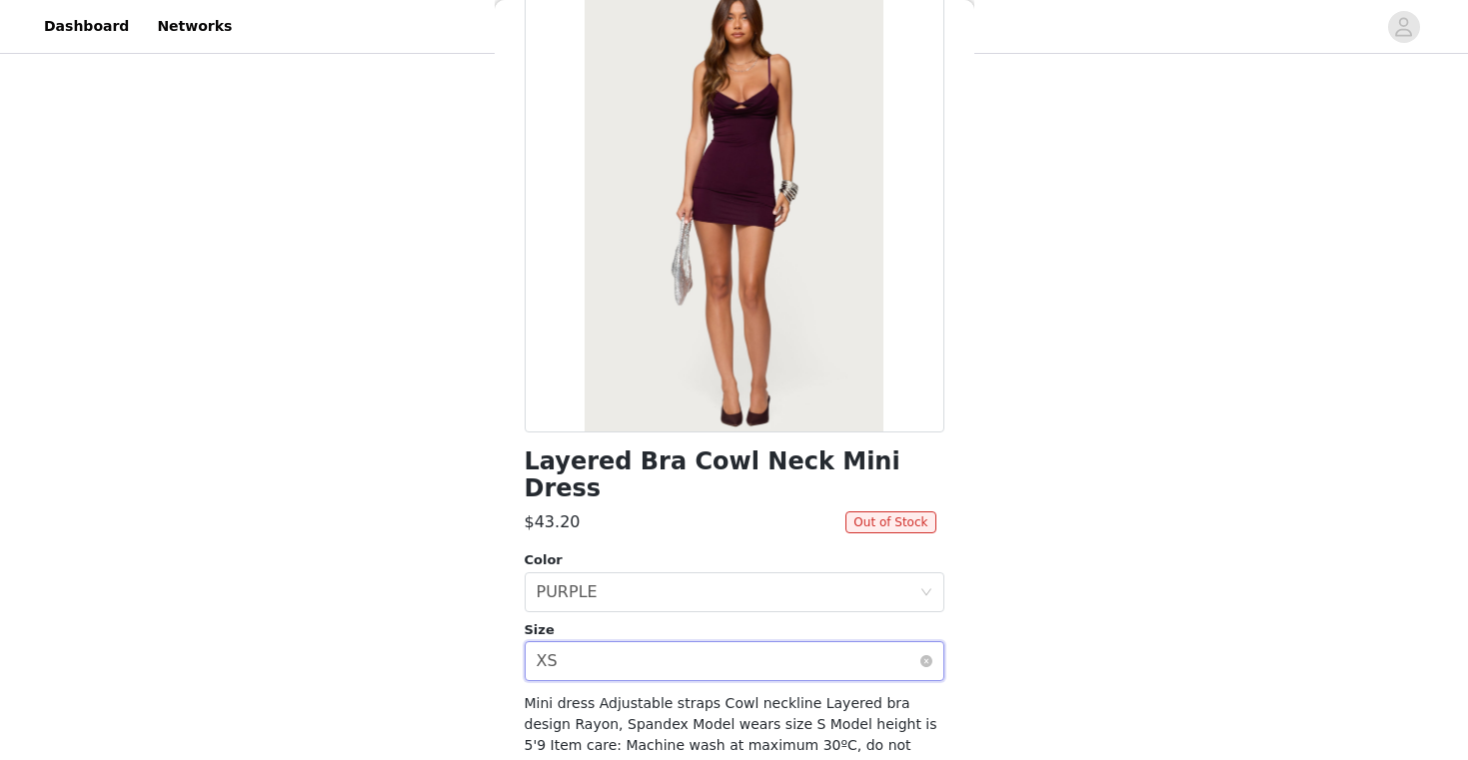
click at [573, 649] on div "Select size XS" at bounding box center [727, 661] width 383 height 38
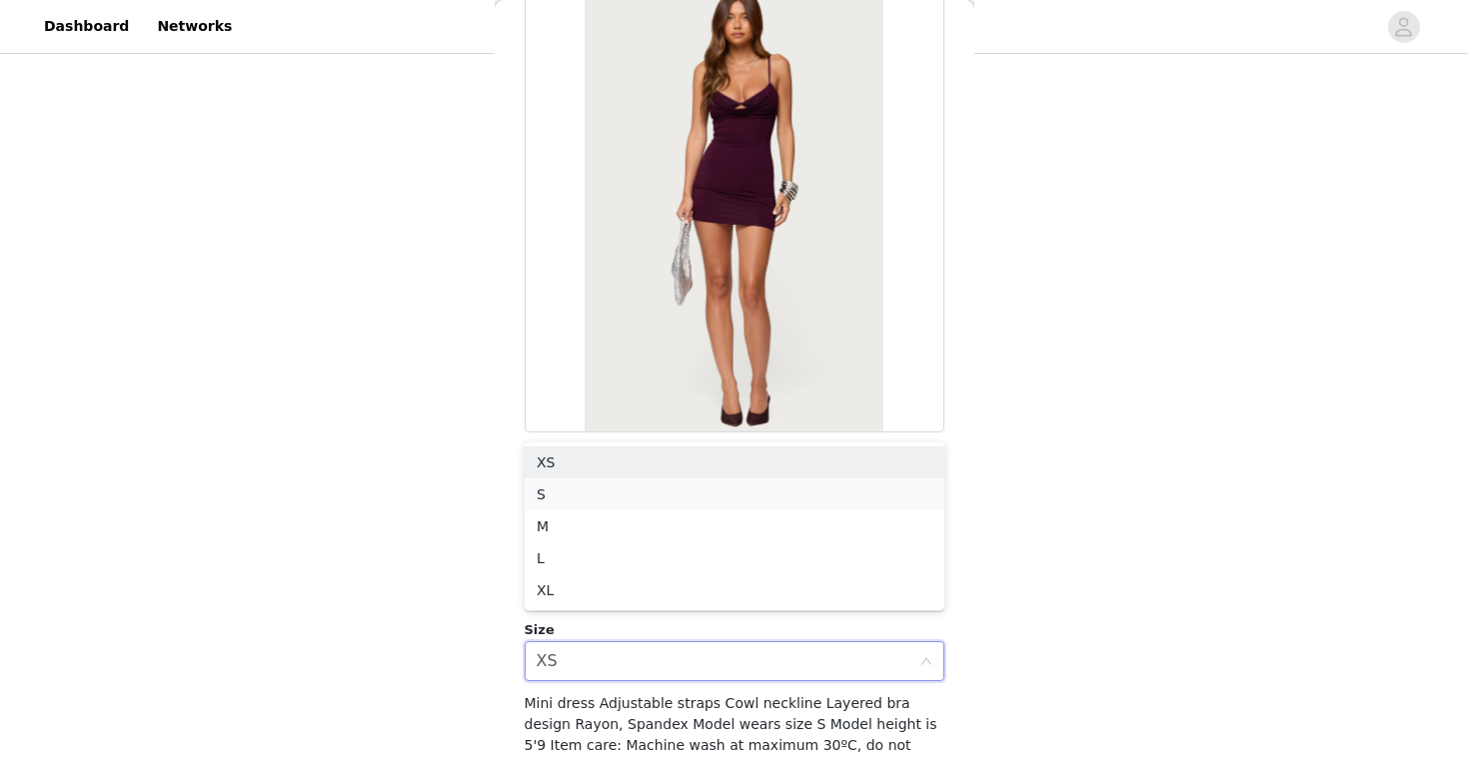
click at [565, 484] on li "S" at bounding box center [734, 495] width 420 height 32
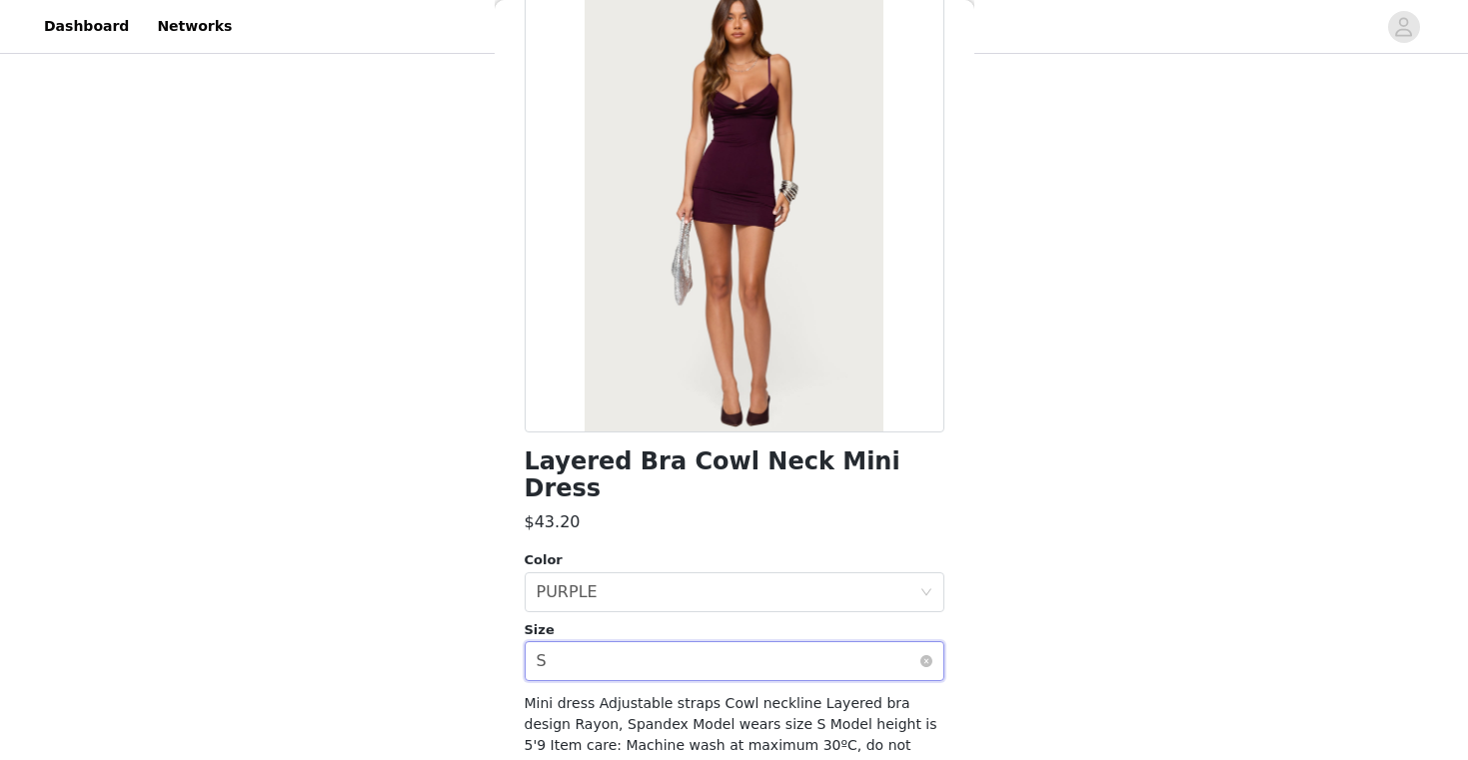
click at [566, 641] on div "Select size S" at bounding box center [734, 661] width 420 height 40
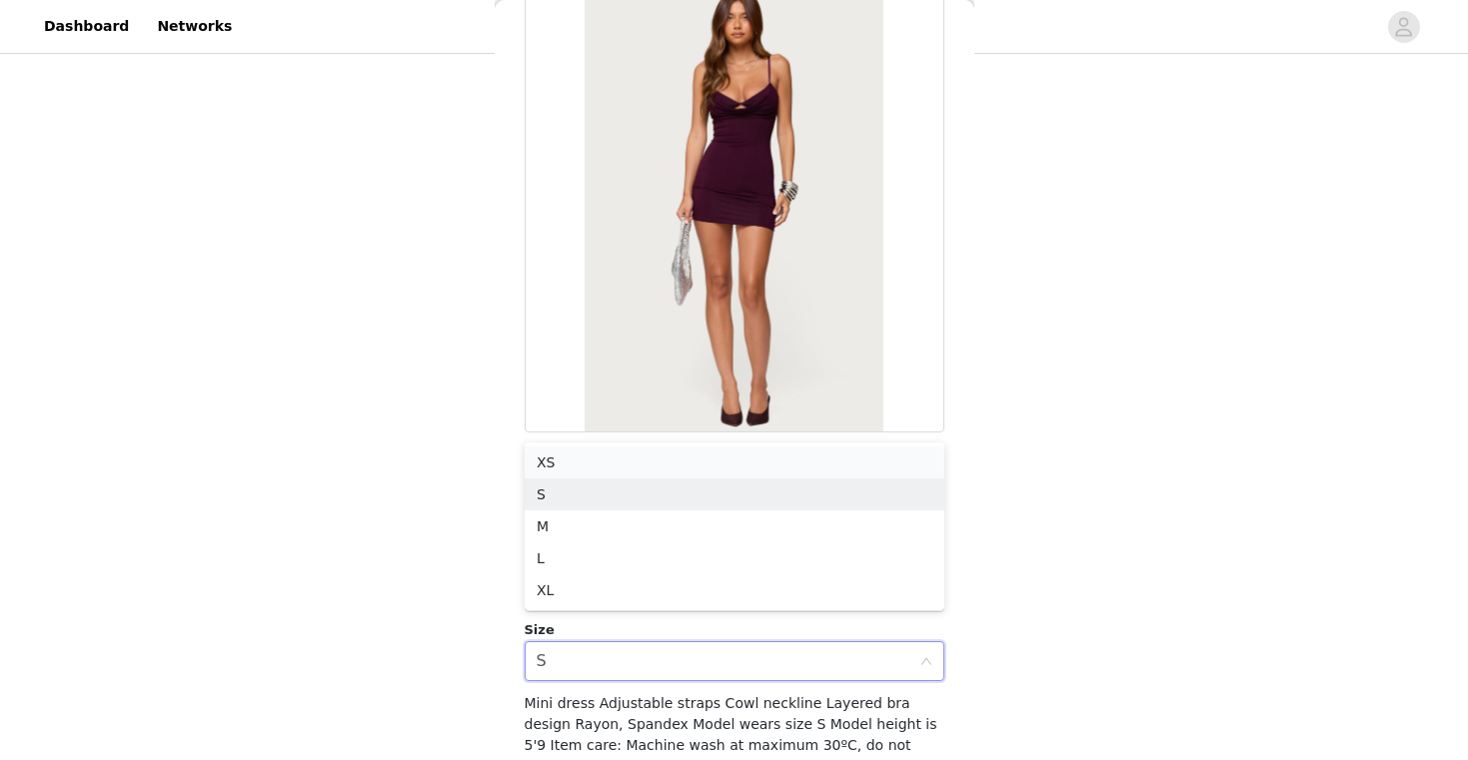
click at [563, 466] on li "XS" at bounding box center [734, 463] width 420 height 32
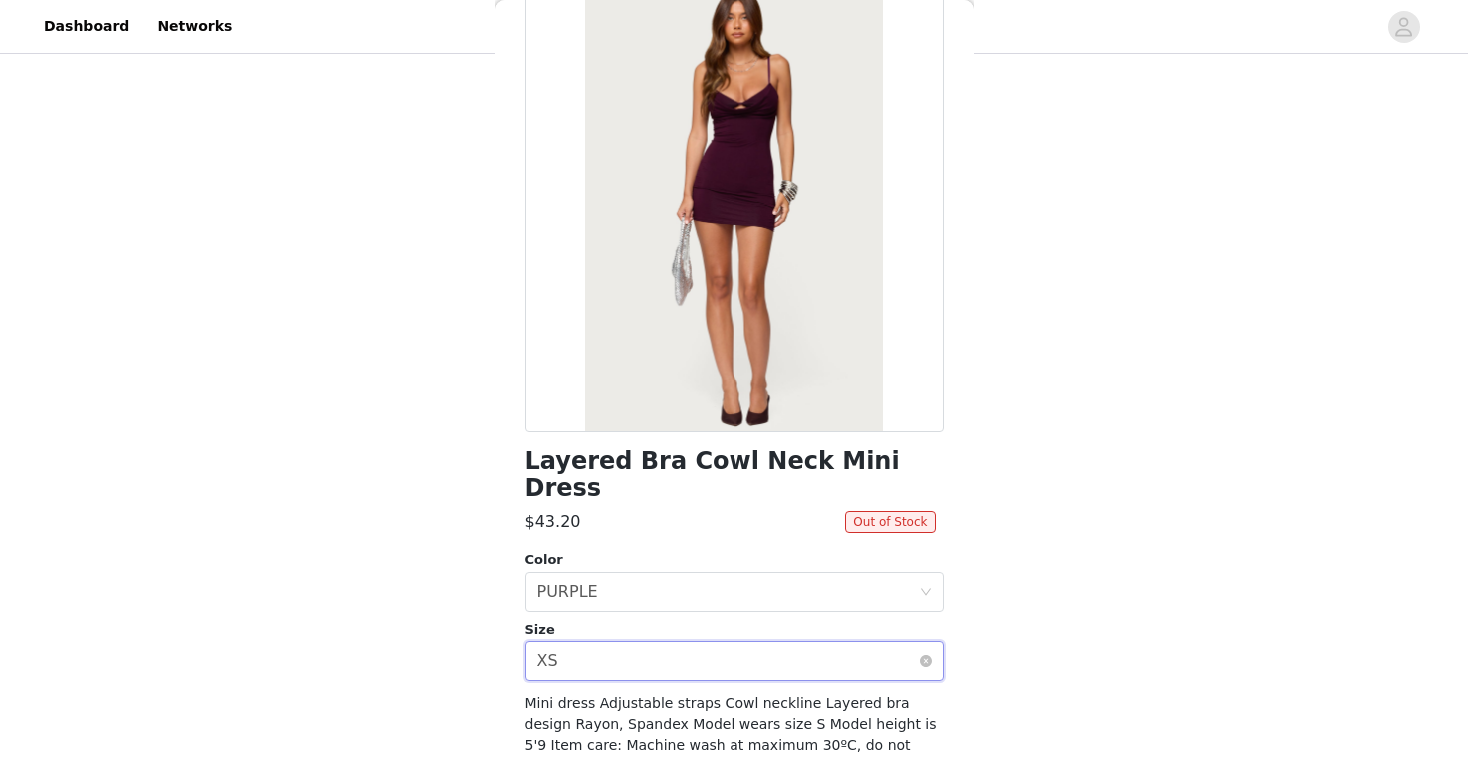
click at [568, 642] on div "Select size XS" at bounding box center [727, 661] width 383 height 38
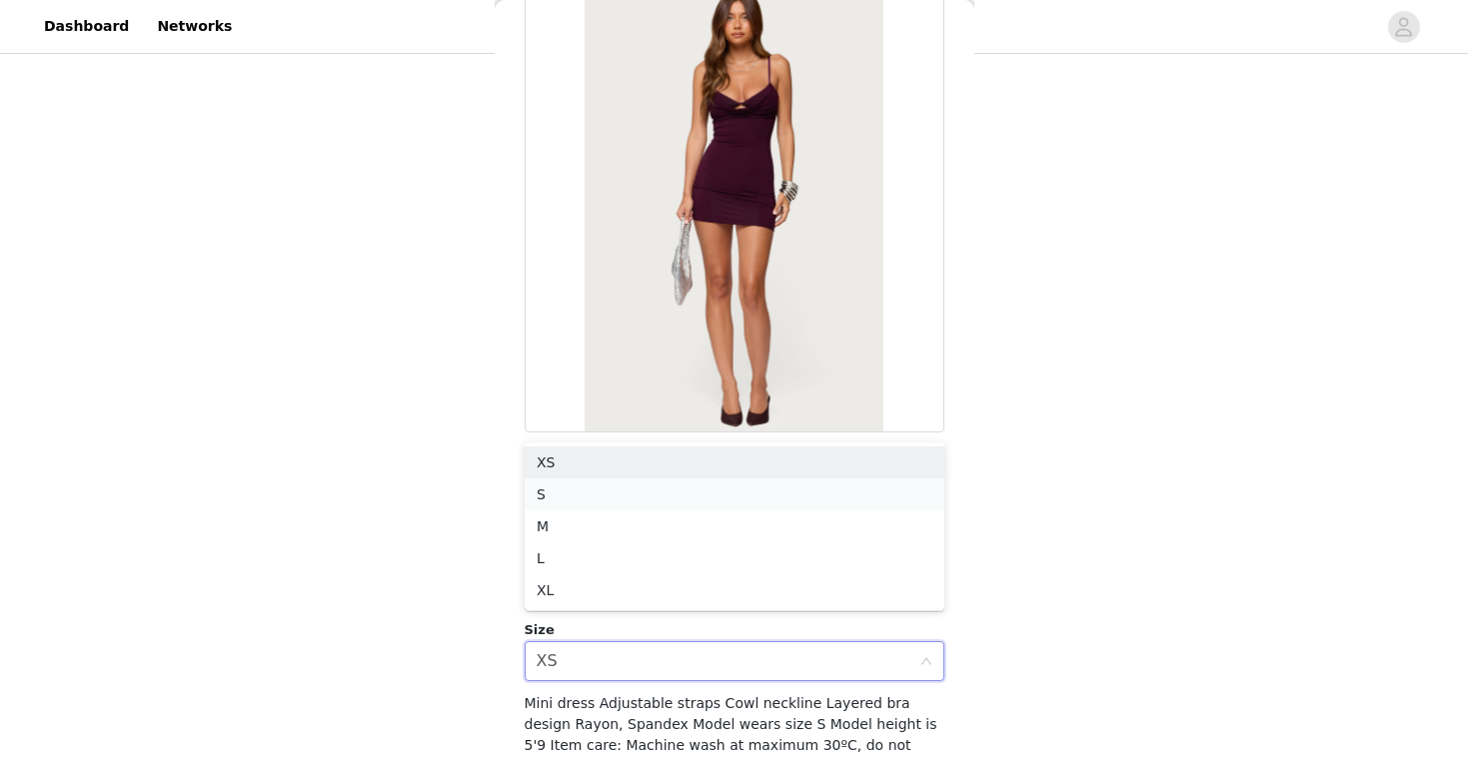
click at [551, 491] on li "S" at bounding box center [734, 495] width 420 height 32
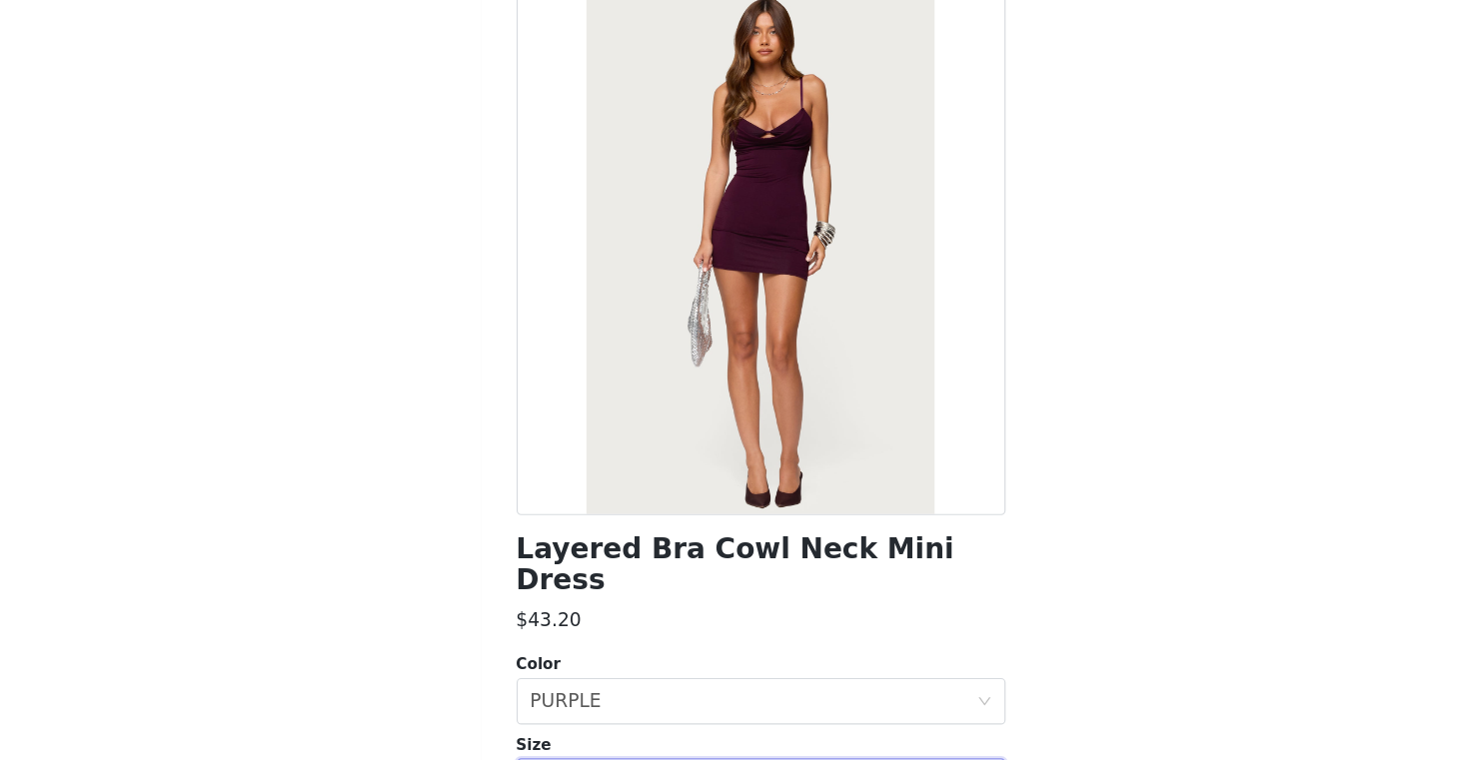
scroll to position [0, 0]
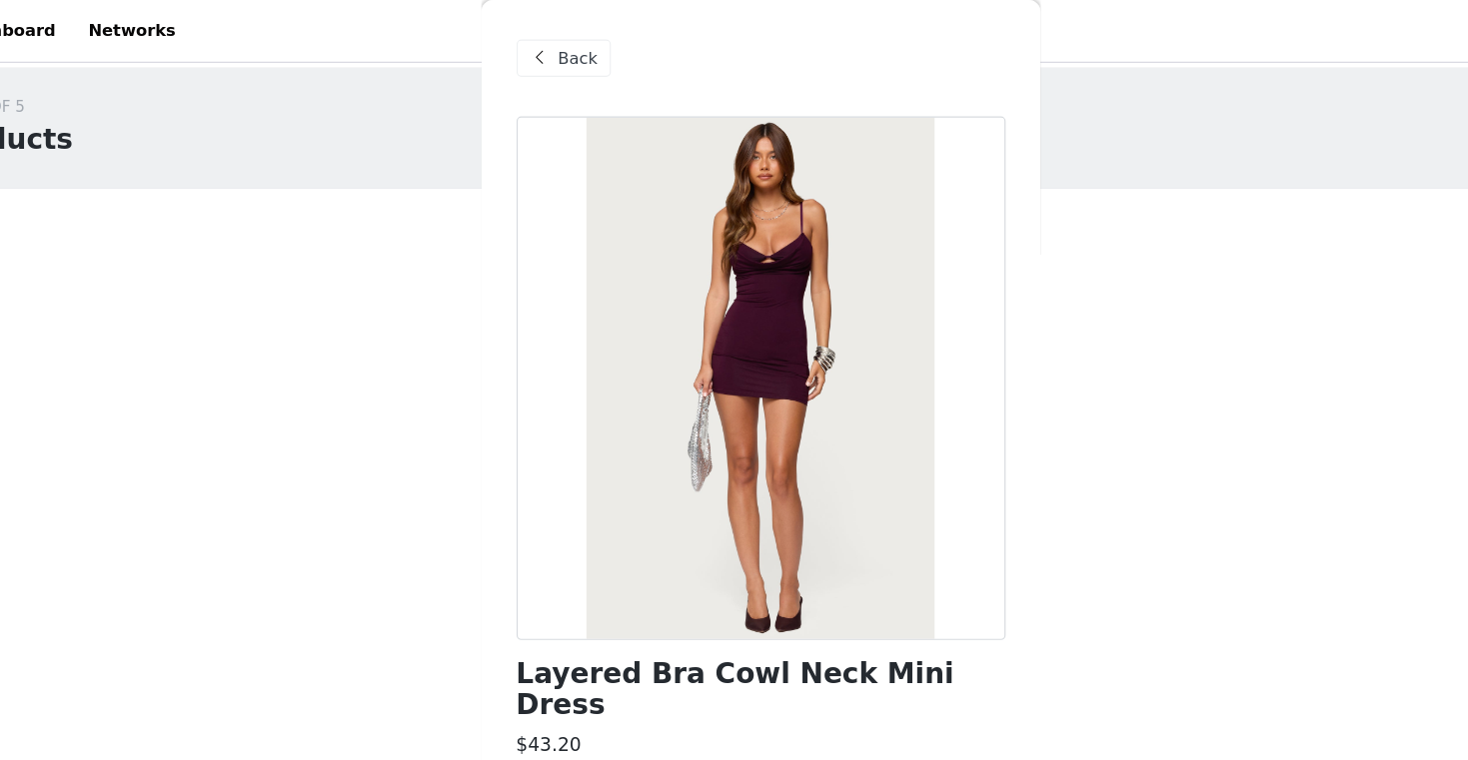
click at [541, 54] on span at bounding box center [544, 50] width 24 height 24
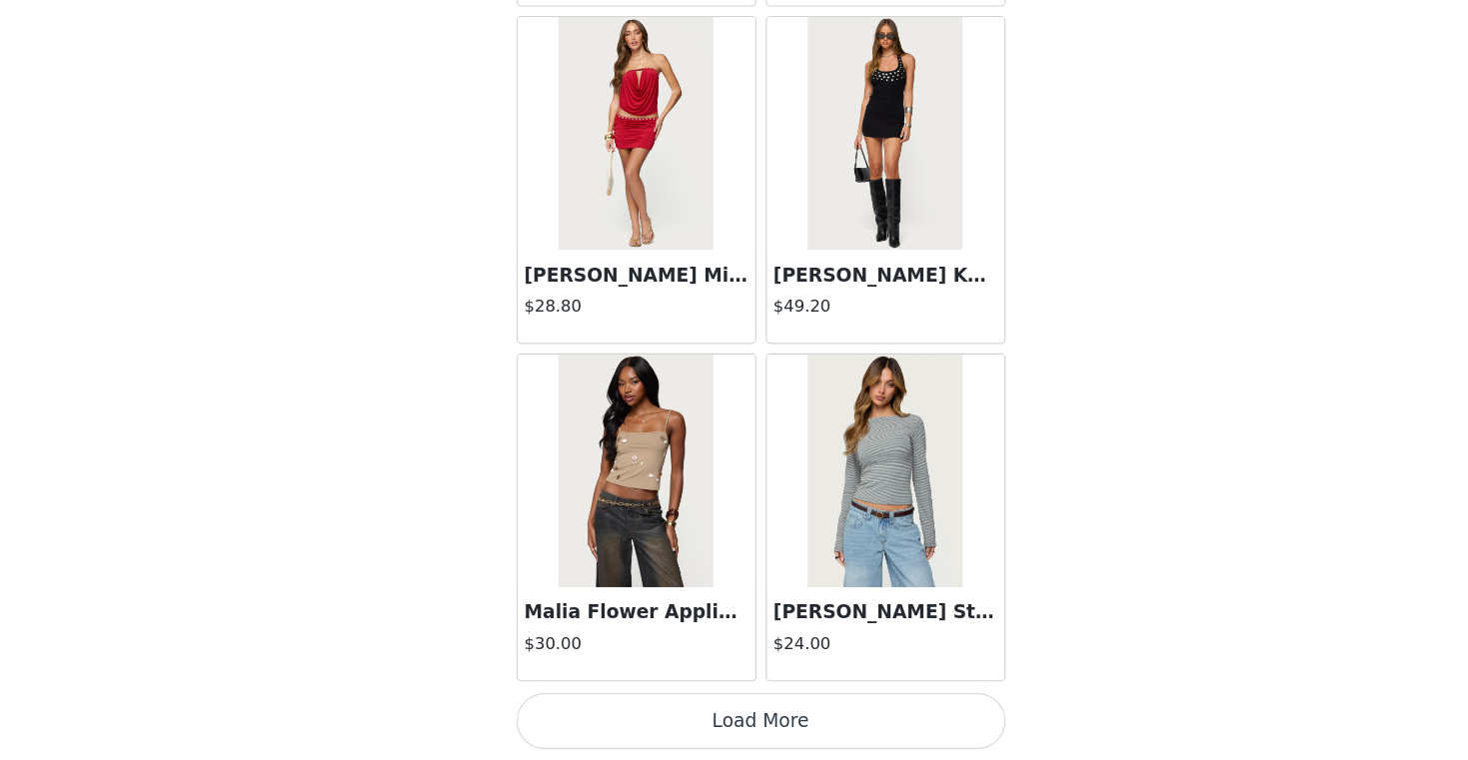
scroll to position [326, 0]
click at [757, 721] on button "Load More" at bounding box center [734, 726] width 420 height 48
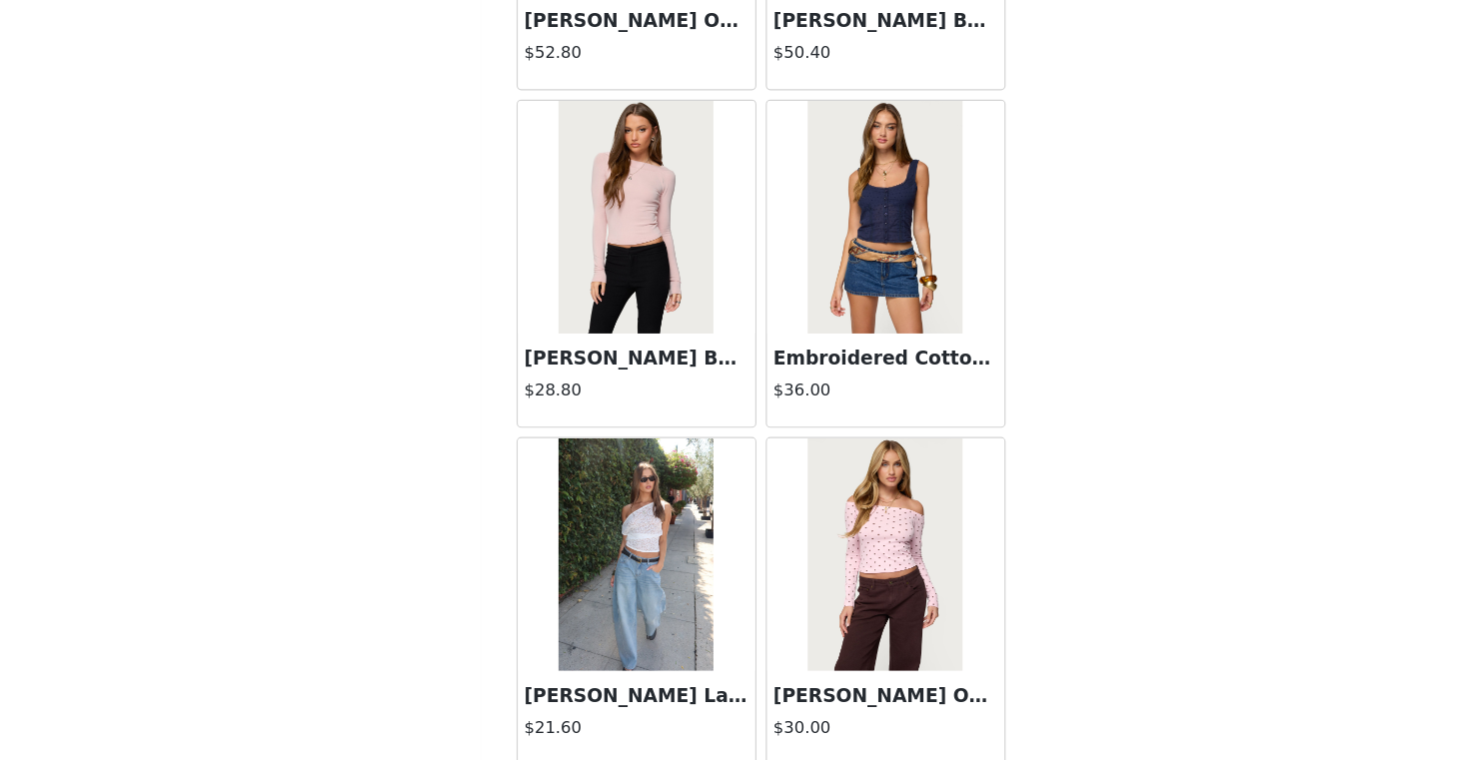
scroll to position [57341, 0]
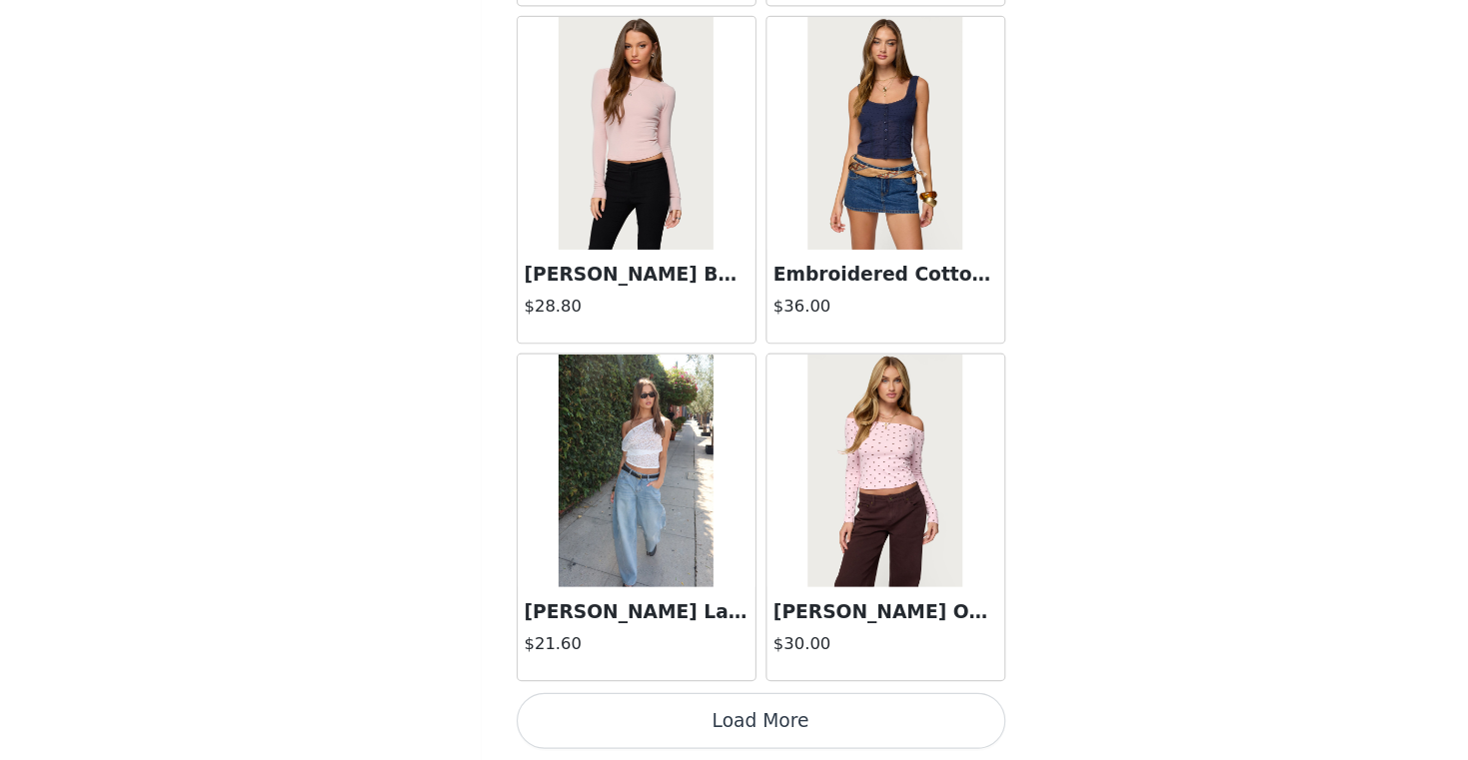
click at [739, 717] on button "Load More" at bounding box center [734, 726] width 420 height 48
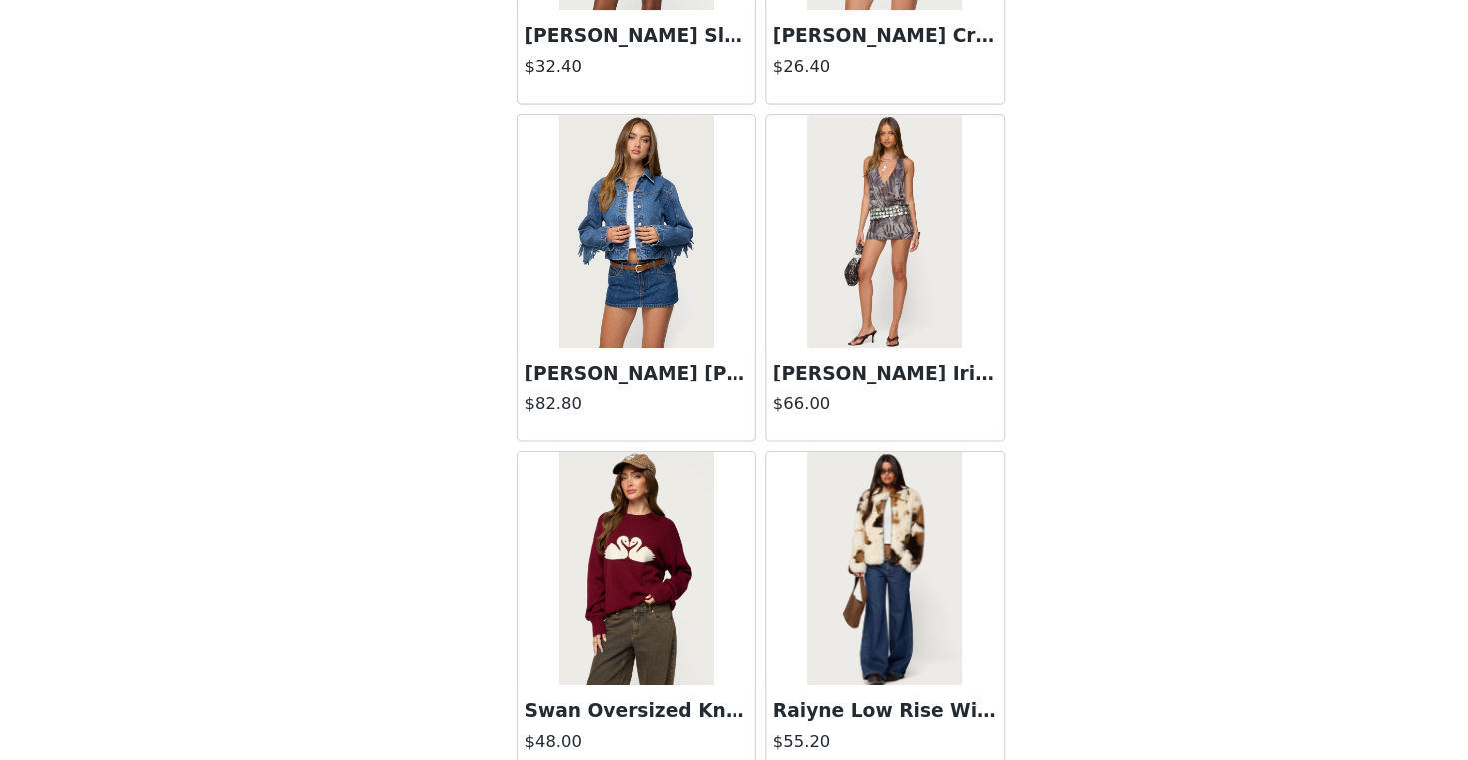
scroll to position [60238, 0]
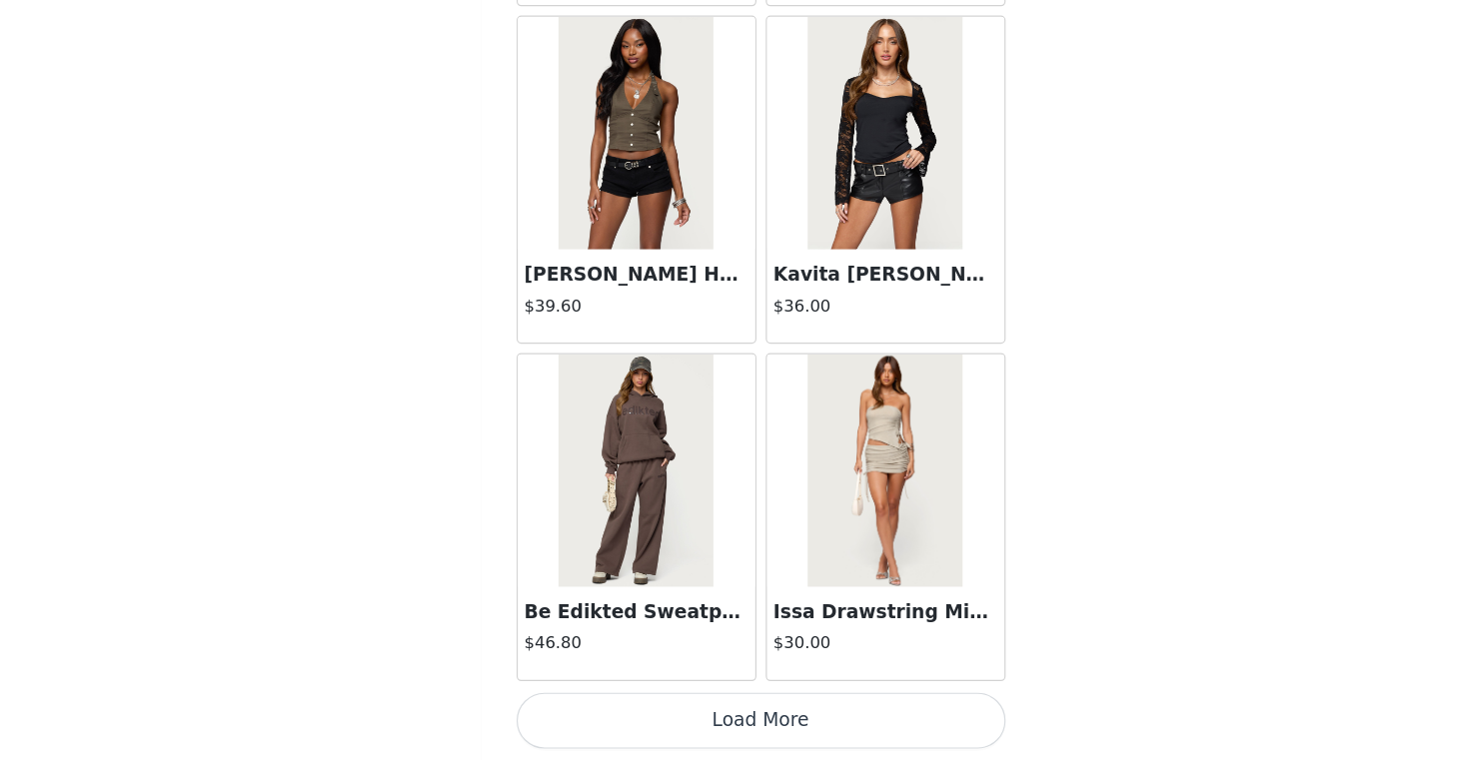
click at [703, 735] on button "Load More" at bounding box center [734, 726] width 420 height 48
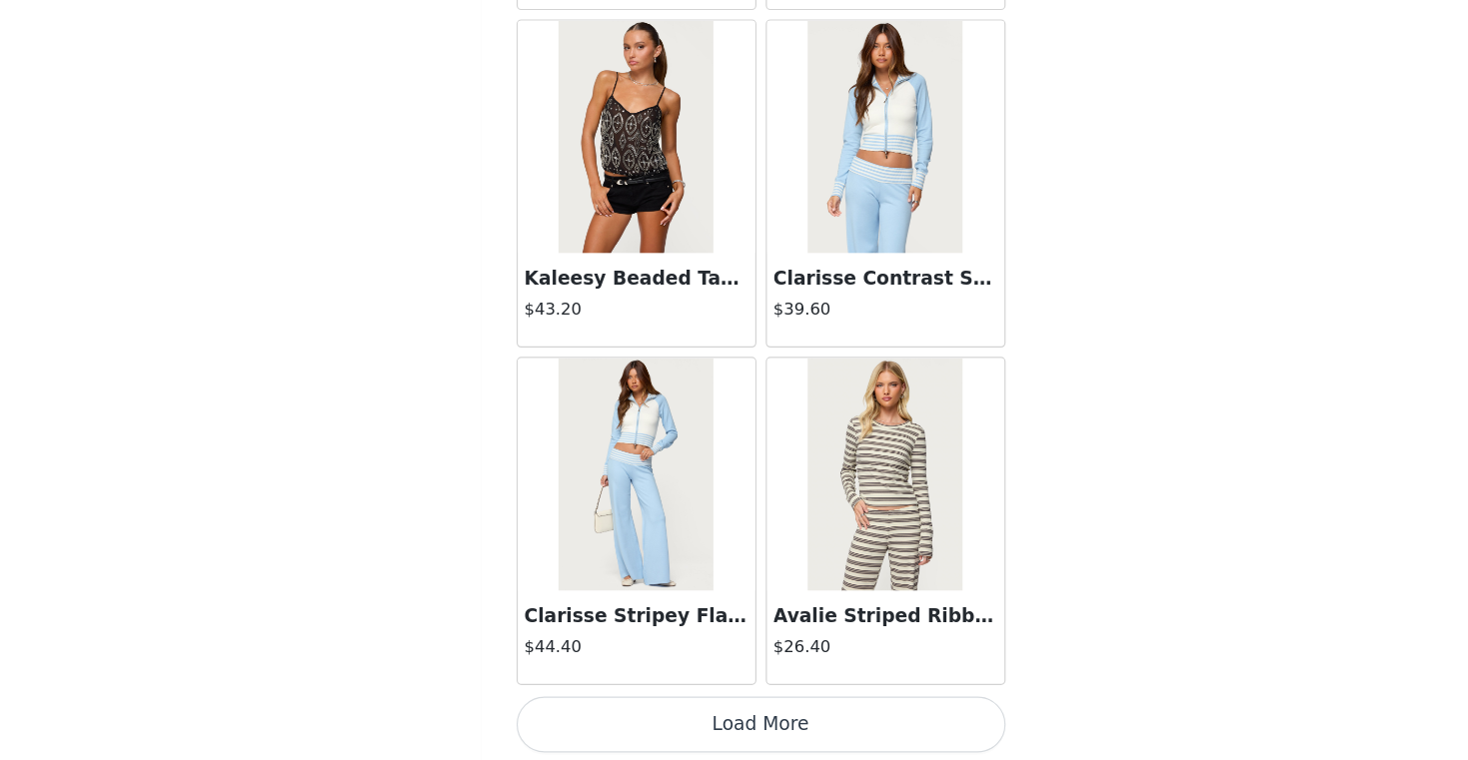
scroll to position [63135, 0]
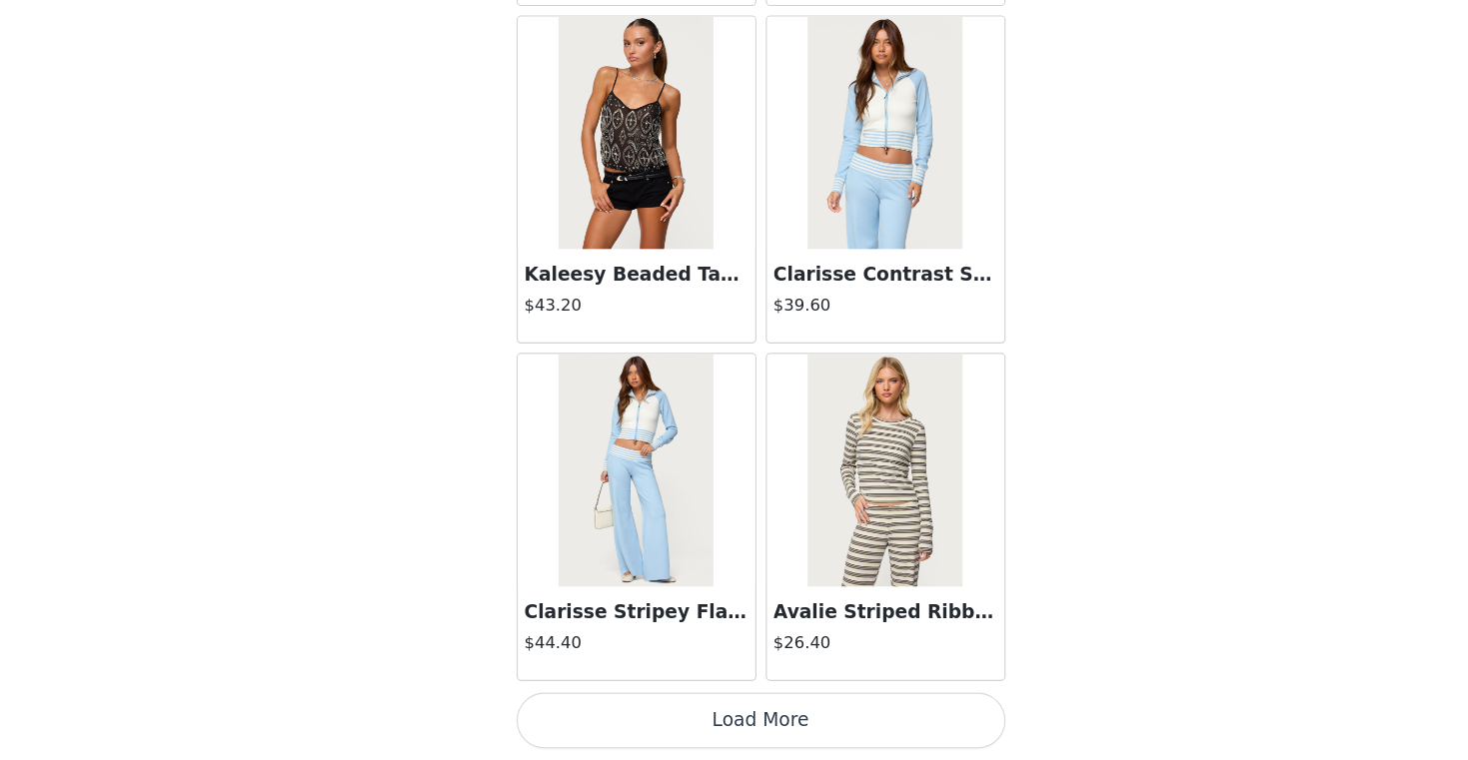
click at [746, 726] on button "Load More" at bounding box center [734, 726] width 420 height 48
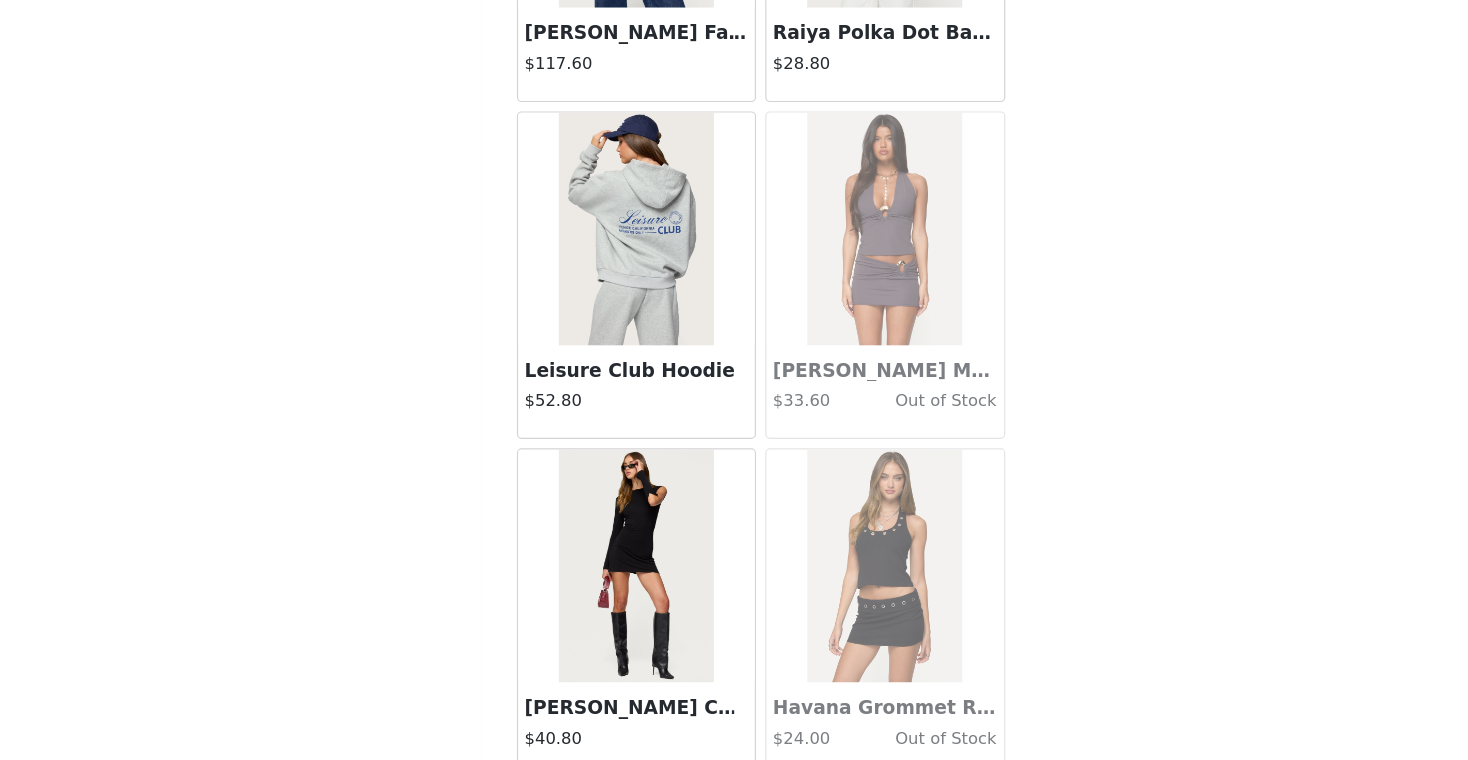
scroll to position [66032, 0]
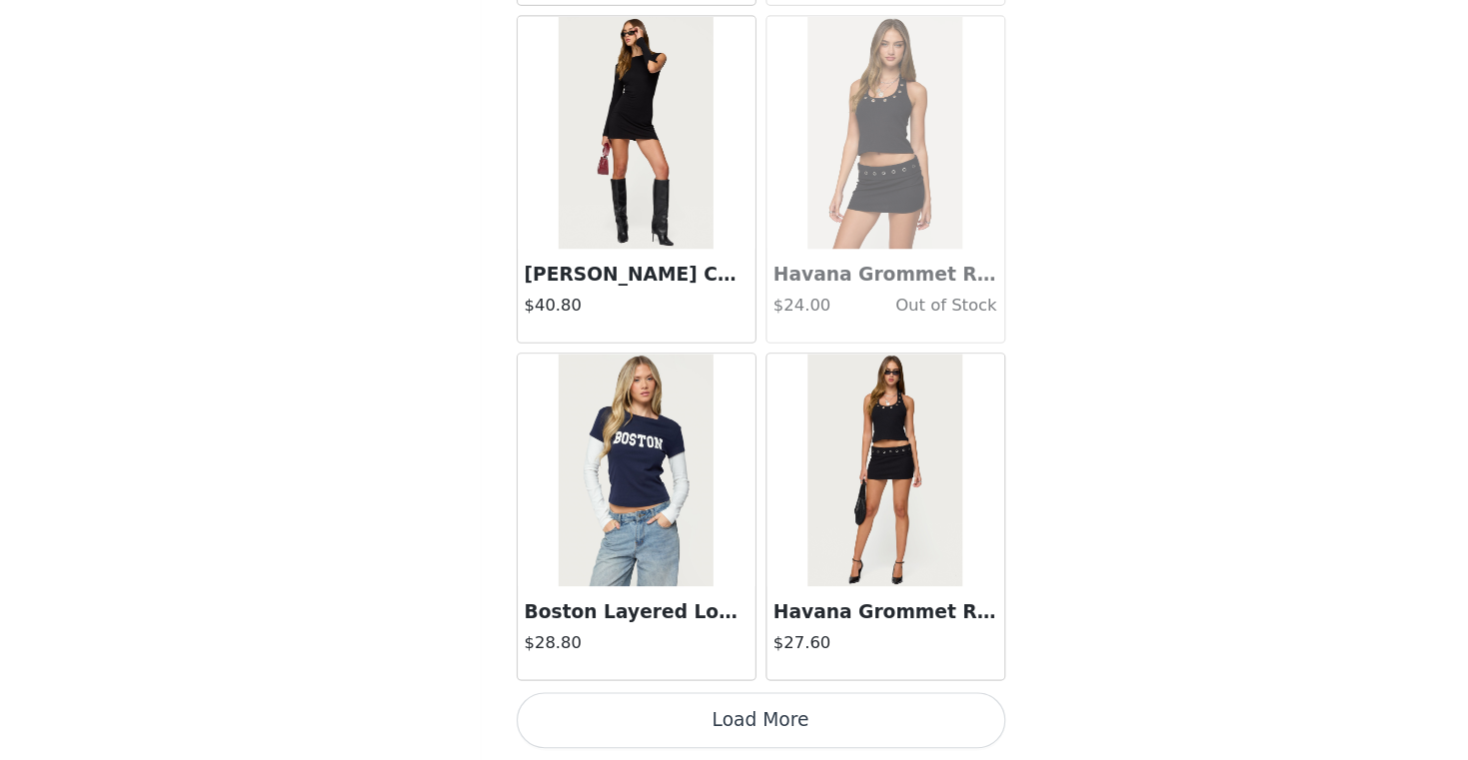
click at [745, 705] on button "Load More" at bounding box center [734, 726] width 420 height 48
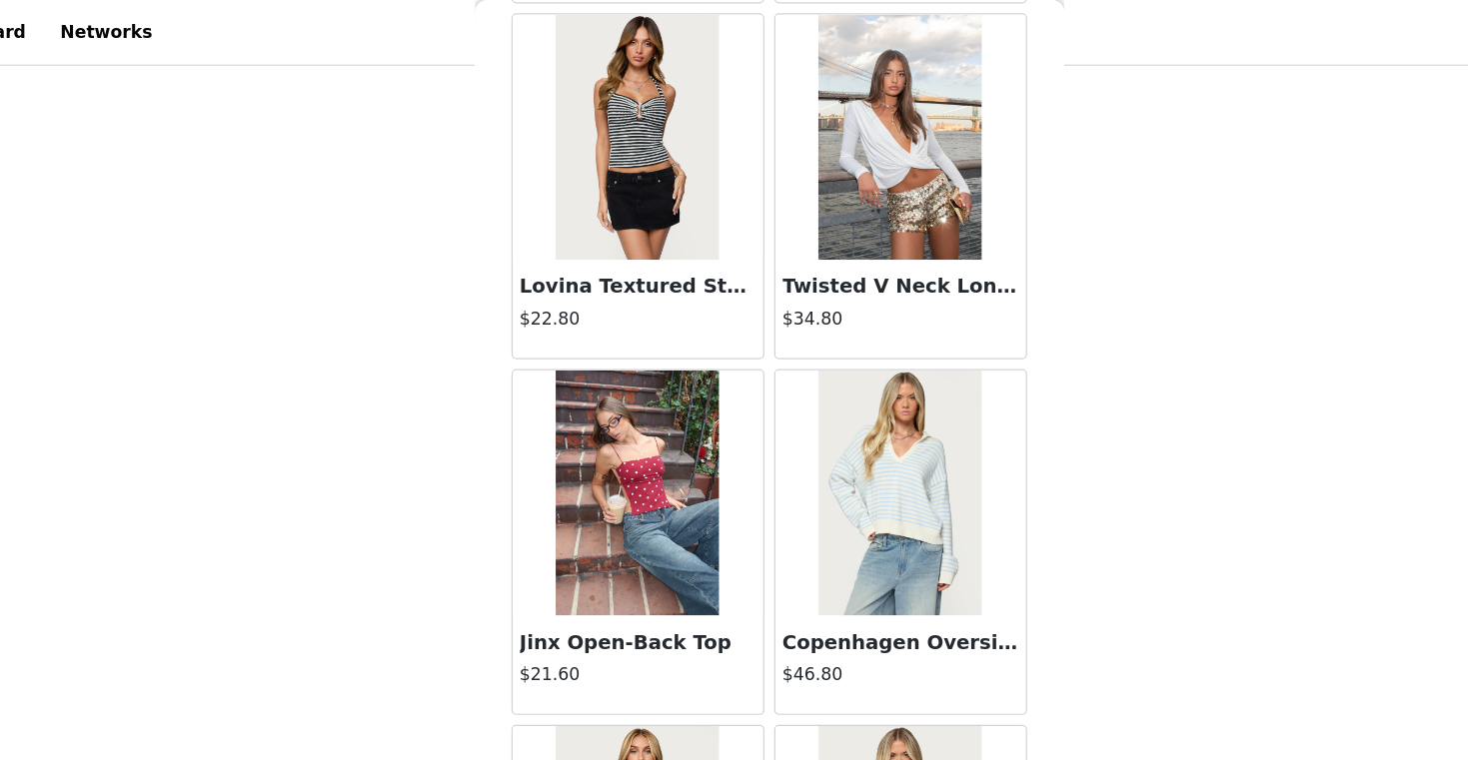
scroll to position [55141, 0]
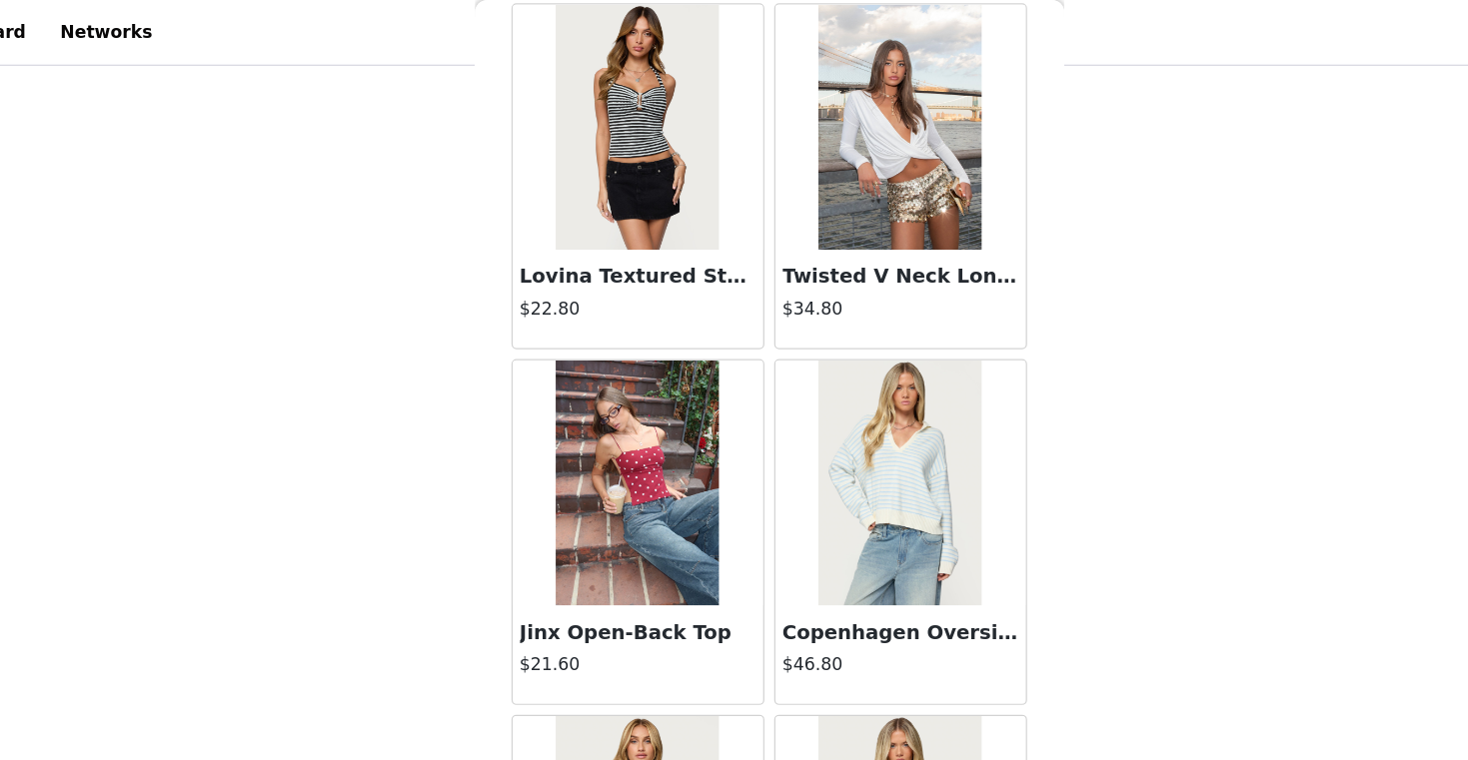
click at [626, 520] on h3 "Jinx Open-Back Top" at bounding box center [627, 515] width 192 height 24
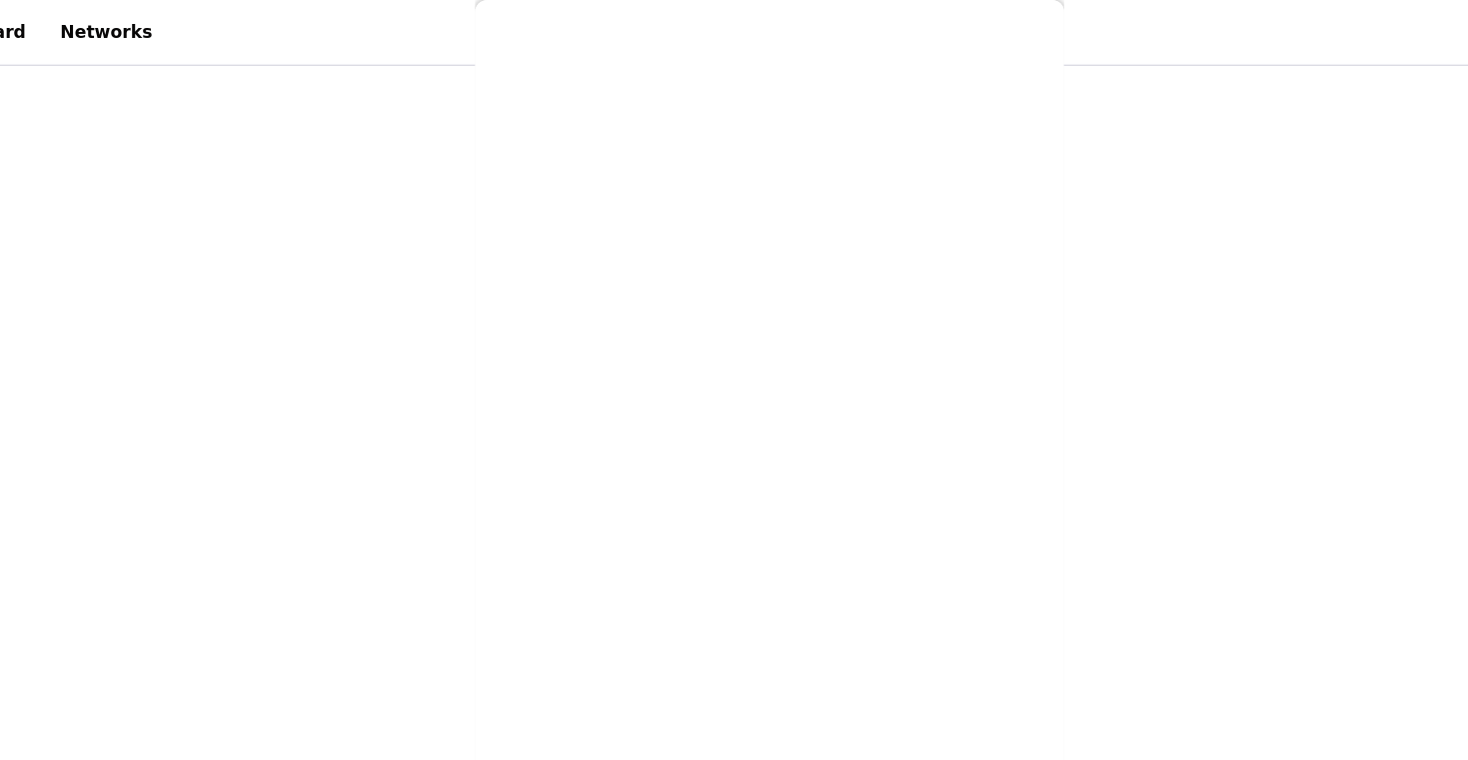
scroll to position [212, 0]
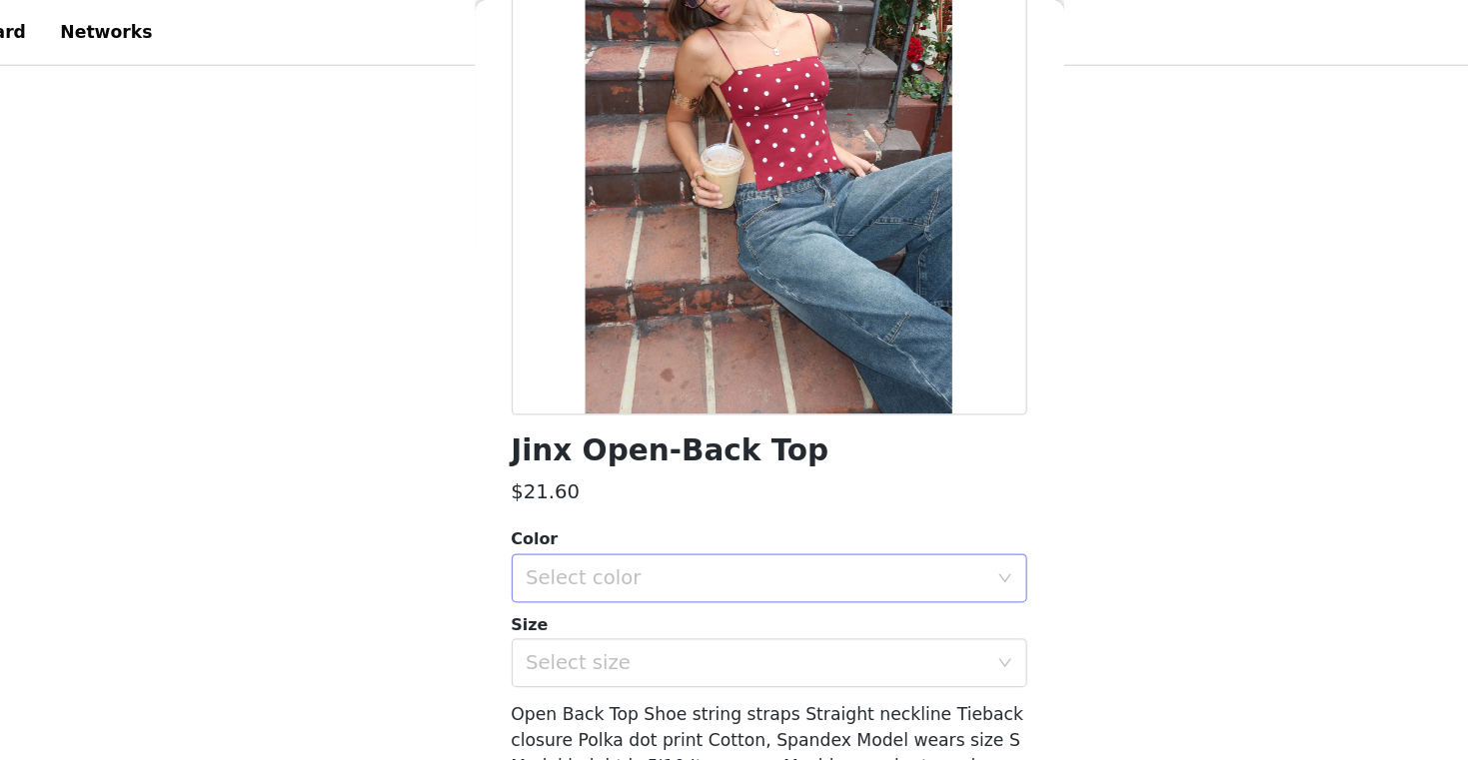
click at [609, 473] on div "Select color" at bounding box center [723, 471] width 374 height 20
click at [605, 518] on li "BURGUNDY-AND-CREAM" at bounding box center [734, 514] width 420 height 32
click at [596, 540] on div "Select size" at bounding box center [723, 539] width 374 height 20
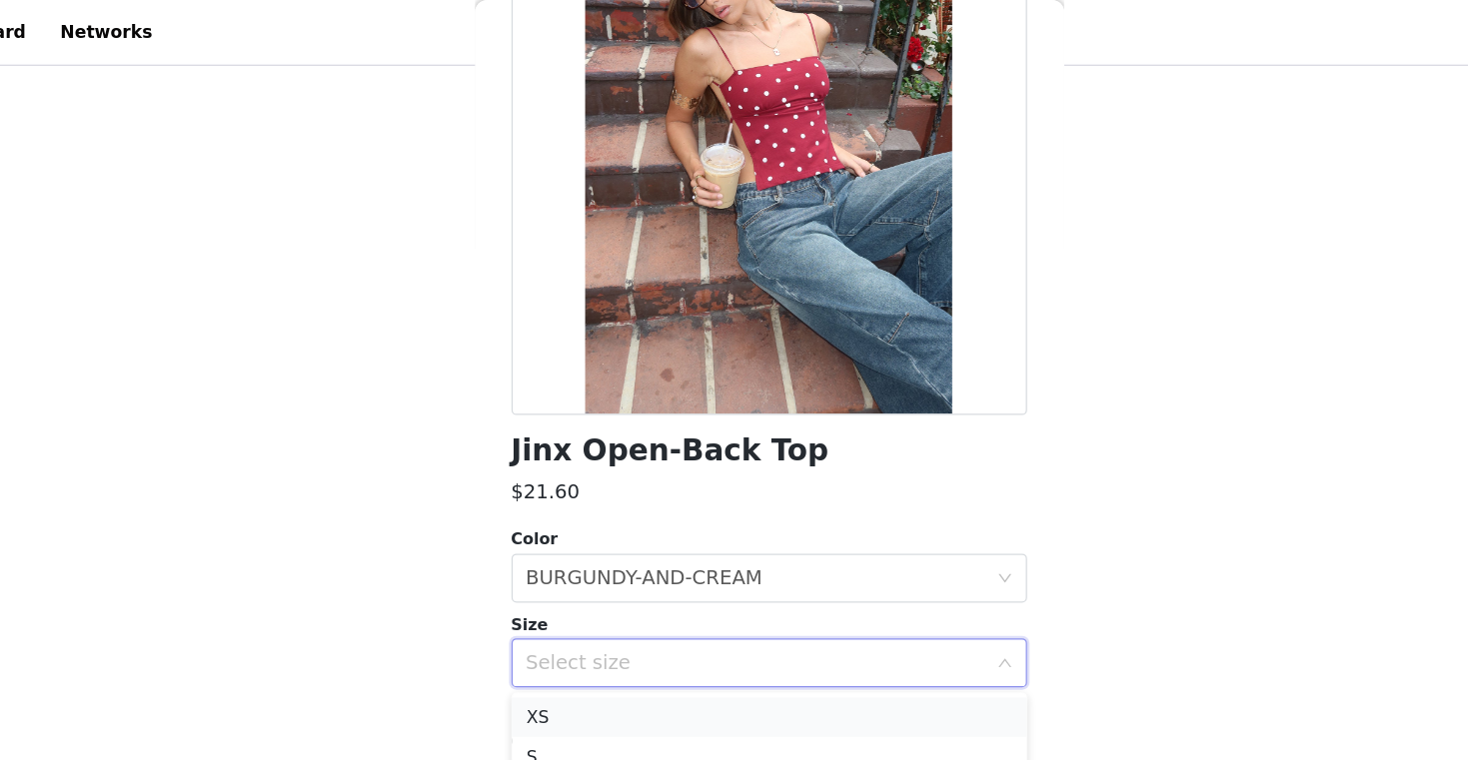
click at [582, 578] on li "XS" at bounding box center [734, 584] width 420 height 32
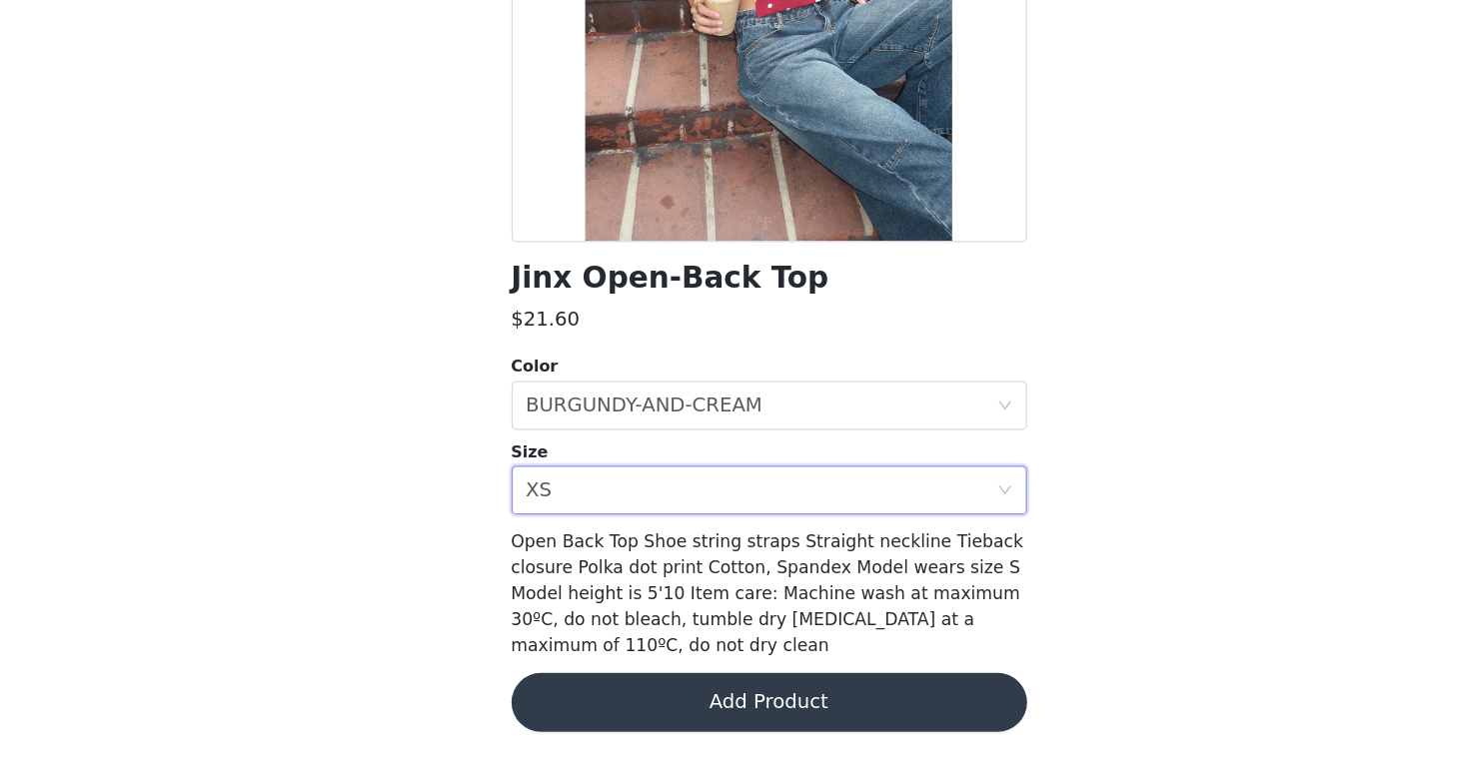
scroll to position [326, 0]
click at [683, 710] on button "Add Product" at bounding box center [734, 712] width 420 height 48
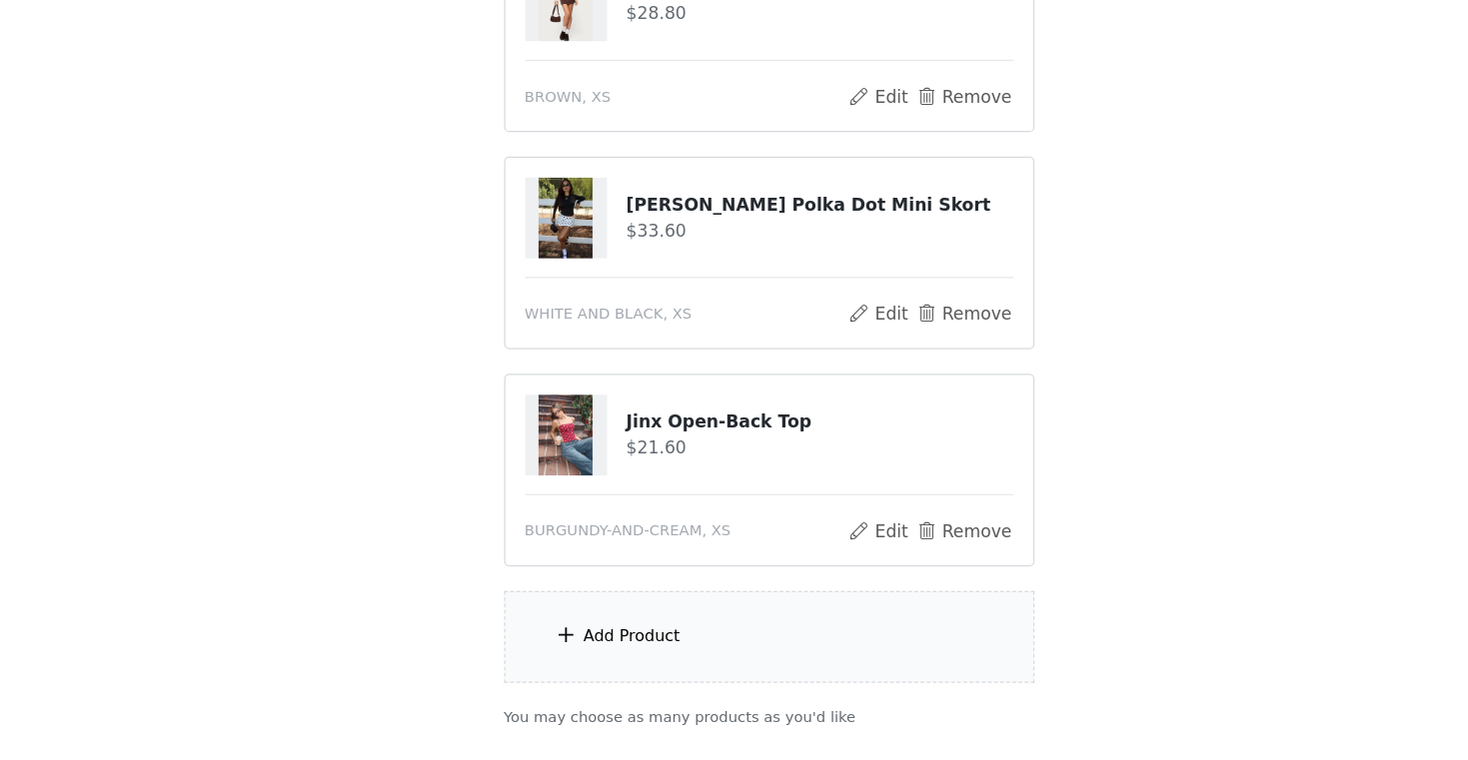
scroll to position [385, 0]
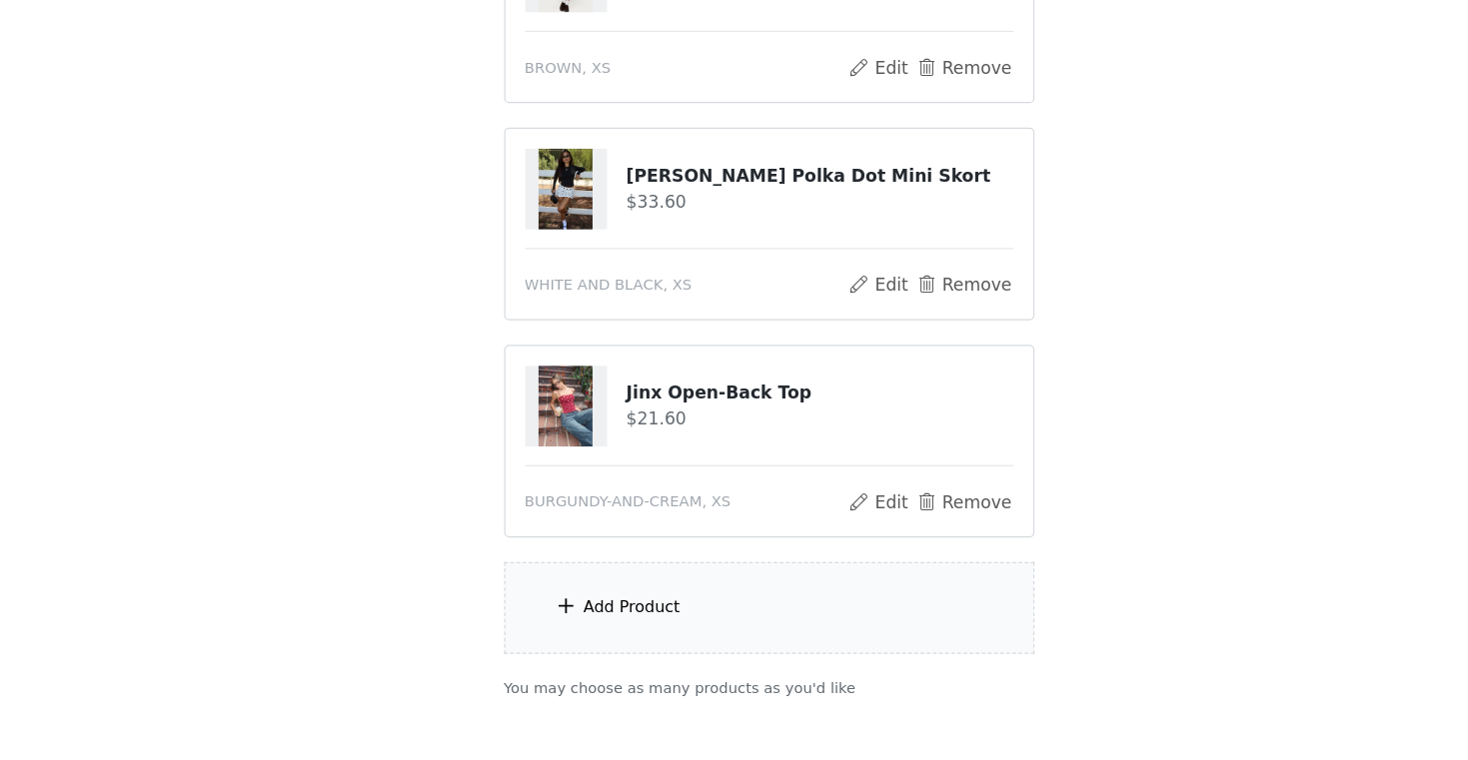
click at [585, 630] on div "Add Product" at bounding box center [622, 635] width 79 height 20
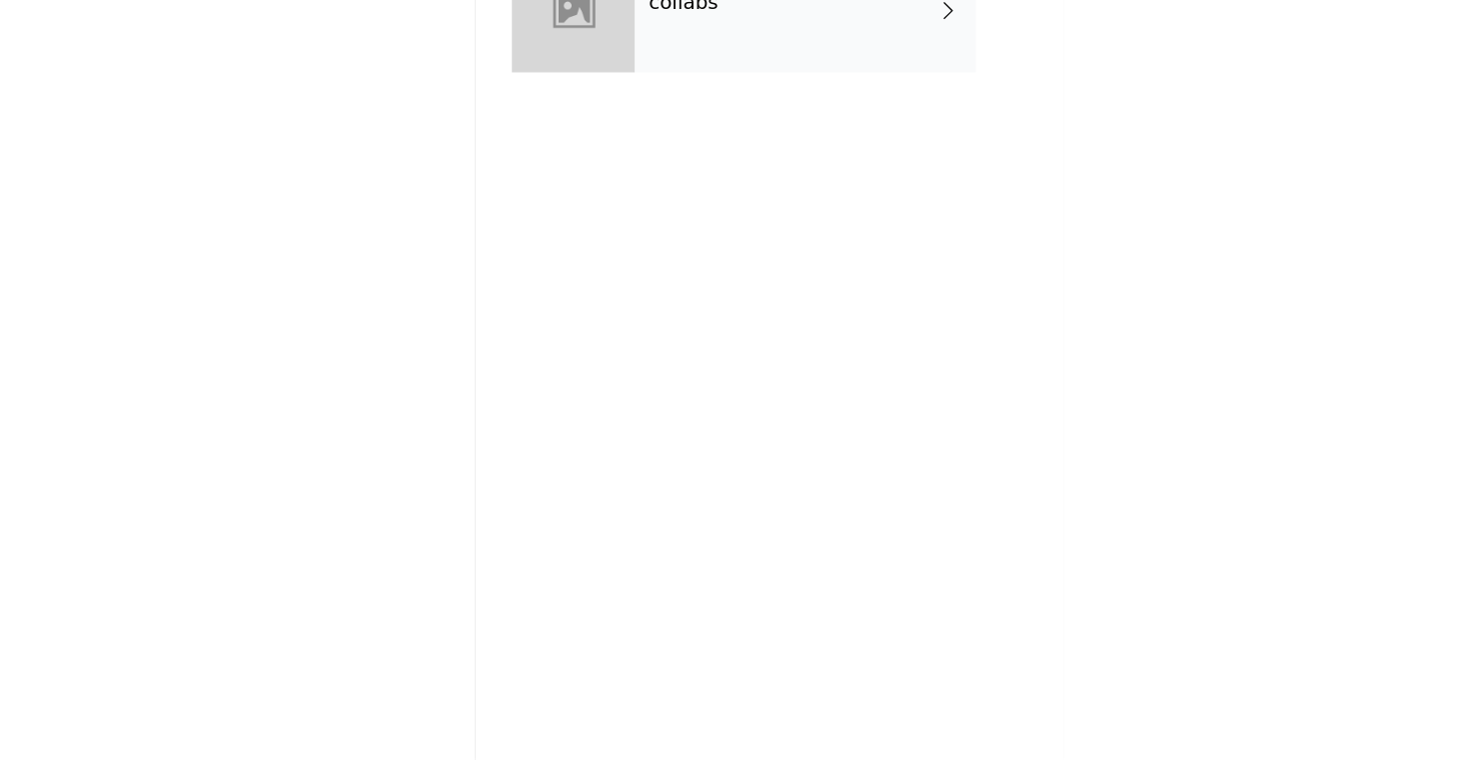
click at [677, 157] on div "collabs" at bounding box center [763, 150] width 278 height 100
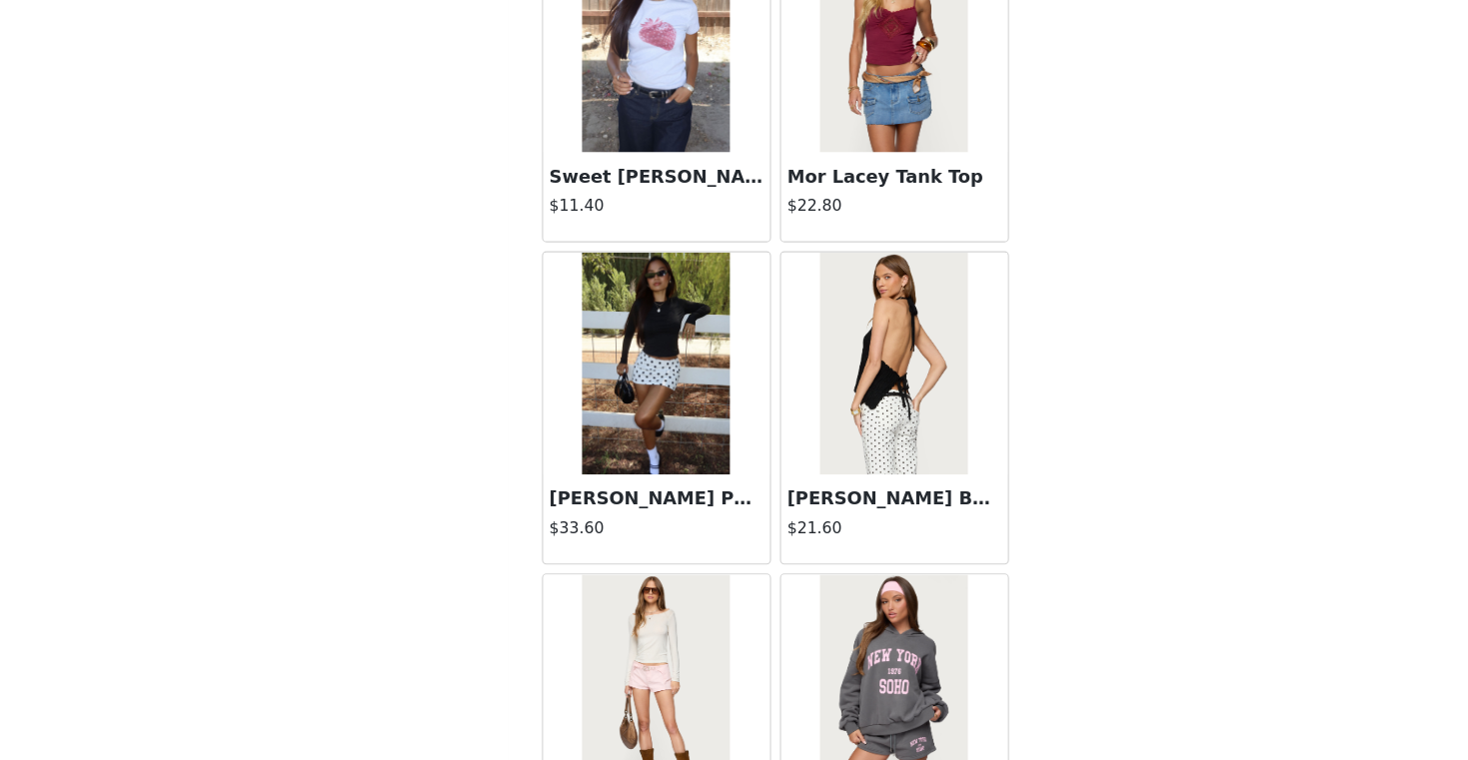
scroll to position [2297, 0]
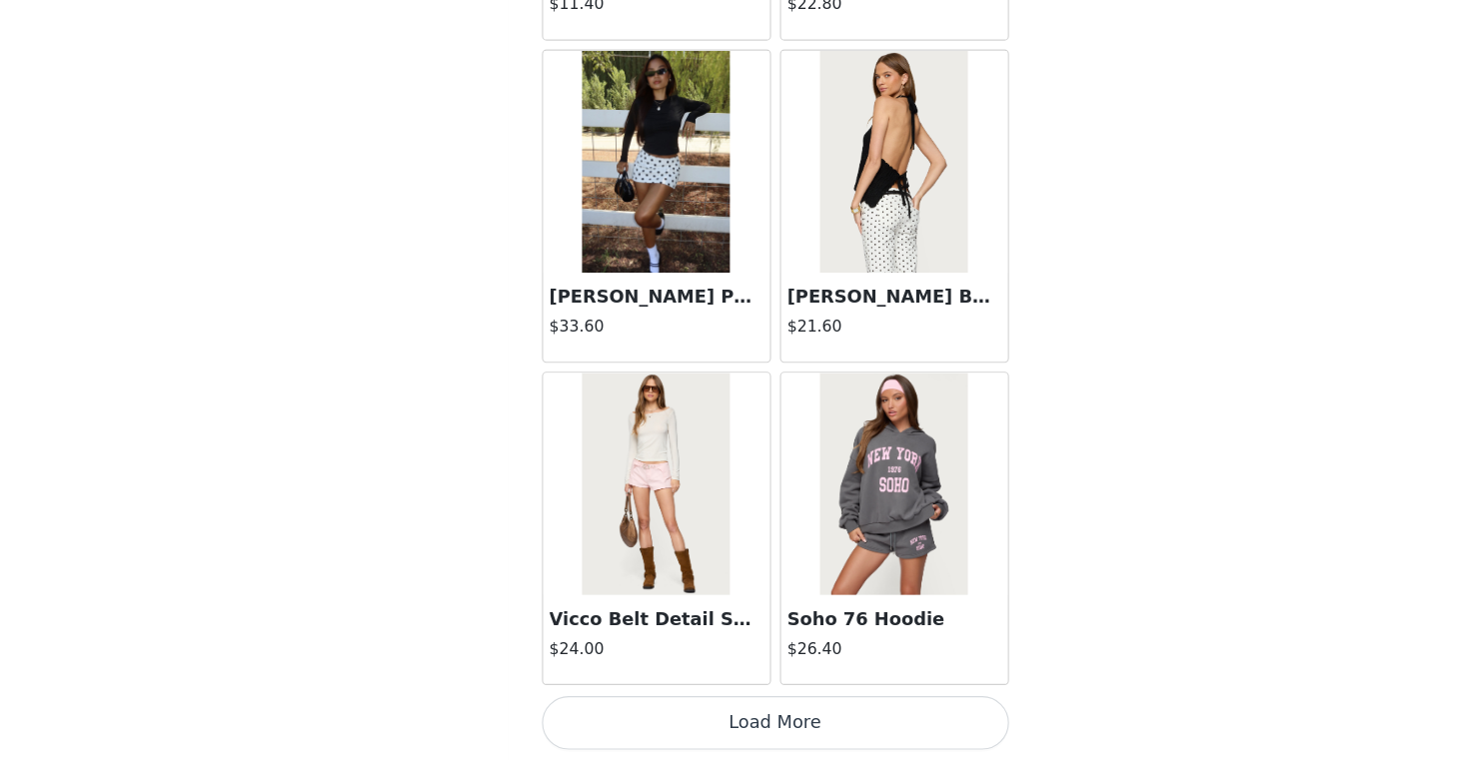
click at [605, 614] on div "Vicco Belt Detail Shorts $24.00" at bounding box center [627, 651] width 204 height 80
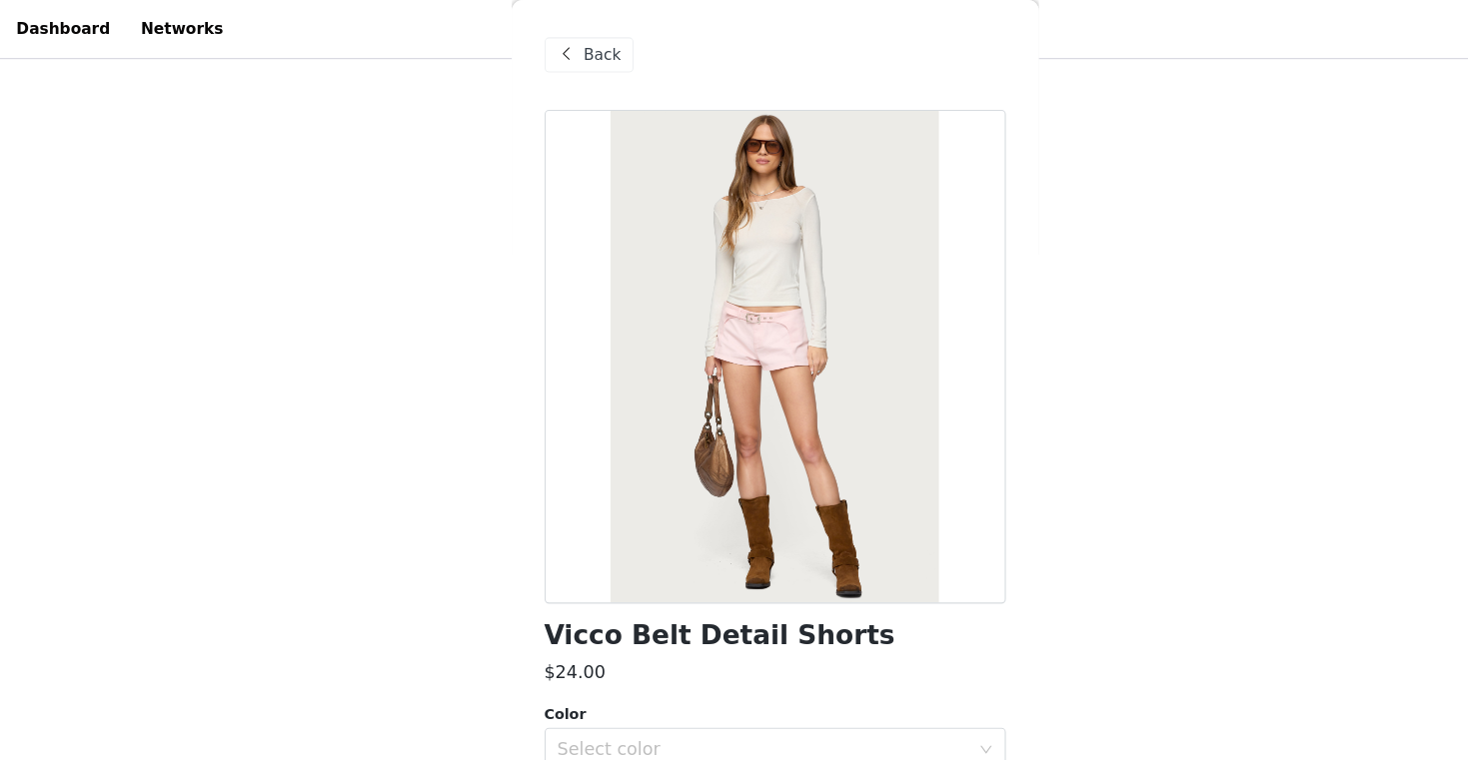
scroll to position [55, 0]
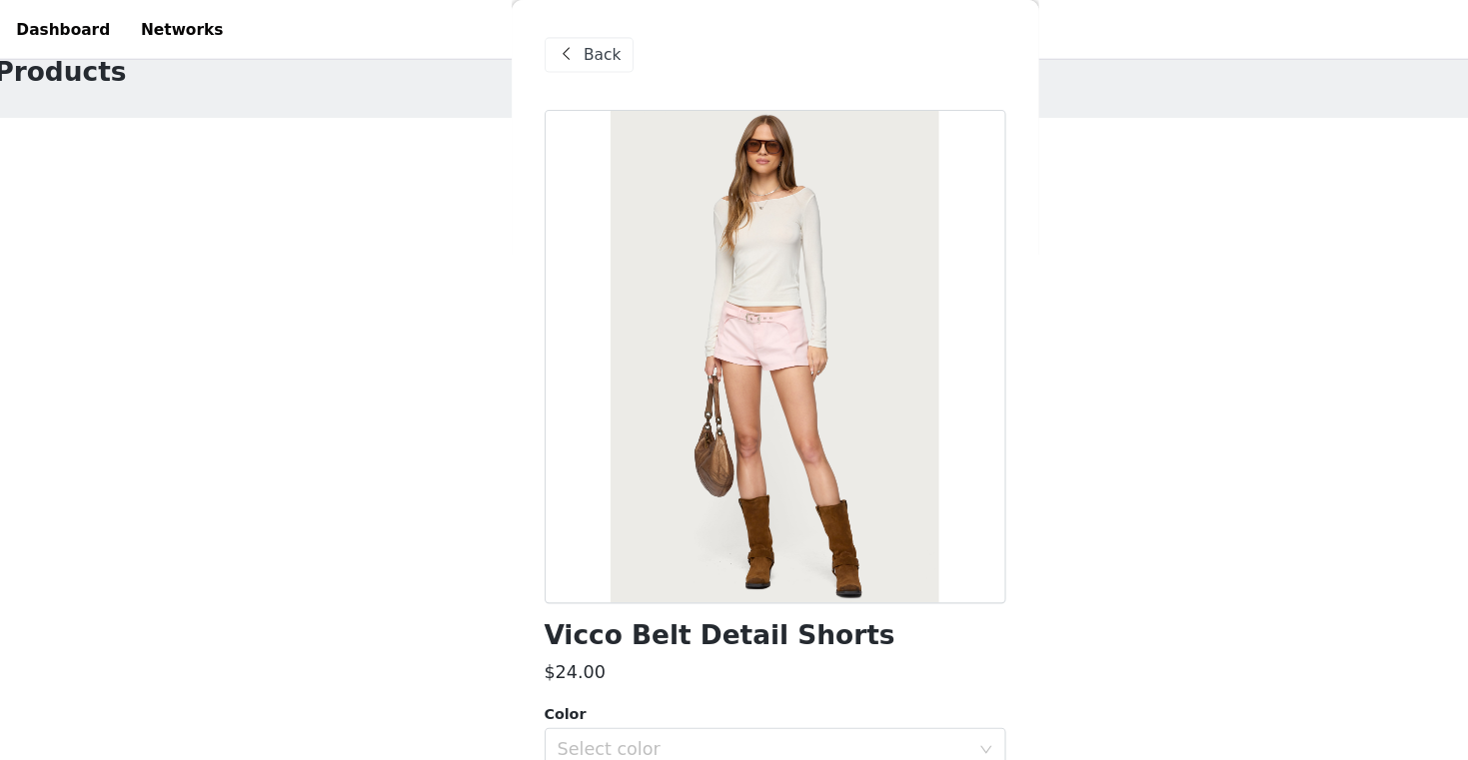
click at [548, 50] on span at bounding box center [544, 50] width 24 height 24
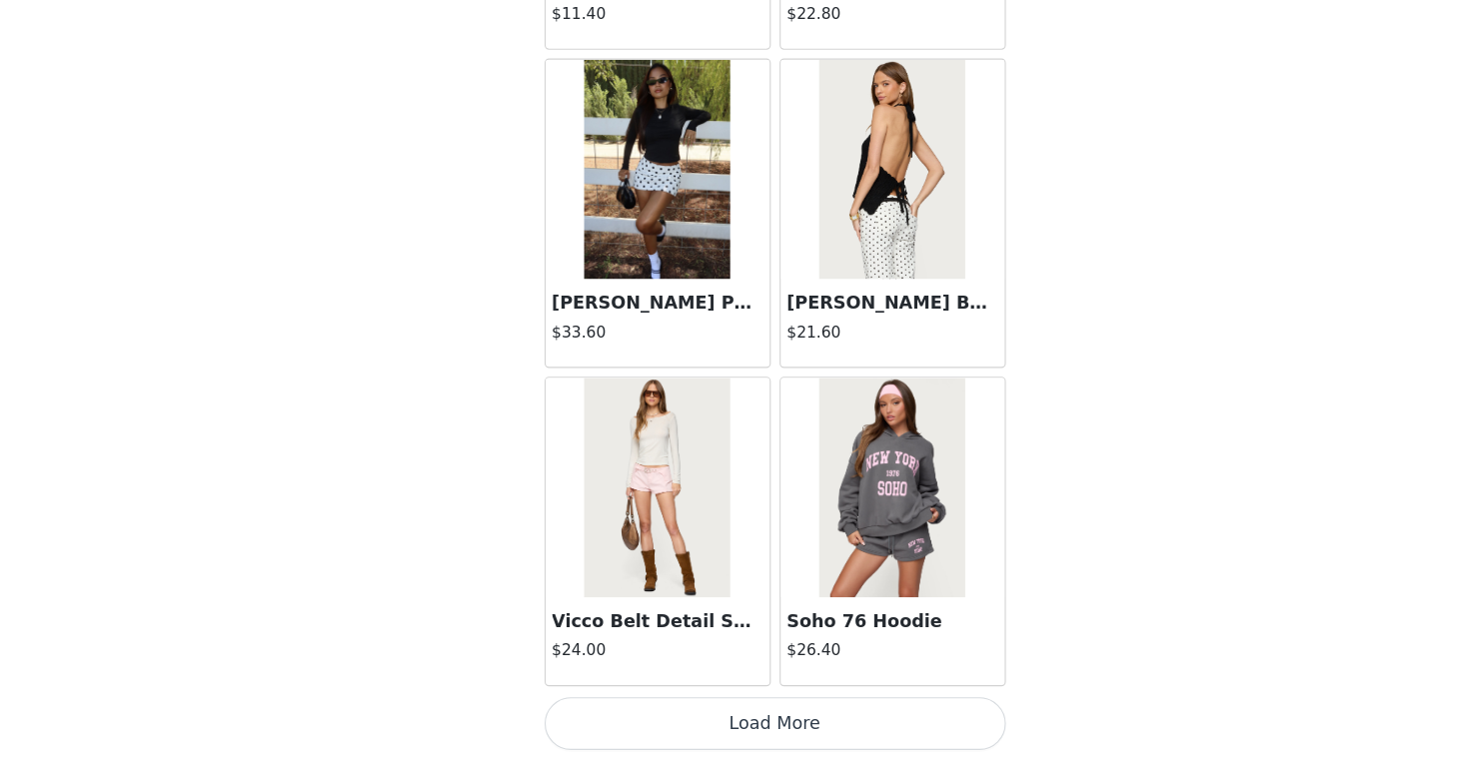
scroll to position [299, 0]
click at [712, 725] on button "Load More" at bounding box center [734, 726] width 420 height 48
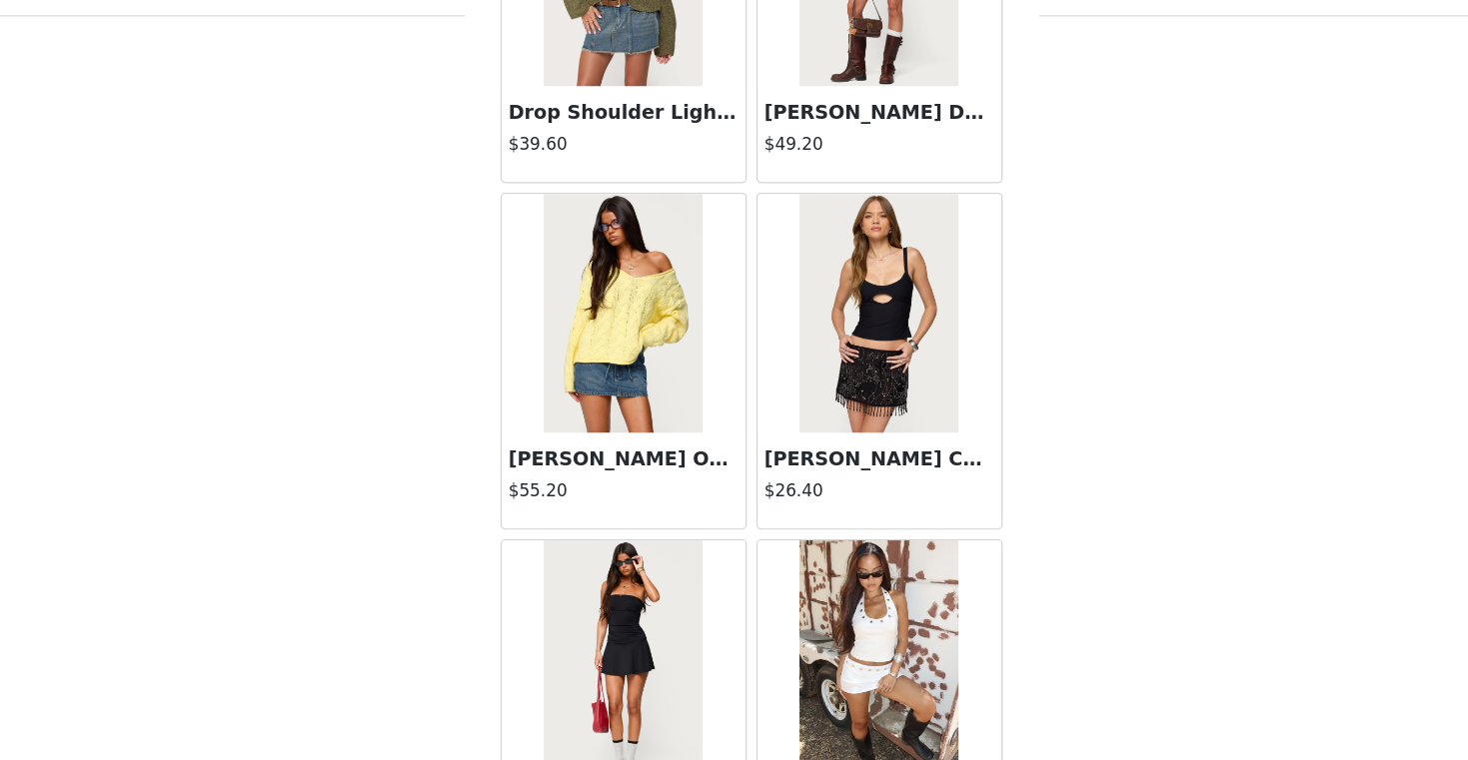
scroll to position [5194, 0]
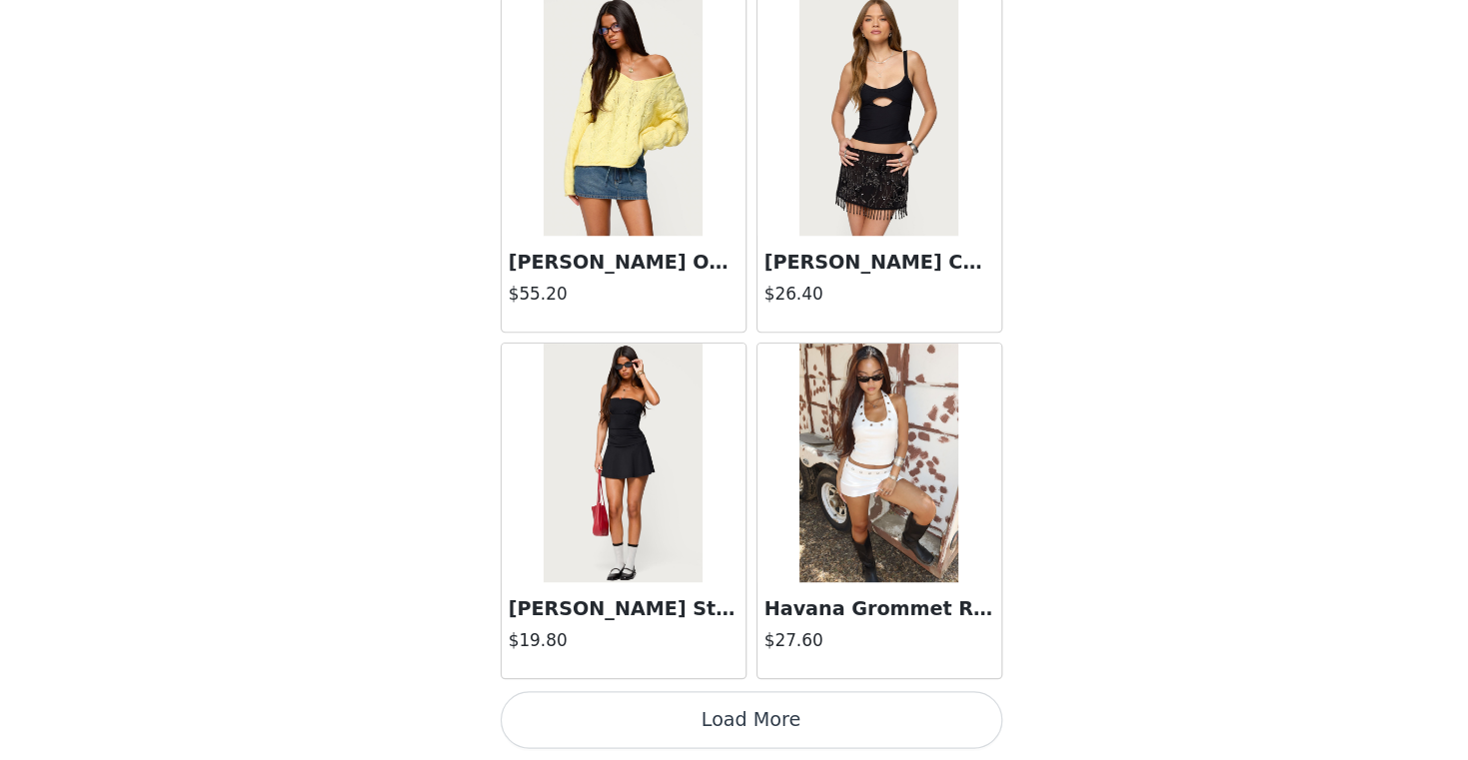
click at [747, 717] on button "Load More" at bounding box center [734, 726] width 420 height 48
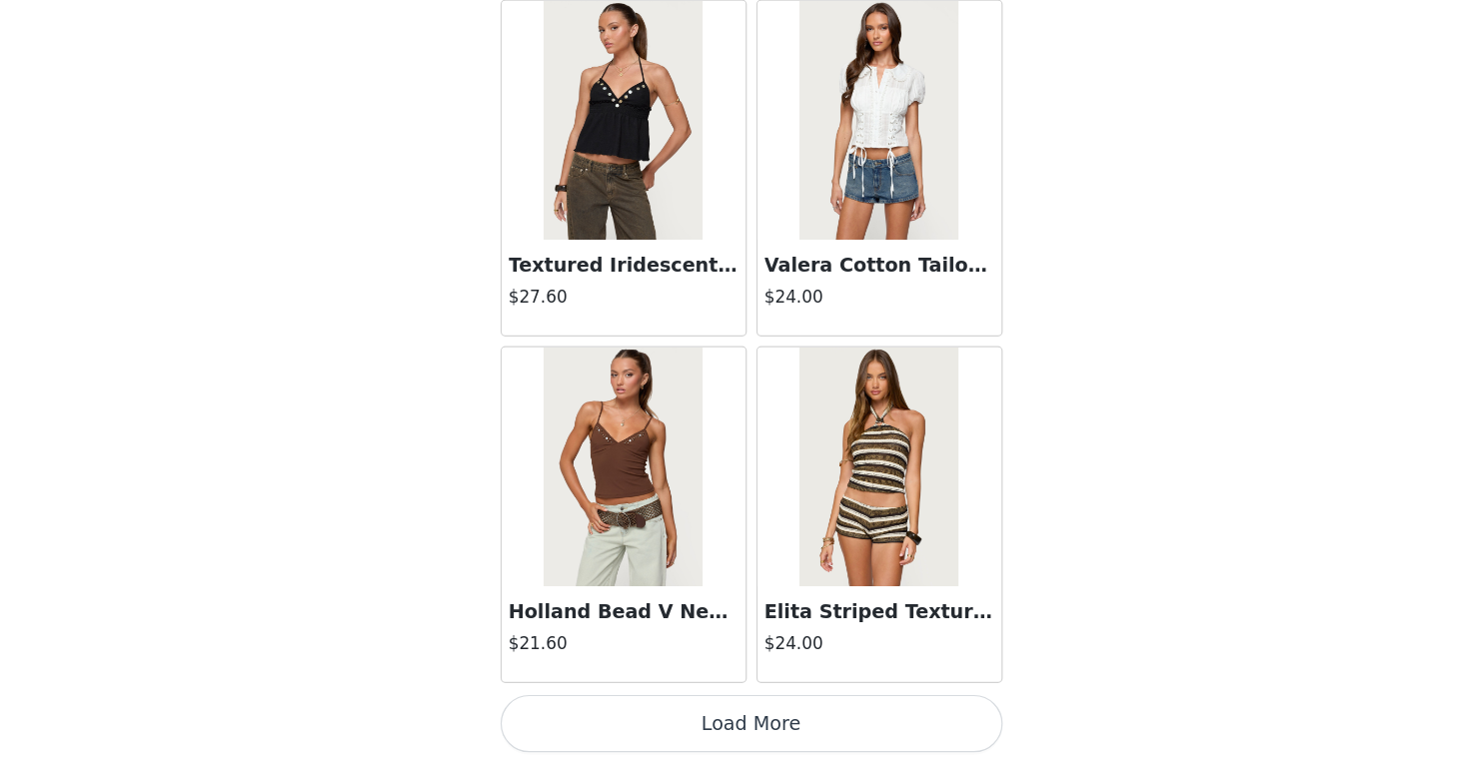
scroll to position [8091, 0]
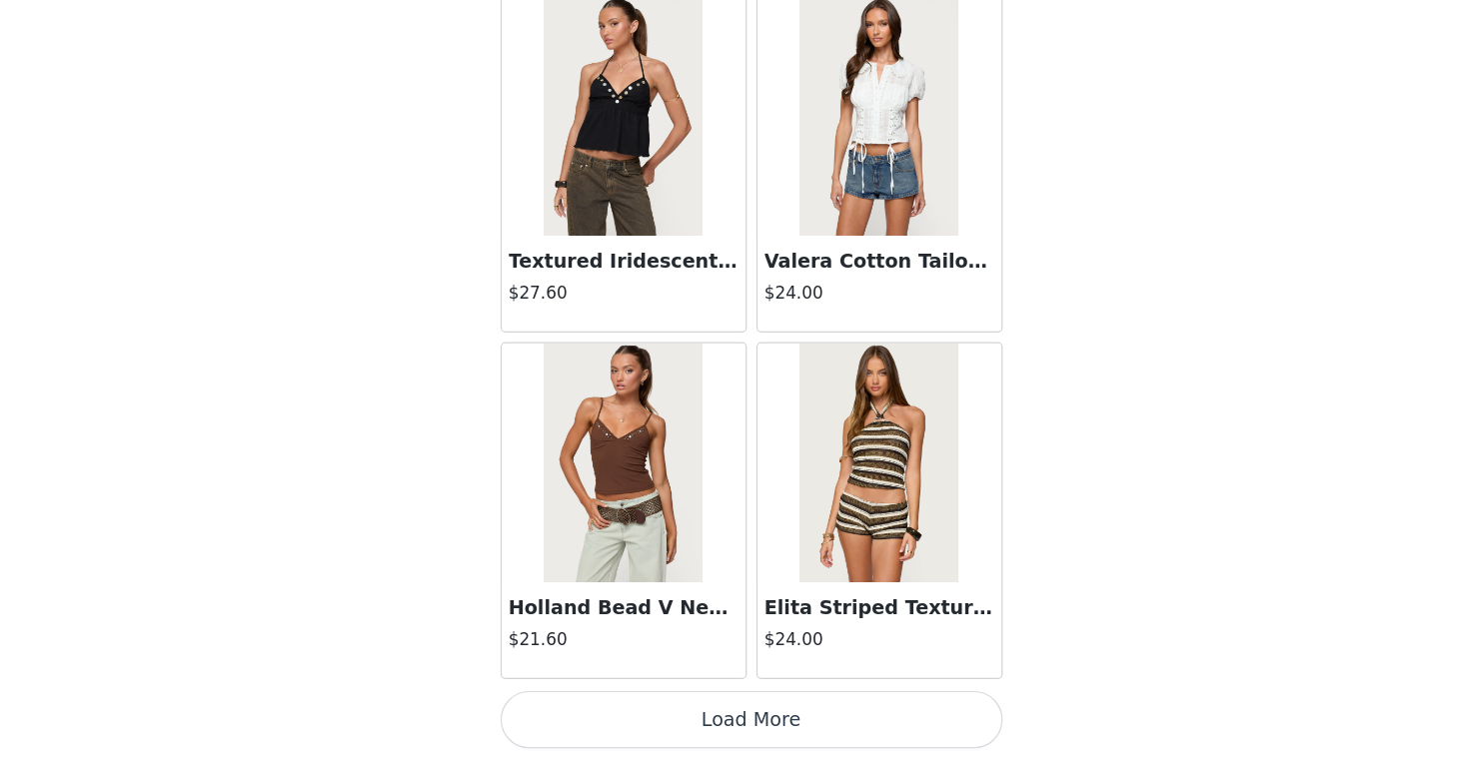
click at [759, 724] on button "Load More" at bounding box center [734, 726] width 420 height 48
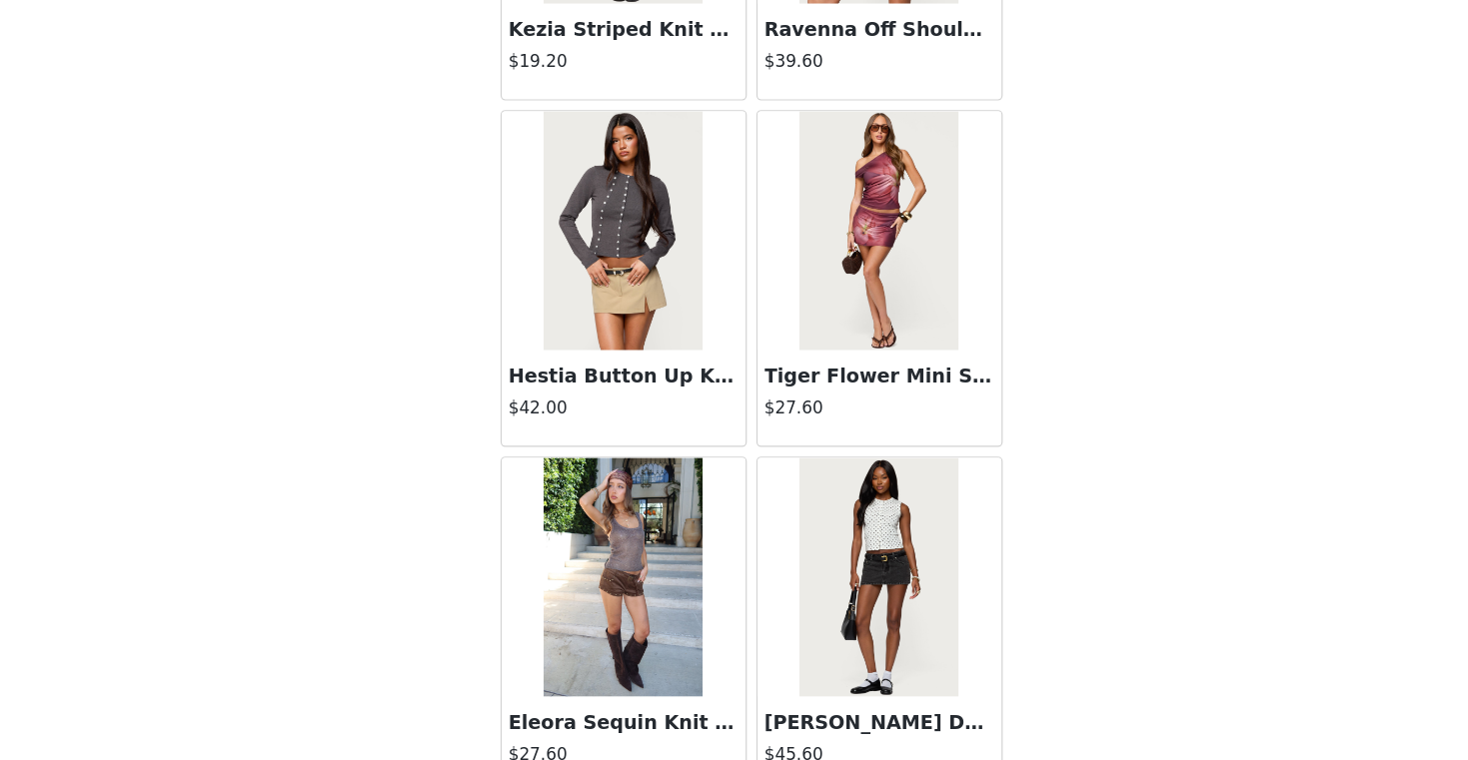
scroll to position [10988, 0]
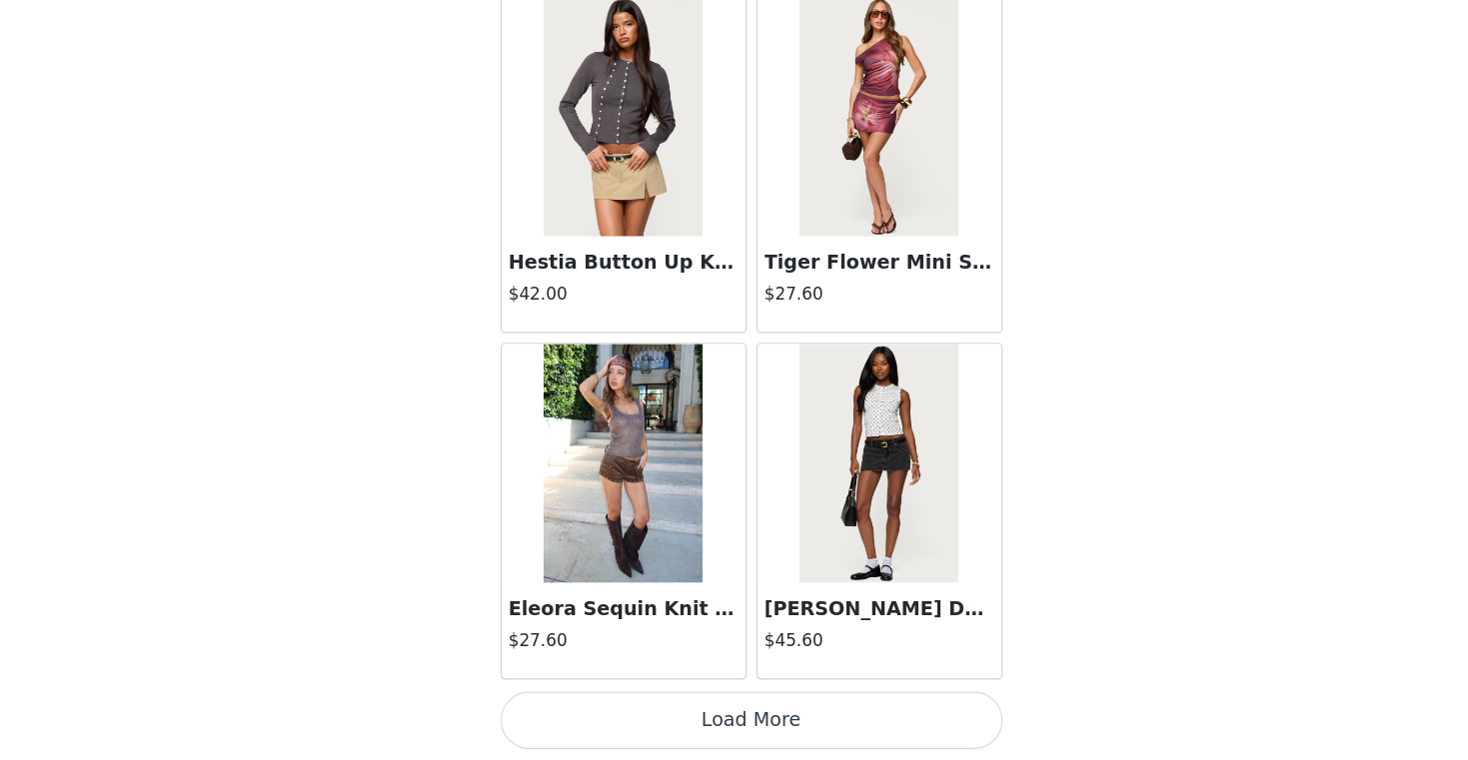
click at [786, 729] on button "Load More" at bounding box center [734, 726] width 420 height 48
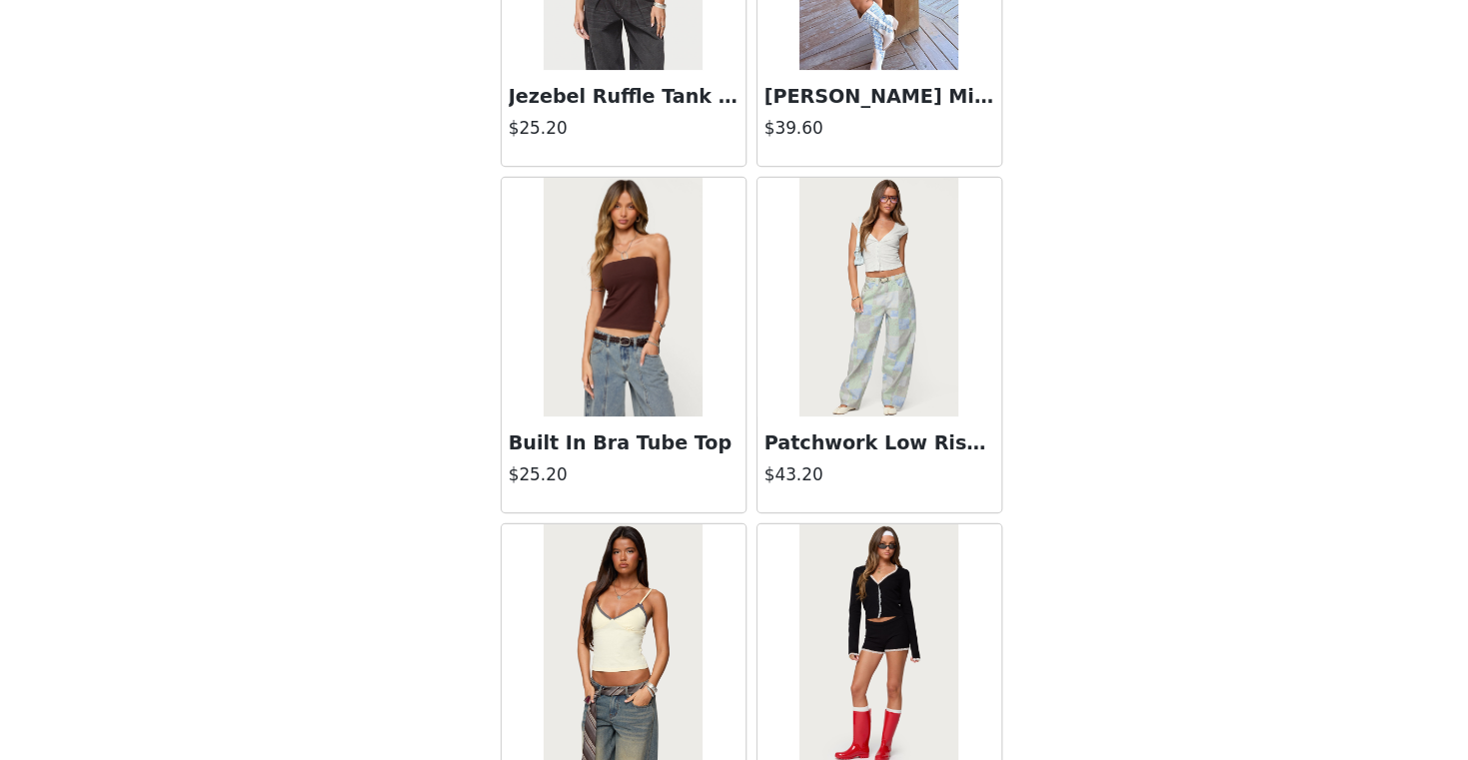
scroll to position [13885, 0]
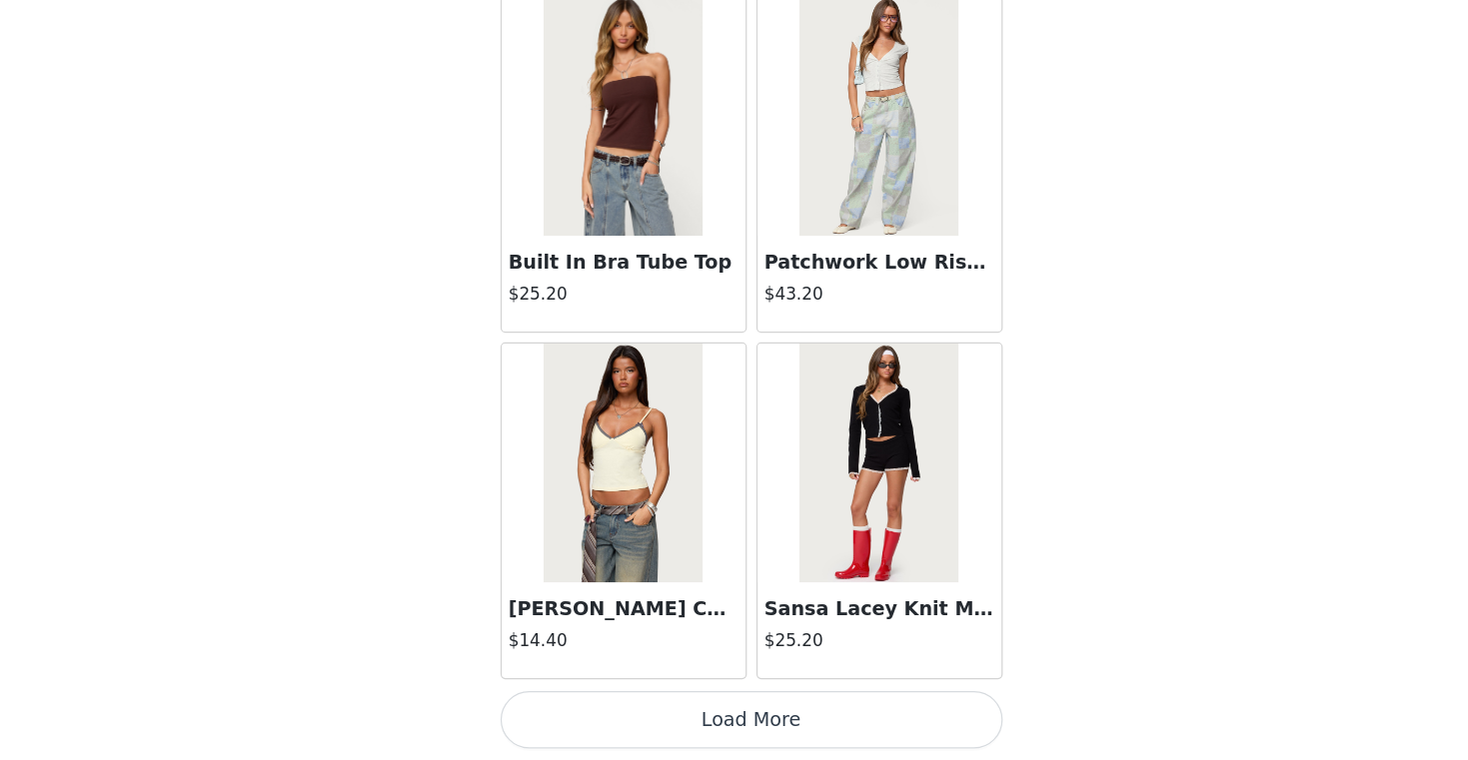
click at [734, 718] on button "Load More" at bounding box center [734, 726] width 420 height 48
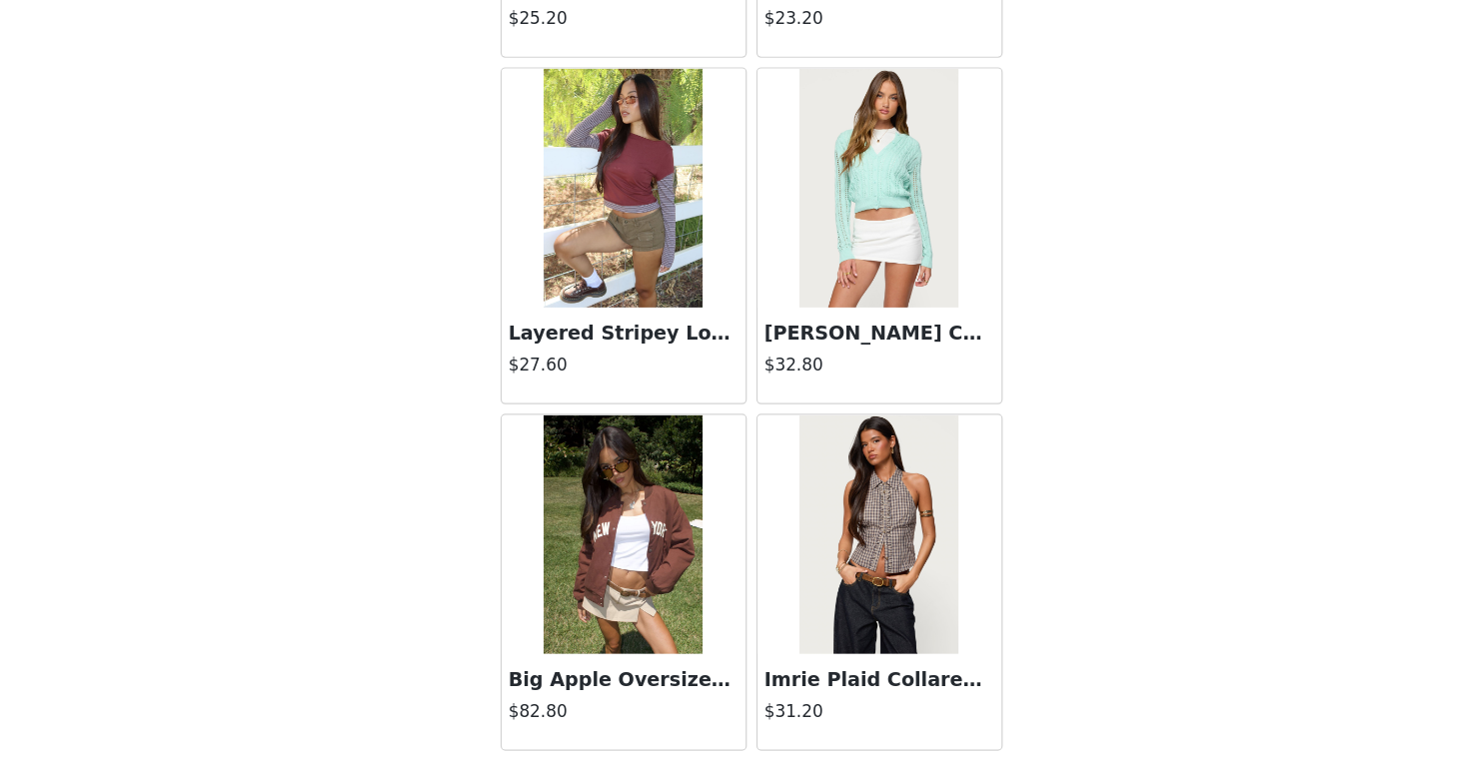
scroll to position [16782, 0]
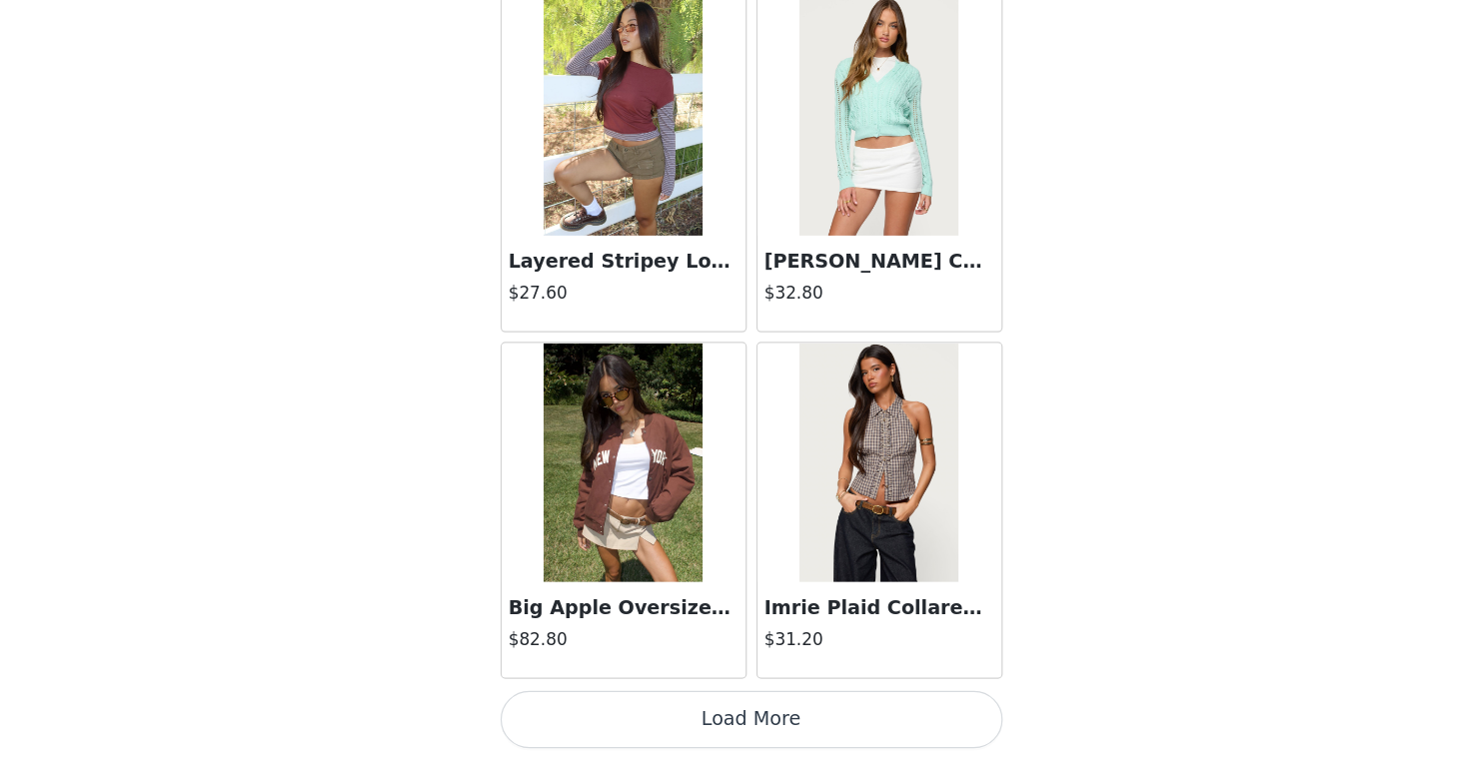
click at [731, 713] on button "Load More" at bounding box center [734, 726] width 420 height 48
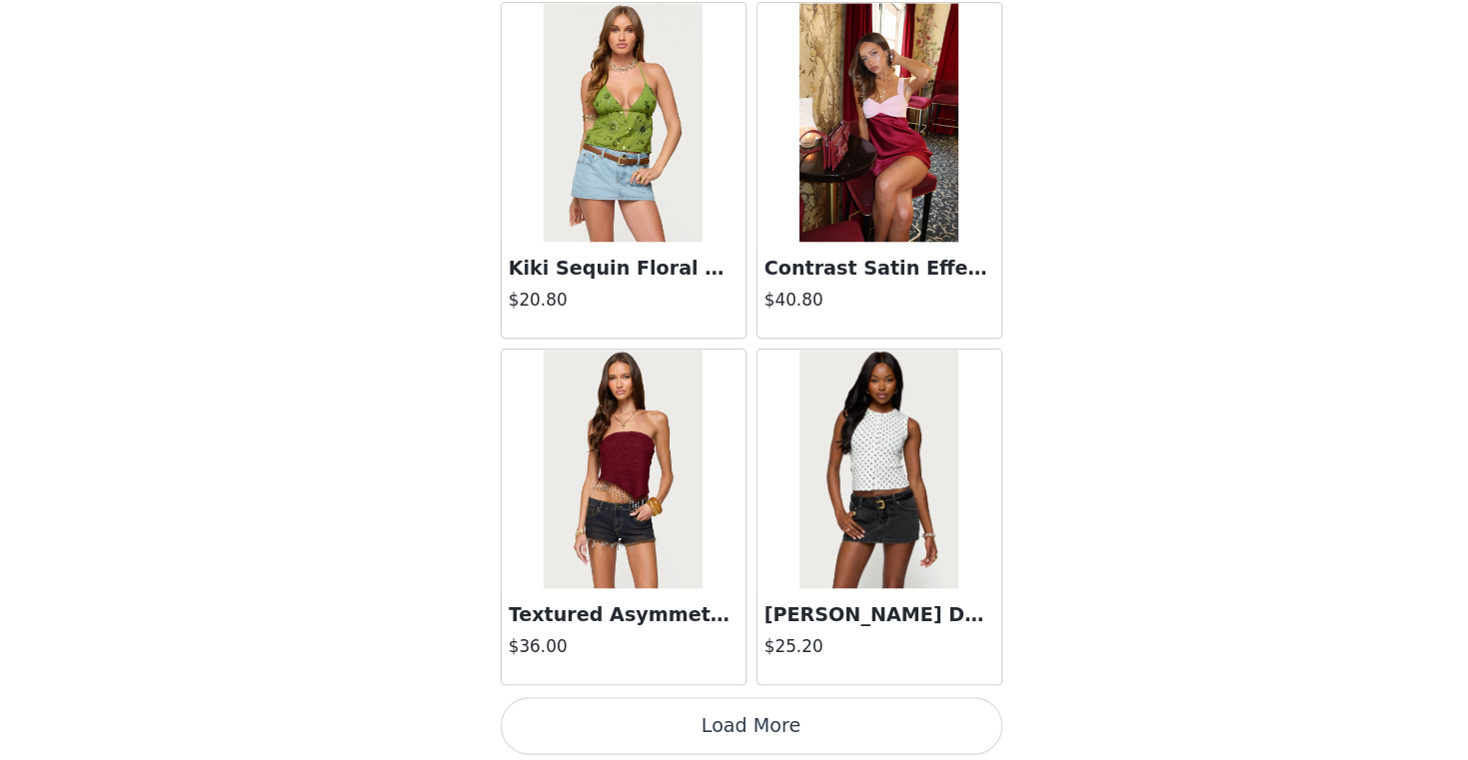
scroll to position [19679, 0]
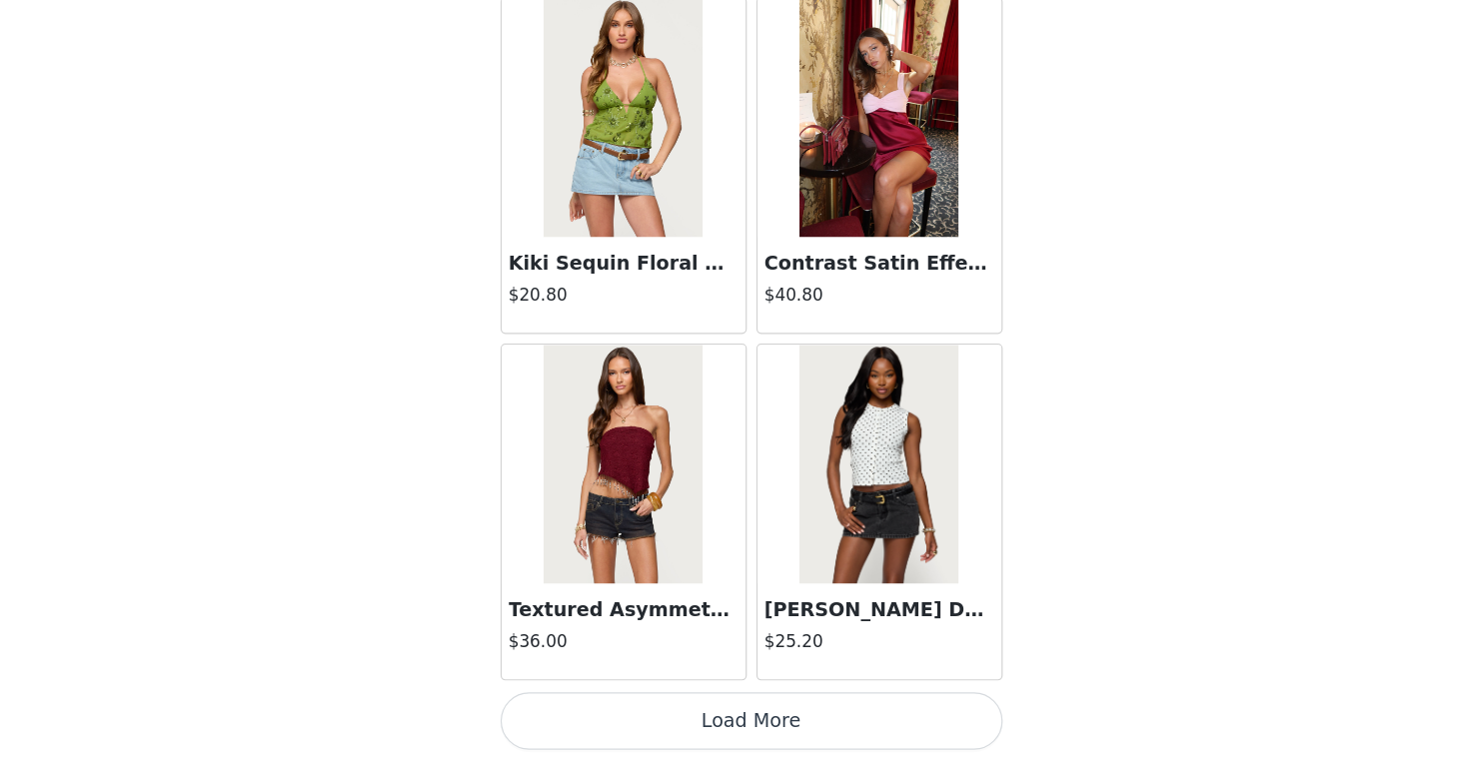
click at [783, 716] on button "Load More" at bounding box center [734, 726] width 420 height 48
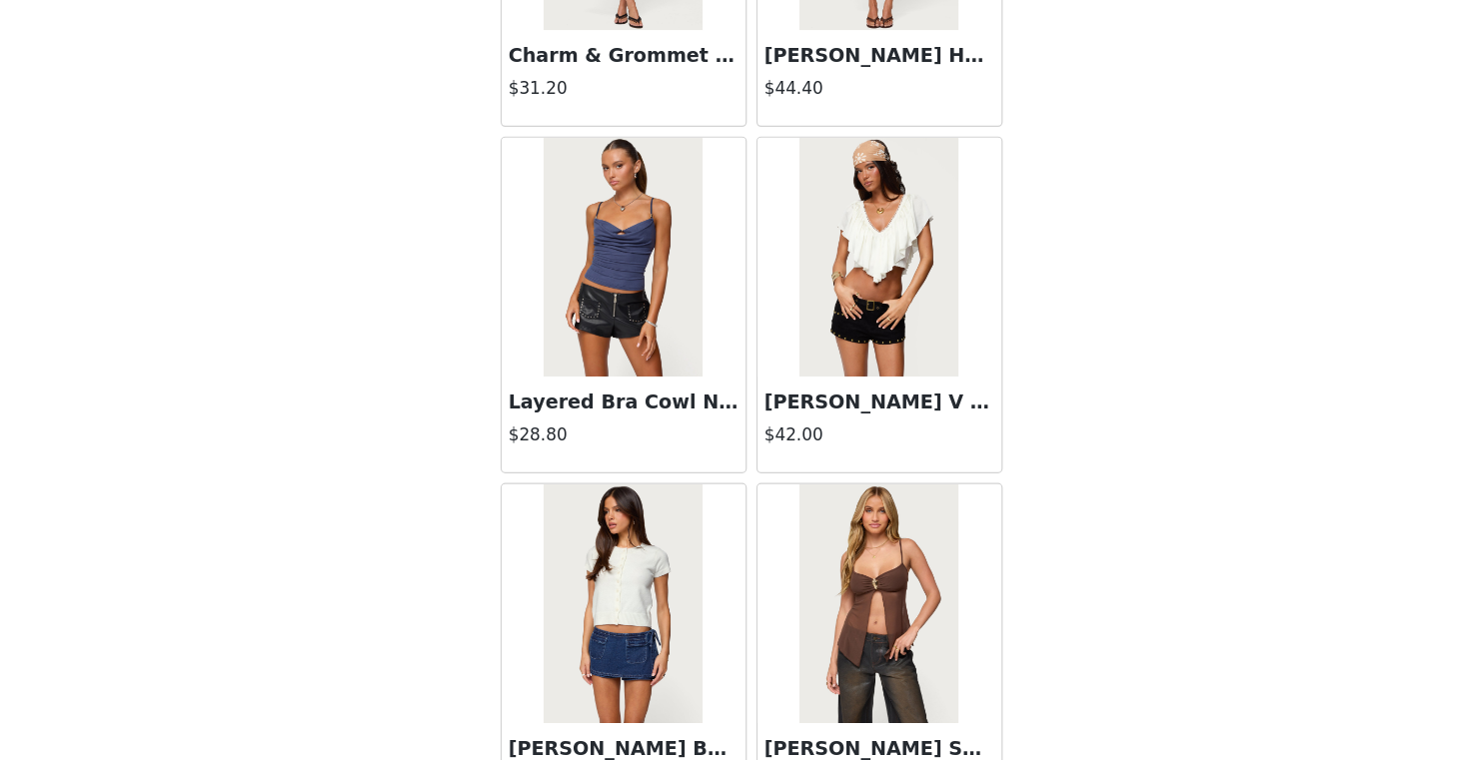
scroll to position [22576, 0]
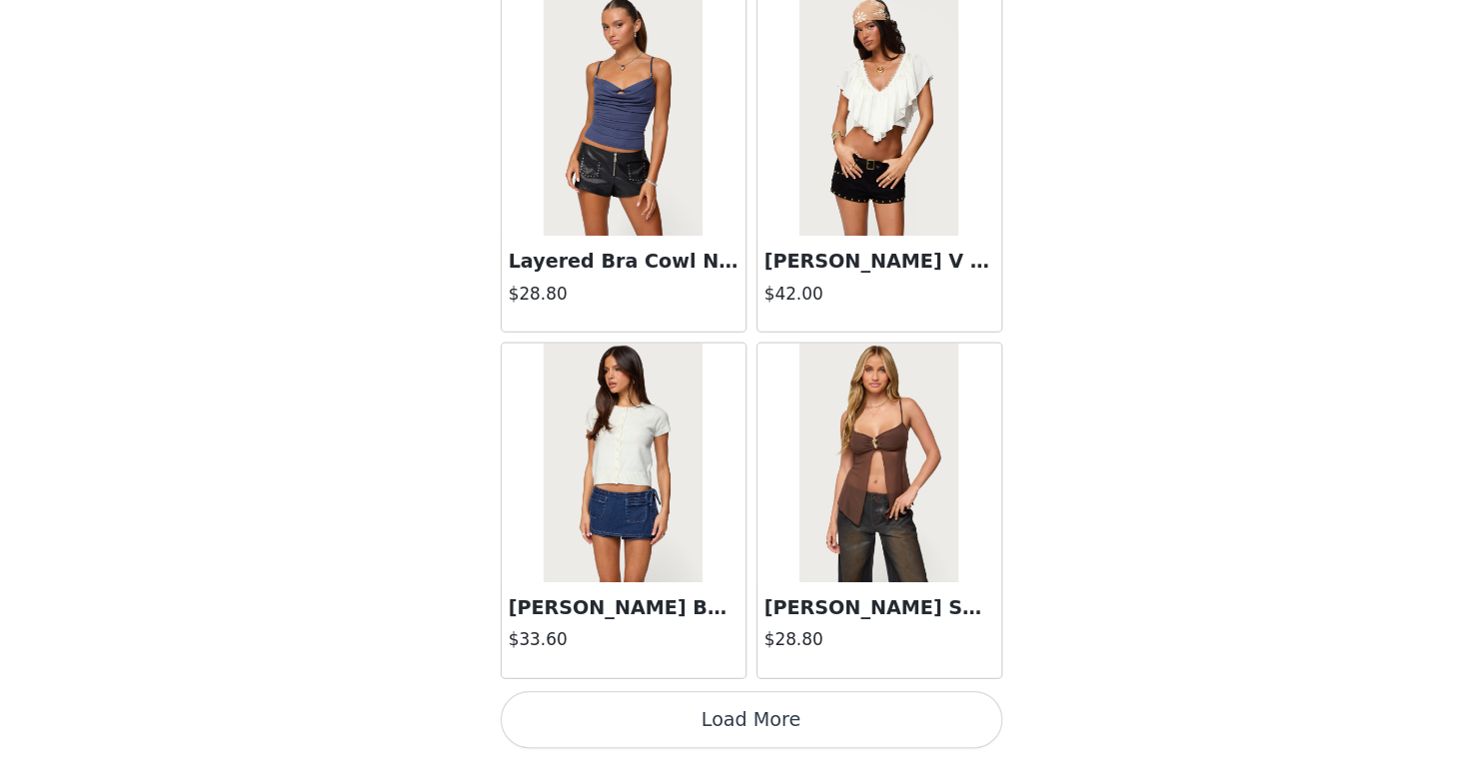
click at [818, 729] on button "Load More" at bounding box center [734, 726] width 420 height 48
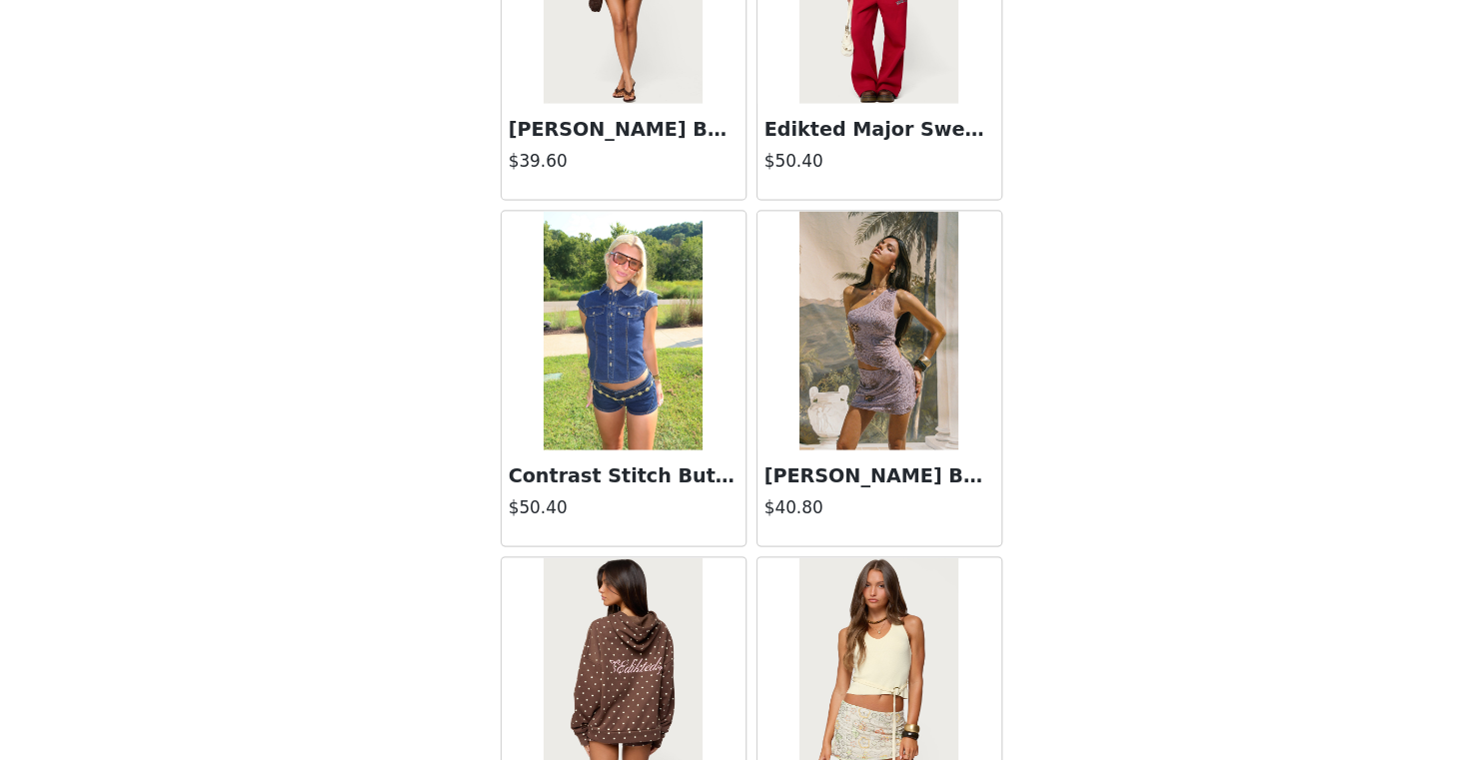
scroll to position [25473, 0]
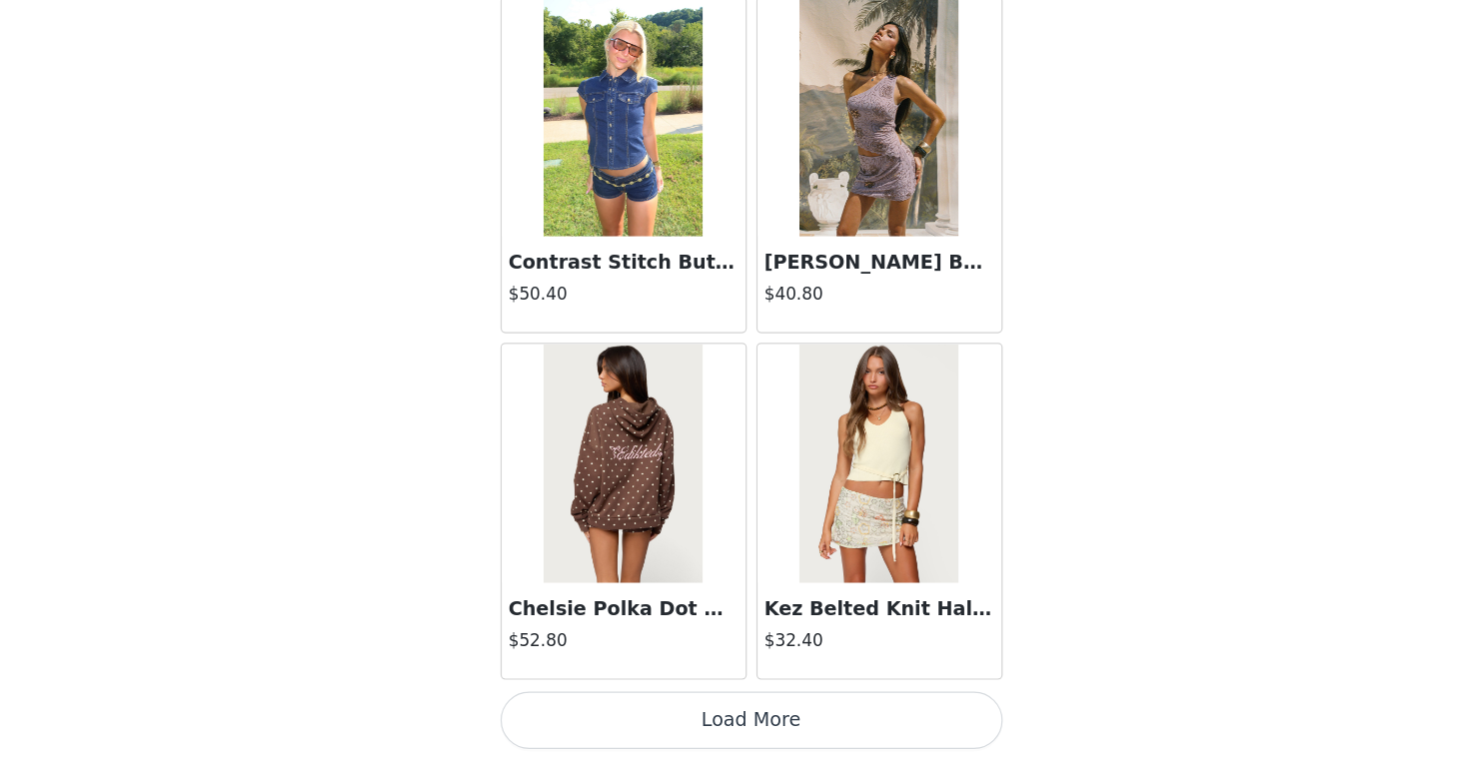
click at [789, 711] on button "Load More" at bounding box center [734, 726] width 420 height 48
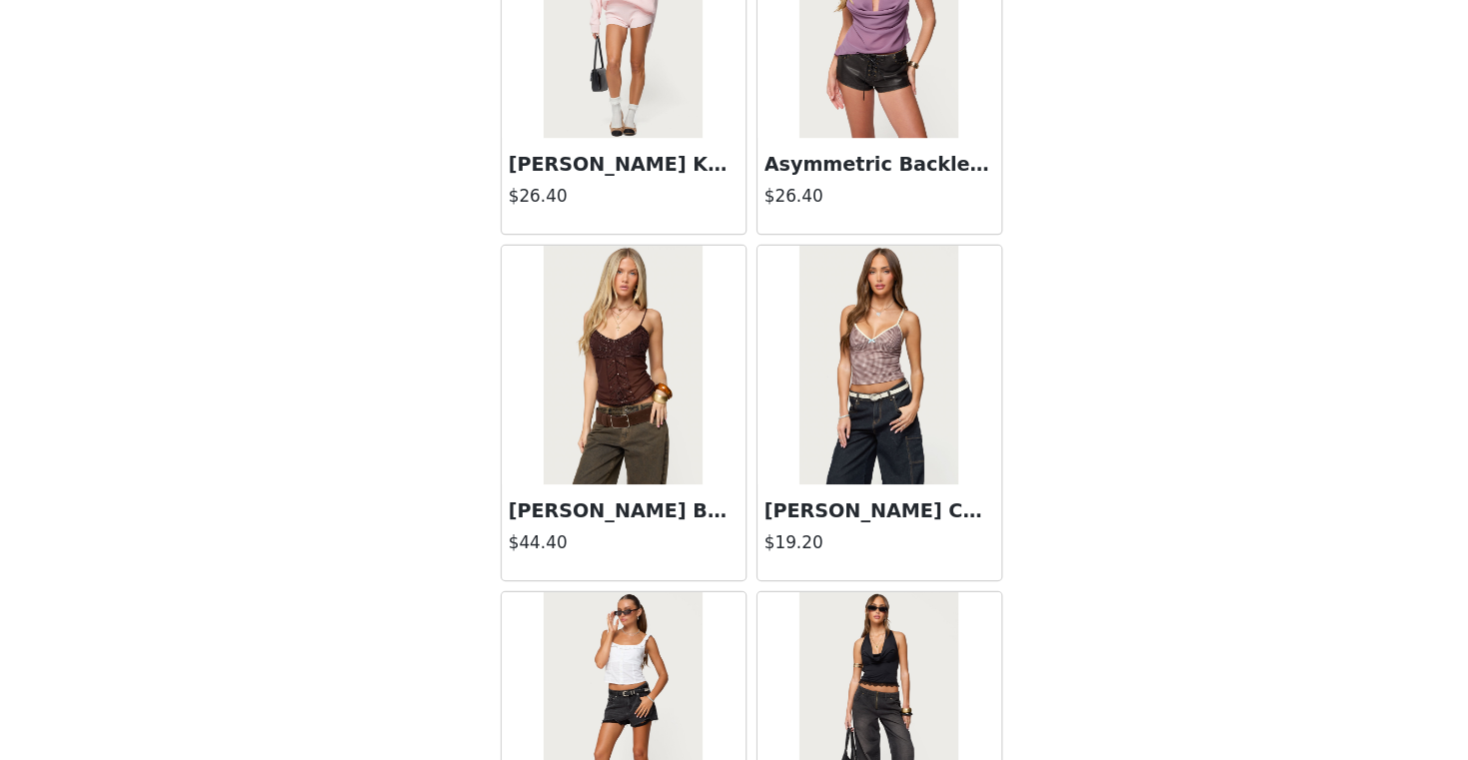
scroll to position [28370, 0]
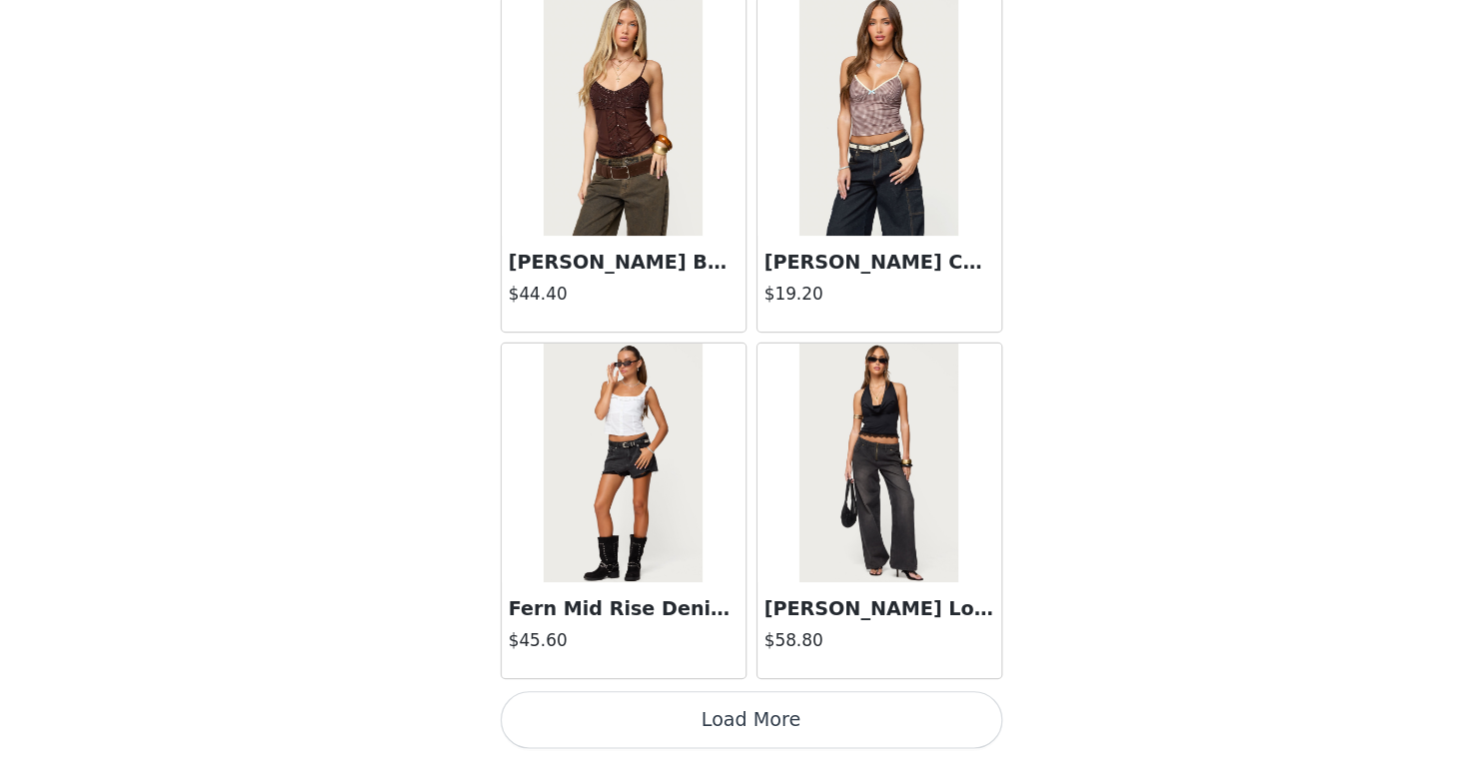
click at [778, 719] on button "Load More" at bounding box center [734, 726] width 420 height 48
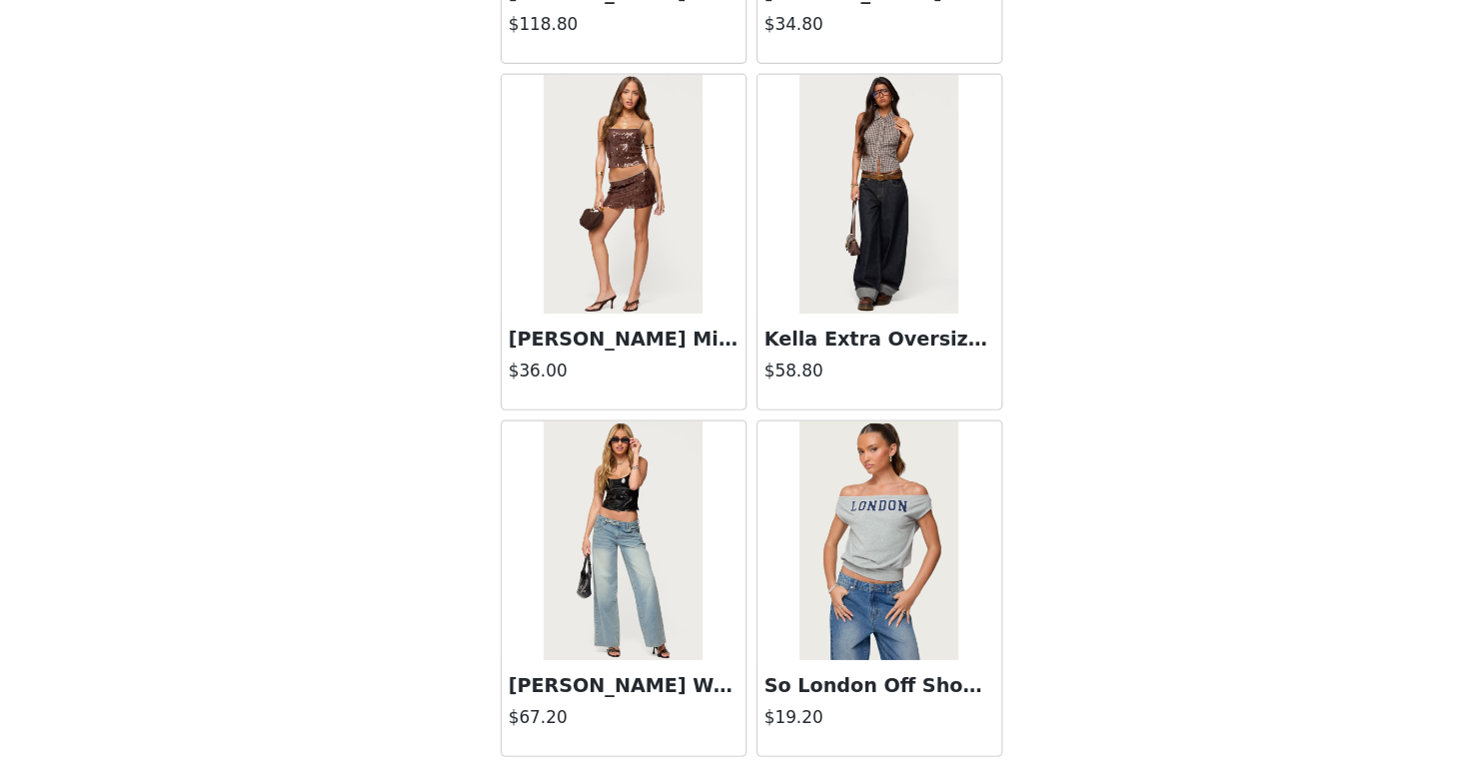
scroll to position [31267, 0]
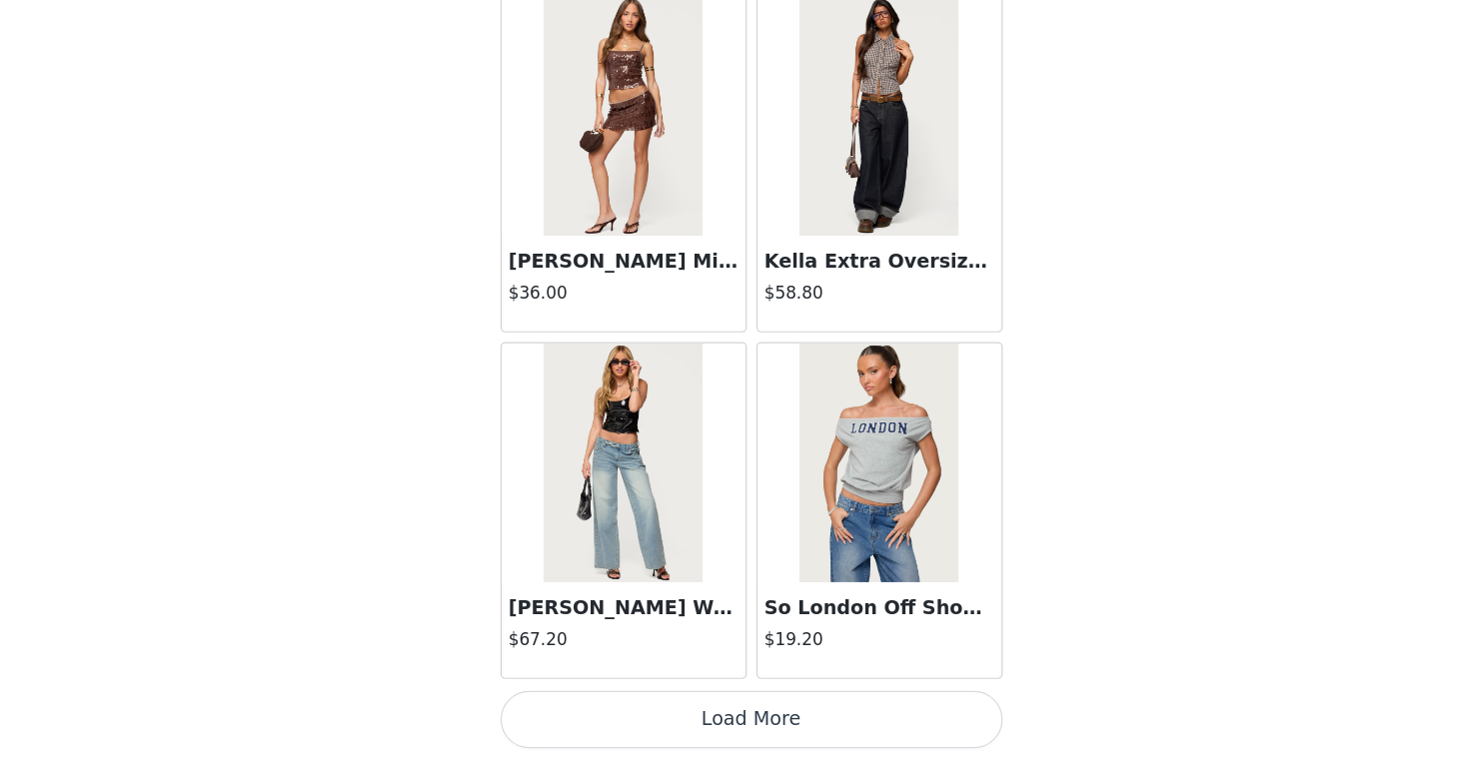
click at [786, 709] on button "Load More" at bounding box center [734, 726] width 420 height 48
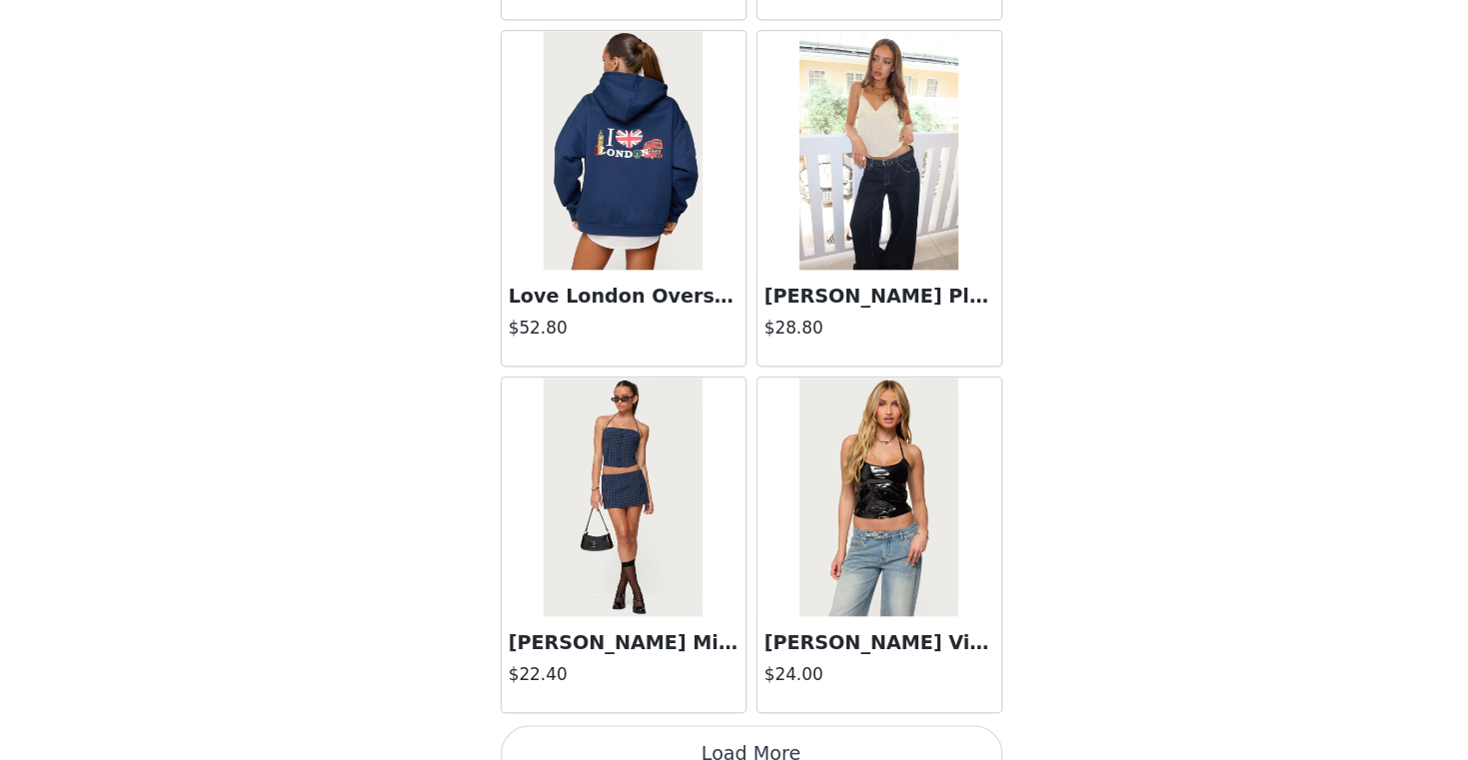
scroll to position [34164, 0]
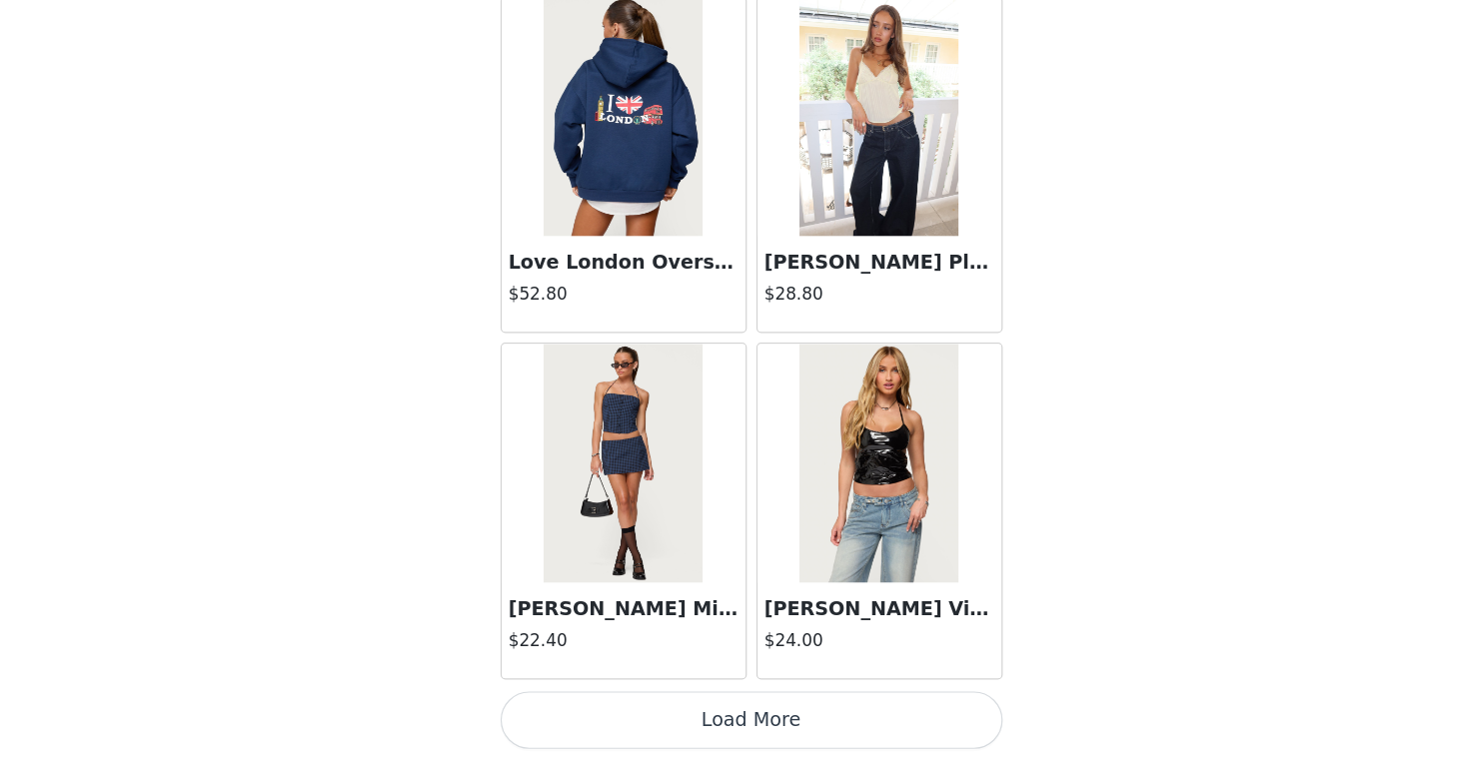
click at [763, 728] on button "Load More" at bounding box center [734, 726] width 420 height 48
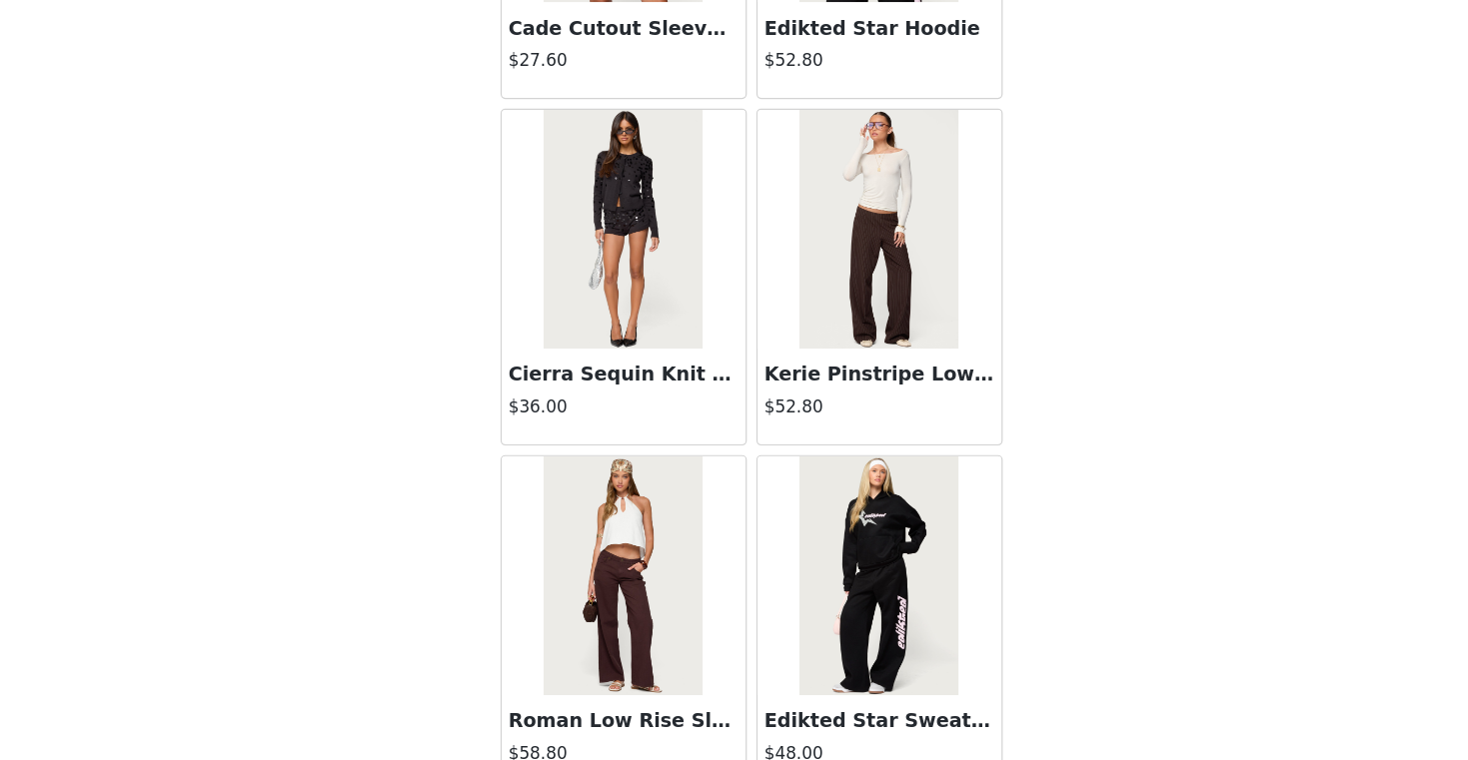
scroll to position [37061, 0]
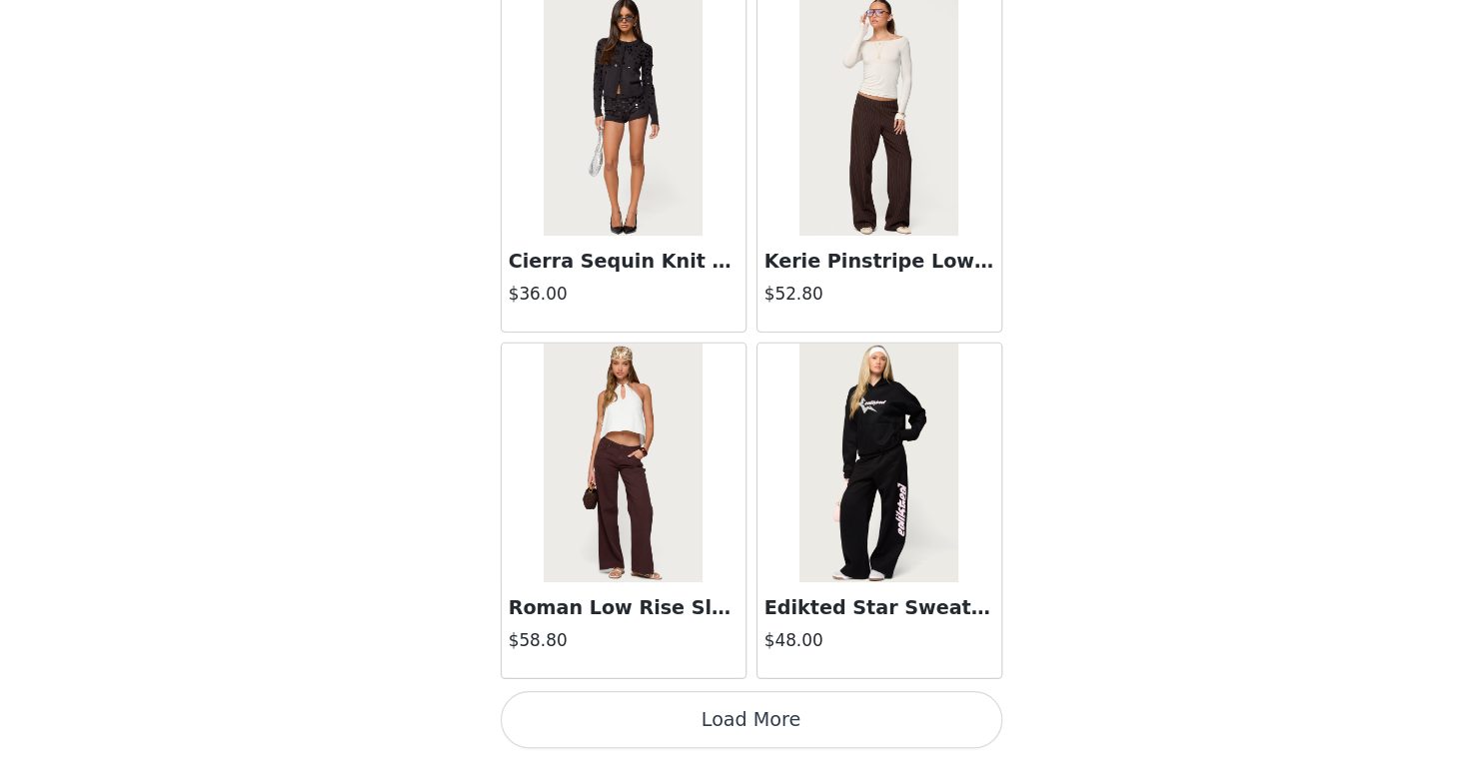
click at [755, 724] on button "Load More" at bounding box center [734, 726] width 420 height 48
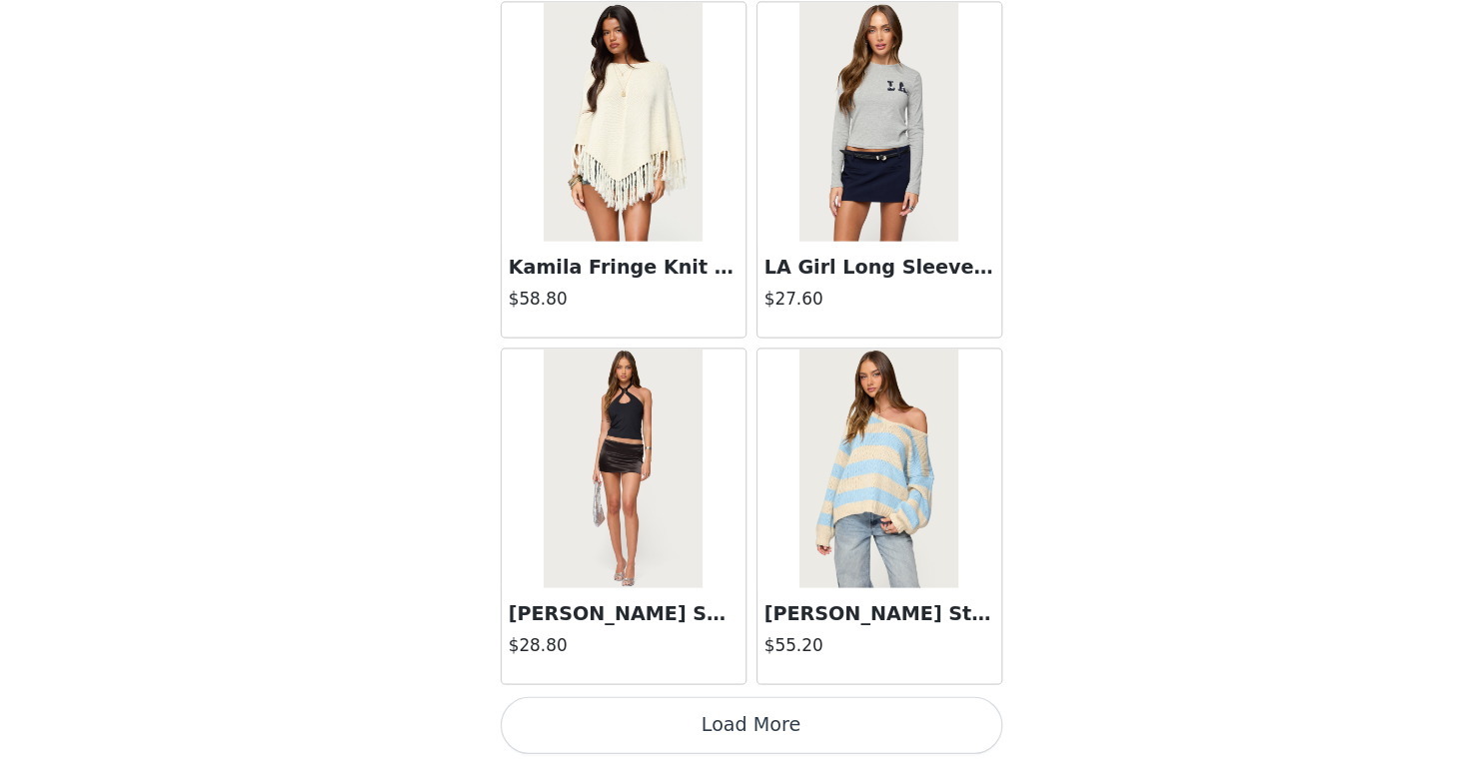
scroll to position [39958, 0]
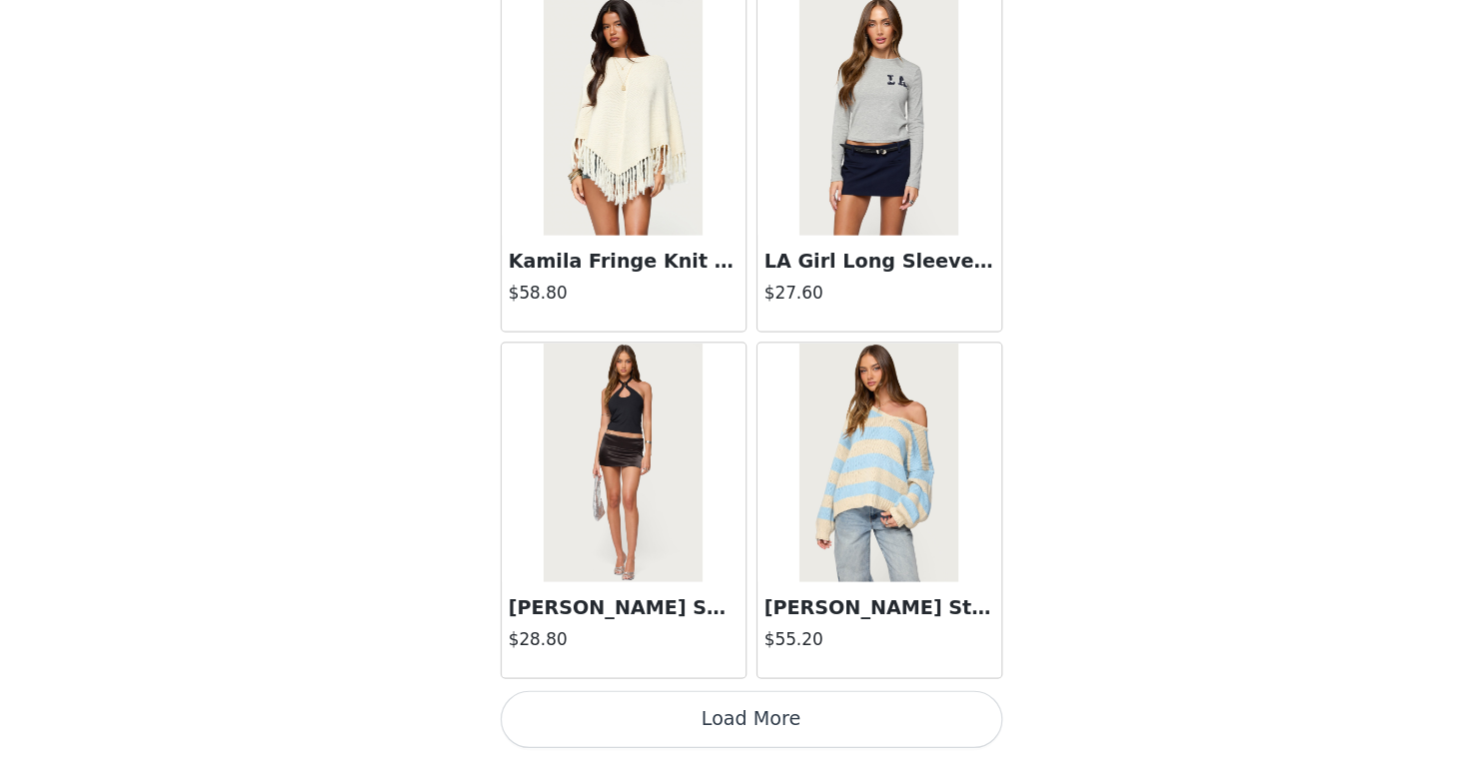
click at [725, 738] on button "Load More" at bounding box center [734, 726] width 420 height 48
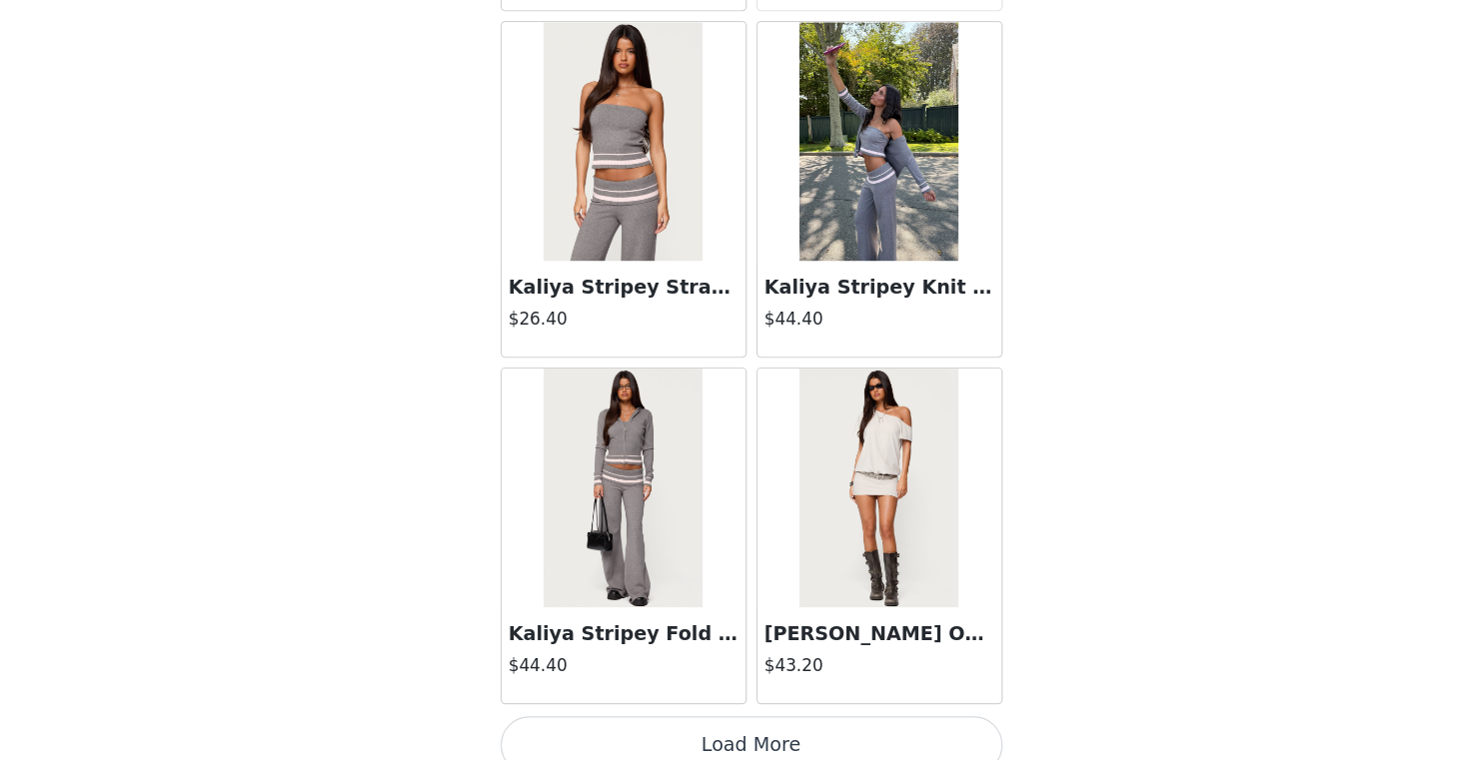
scroll to position [42855, 0]
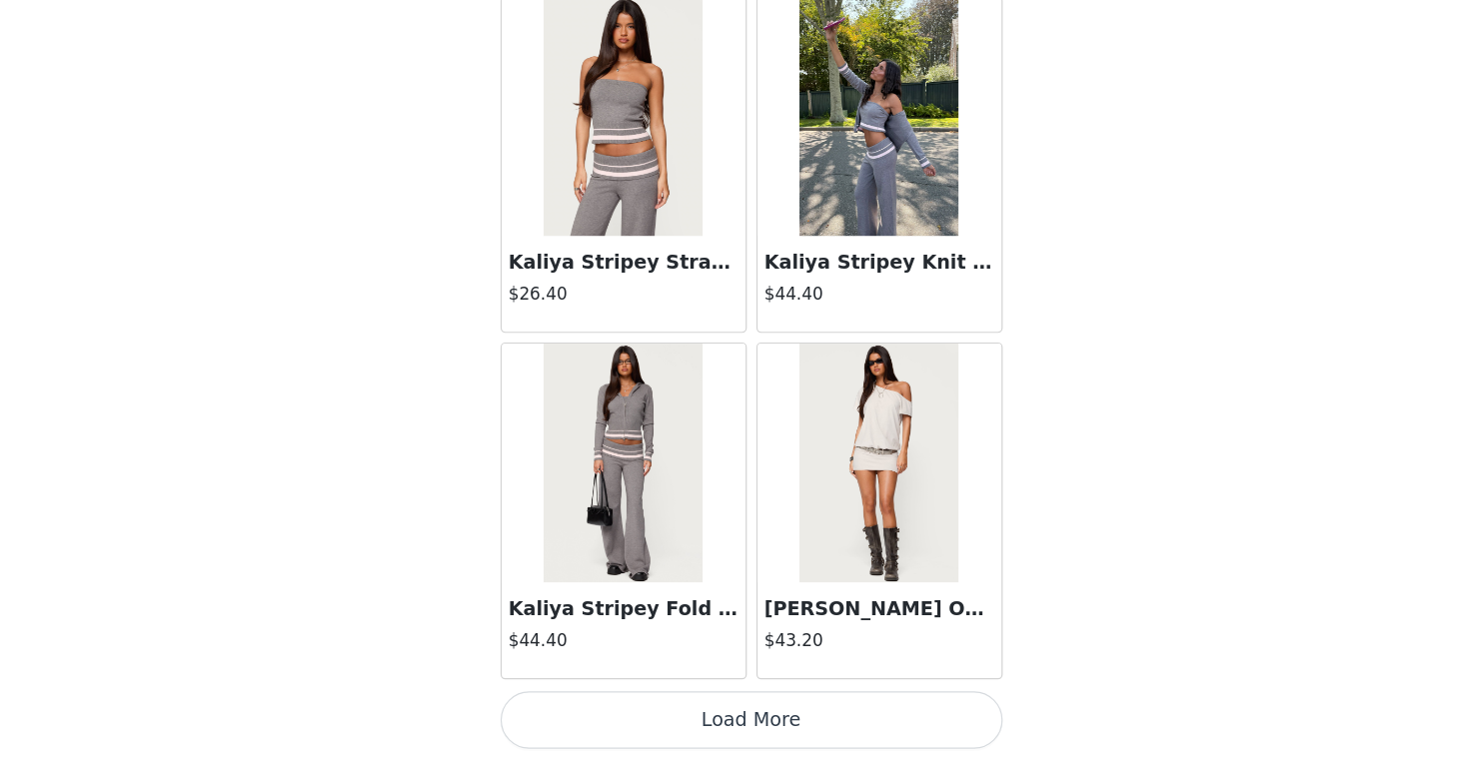
click at [752, 726] on button "Load More" at bounding box center [734, 726] width 420 height 48
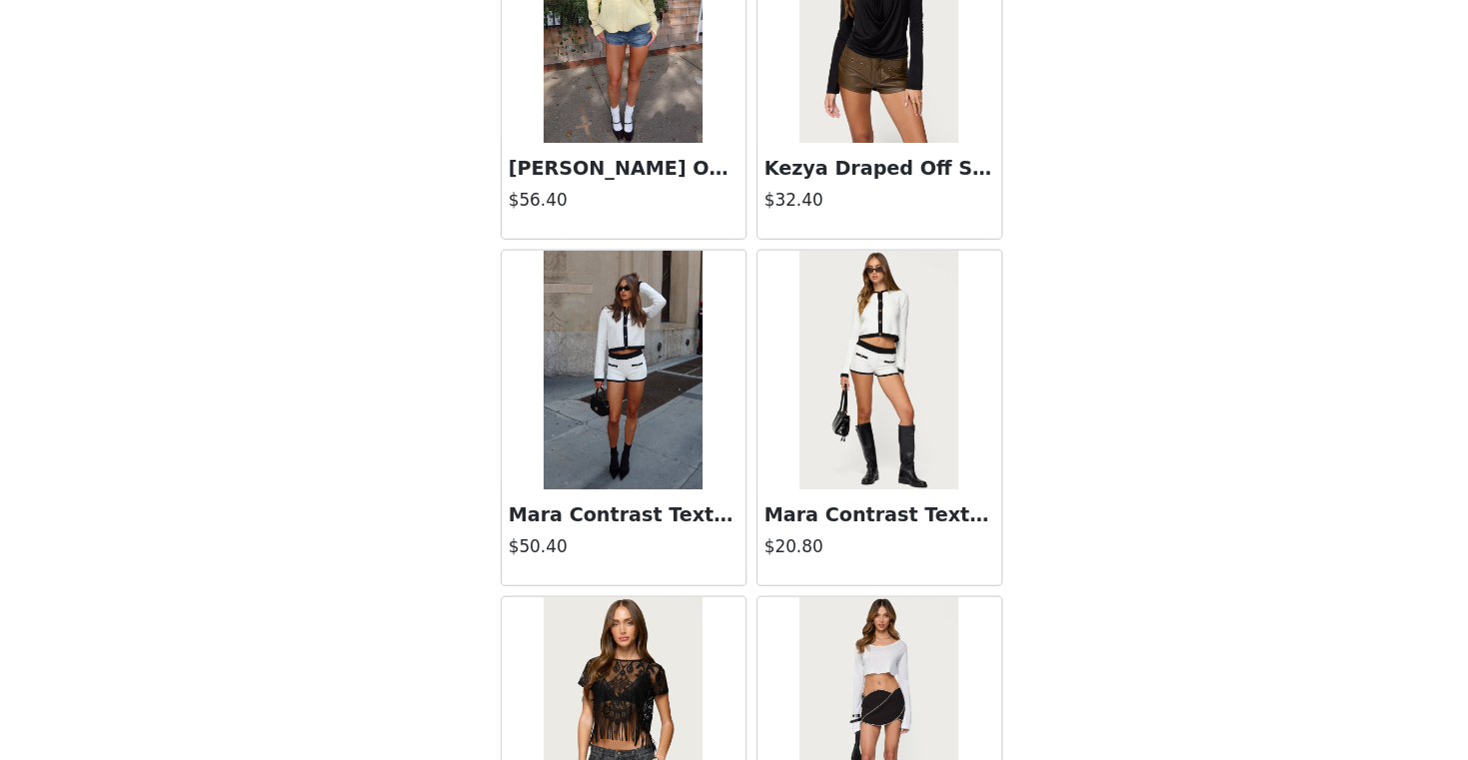
scroll to position [45752, 0]
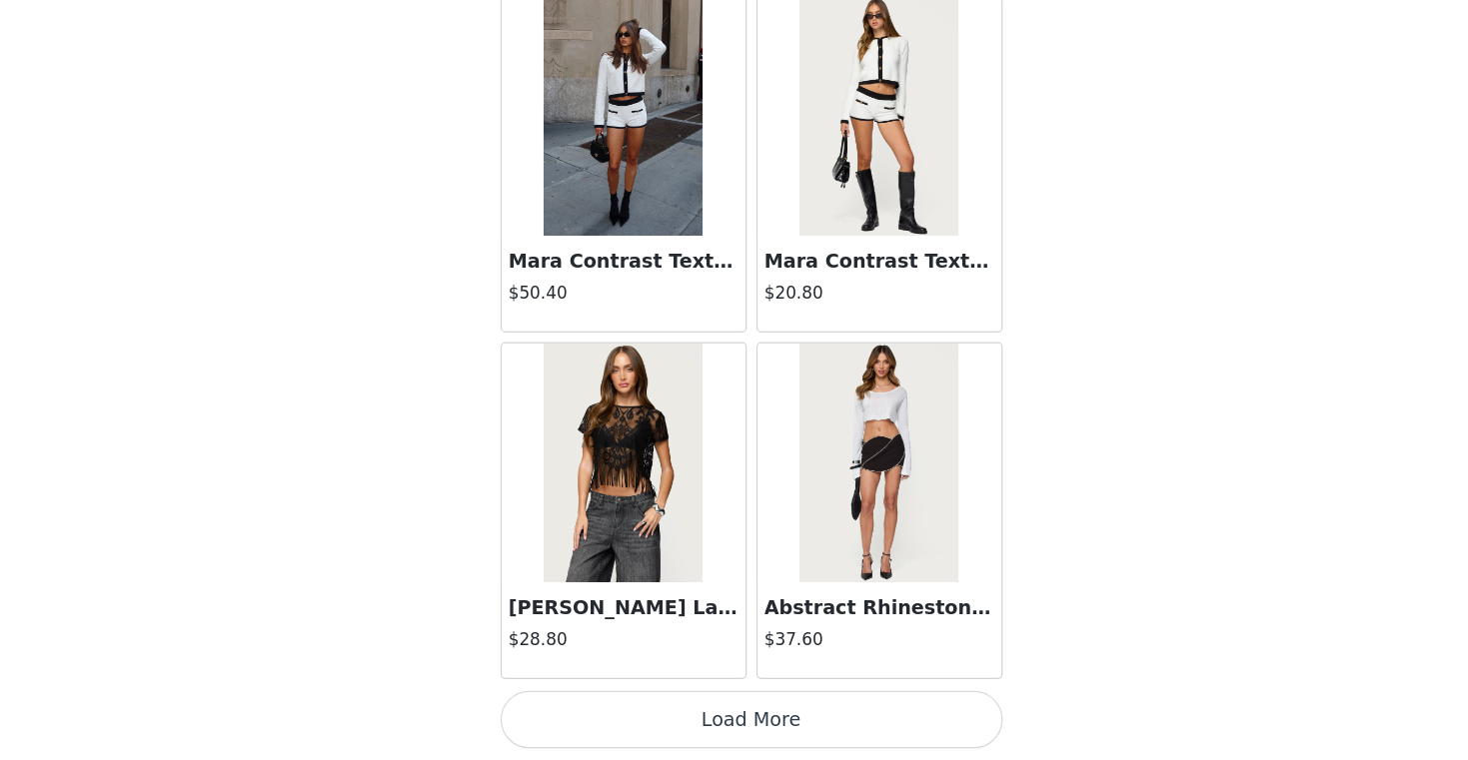
click at [752, 721] on button "Load More" at bounding box center [734, 726] width 420 height 48
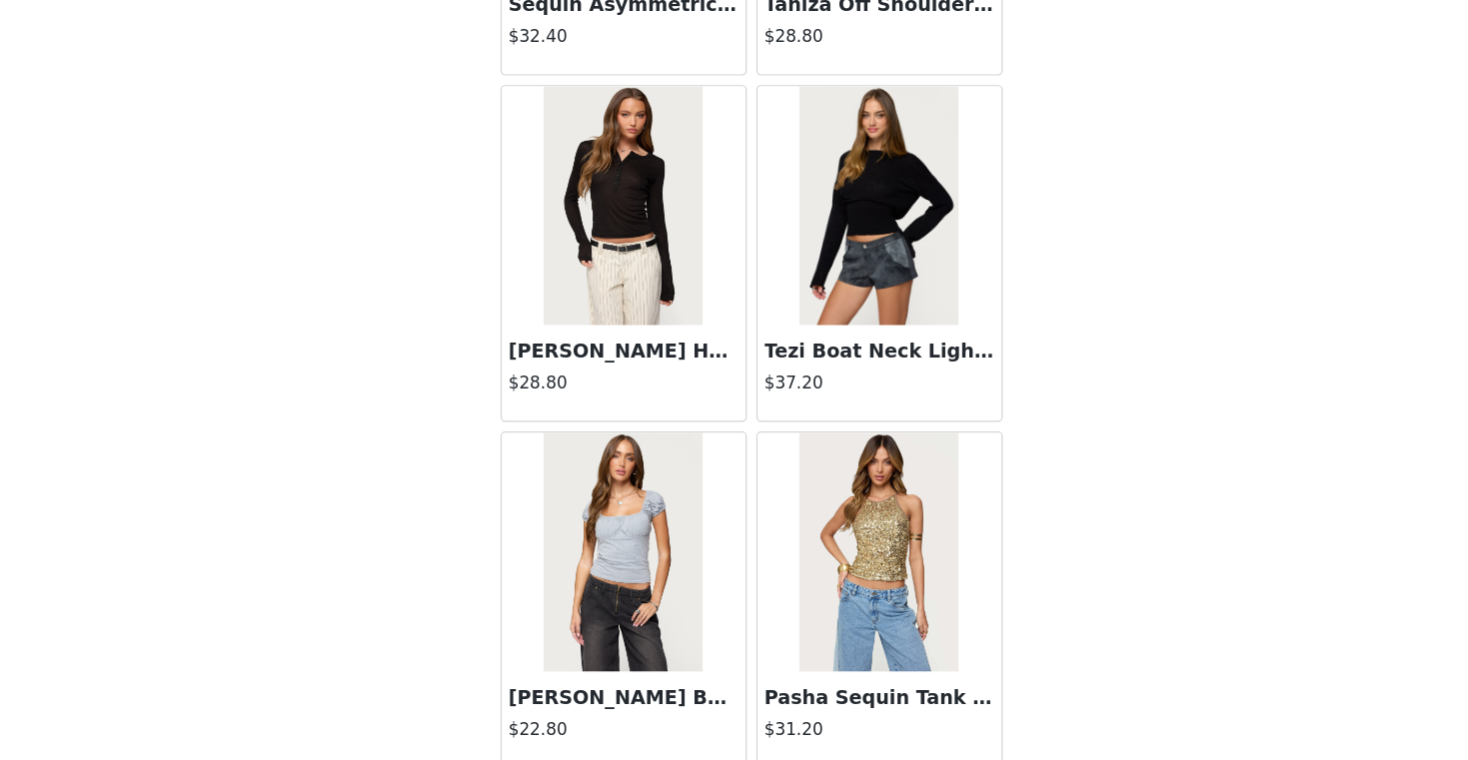
scroll to position [48649, 0]
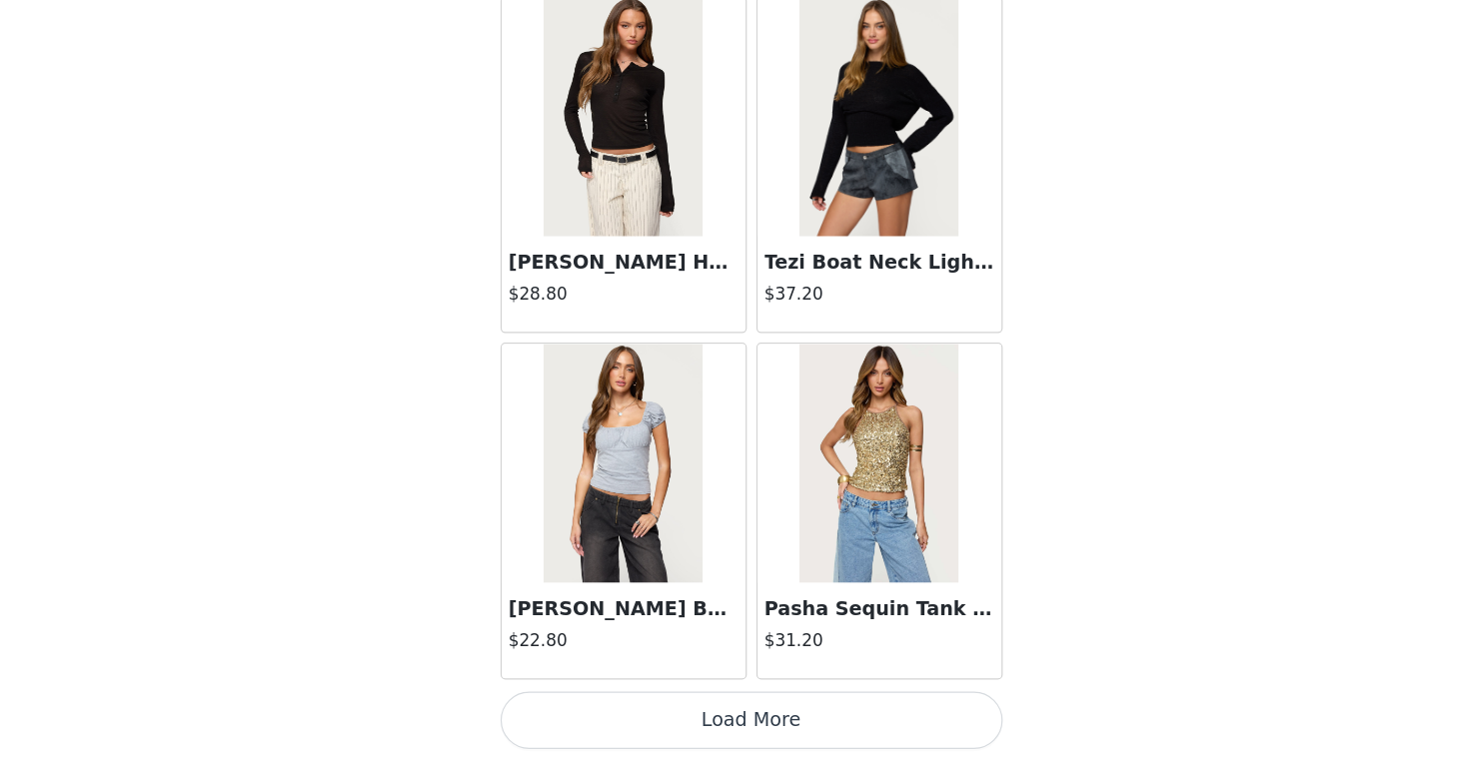
click at [778, 727] on button "Load More" at bounding box center [734, 726] width 420 height 48
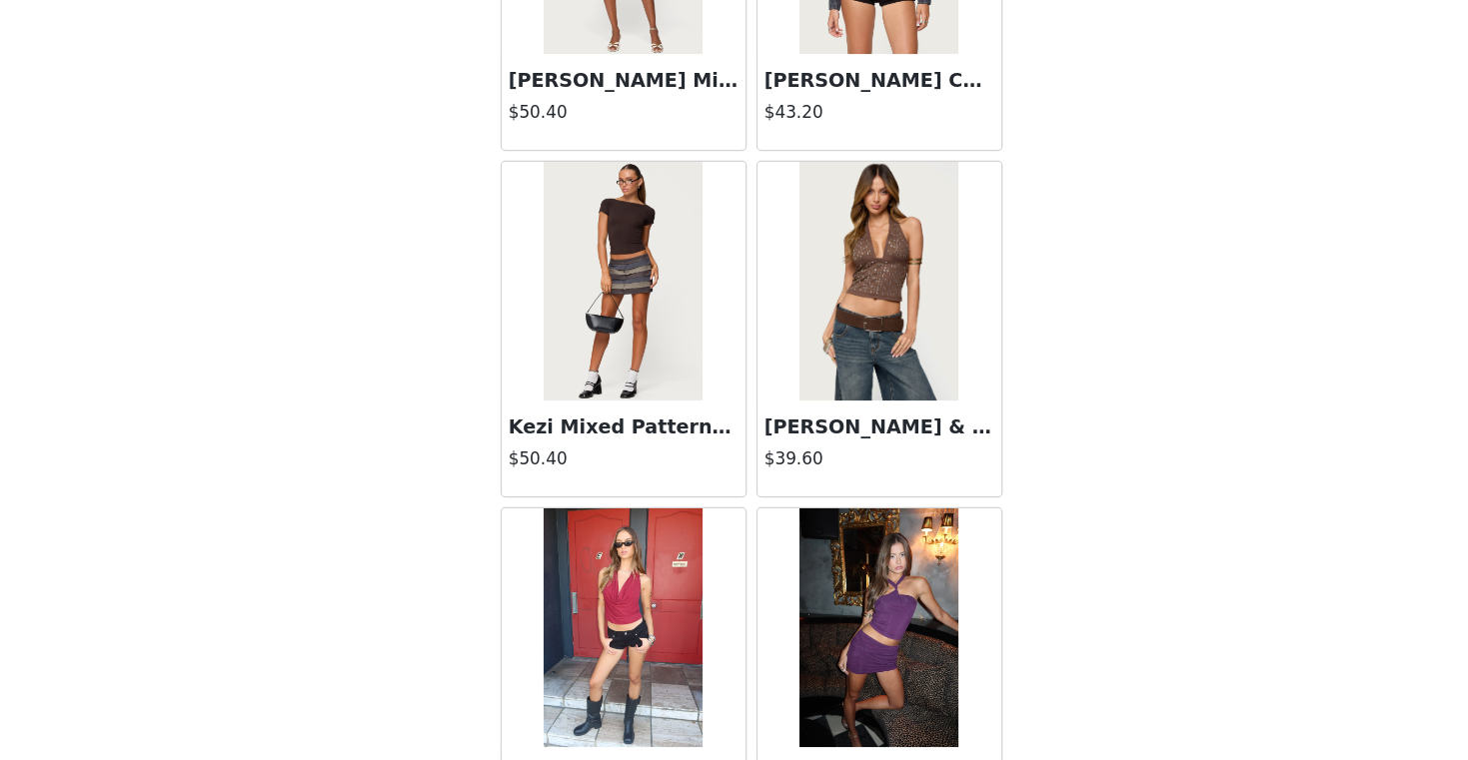
scroll to position [51118, 0]
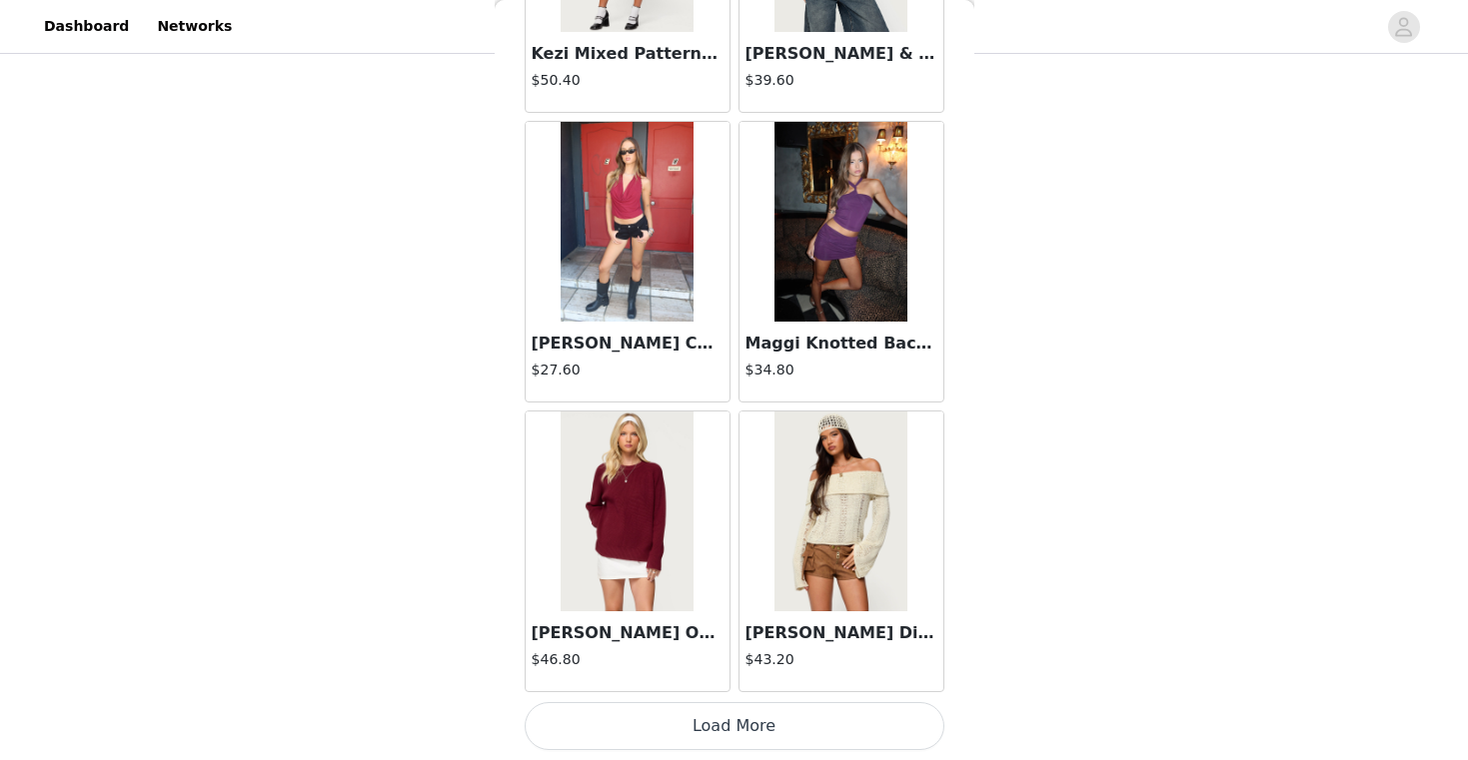
click at [661, 723] on button "Load More" at bounding box center [734, 726] width 420 height 48
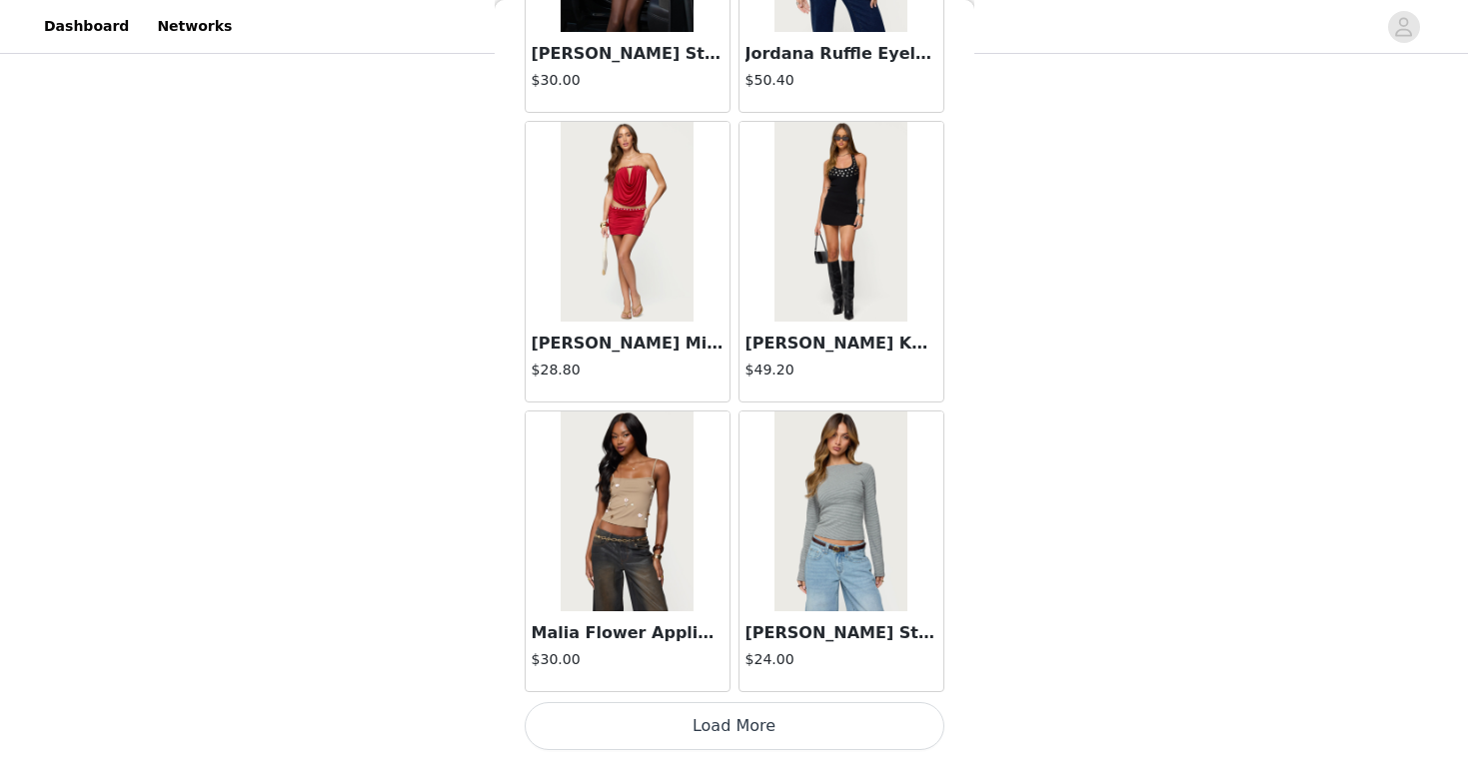
scroll to position [502, 0]
click at [802, 723] on button "Load More" at bounding box center [734, 726] width 420 height 48
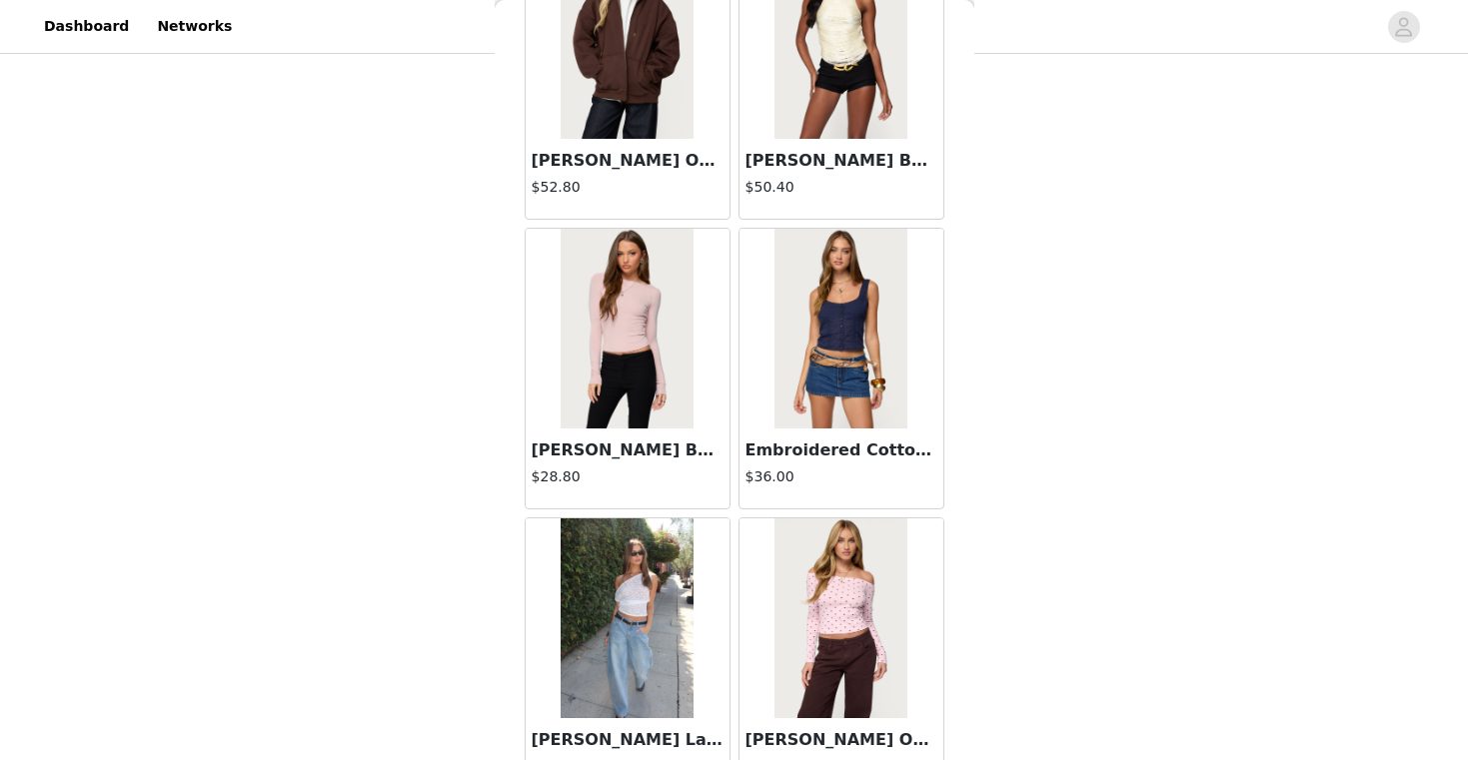
scroll to position [57341, 0]
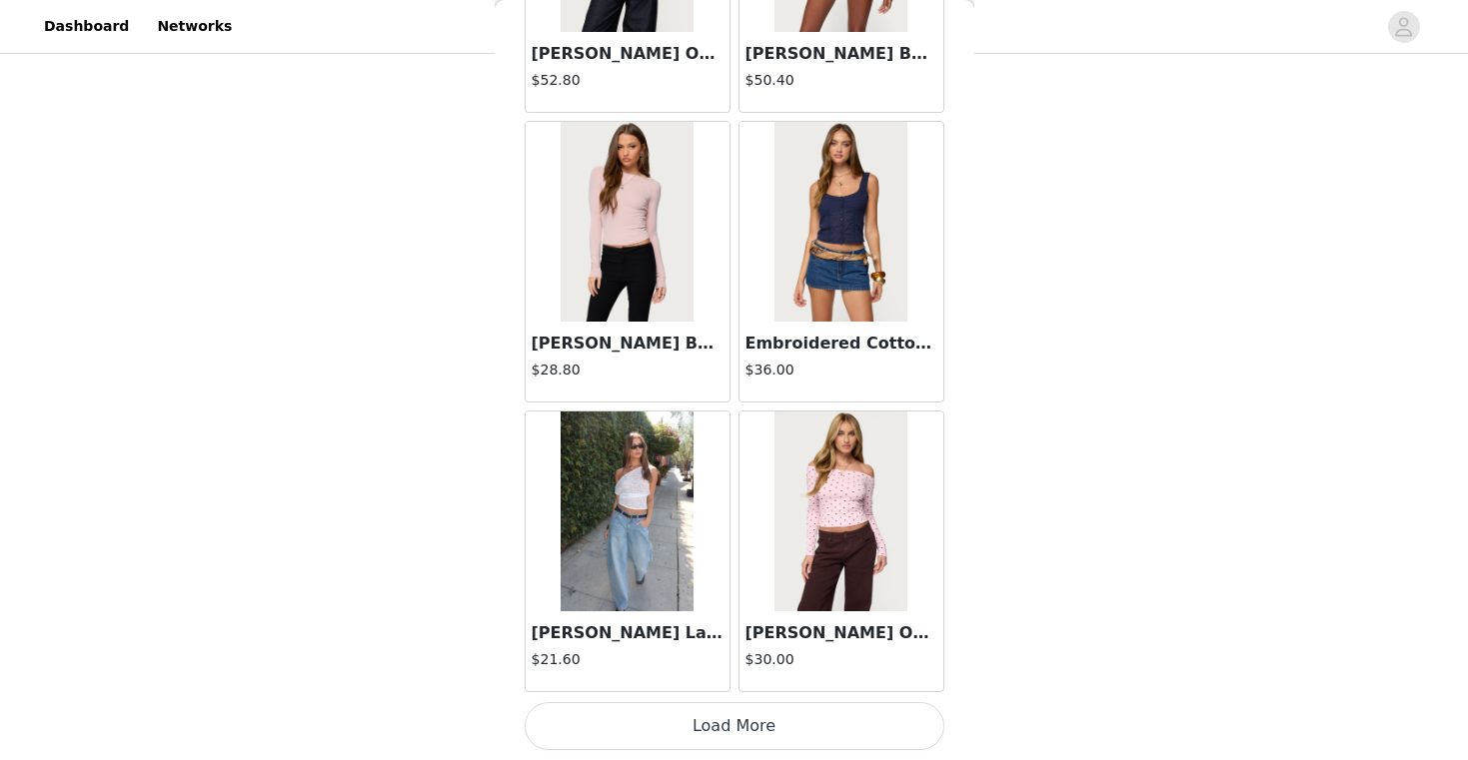
click at [780, 718] on button "Load More" at bounding box center [734, 726] width 420 height 48
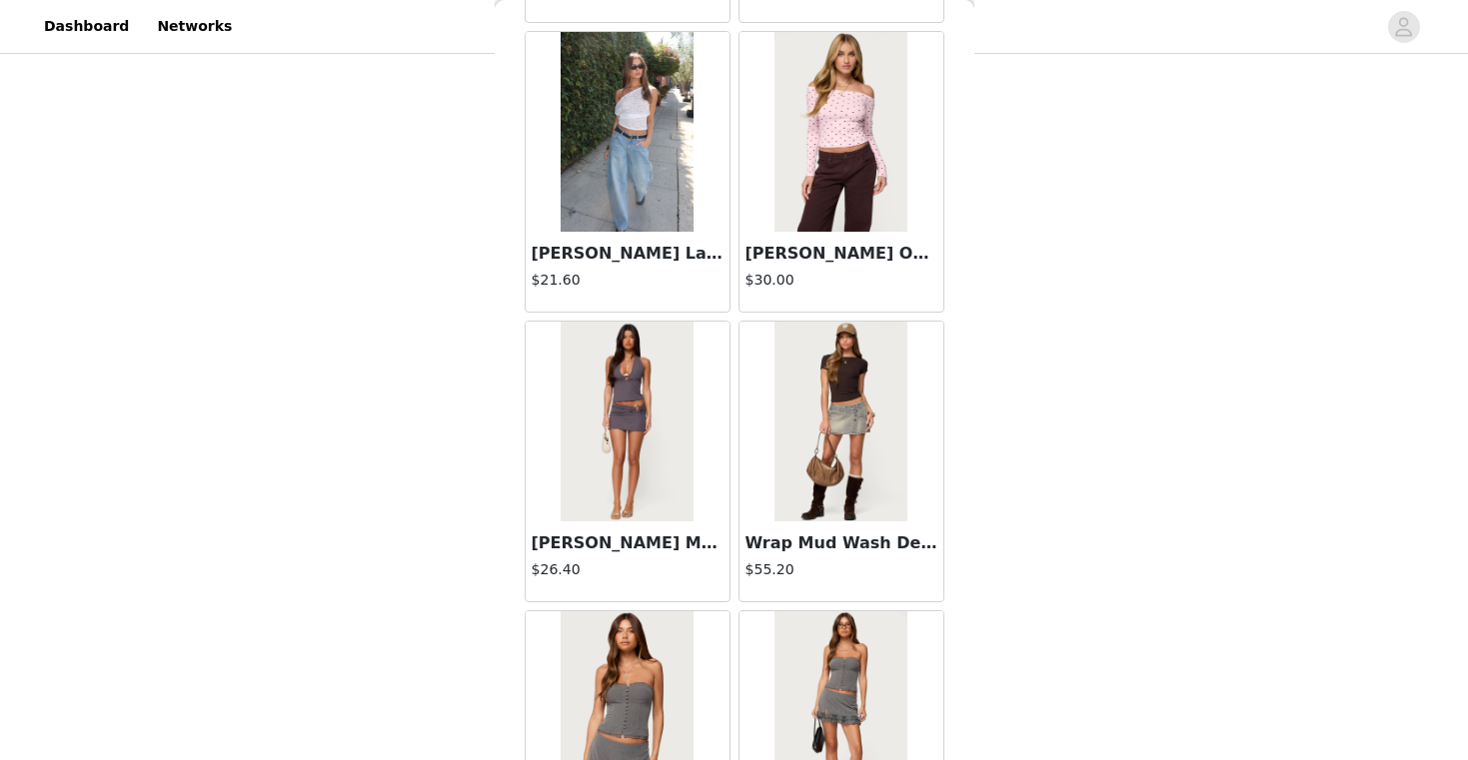
scroll to position [57731, 0]
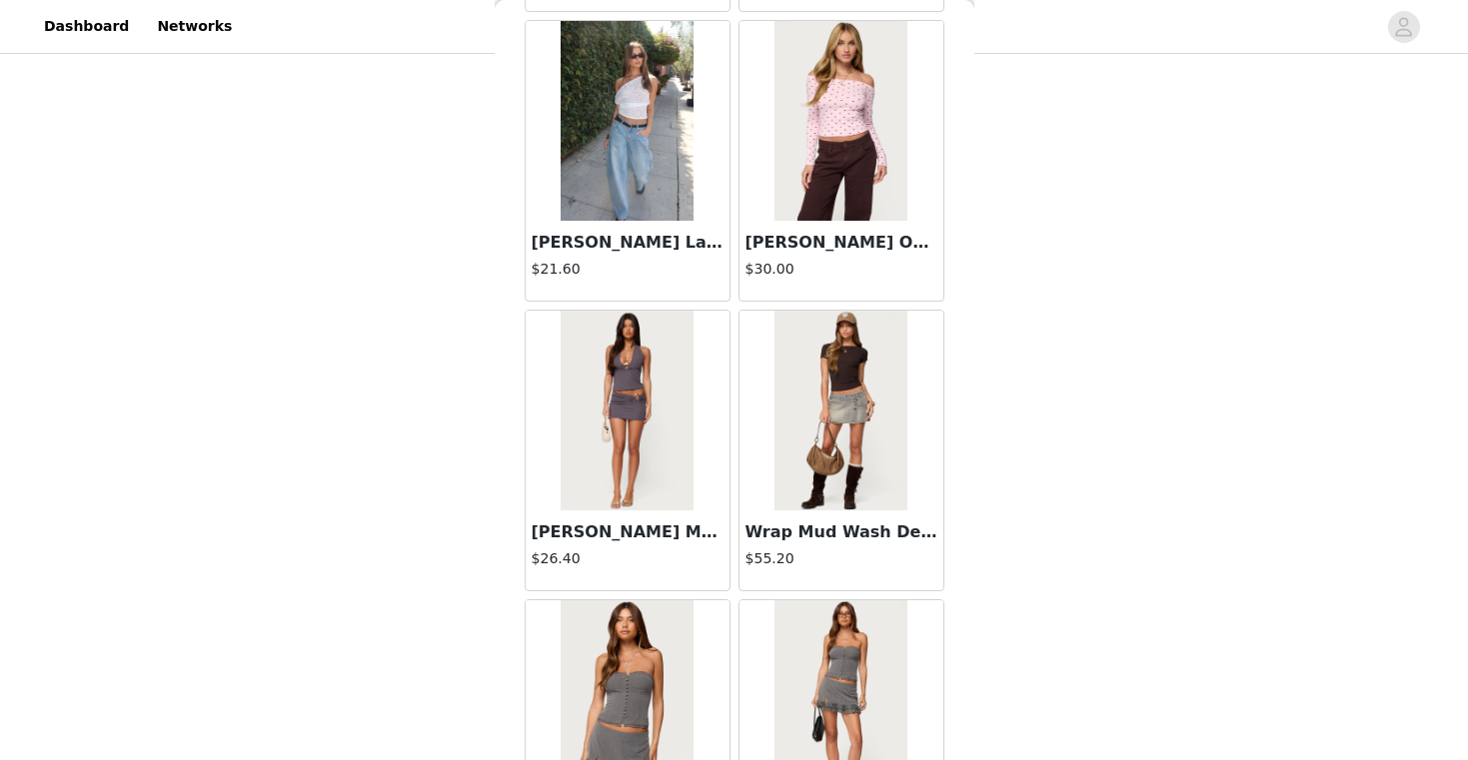
click at [637, 227] on div "[PERSON_NAME] Lace Off Shoulder Top $21.60" at bounding box center [627, 261] width 204 height 80
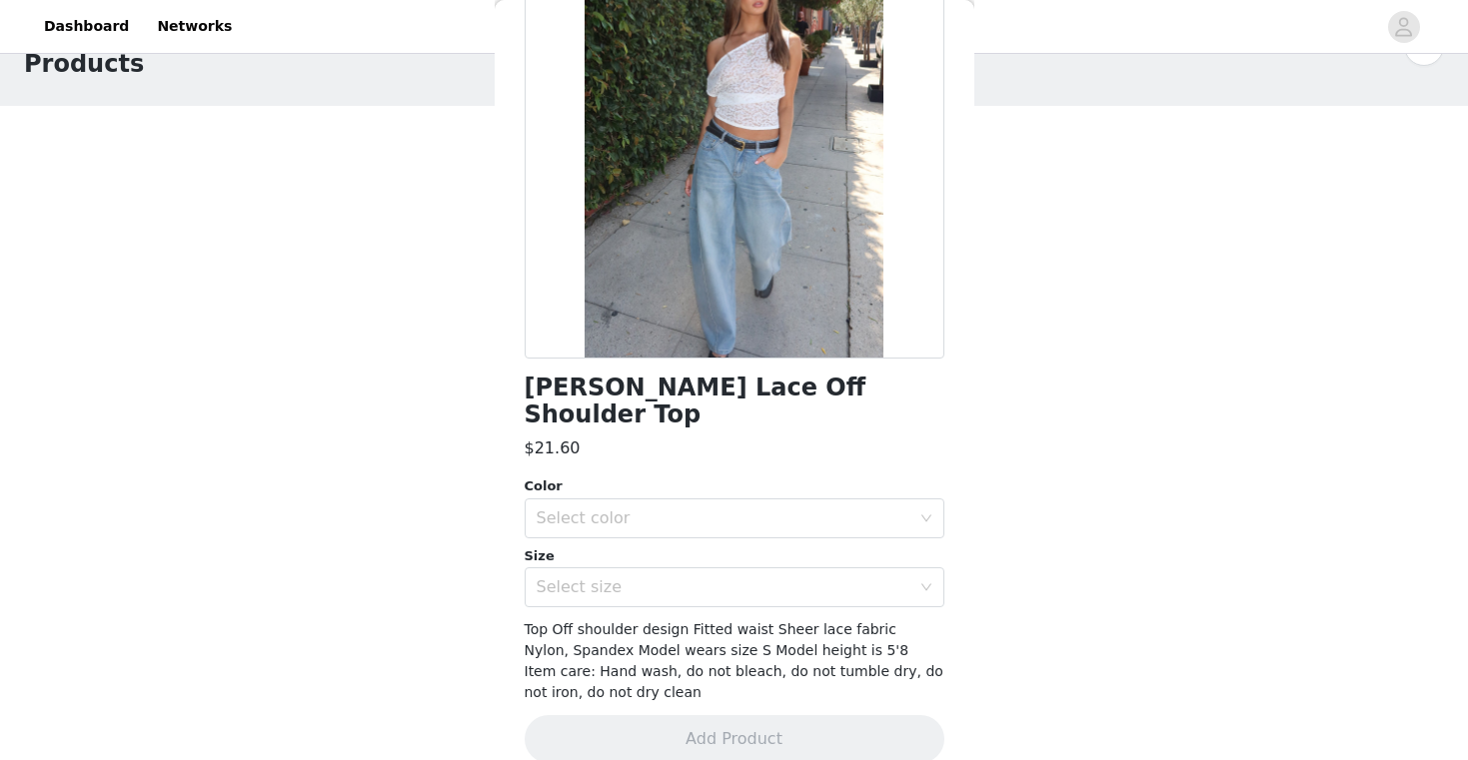
scroll to position [0, 0]
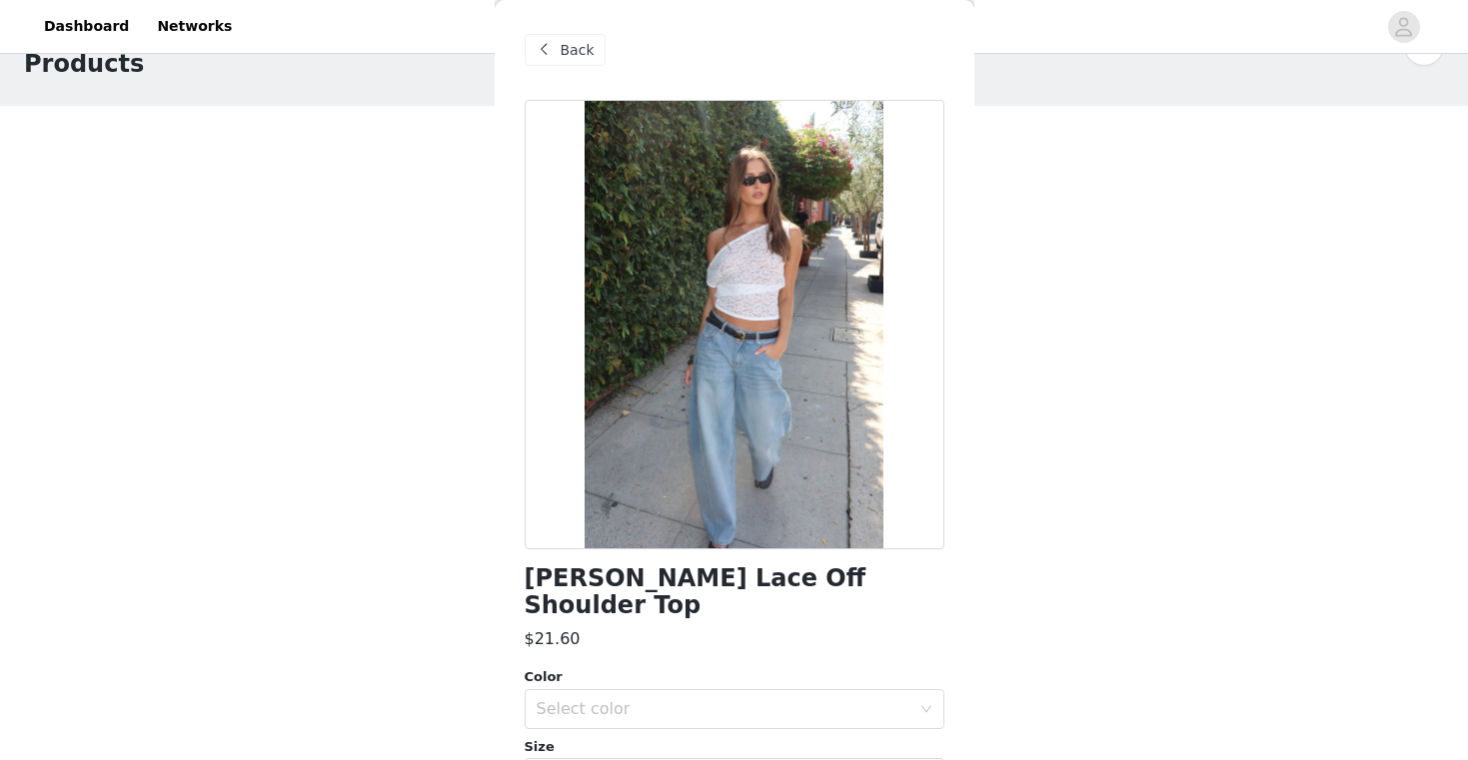
click at [565, 53] on span "Back" at bounding box center [577, 50] width 34 height 21
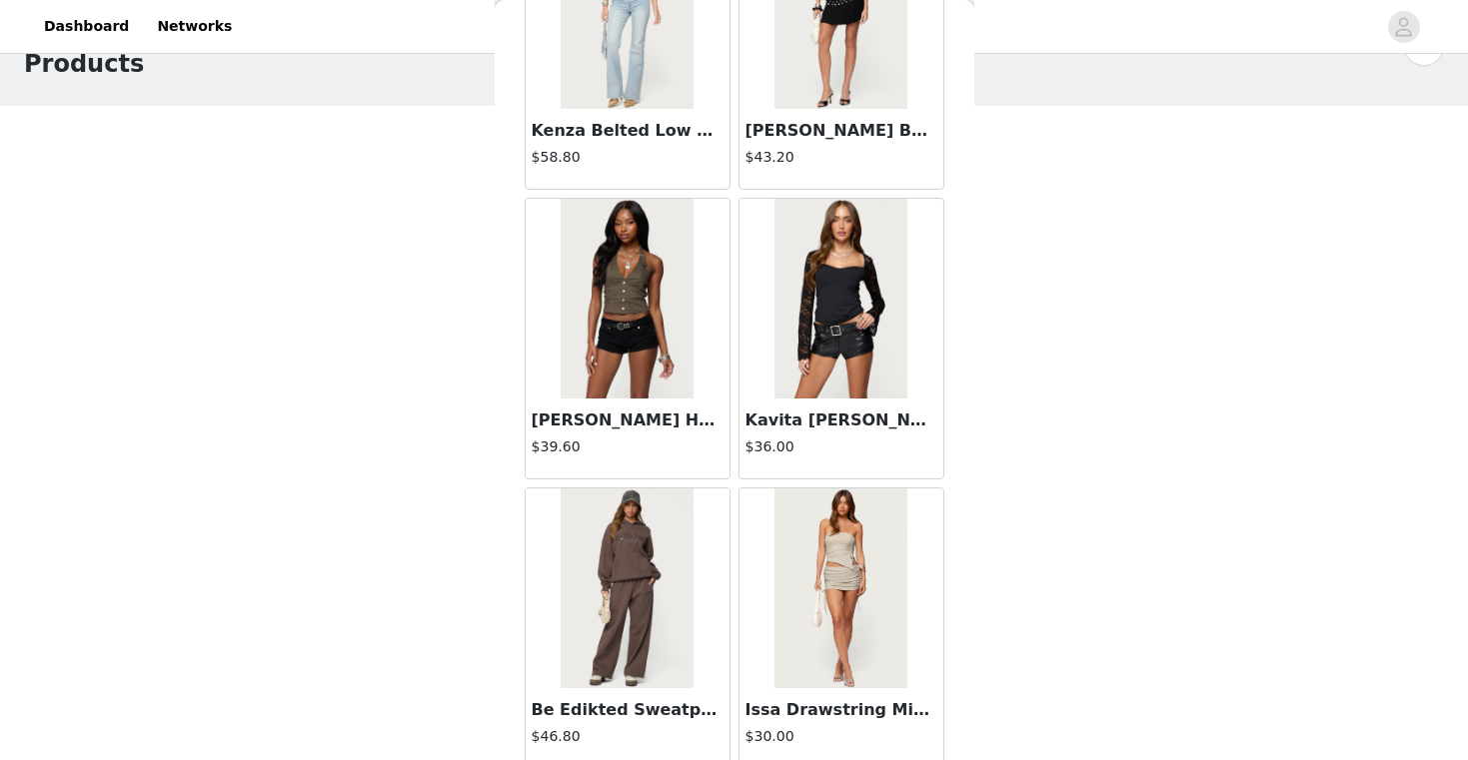
scroll to position [60238, 0]
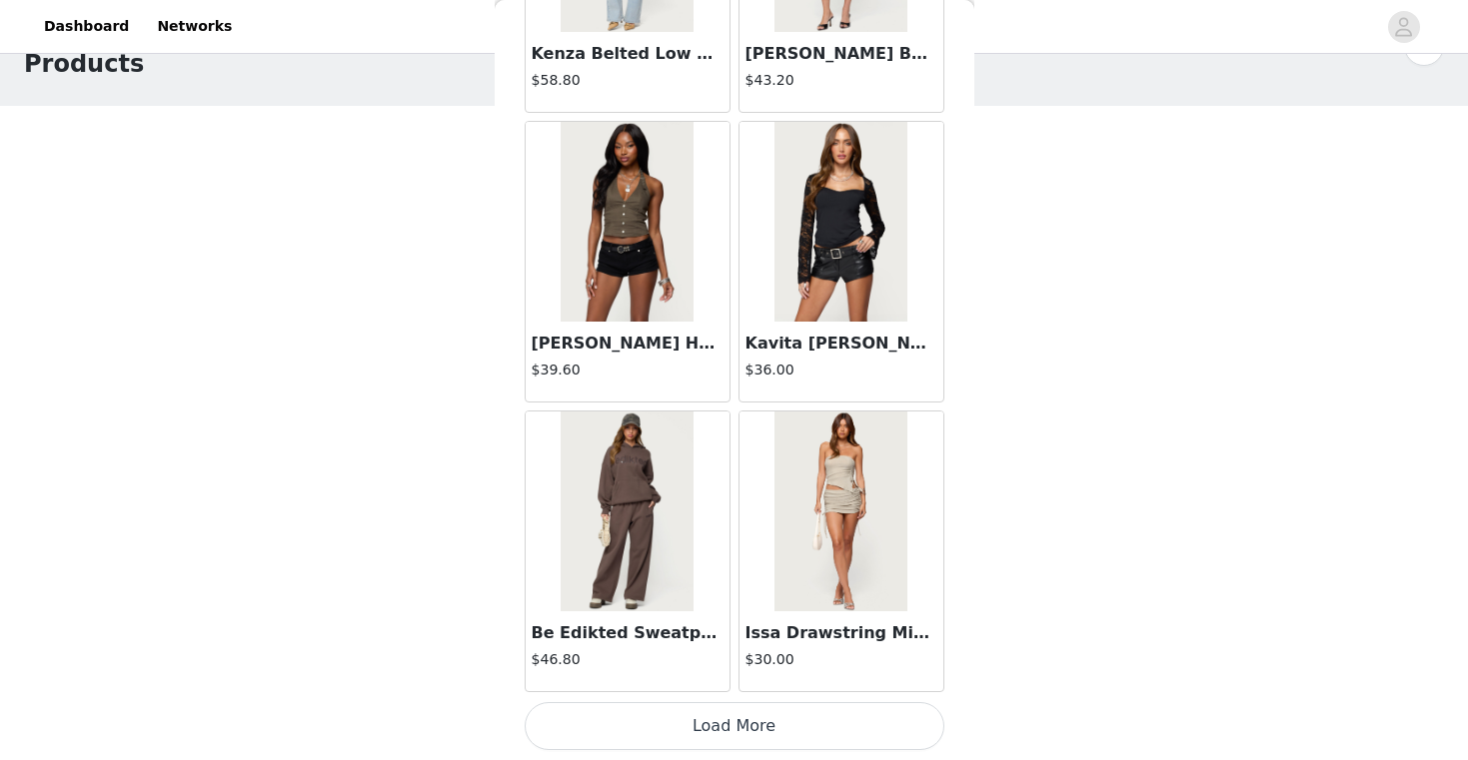
click at [735, 731] on button "Load More" at bounding box center [734, 726] width 420 height 48
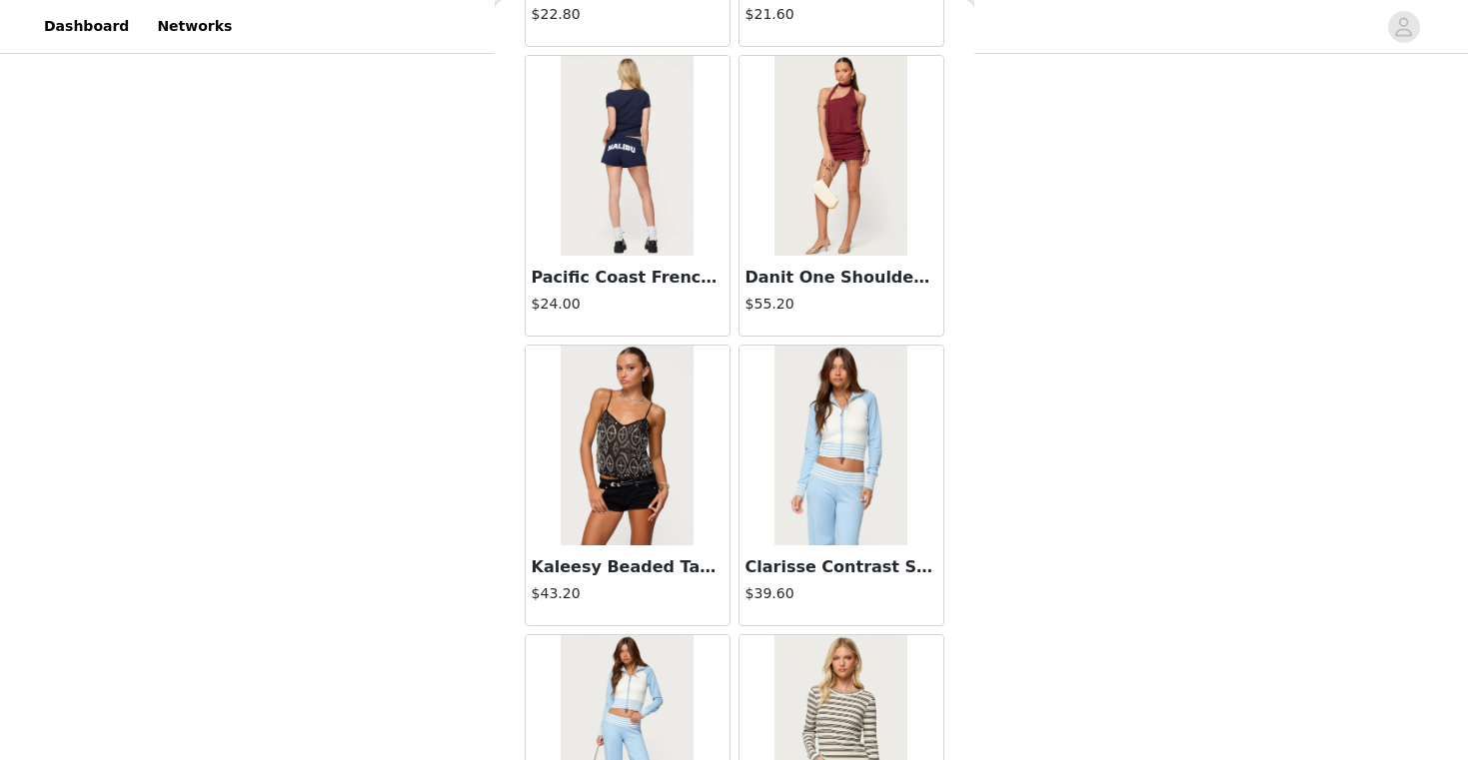
scroll to position [62920, 0]
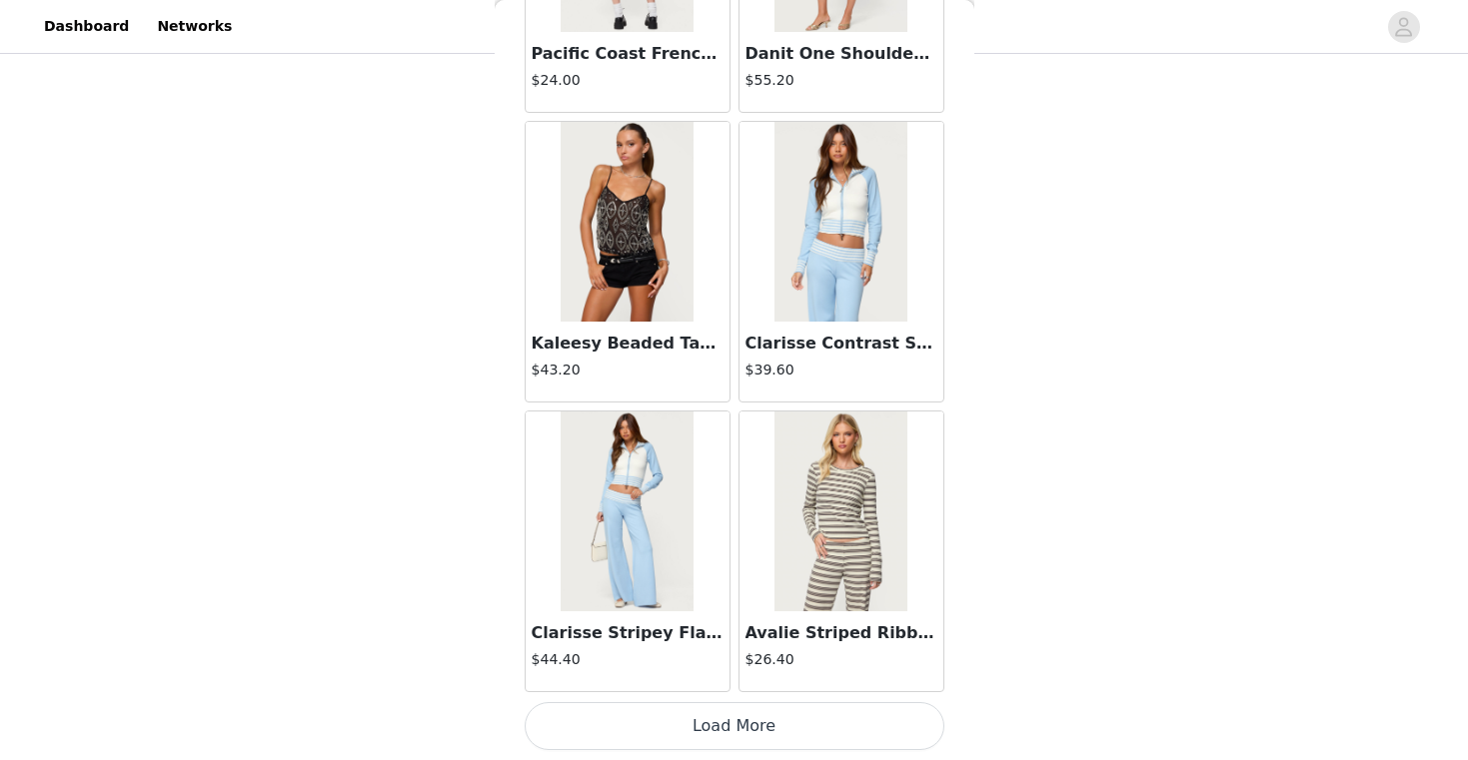
click at [744, 708] on button "Load More" at bounding box center [734, 726] width 420 height 48
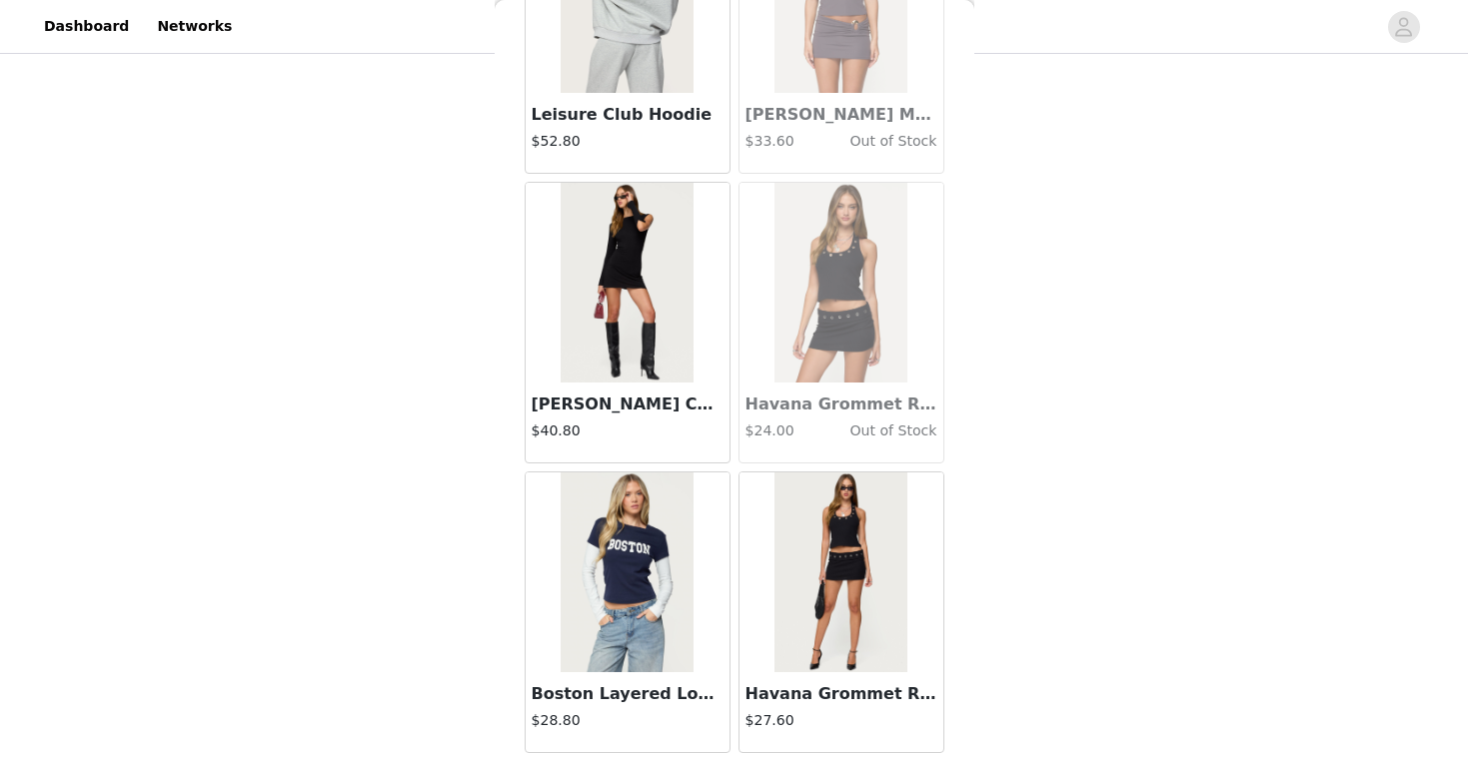
scroll to position [66032, 0]
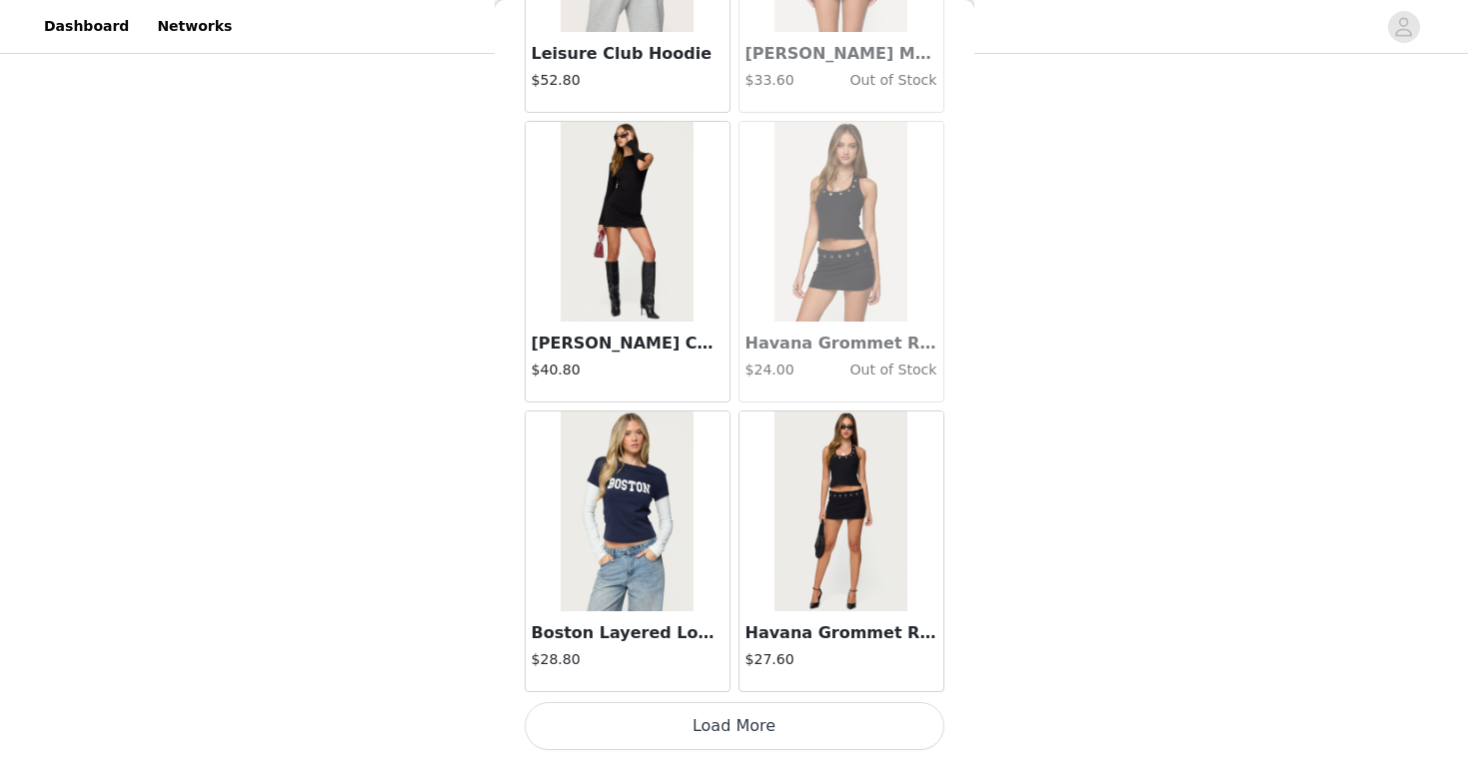
click at [753, 716] on button "Load More" at bounding box center [734, 726] width 420 height 48
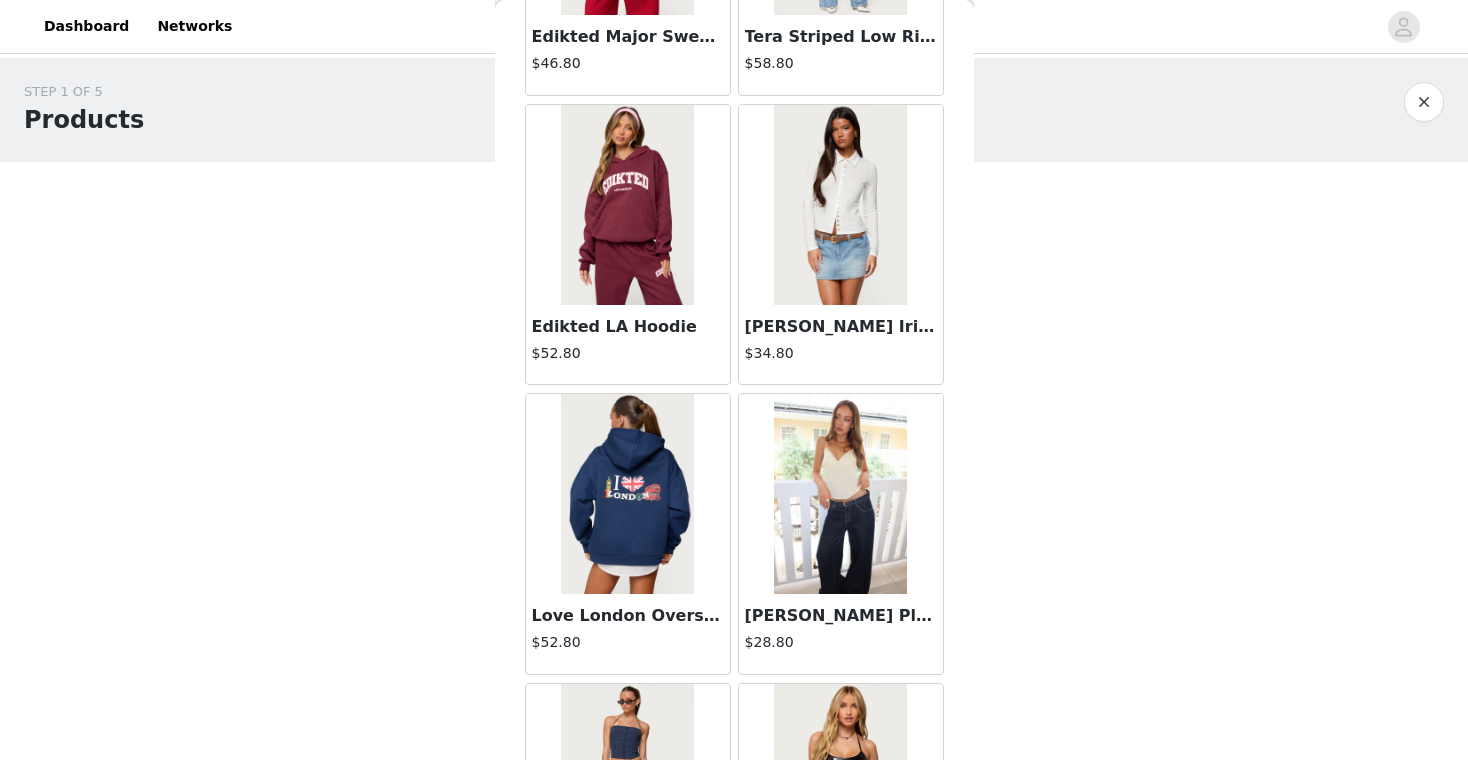
scroll to position [33892, 0]
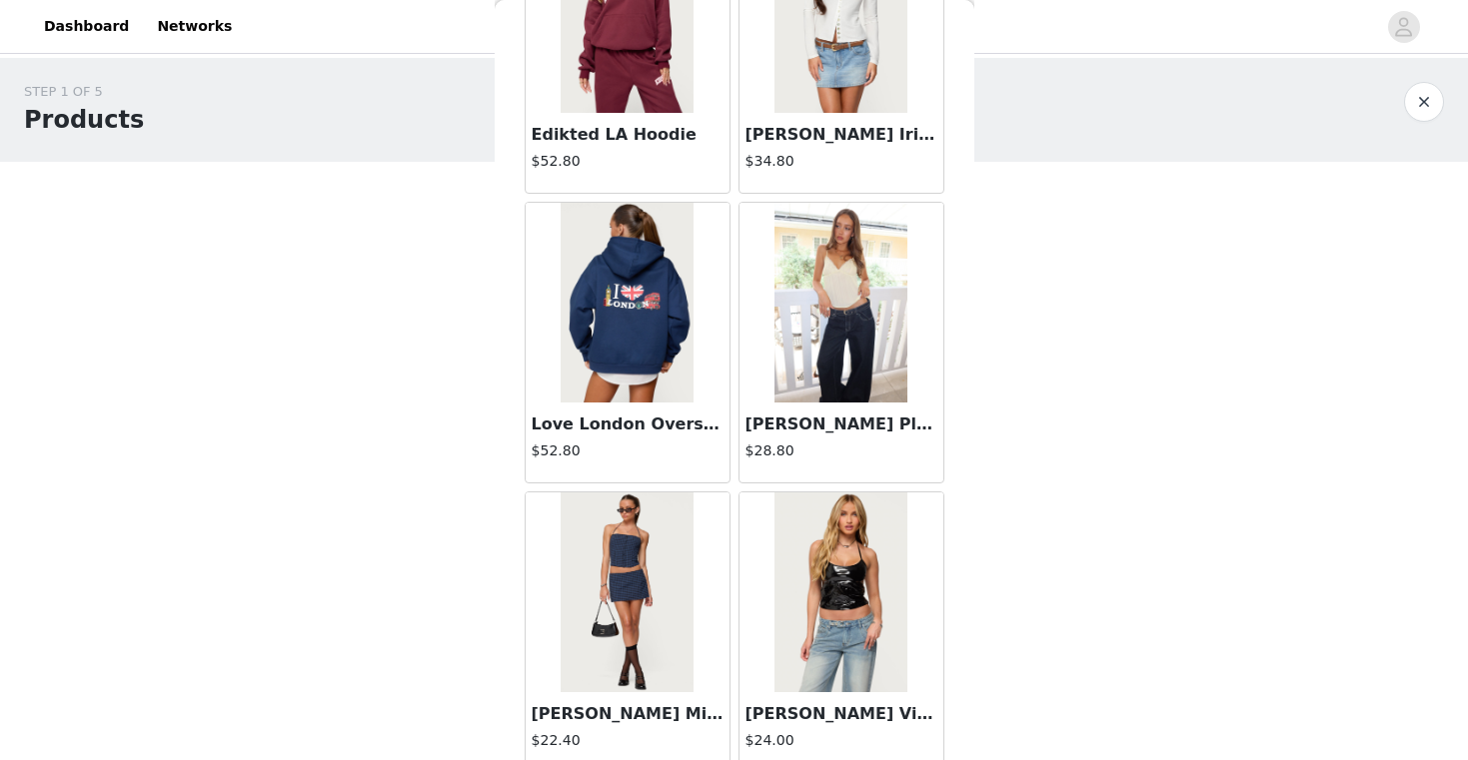
click at [827, 328] on img at bounding box center [840, 303] width 133 height 200
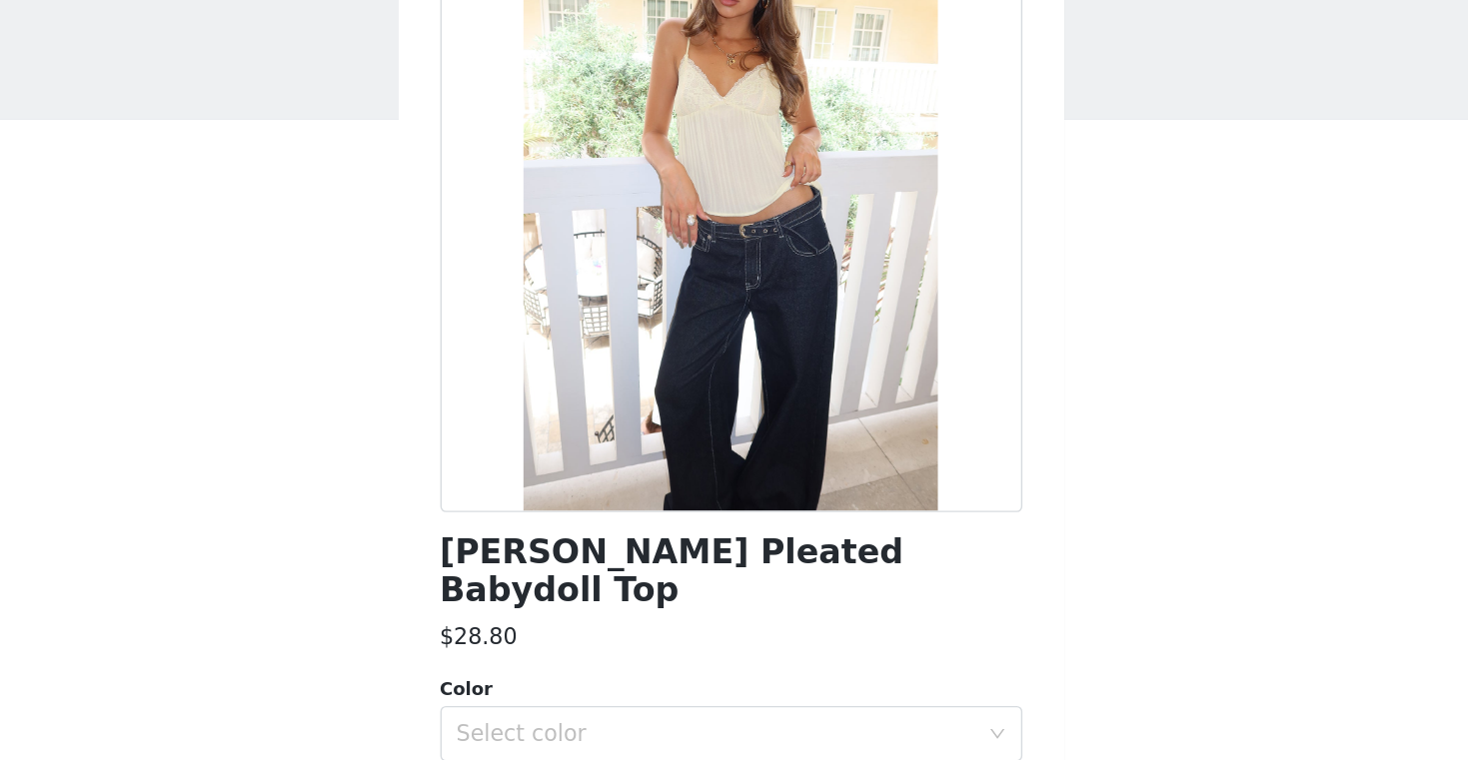
scroll to position [212, 0]
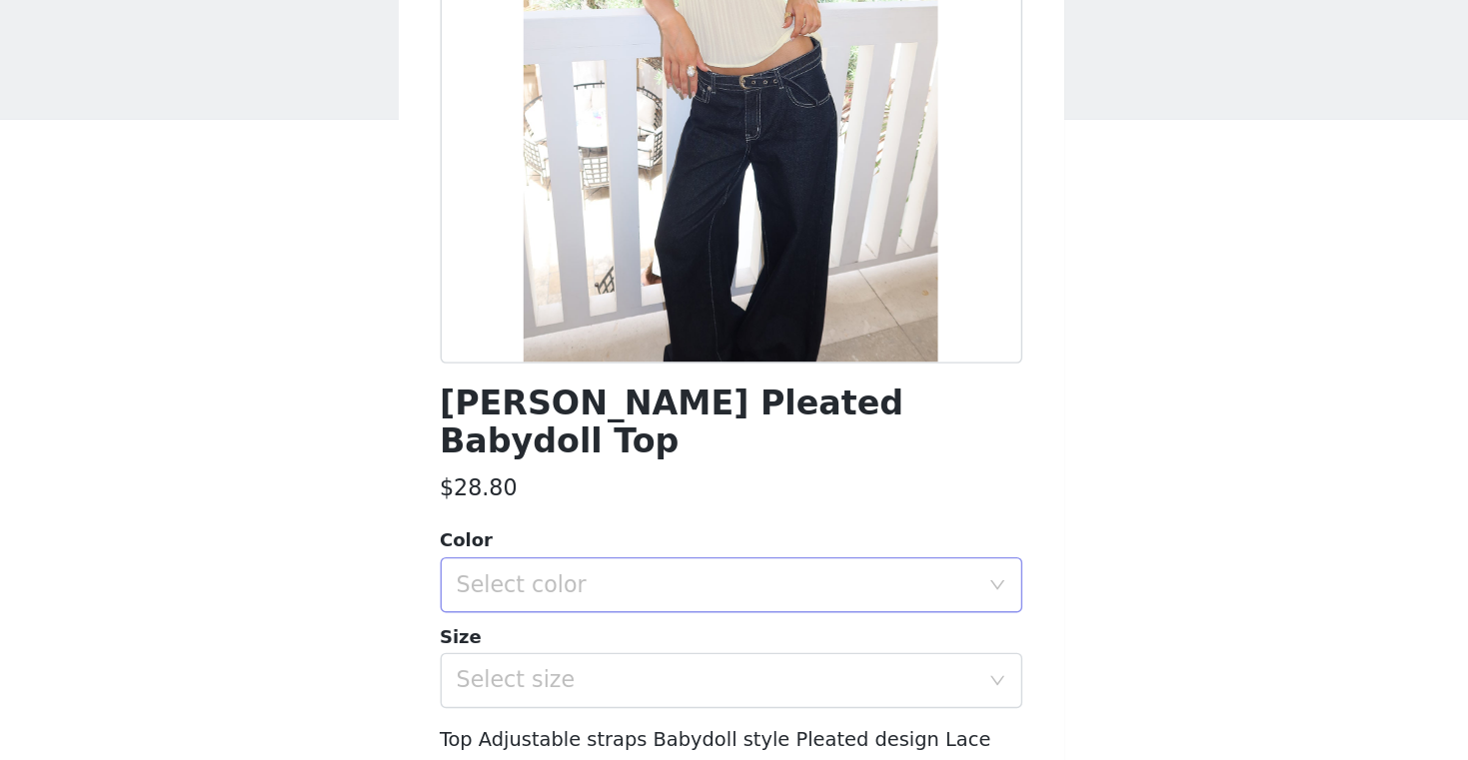
click at [643, 488] on div "Select color" at bounding box center [723, 498] width 374 height 20
click at [581, 519] on li "YELLOW" at bounding box center [734, 514] width 420 height 32
click at [589, 550] on div "Select size" at bounding box center [727, 566] width 383 height 38
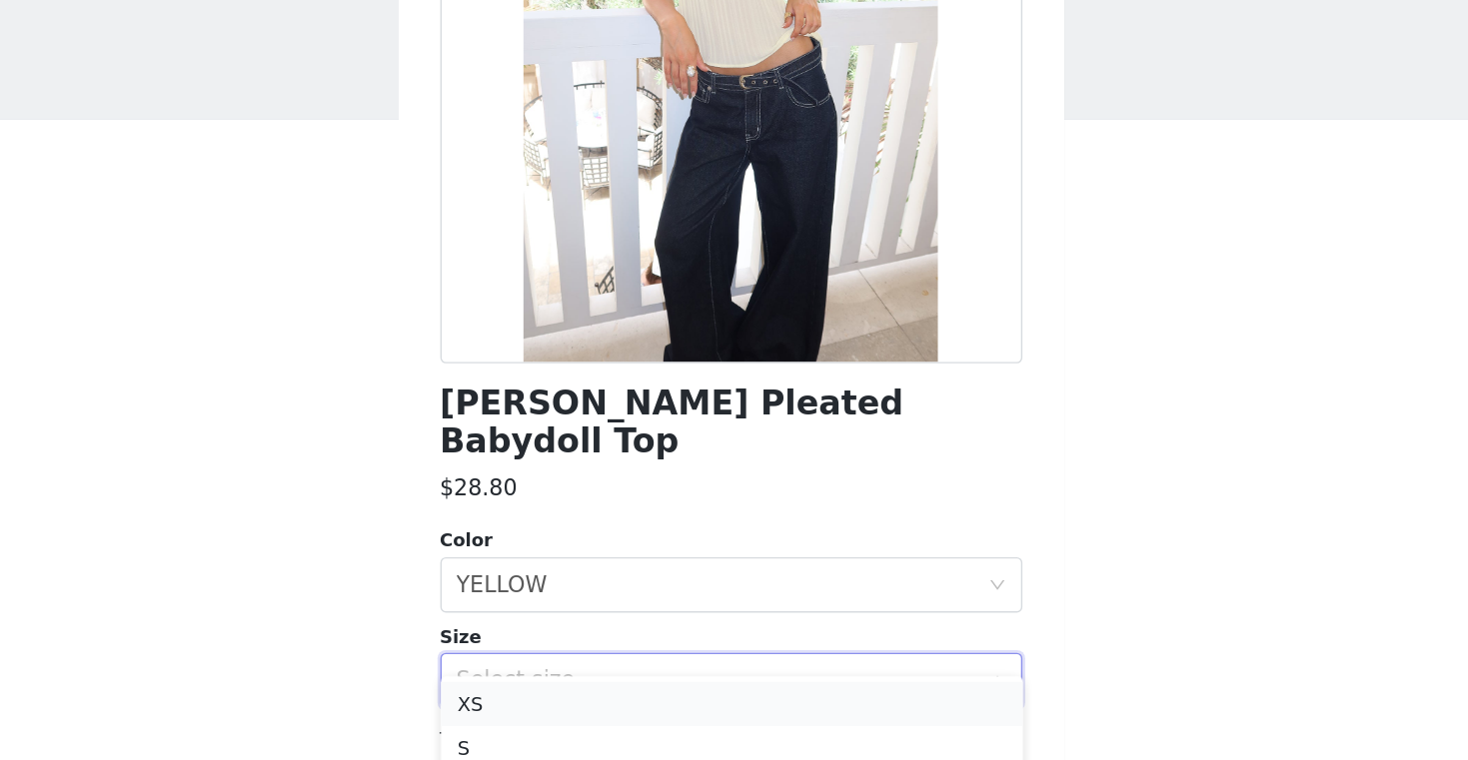
click at [567, 578] on li "XS" at bounding box center [734, 583] width 420 height 32
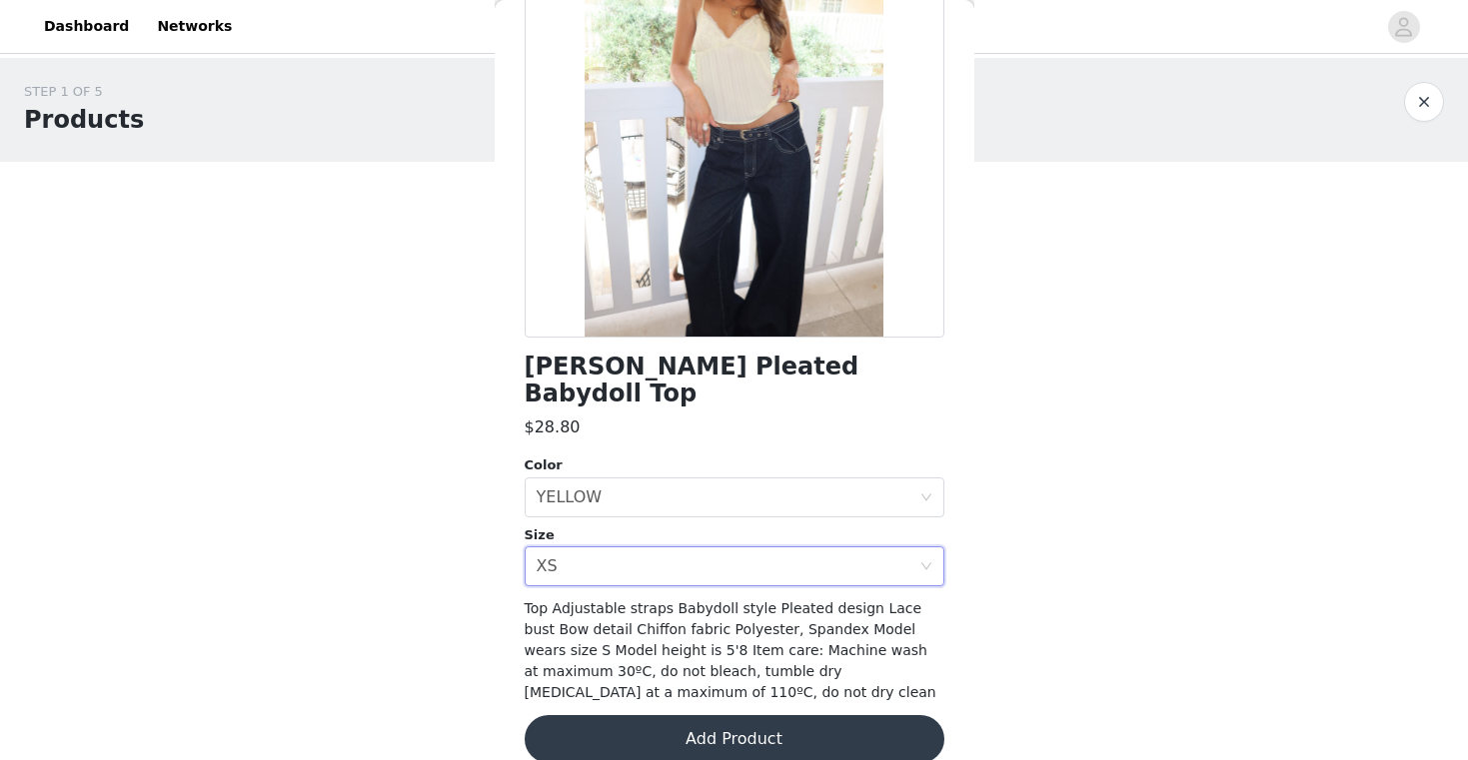
click at [597, 715] on button "Add Product" at bounding box center [734, 739] width 420 height 48
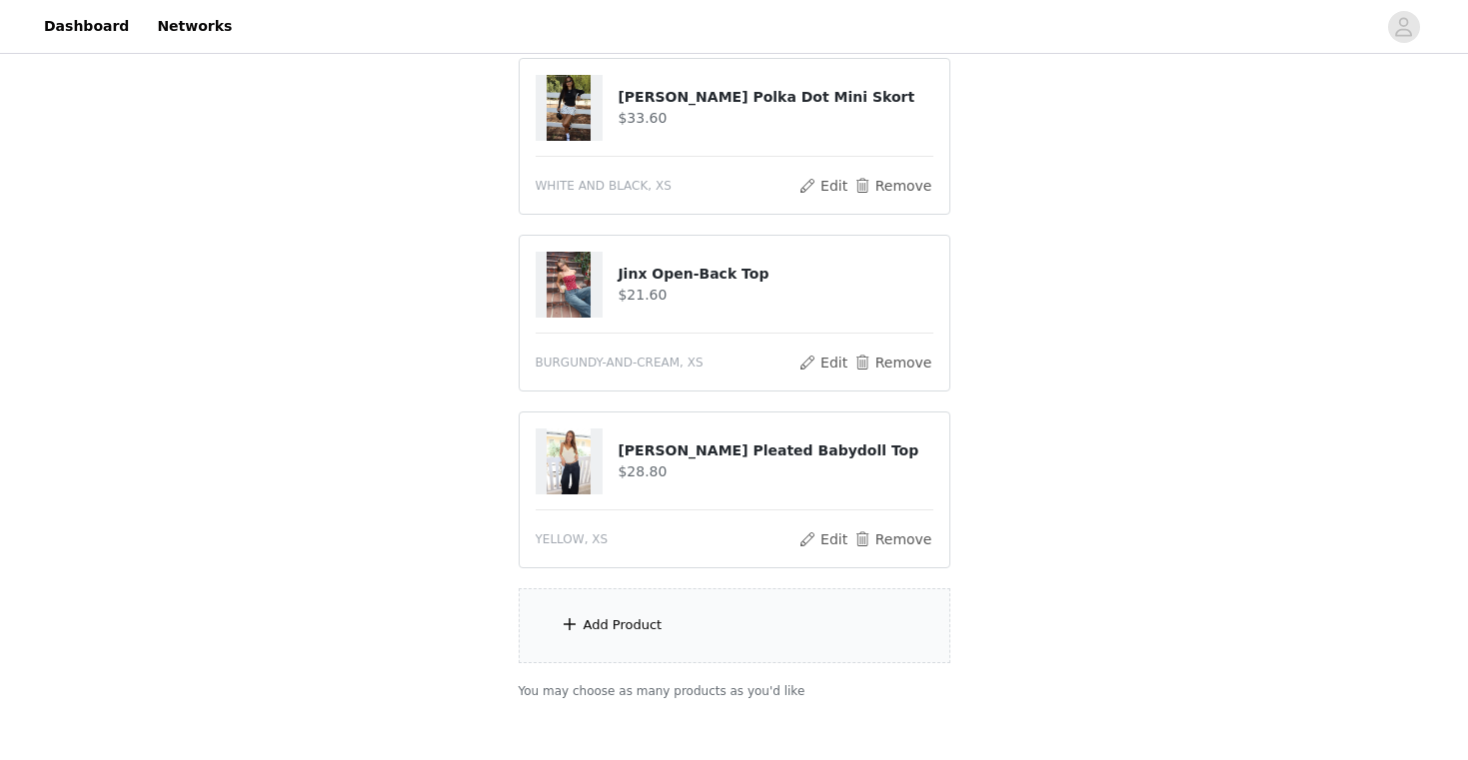
scroll to position [679, 0]
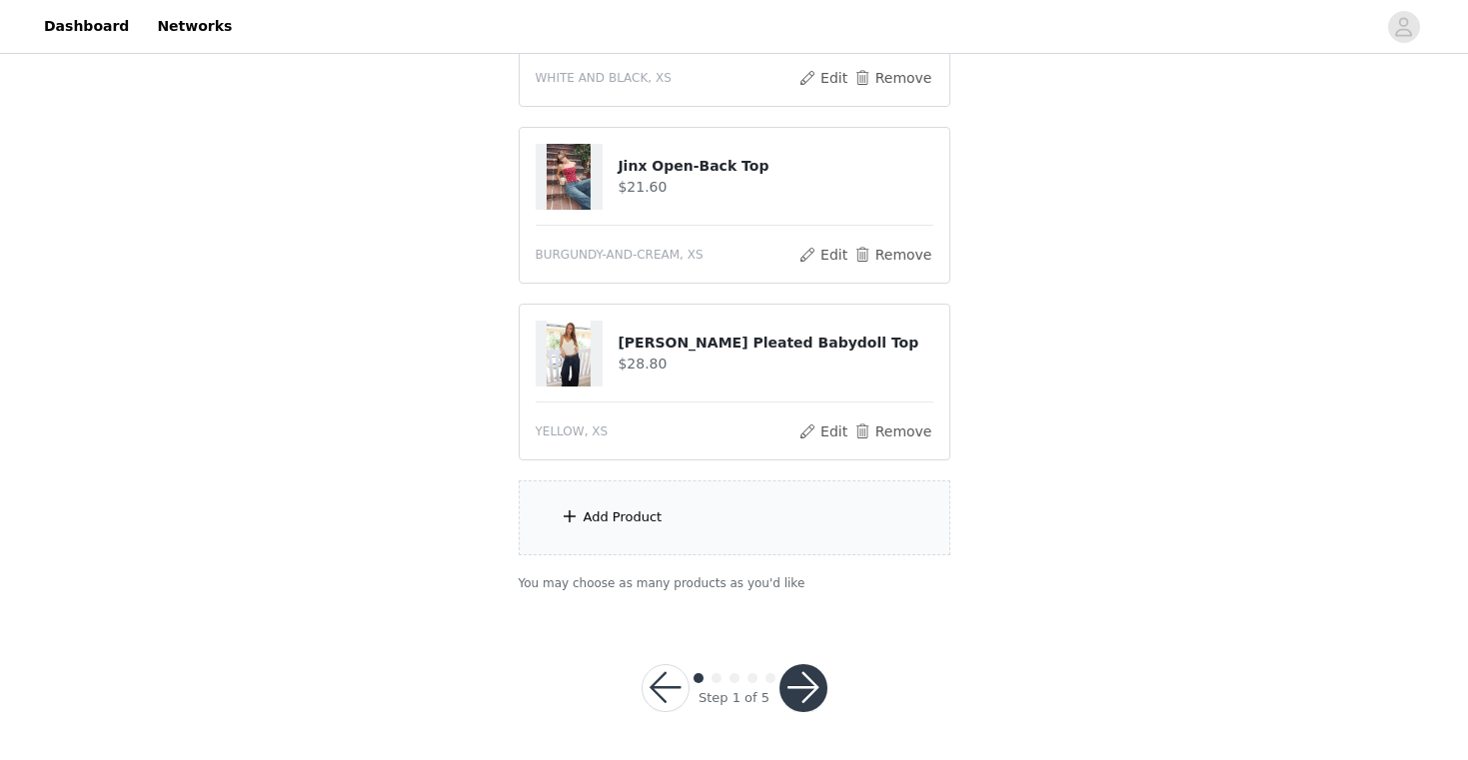
click at [710, 501] on div "Add Product" at bounding box center [734, 518] width 432 height 75
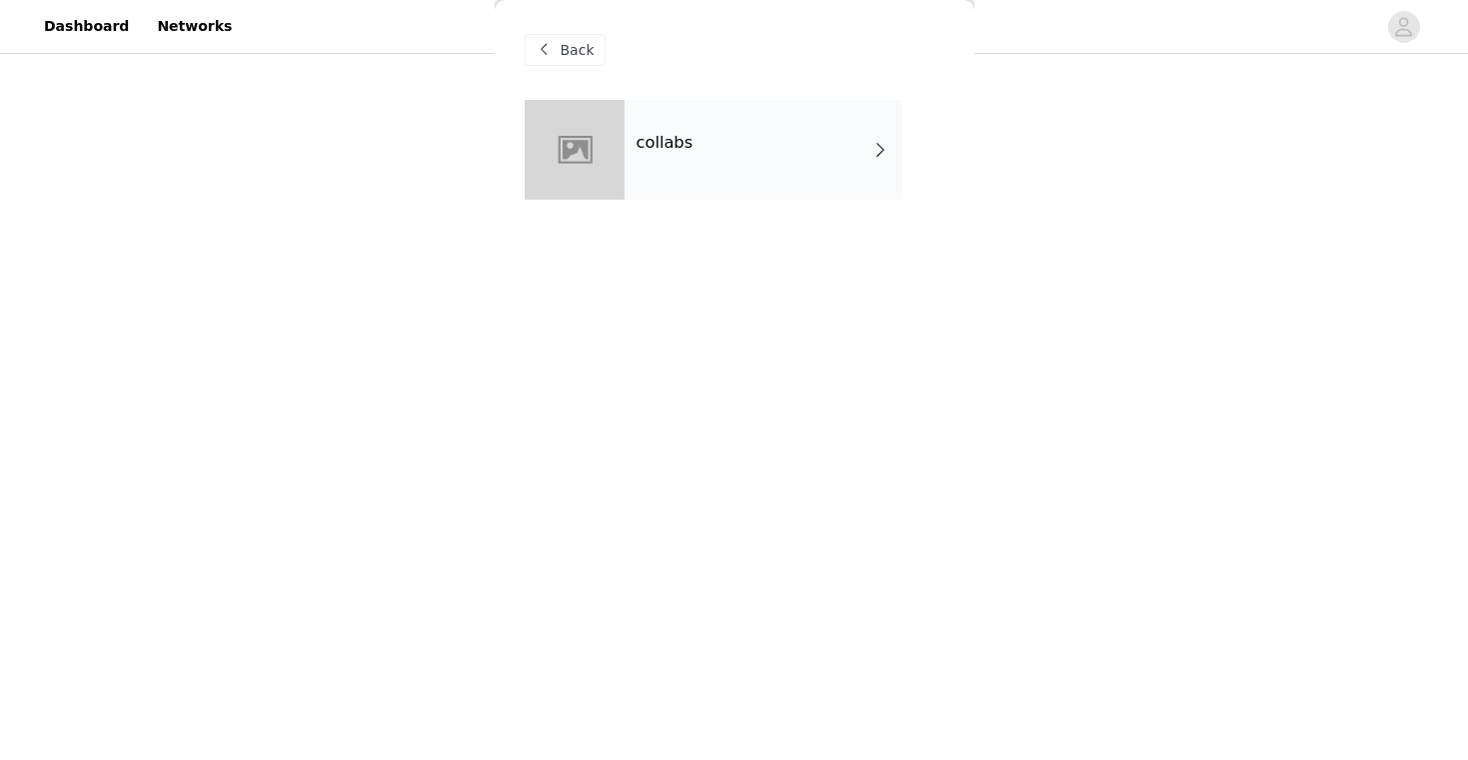
click at [766, 162] on div "collabs" at bounding box center [763, 150] width 278 height 100
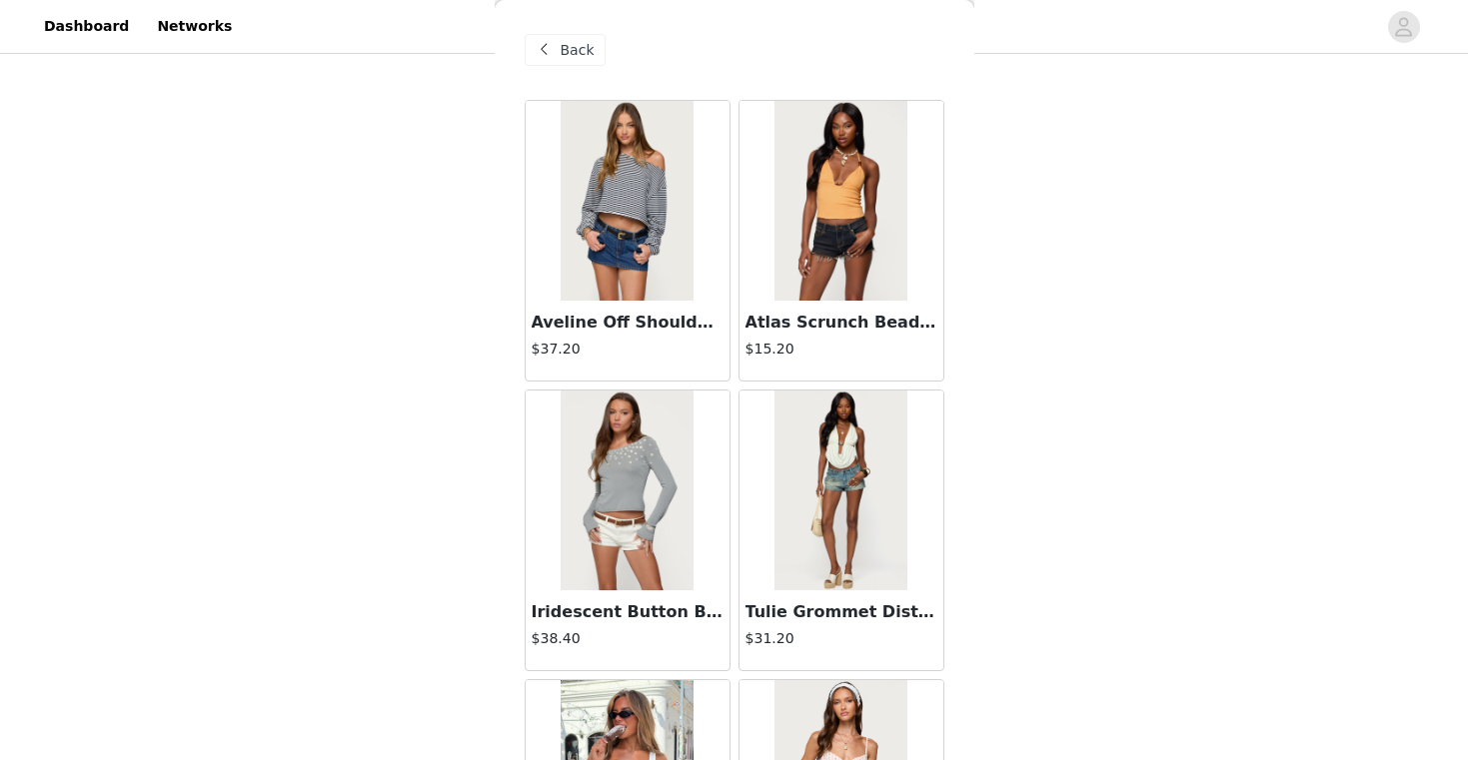
scroll to position [0, 0]
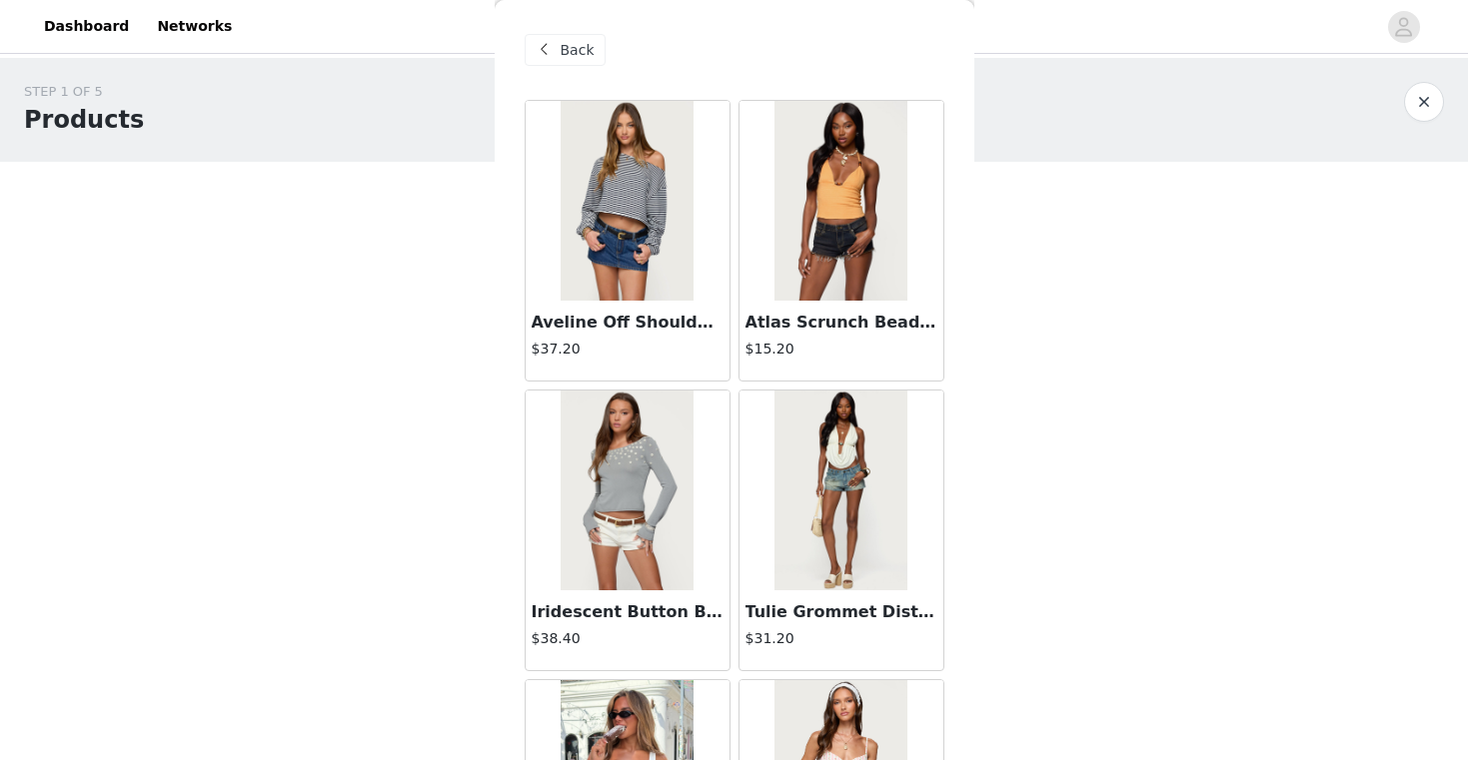
click at [850, 329] on h3 "Atlas Scrunch Bead Halter Top" at bounding box center [841, 323] width 192 height 24
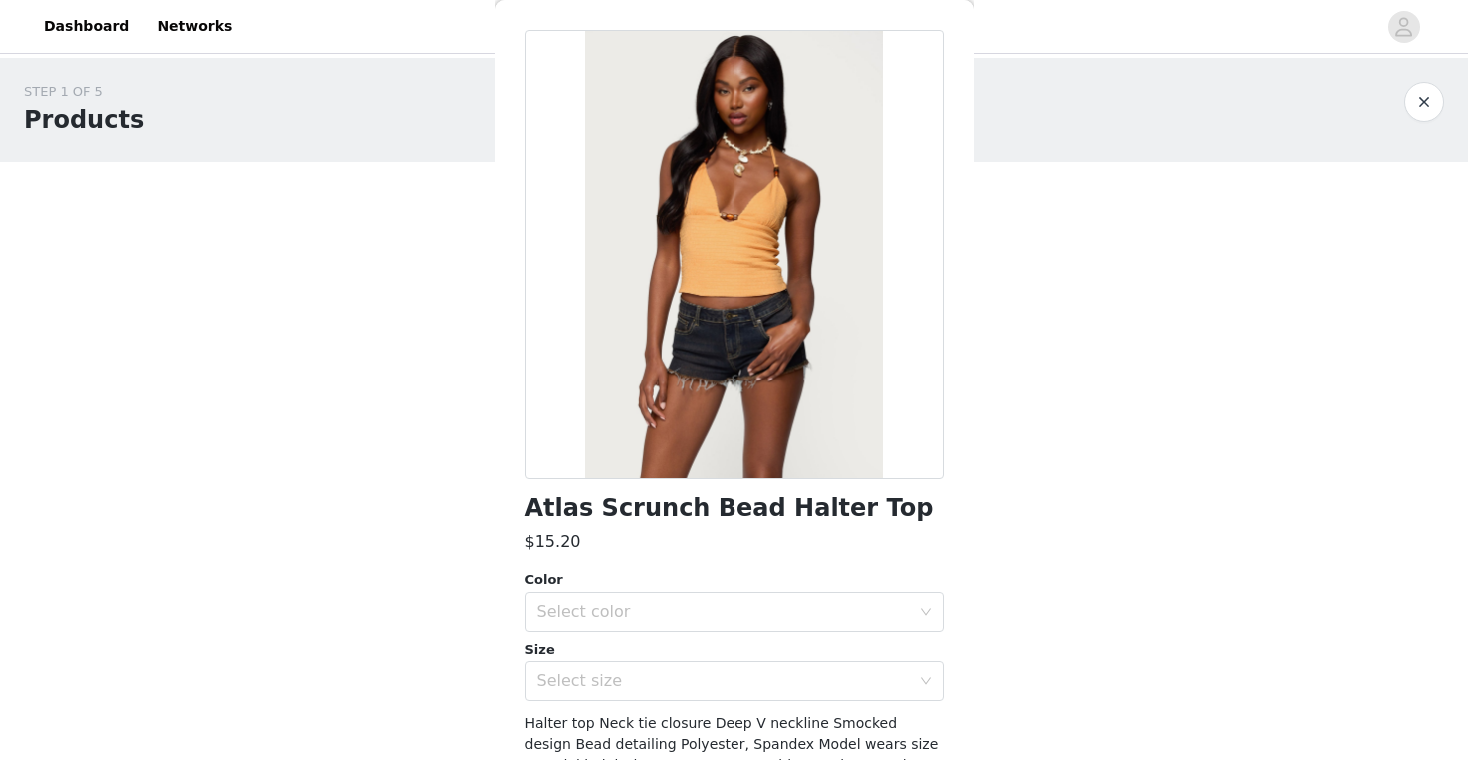
scroll to position [92, 0]
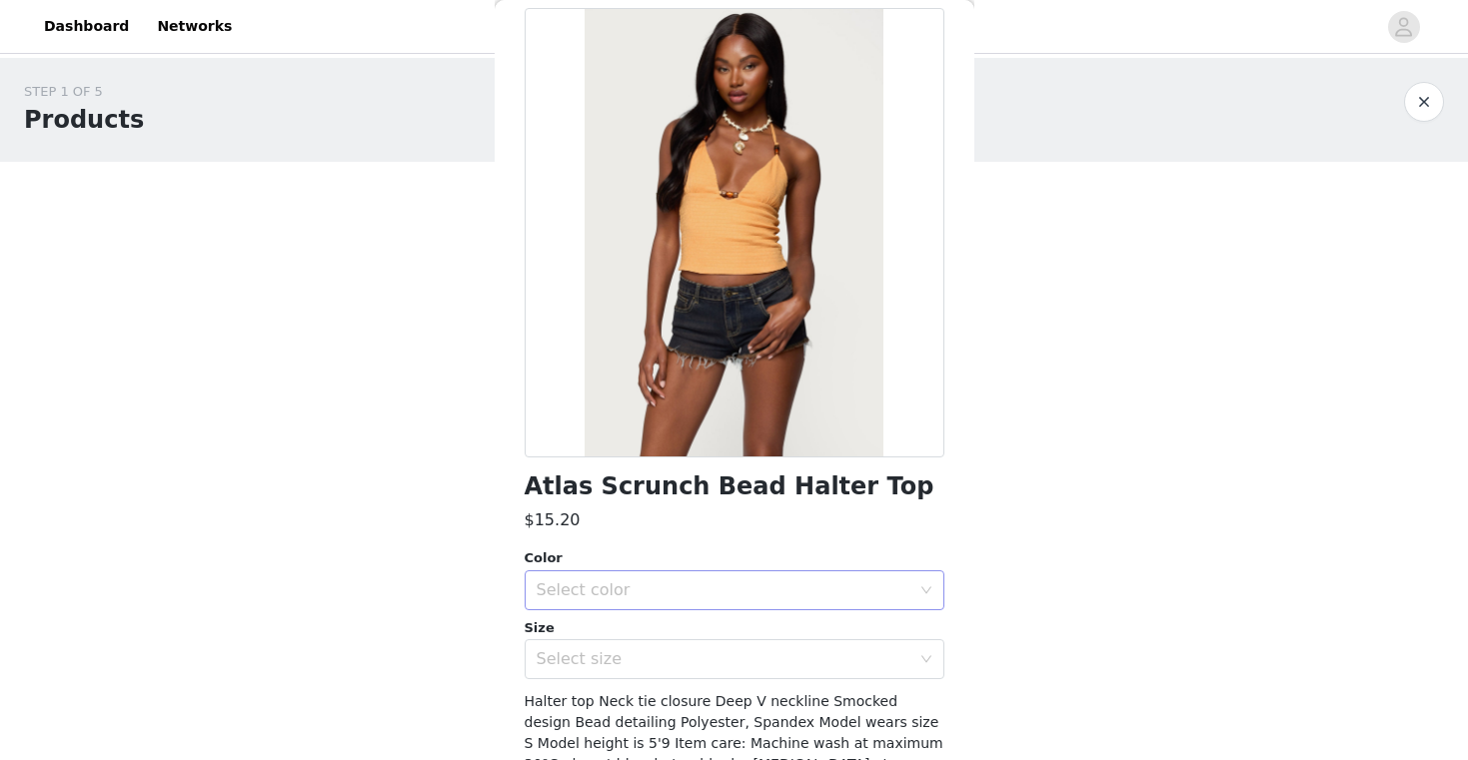
click at [605, 577] on div "Select color" at bounding box center [727, 590] width 383 height 38
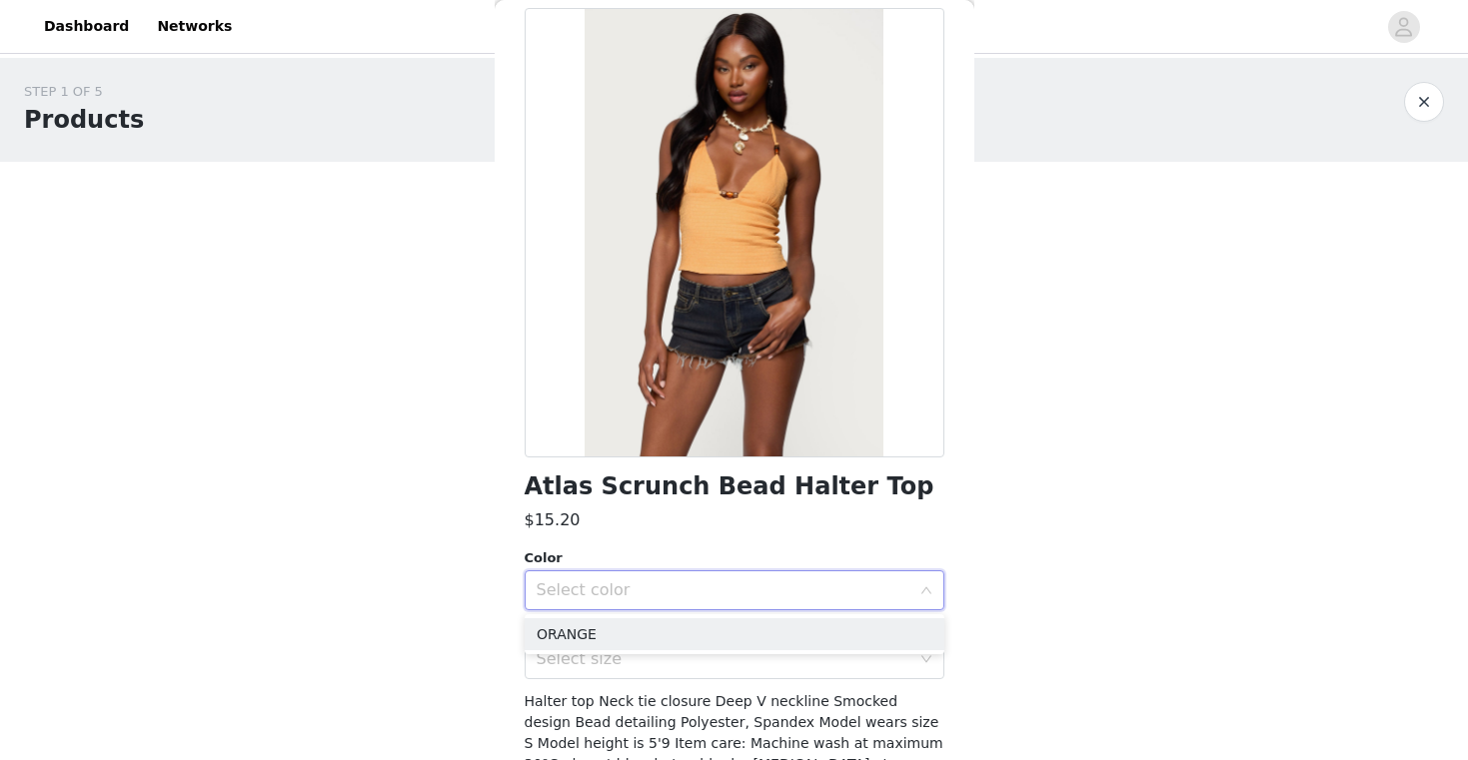
click at [573, 616] on ul "ORANGE" at bounding box center [734, 634] width 420 height 40
click at [565, 626] on li "ORANGE" at bounding box center [734, 634] width 420 height 32
click at [566, 646] on div "Select size" at bounding box center [727, 659] width 383 height 38
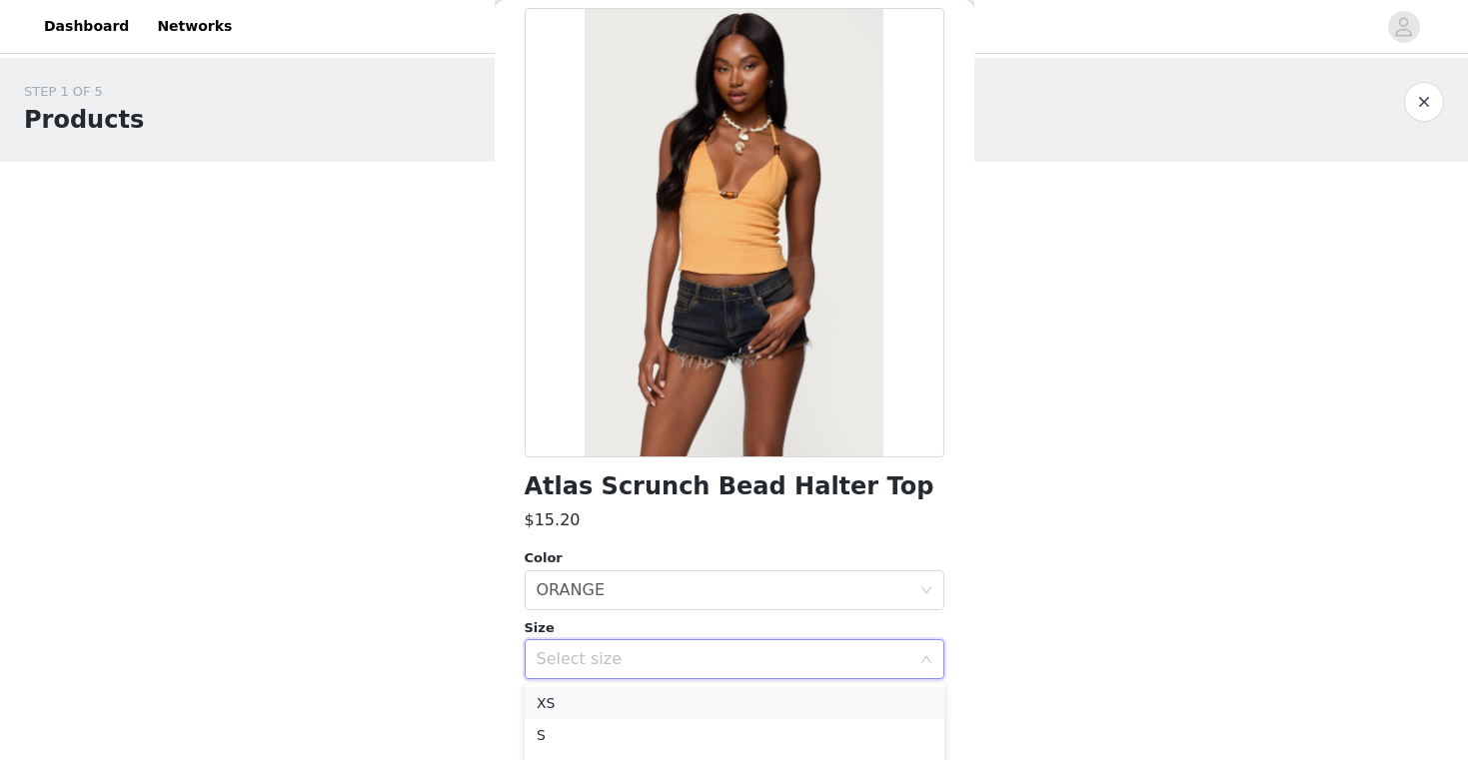
click at [565, 693] on li "XS" at bounding box center [734, 703] width 420 height 32
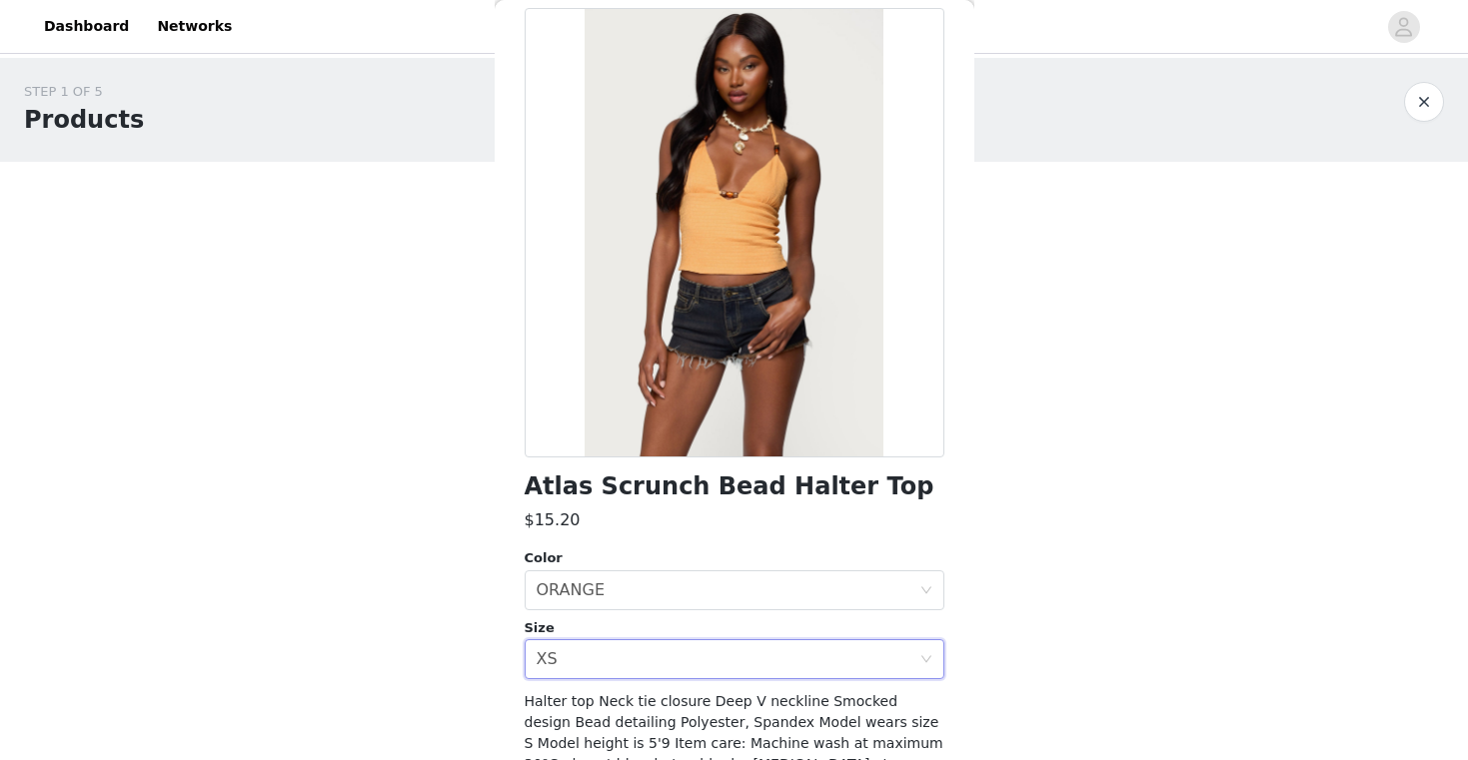
scroll to position [212, 0]
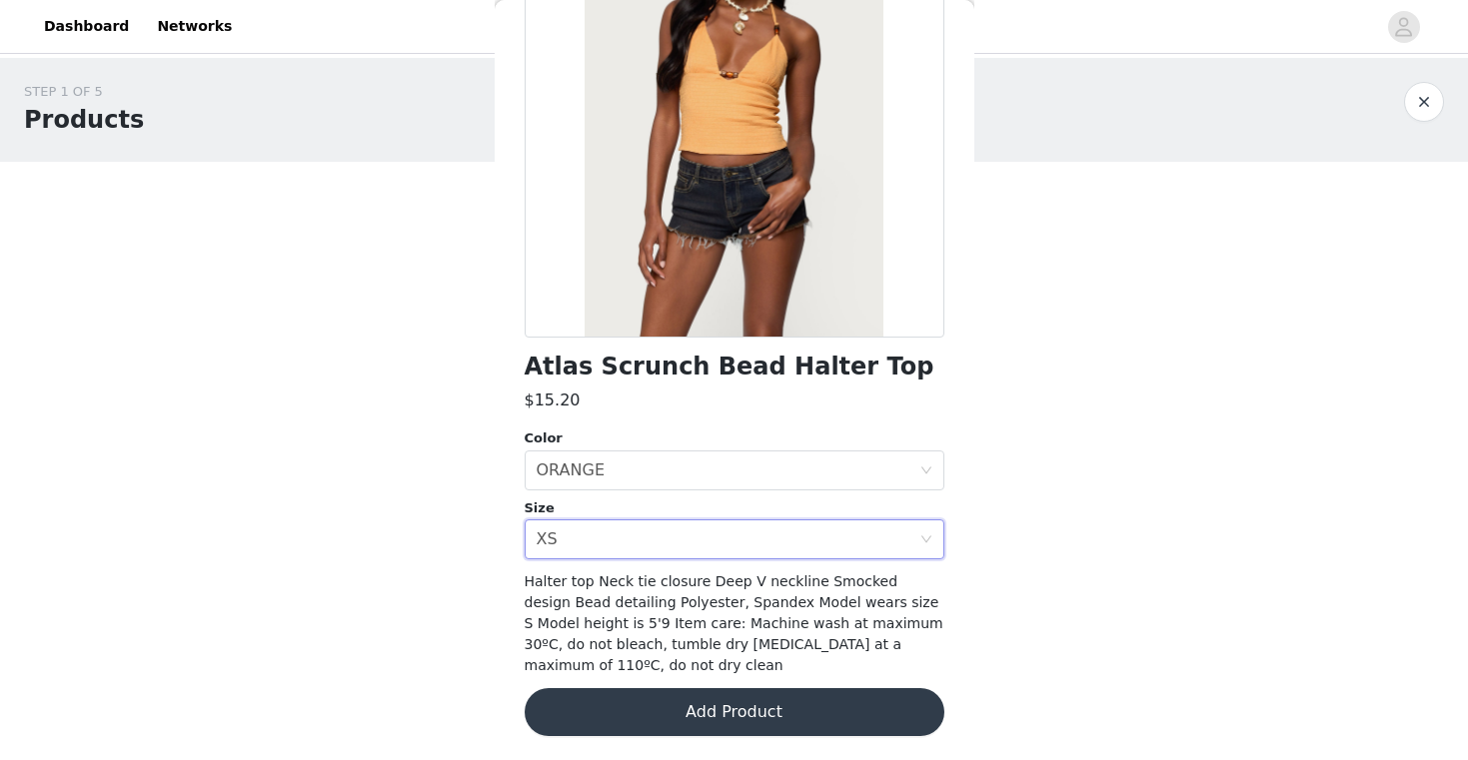
click at [585, 710] on button "Add Product" at bounding box center [734, 712] width 420 height 48
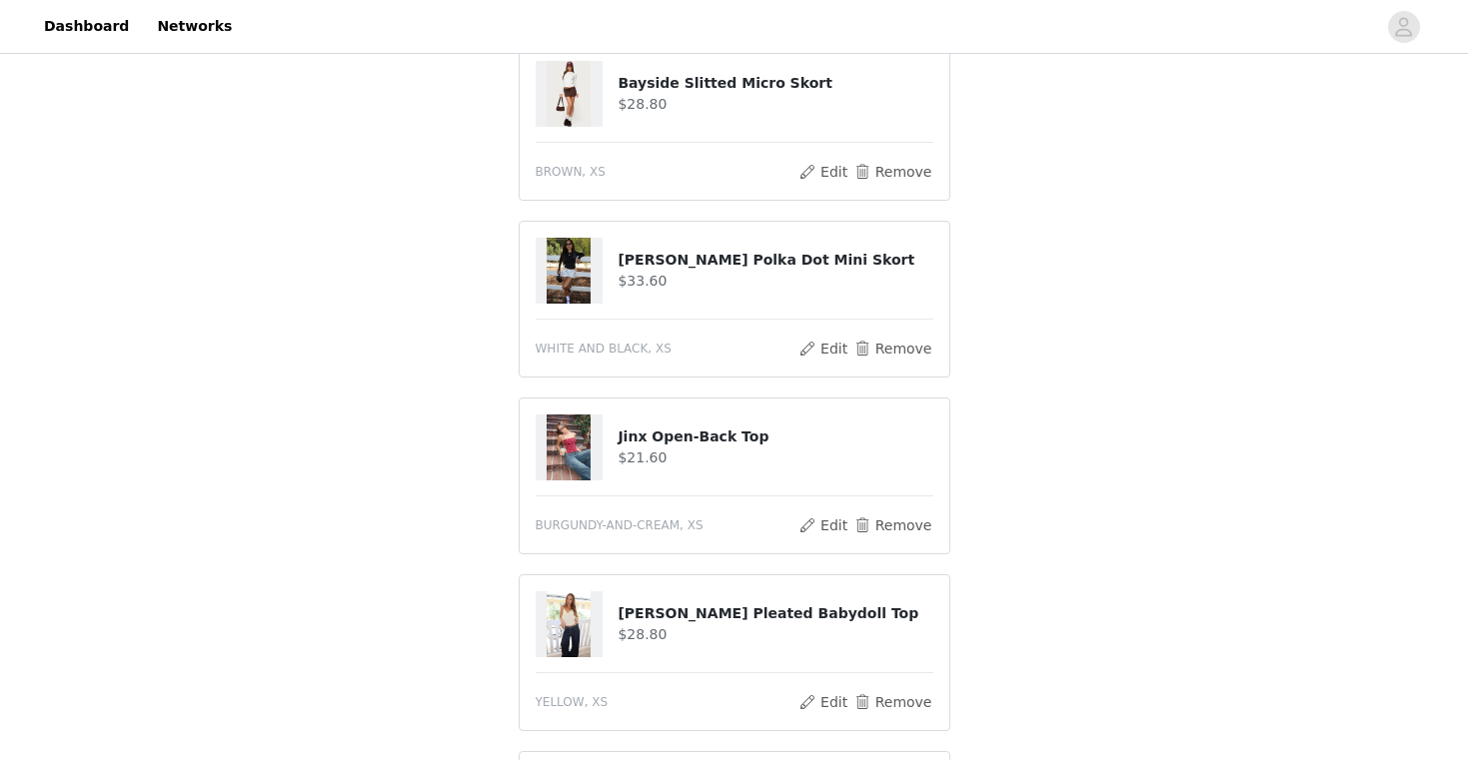
scroll to position [856, 0]
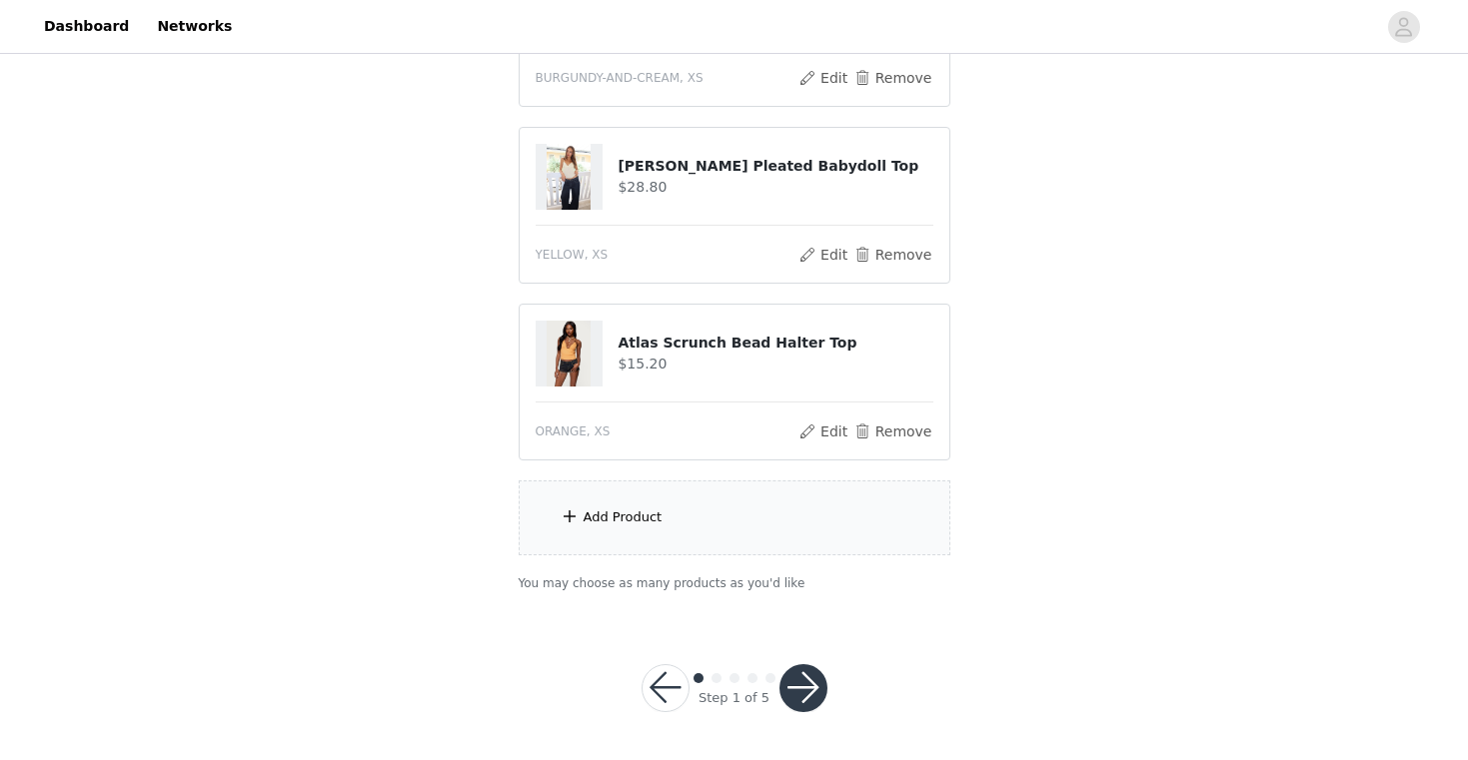
click at [790, 699] on button "button" at bounding box center [803, 688] width 48 height 48
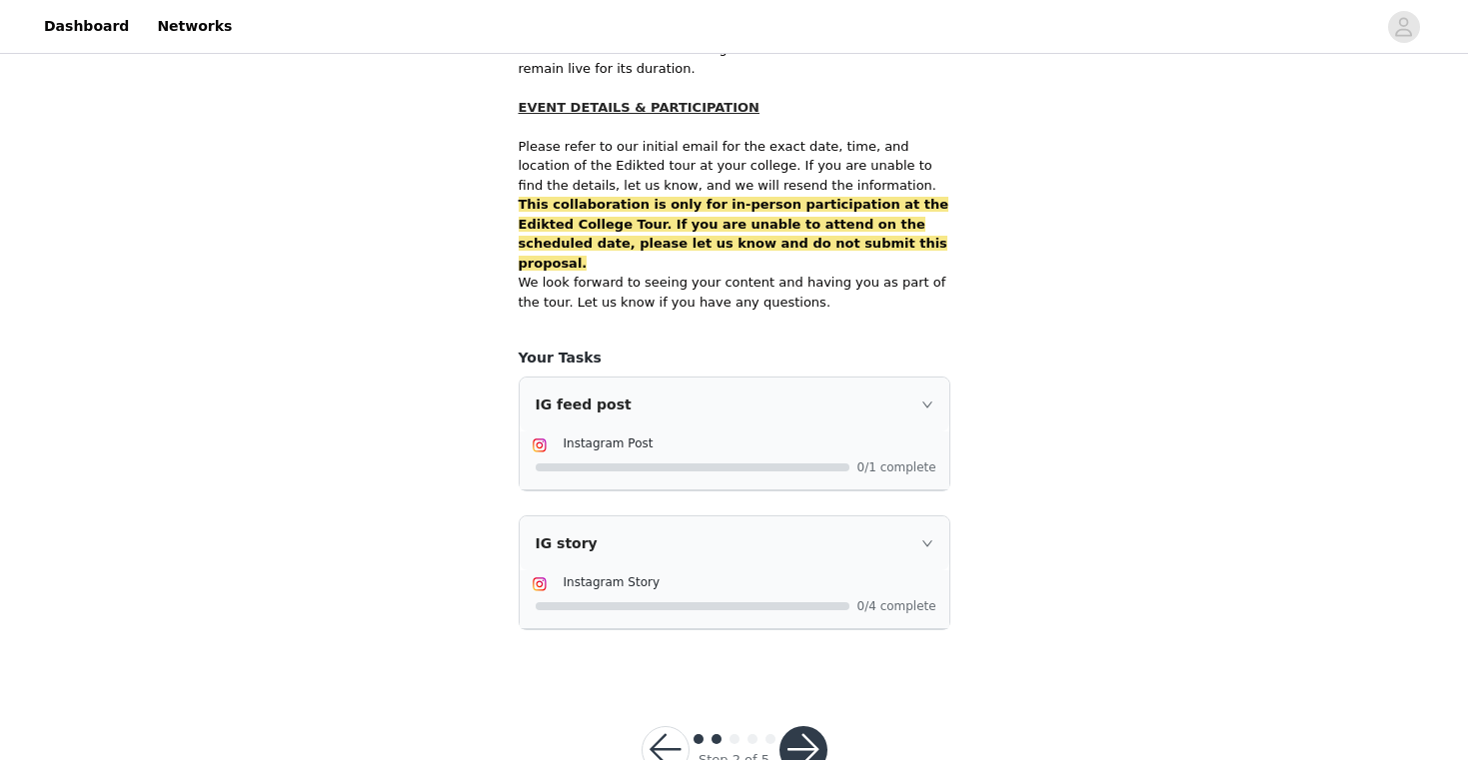
scroll to position [1295, 0]
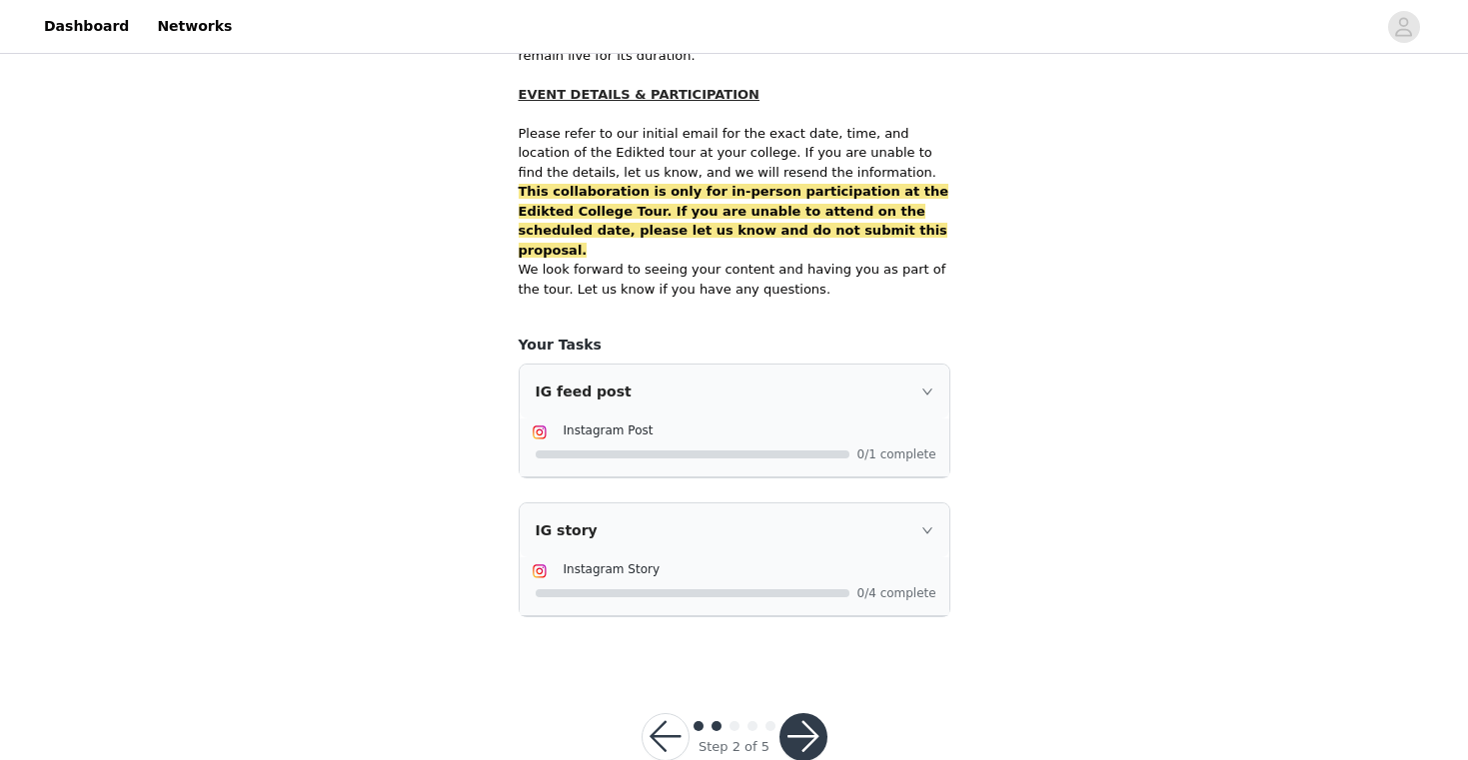
click at [803, 713] on button "button" at bounding box center [803, 737] width 48 height 48
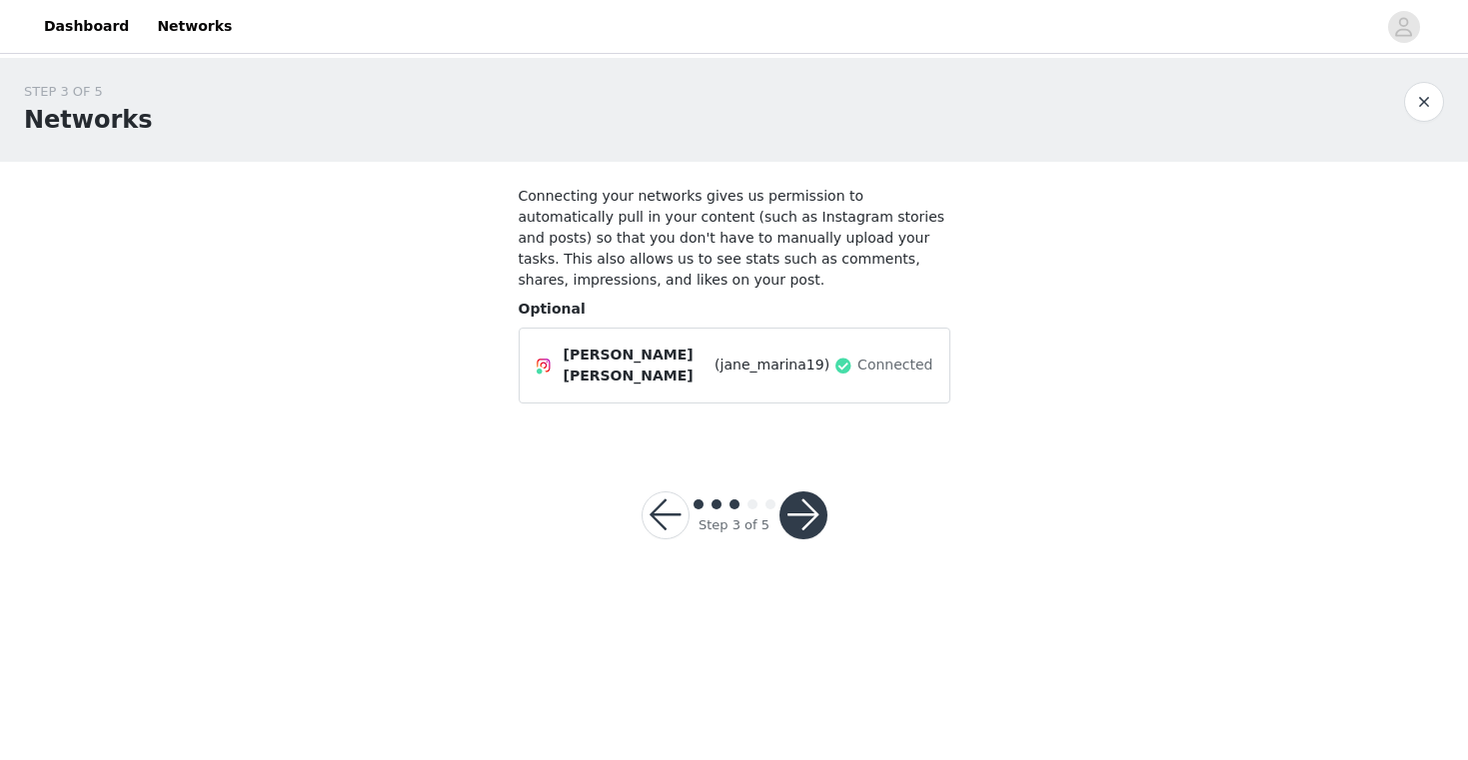
click at [800, 507] on button "button" at bounding box center [803, 515] width 48 height 48
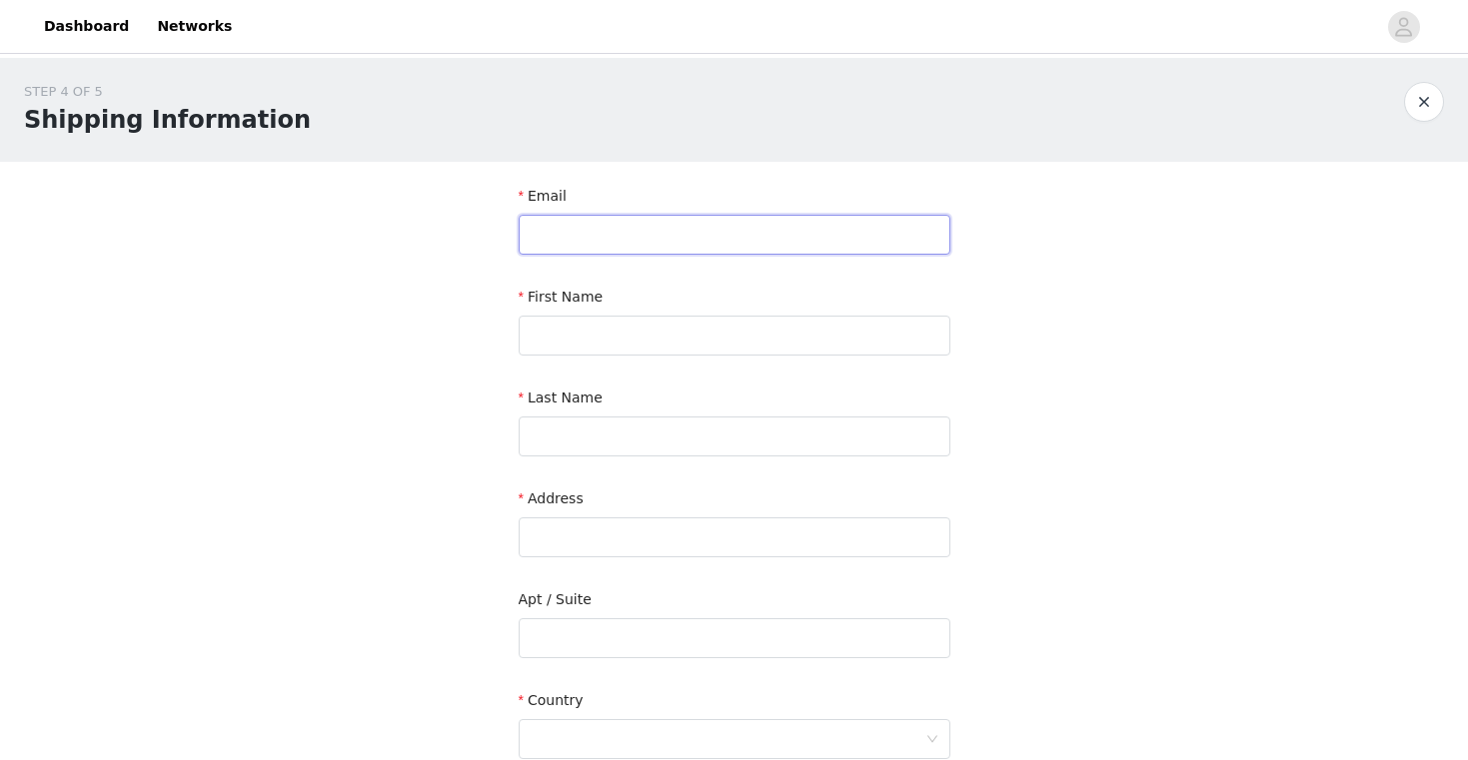
click at [686, 245] on input "text" at bounding box center [734, 235] width 432 height 40
type input "[EMAIL_ADDRESS][DOMAIN_NAME]"
type input "[PERSON_NAME]"
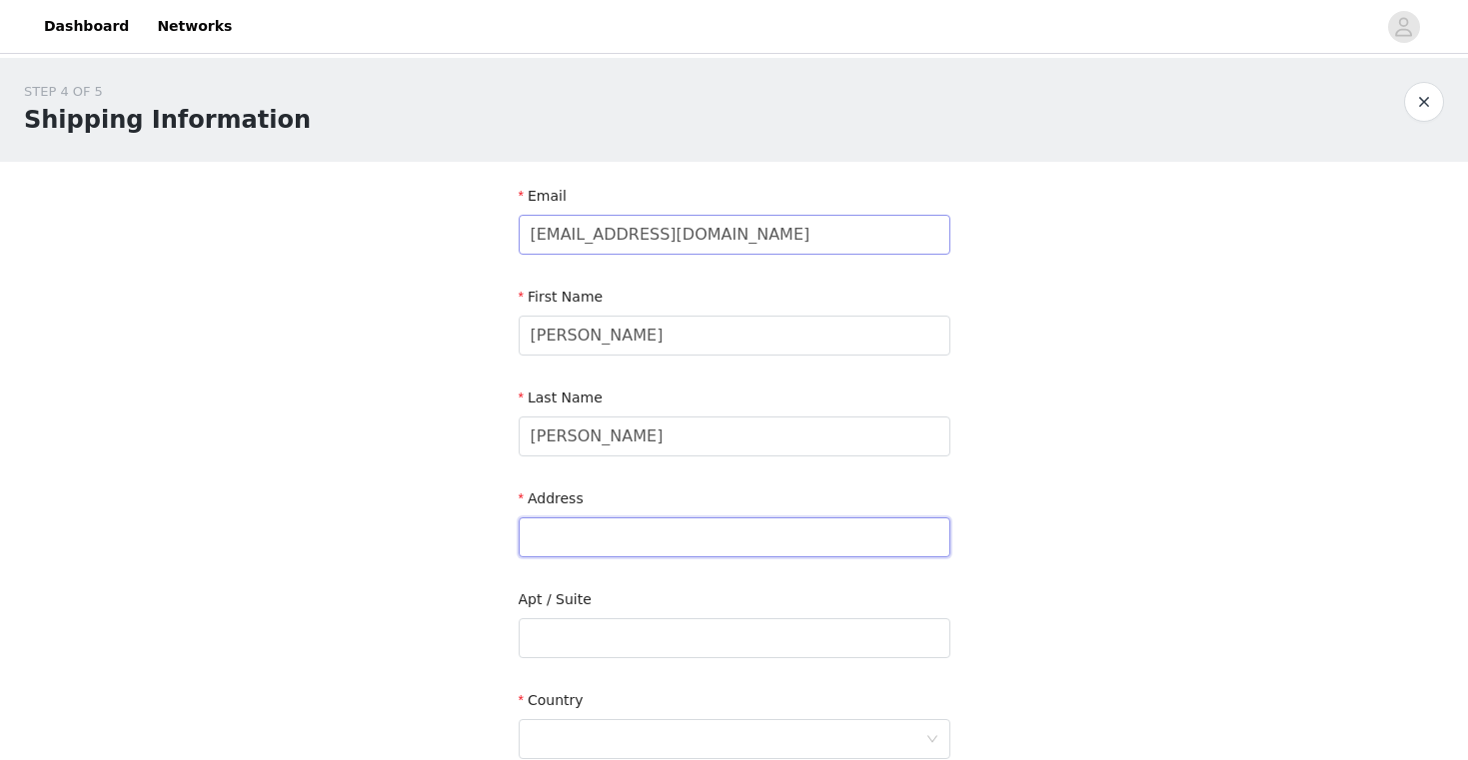
type input "[STREET_ADDRESS]"
type input "[GEOGRAPHIC_DATA]"
type input "60618"
type input "7734592189"
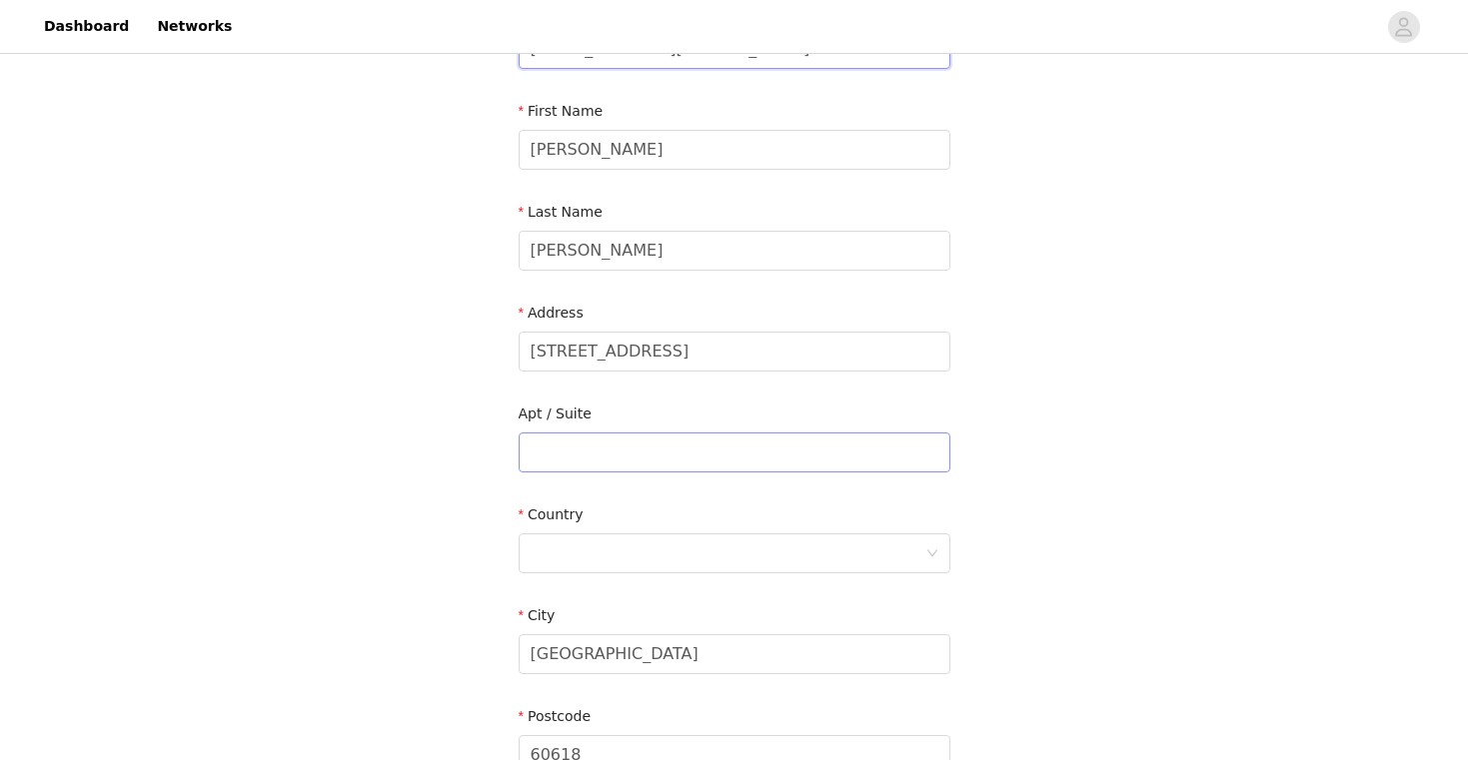
scroll to position [200, 0]
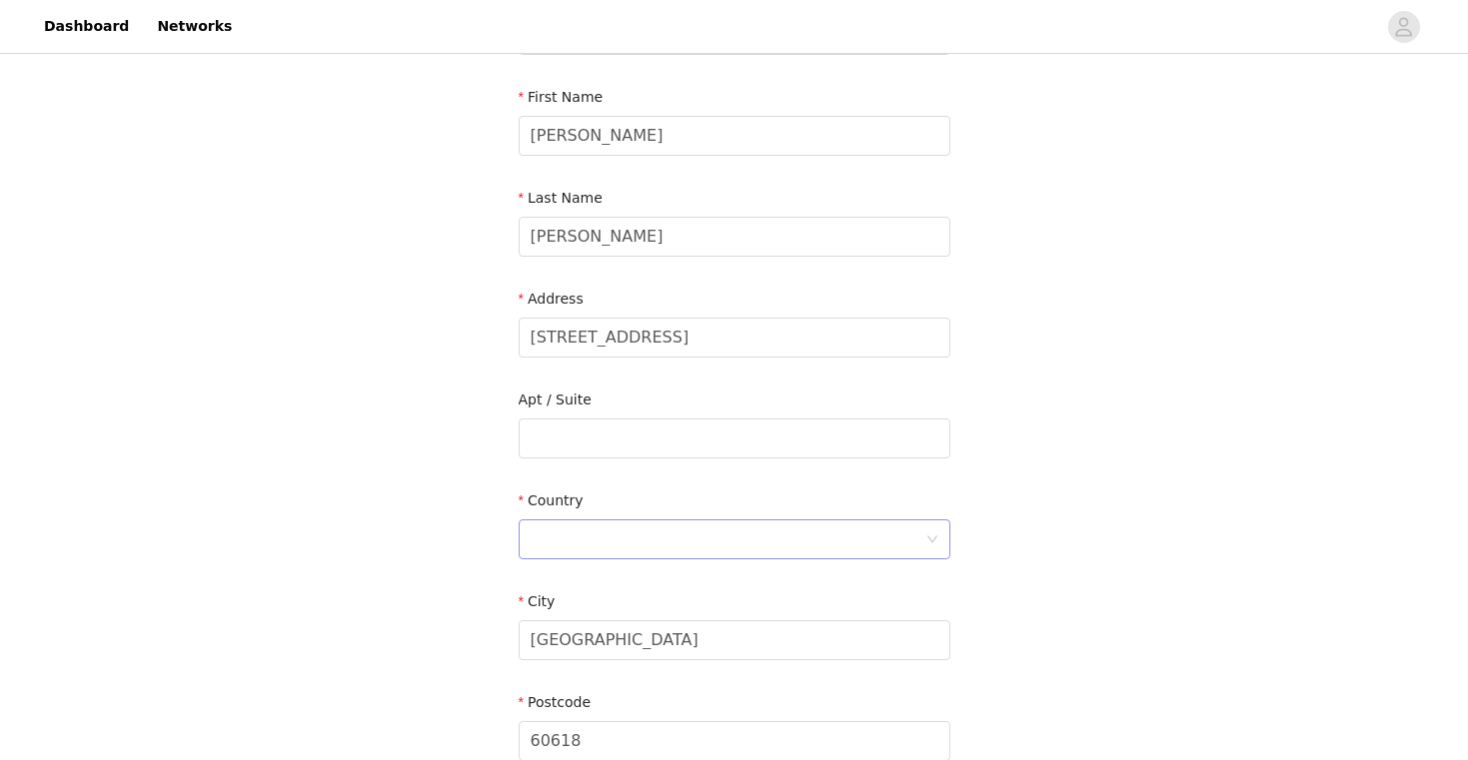
click at [637, 536] on div at bounding box center [727, 539] width 395 height 38
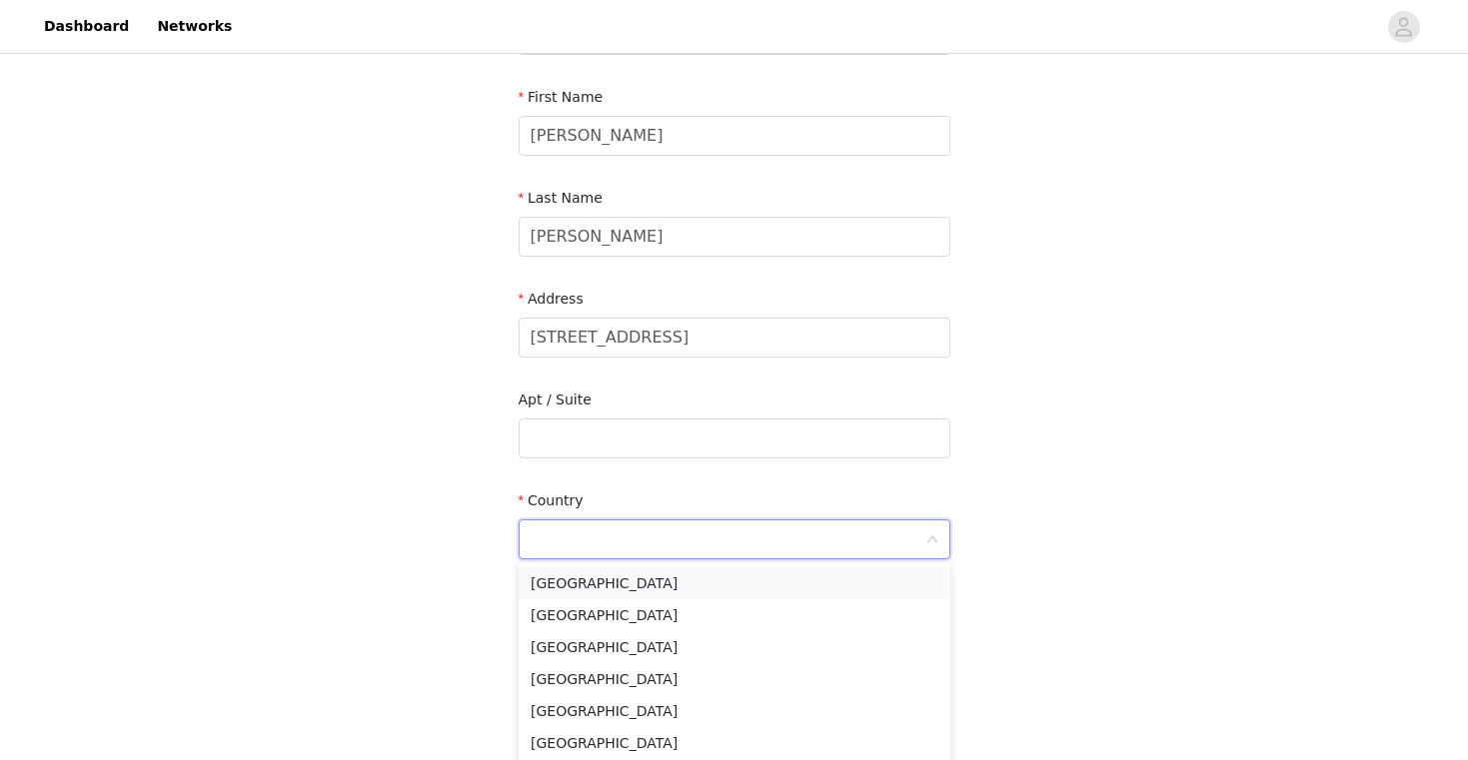
click at [623, 581] on li "[GEOGRAPHIC_DATA]" at bounding box center [734, 583] width 432 height 32
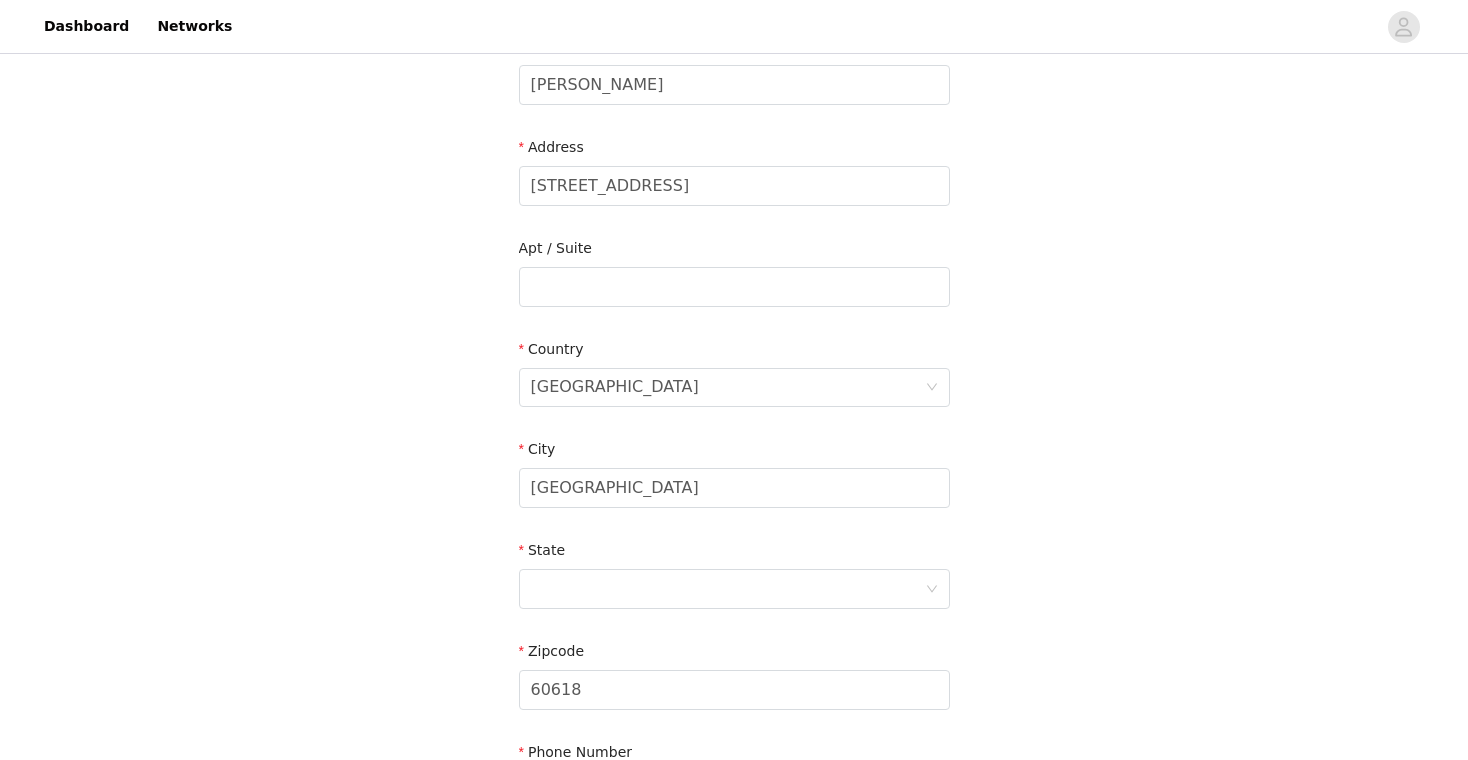
scroll to position [353, 0]
click at [594, 577] on div at bounding box center [727, 588] width 395 height 38
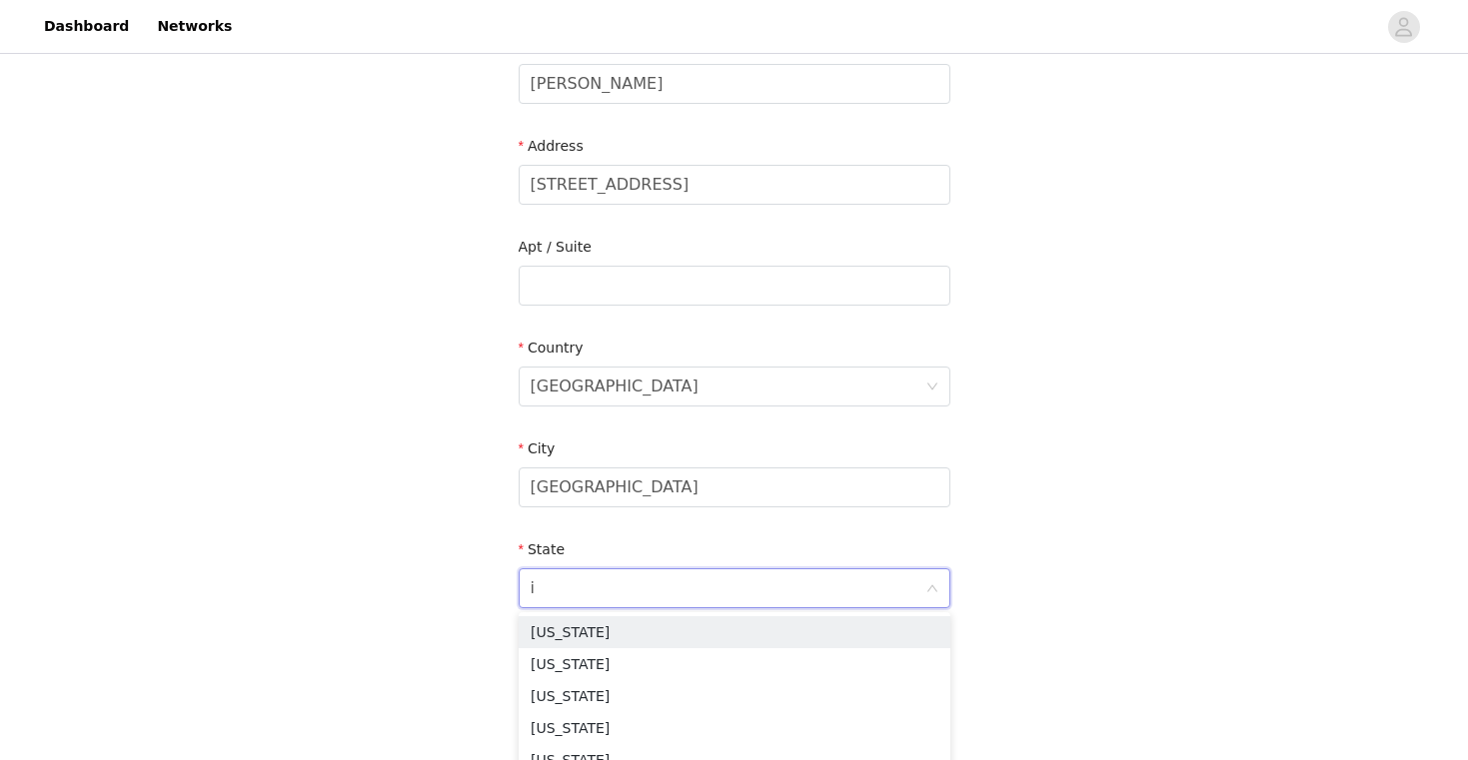
type input "il"
click at [565, 634] on li "[US_STATE]" at bounding box center [734, 632] width 432 height 32
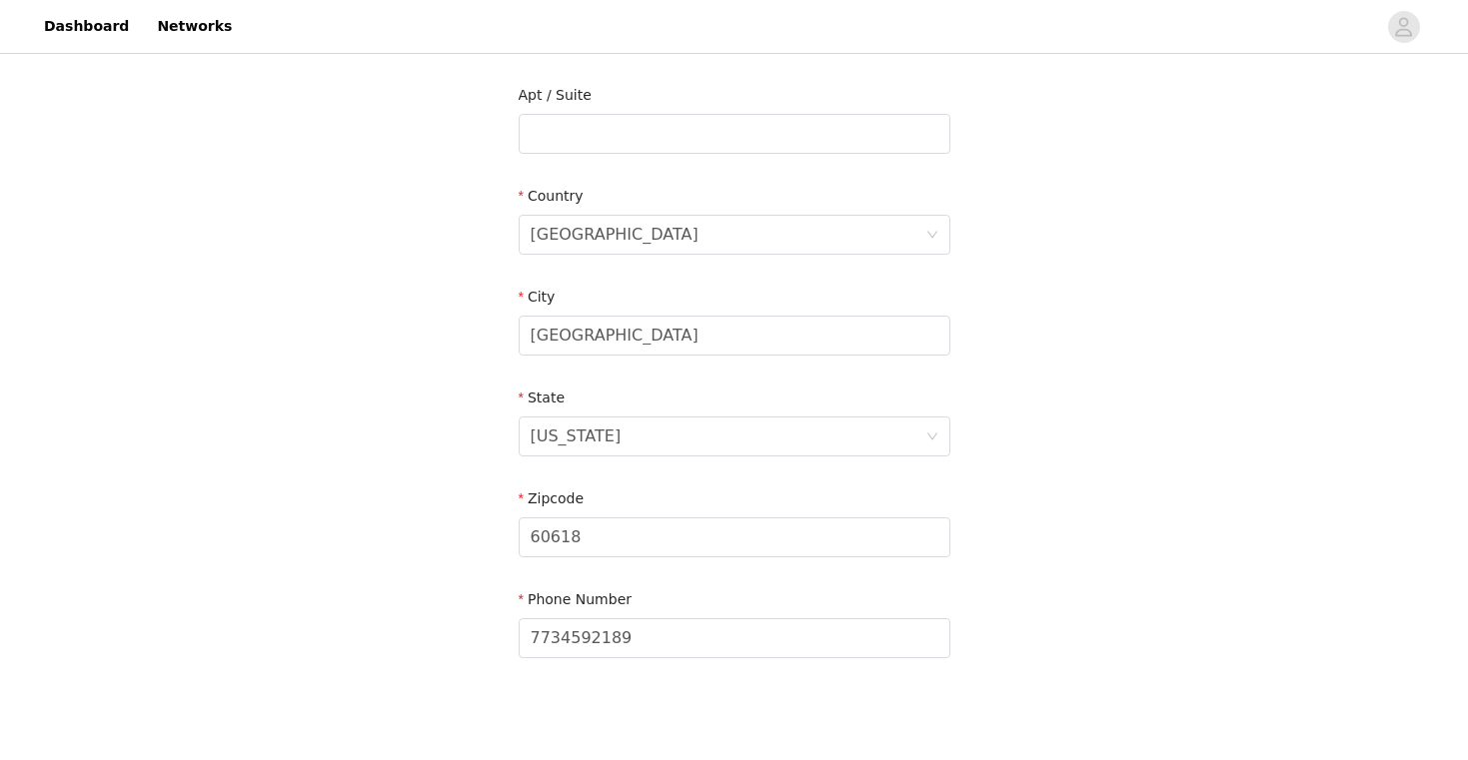
scroll to position [601, 0]
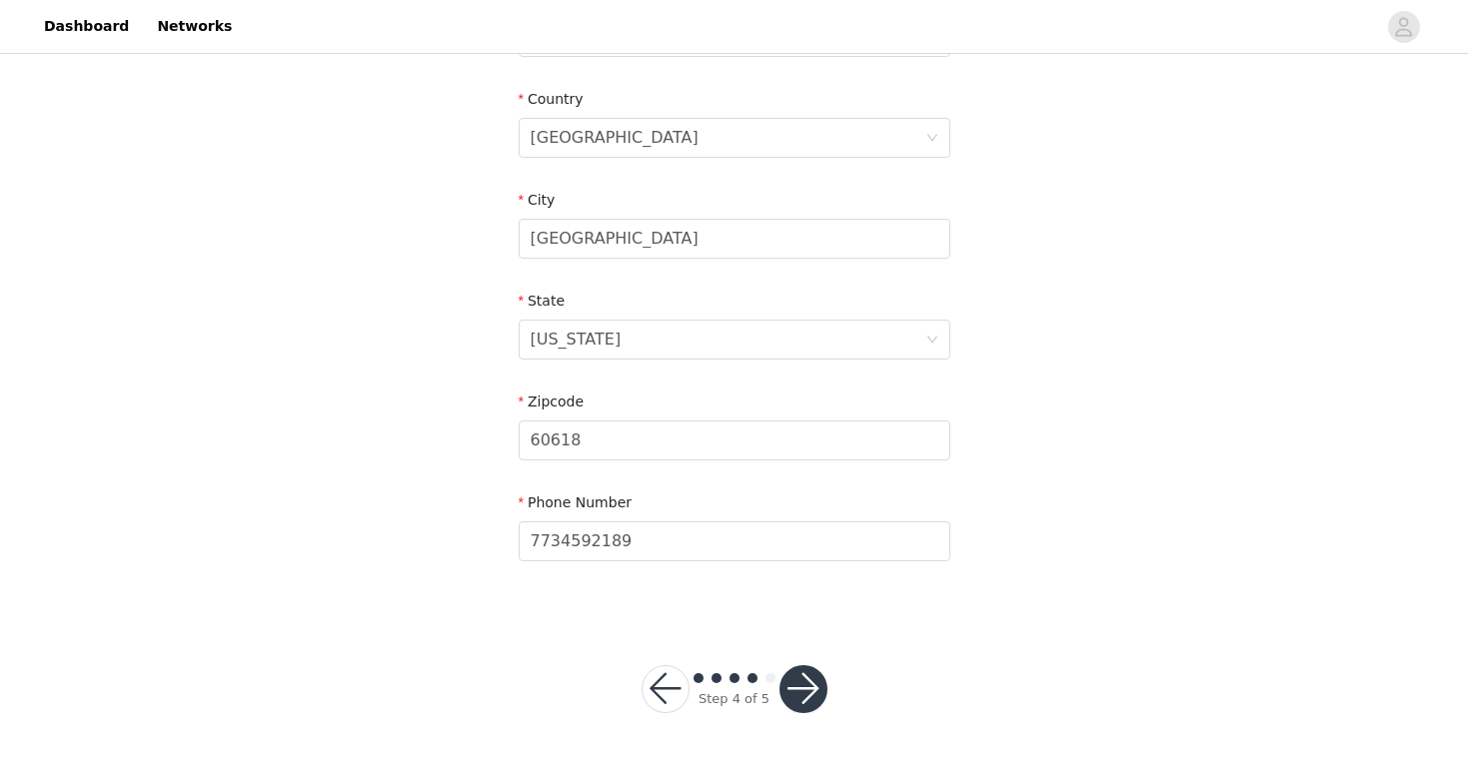
click at [794, 690] on button "button" at bounding box center [803, 689] width 48 height 48
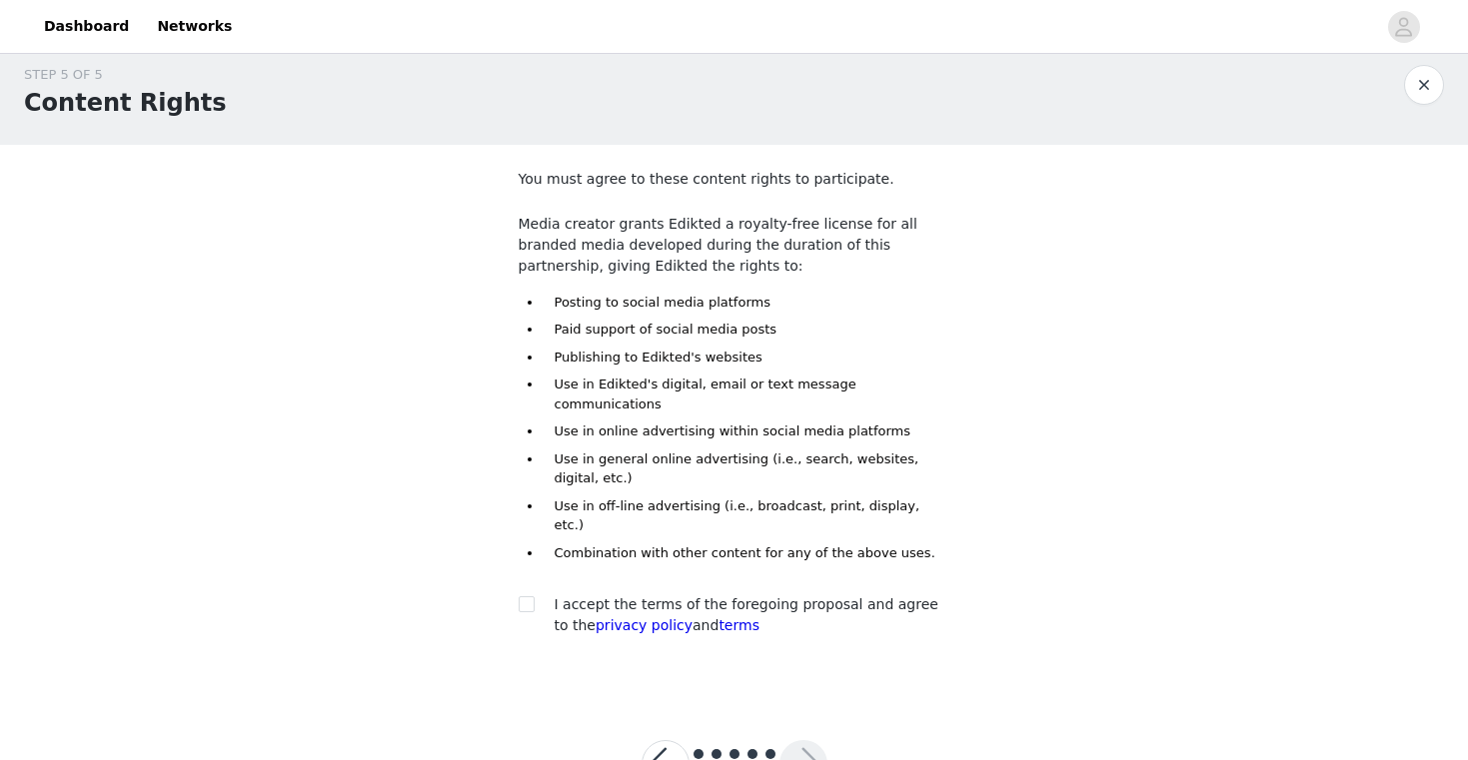
scroll to position [18, 0]
click at [530, 595] on input "checkbox" at bounding box center [525, 602] width 14 height 14
checkbox input "true"
click at [803, 739] on button "button" at bounding box center [803, 763] width 48 height 48
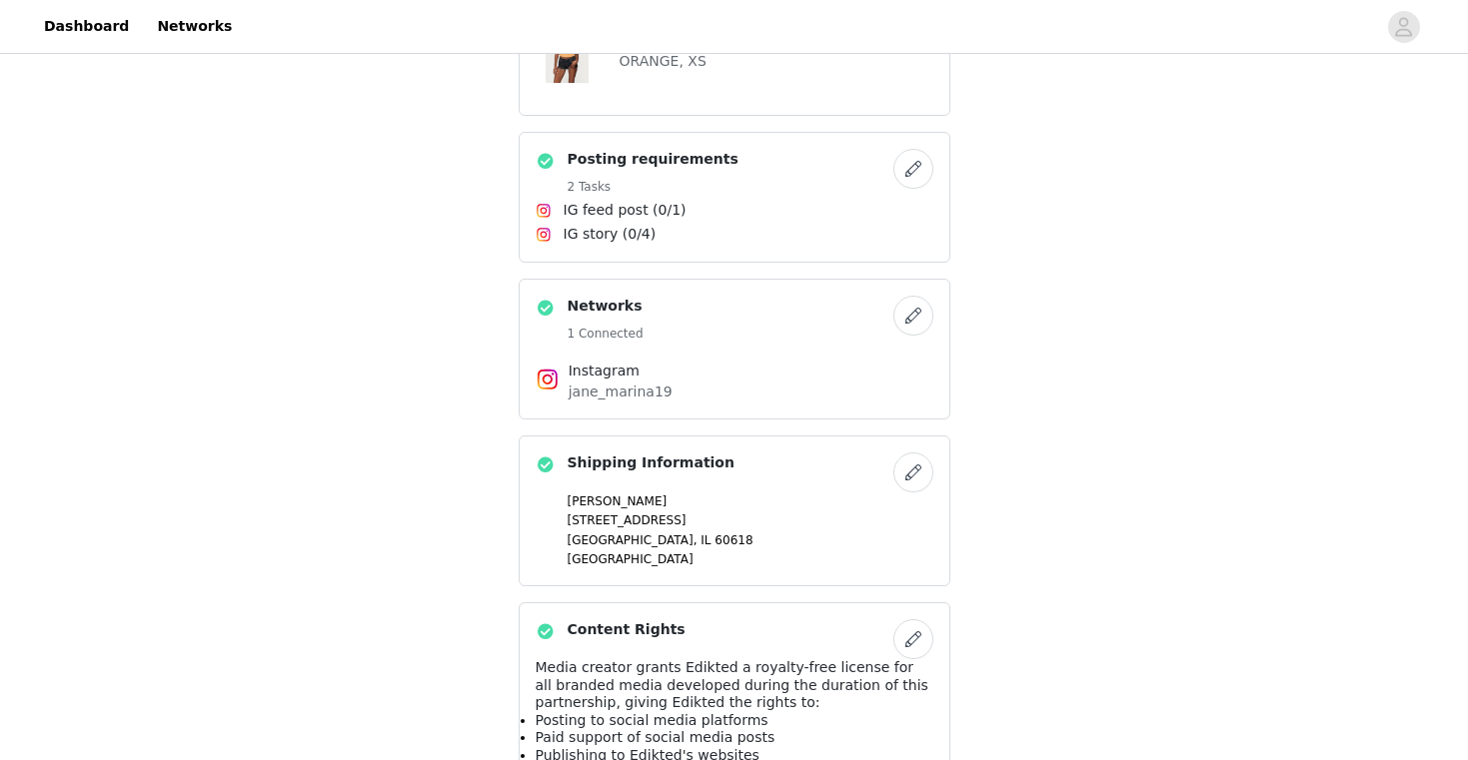
scroll to position [978, 0]
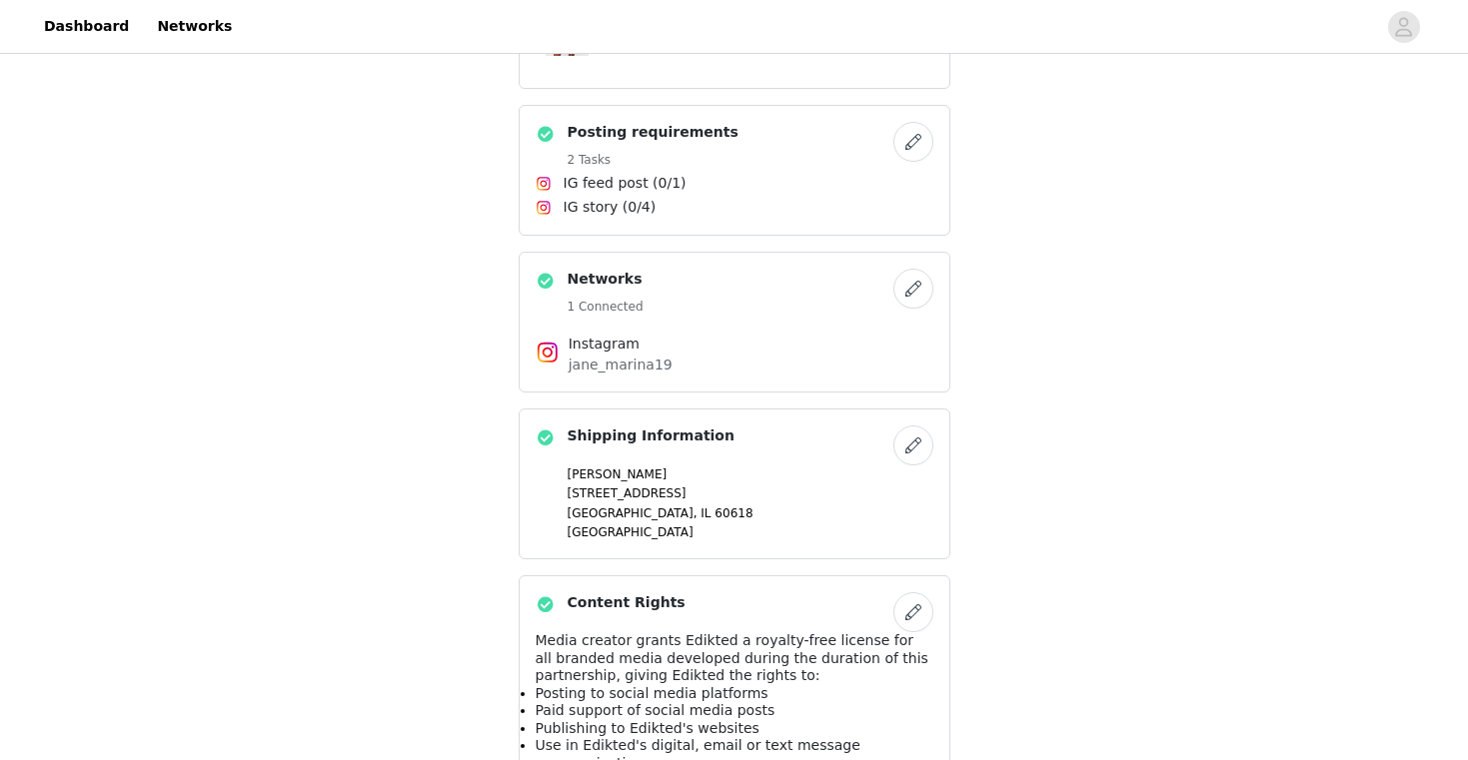
click at [912, 444] on button "button" at bounding box center [913, 446] width 40 height 40
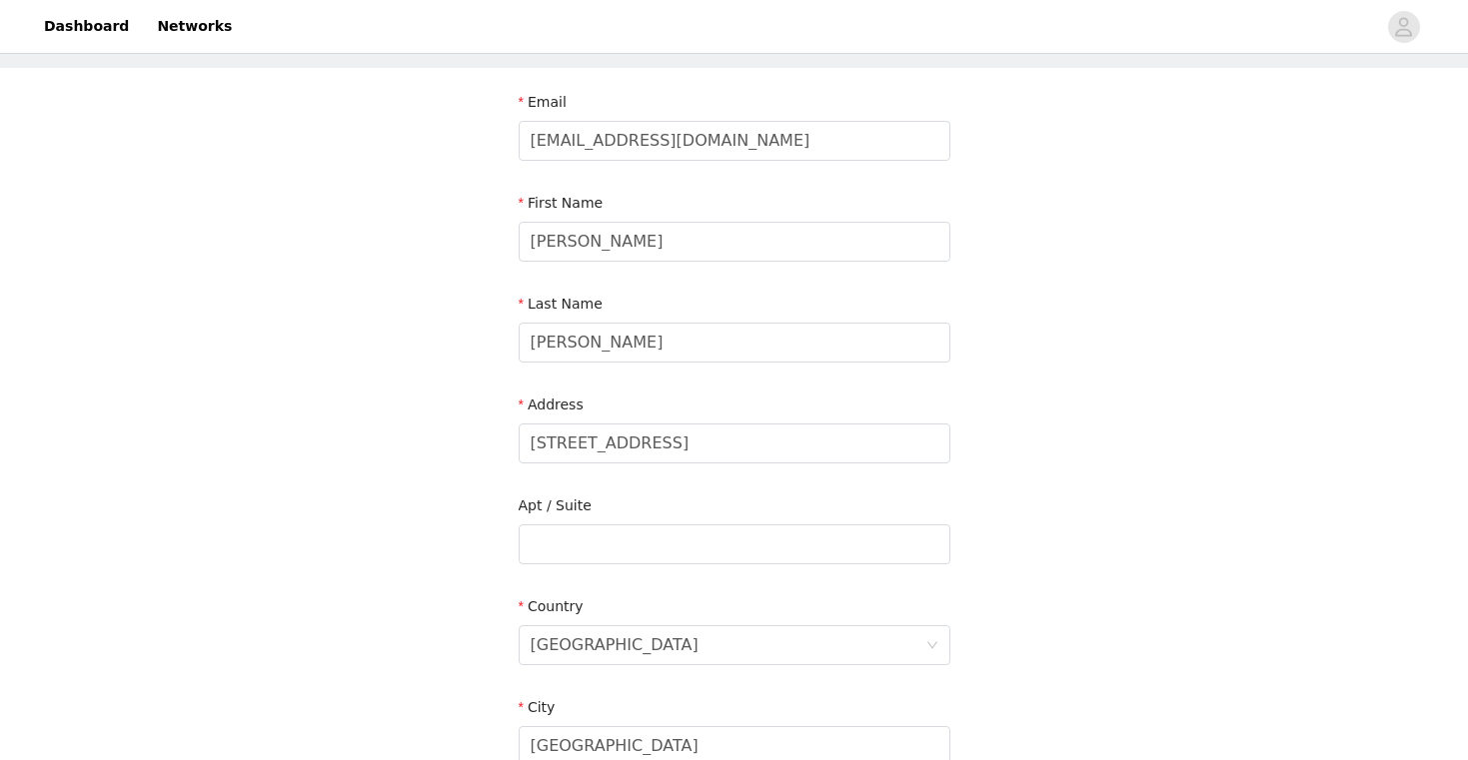
scroll to position [123, 0]
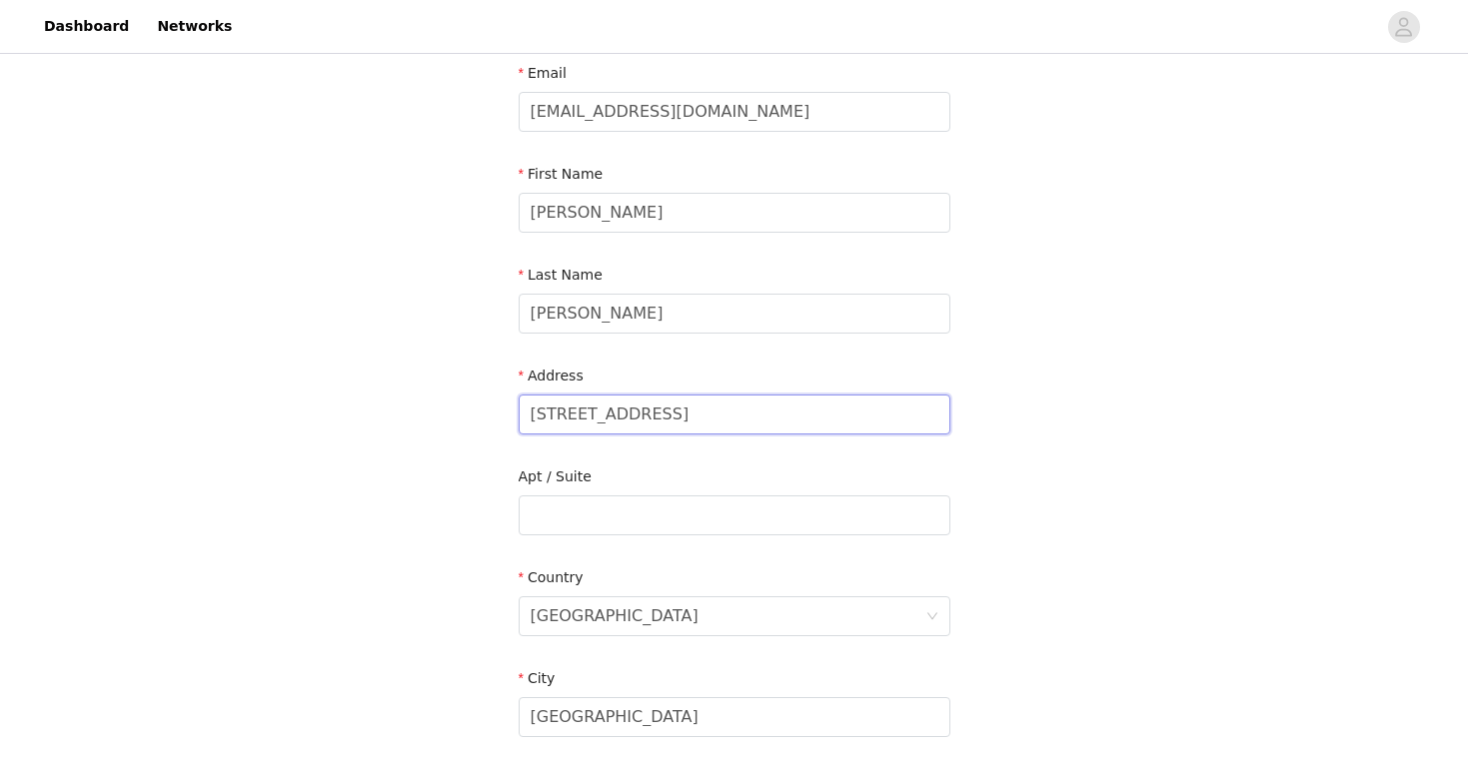
drag, startPoint x: 763, startPoint y: 415, endPoint x: 271, endPoint y: 418, distance: 492.5
click at [271, 418] on div "STEP 4 OF 5 Shipping Information Email [EMAIL_ADDRESS][DOMAIN_NAME] First Name …" at bounding box center [734, 515] width 1468 height 1161
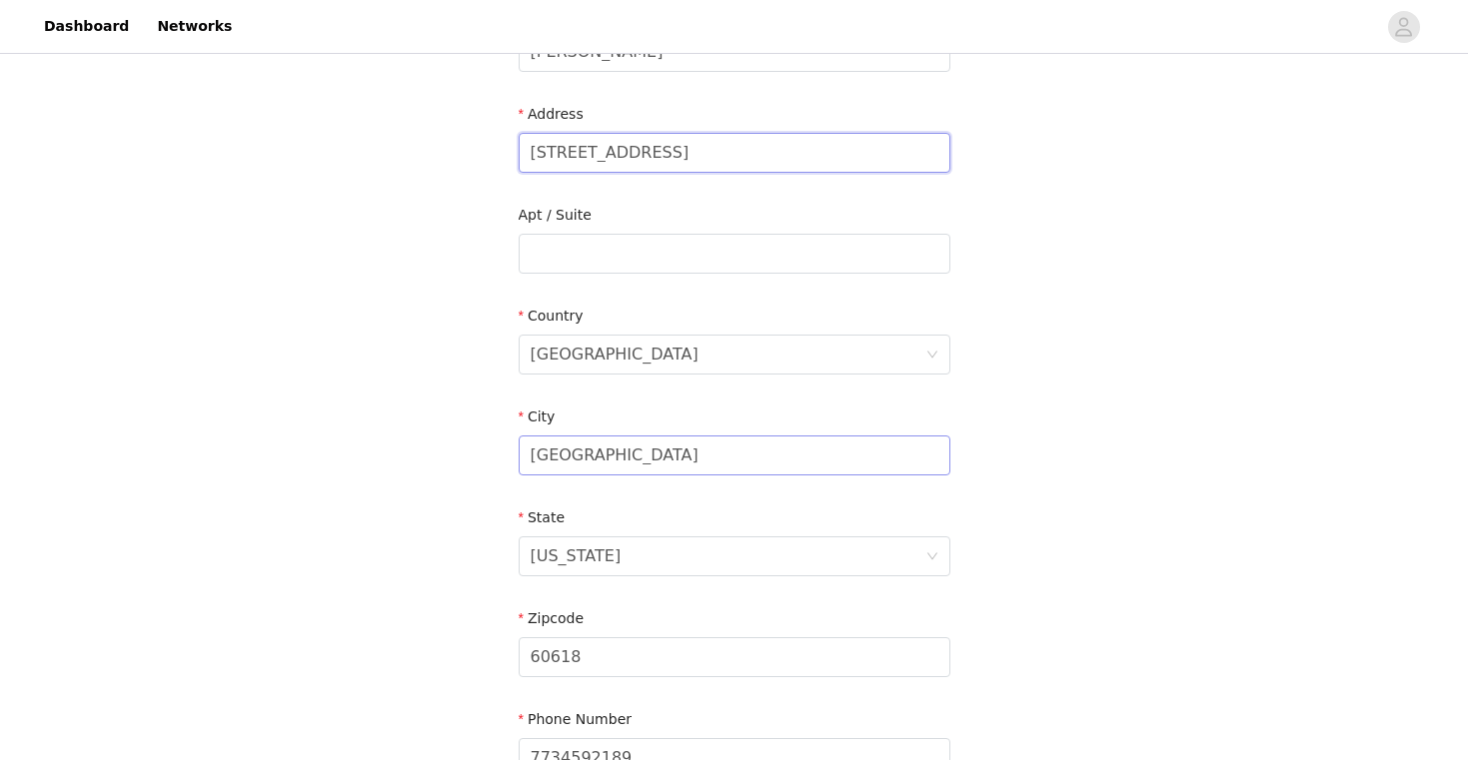
scroll to position [407, 0]
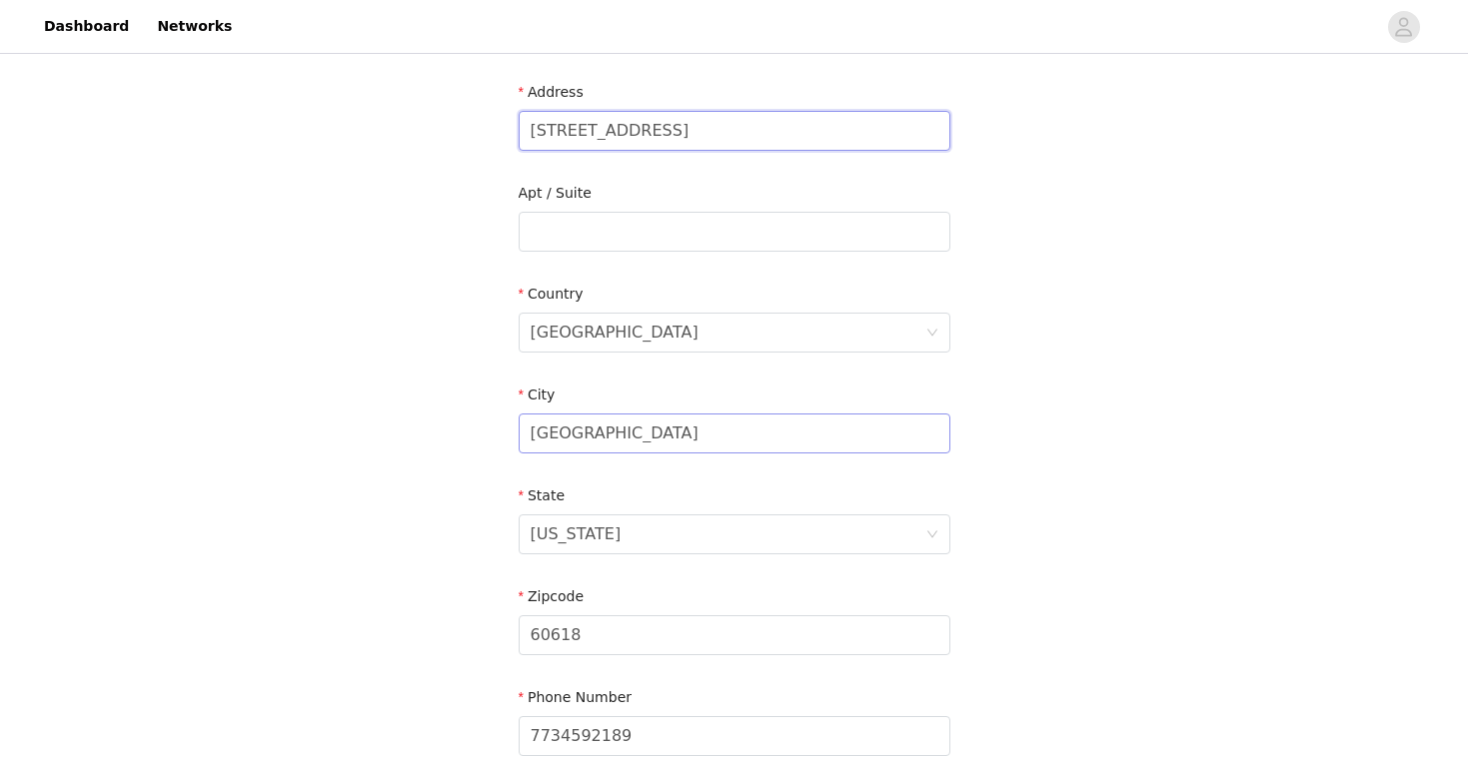
type input "[STREET_ADDRESS]"
click at [618, 433] on input "[GEOGRAPHIC_DATA]" at bounding box center [734, 434] width 432 height 40
drag, startPoint x: 618, startPoint y: 433, endPoint x: 561, endPoint y: 429, distance: 57.1
click at [561, 430] on input "[GEOGRAPHIC_DATA]" at bounding box center [734, 434] width 432 height 40
type input "Champaign"
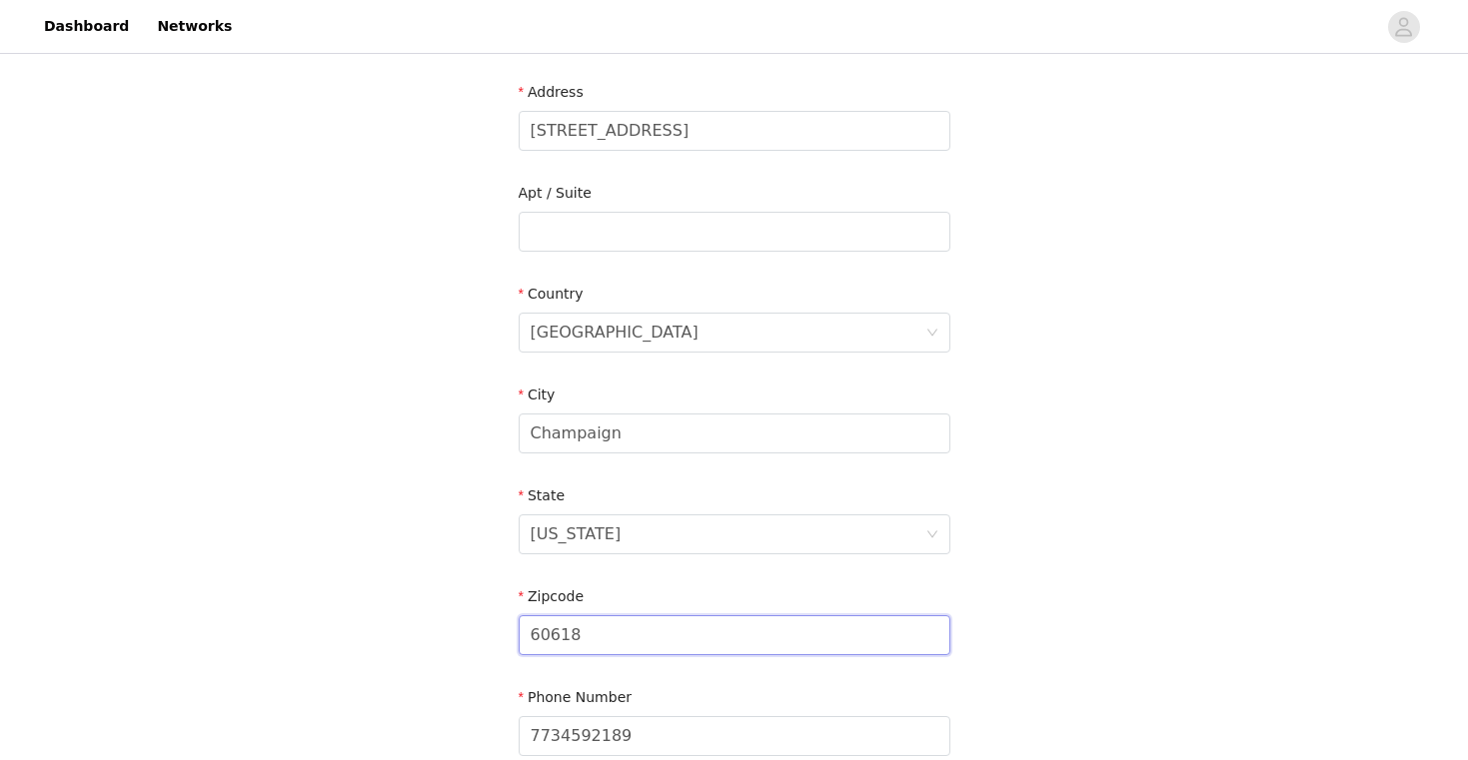
click at [620, 631] on input "60618" at bounding box center [734, 635] width 432 height 40
type input "61820"
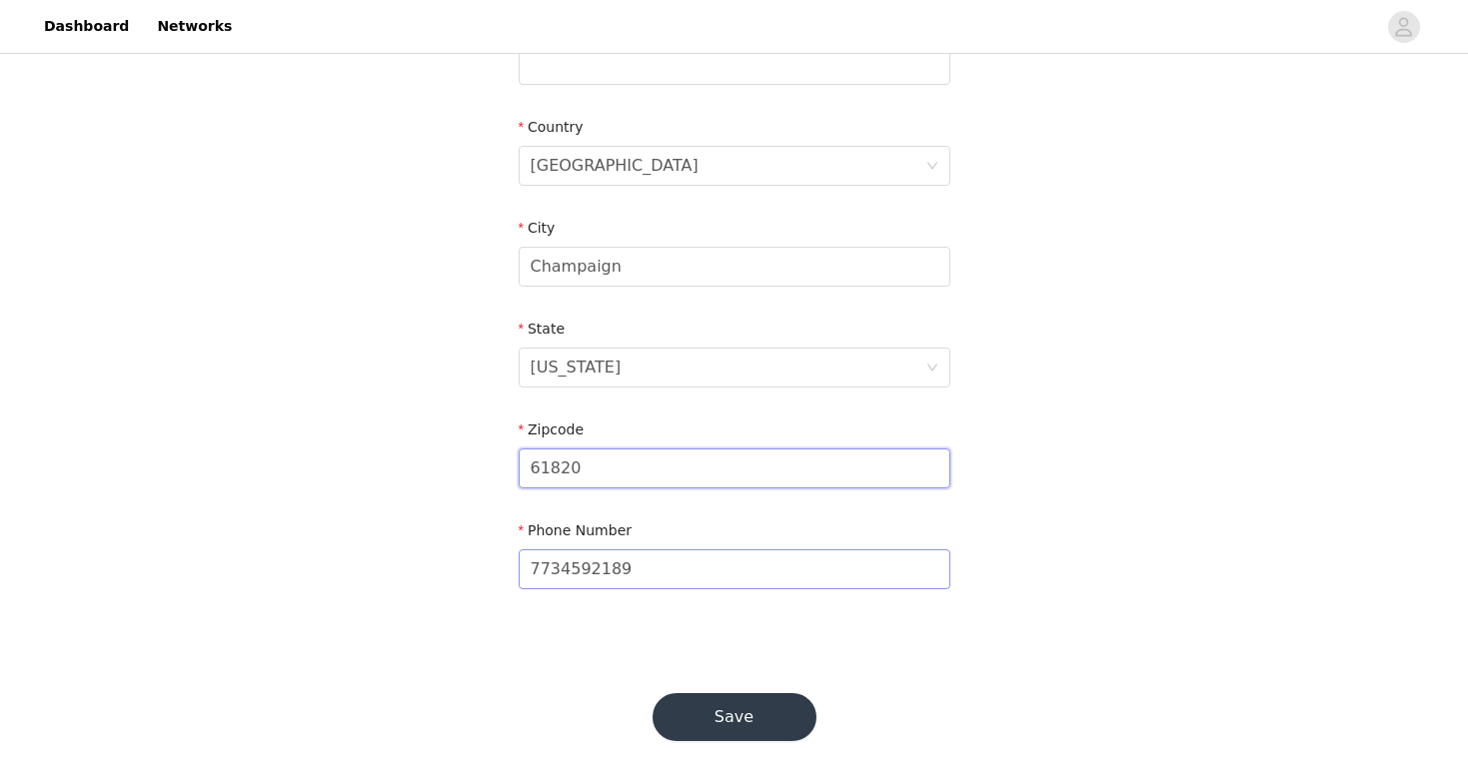
scroll to position [601, 0]
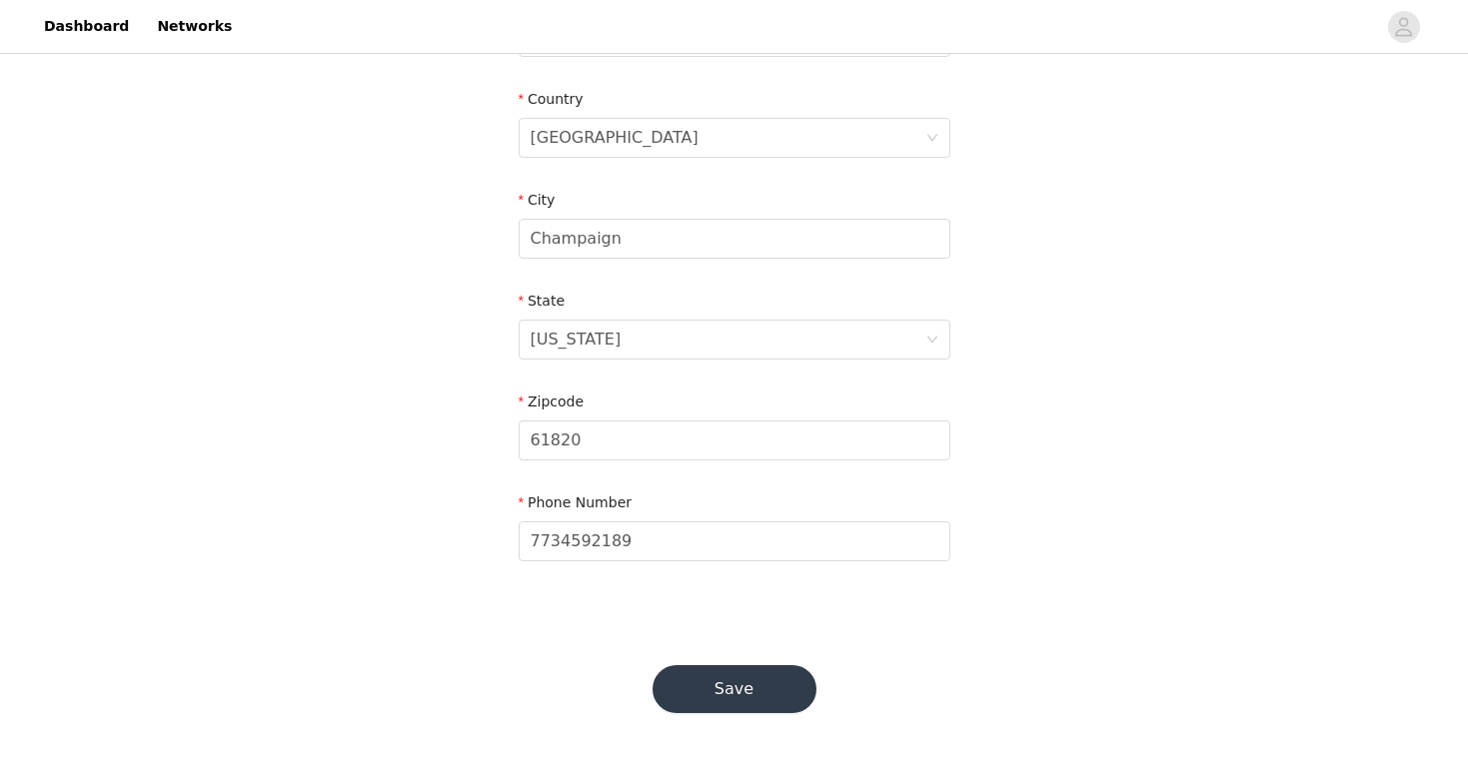
click at [718, 683] on button "Save" at bounding box center [734, 689] width 164 height 48
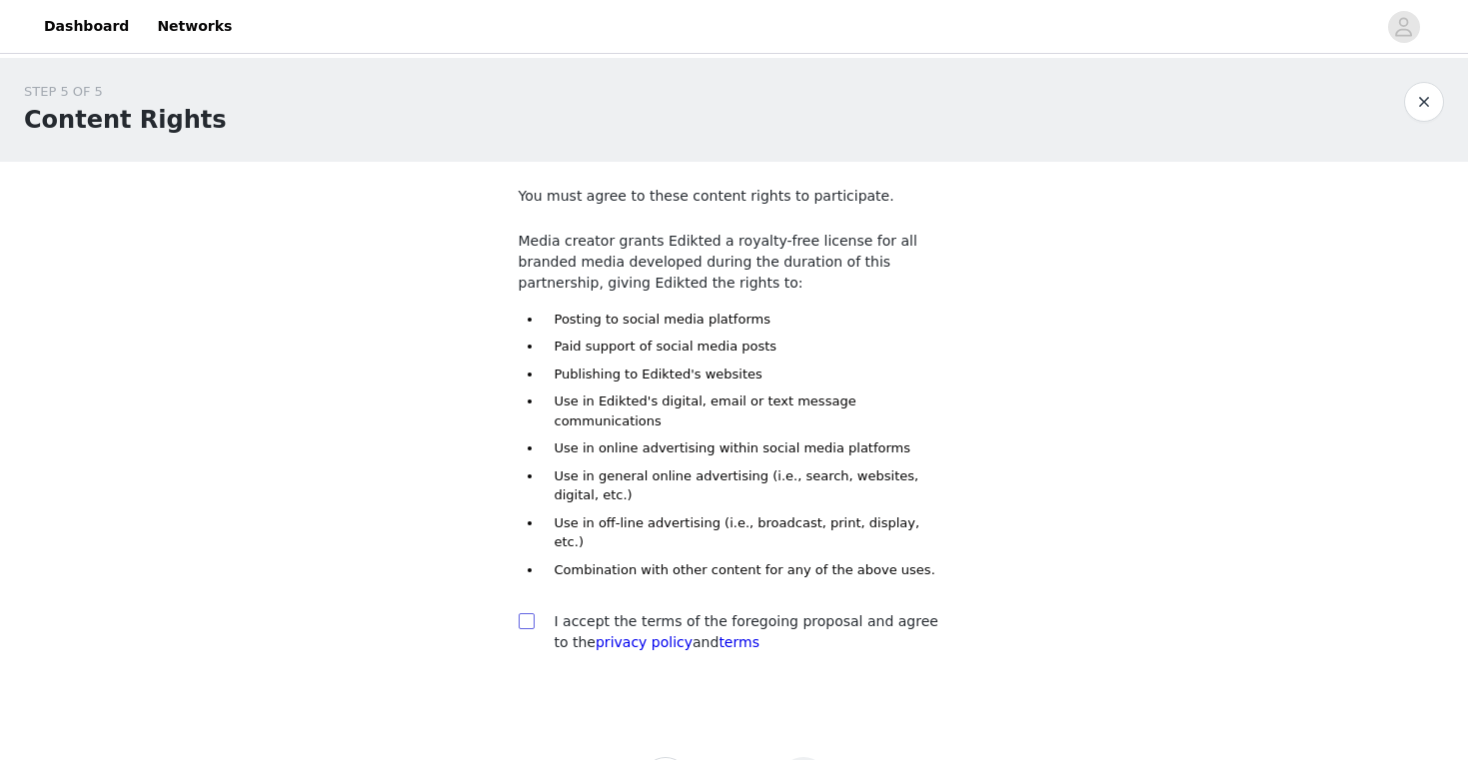
click at [527, 613] on input "checkbox" at bounding box center [525, 620] width 14 height 14
checkbox input "true"
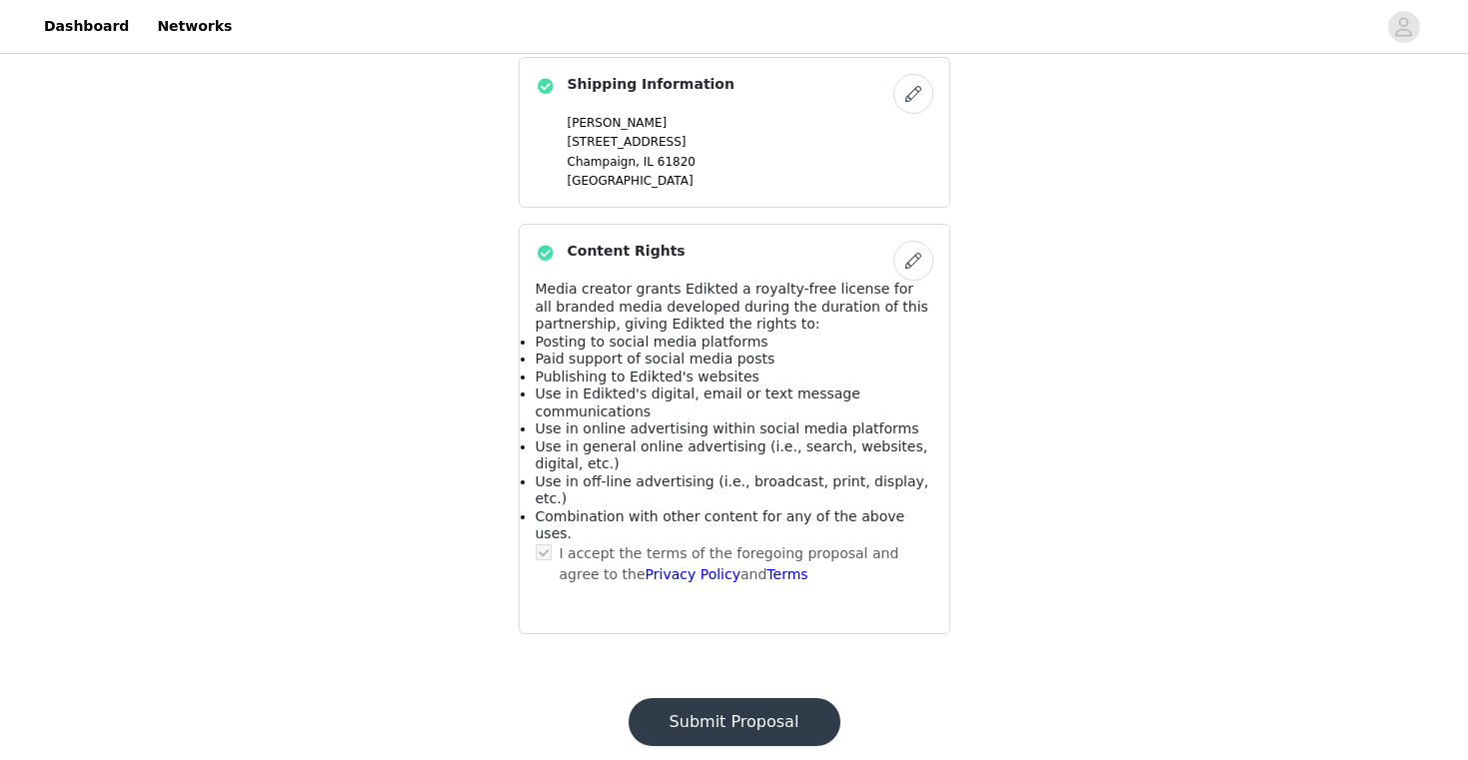
scroll to position [1337, 0]
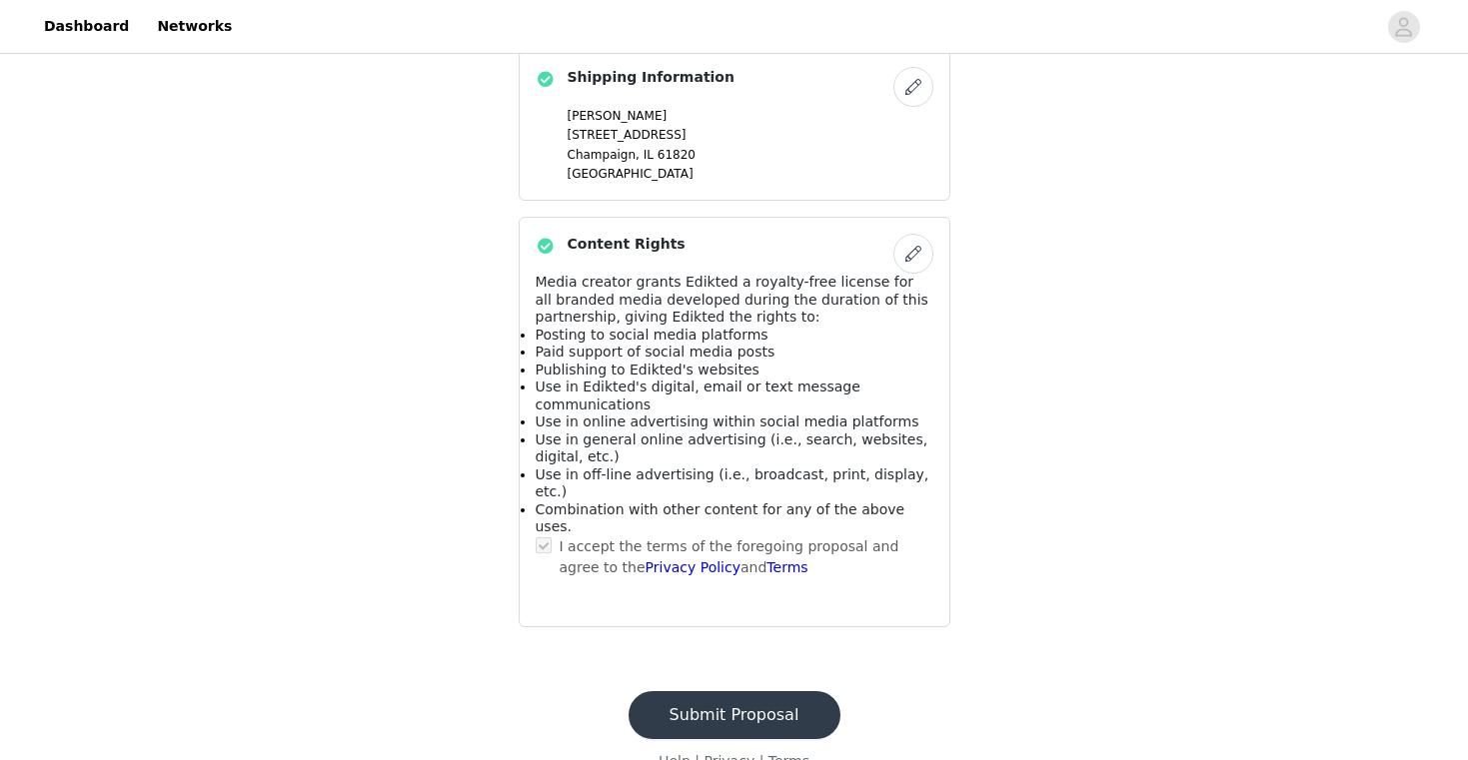
click at [721, 691] on button "Submit Proposal" at bounding box center [734, 715] width 212 height 48
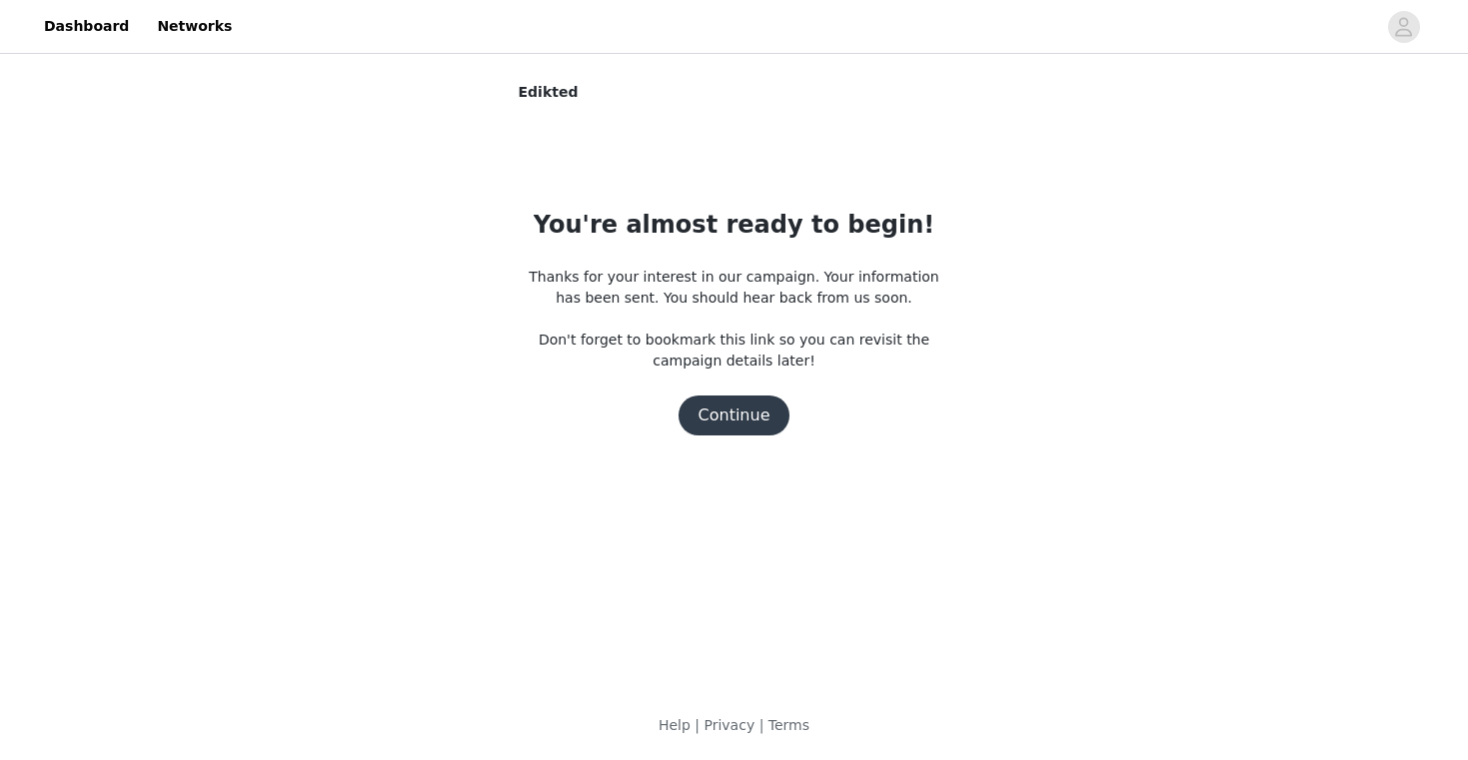
click at [738, 424] on button "Continue" at bounding box center [734, 416] width 112 height 40
